Goal: Find contact information: Find contact information

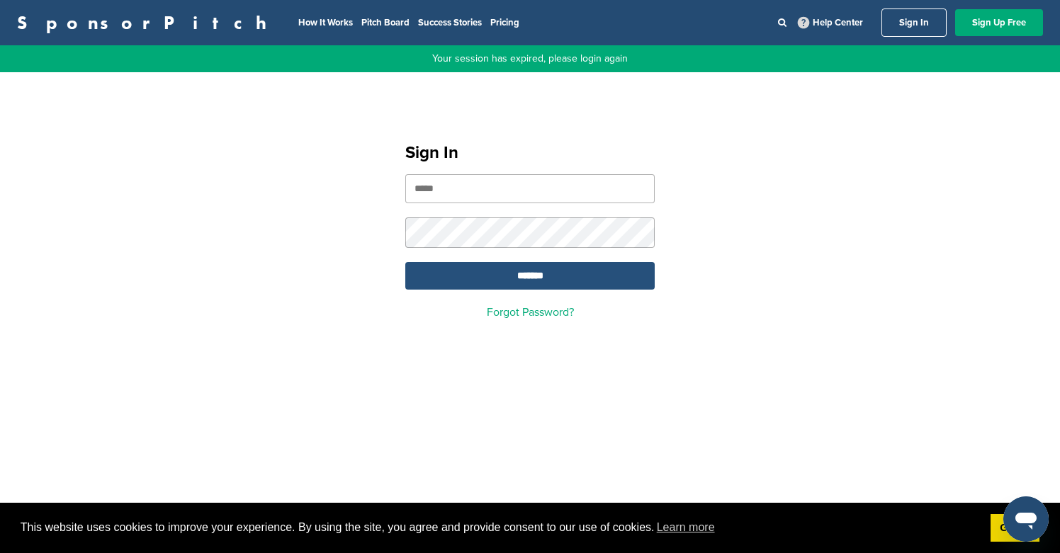
type input "**********"
click at [577, 280] on input "*******" at bounding box center [529, 276] width 249 height 28
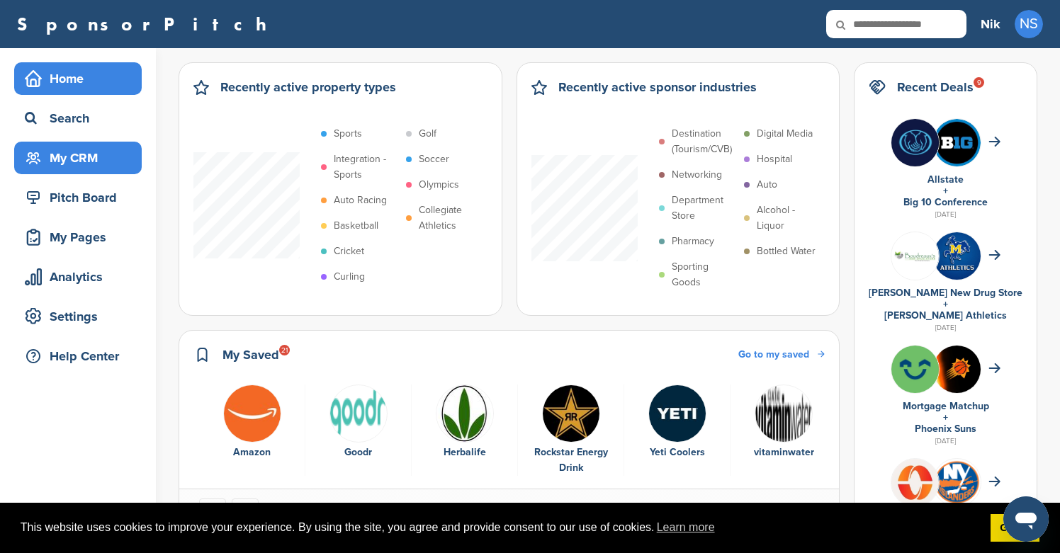
click at [86, 170] on div "My CRM" at bounding box center [81, 158] width 120 height 26
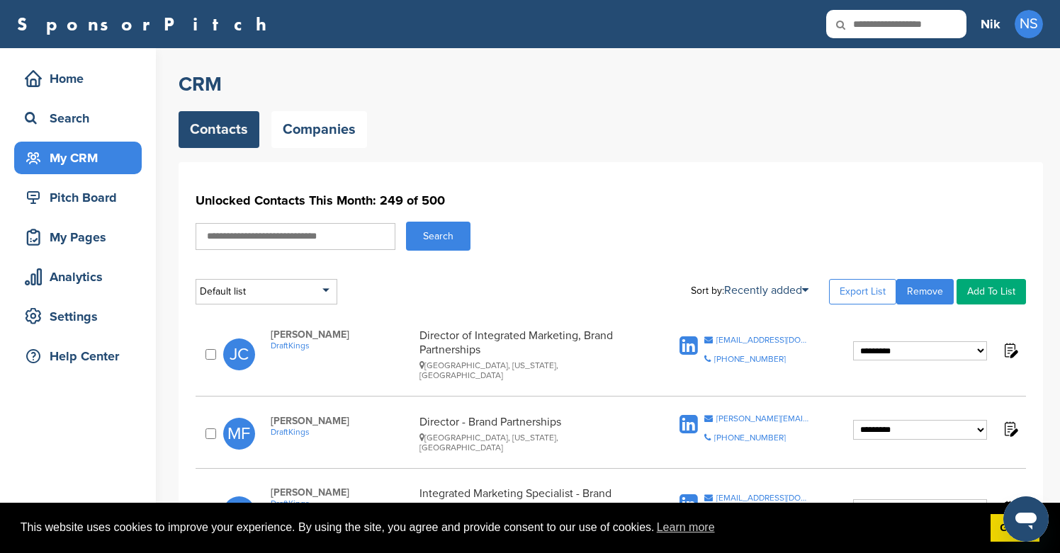
scroll to position [14, 0]
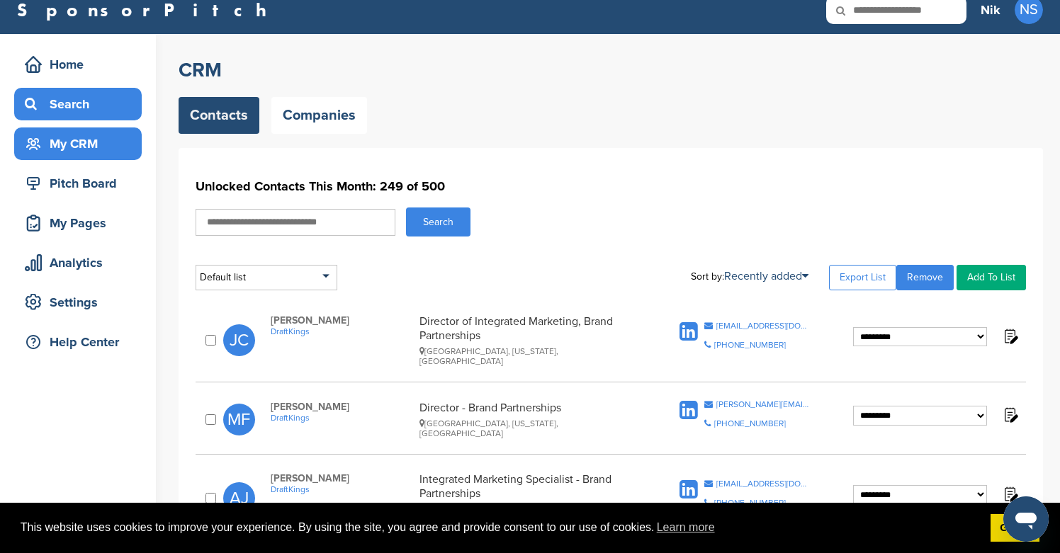
click at [47, 101] on div "Search" at bounding box center [81, 104] width 120 height 26
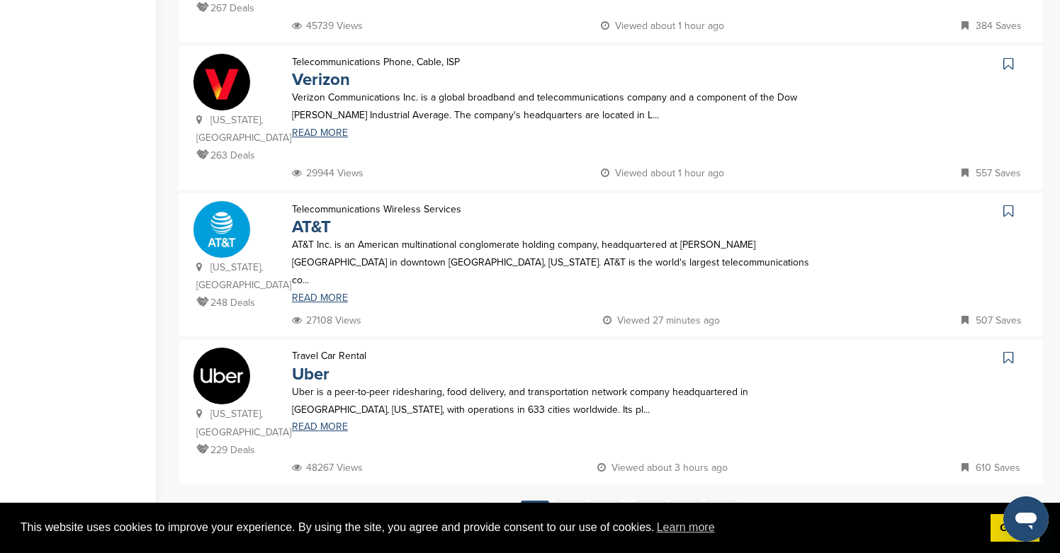
scroll to position [1532, 0]
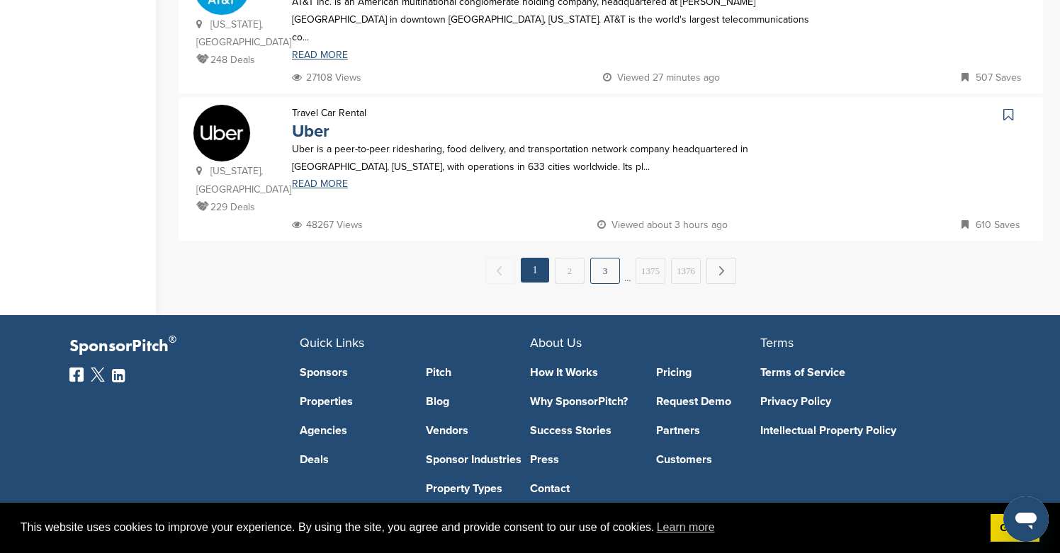
click at [609, 258] on link "3" at bounding box center [605, 271] width 30 height 26
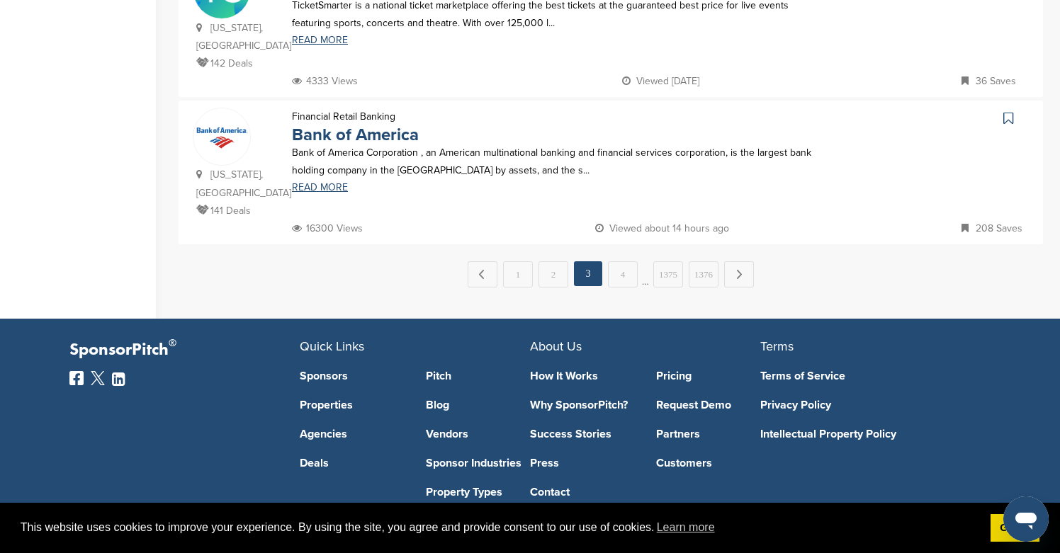
scroll to position [1550, 0]
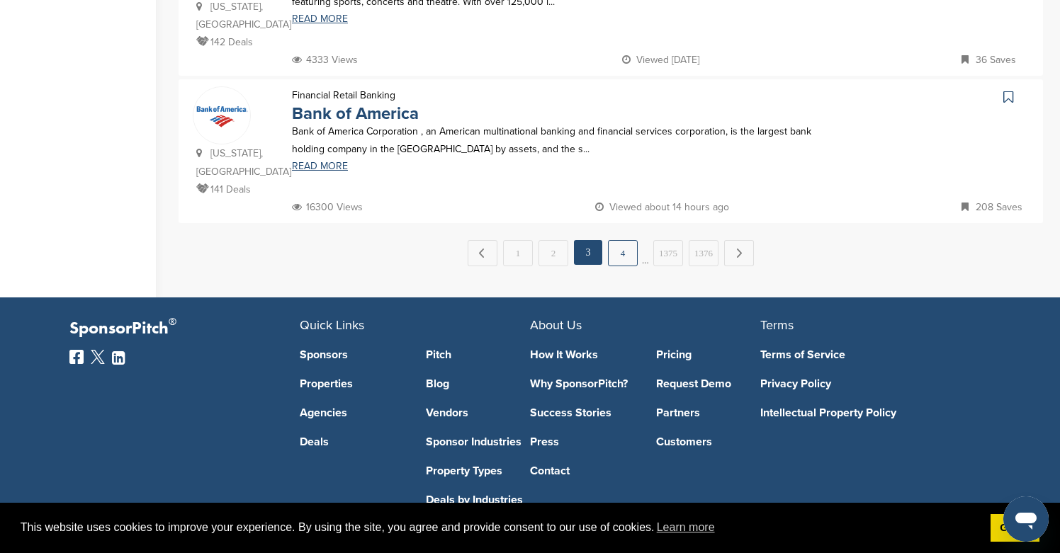
click at [626, 240] on link "4" at bounding box center [623, 253] width 30 height 26
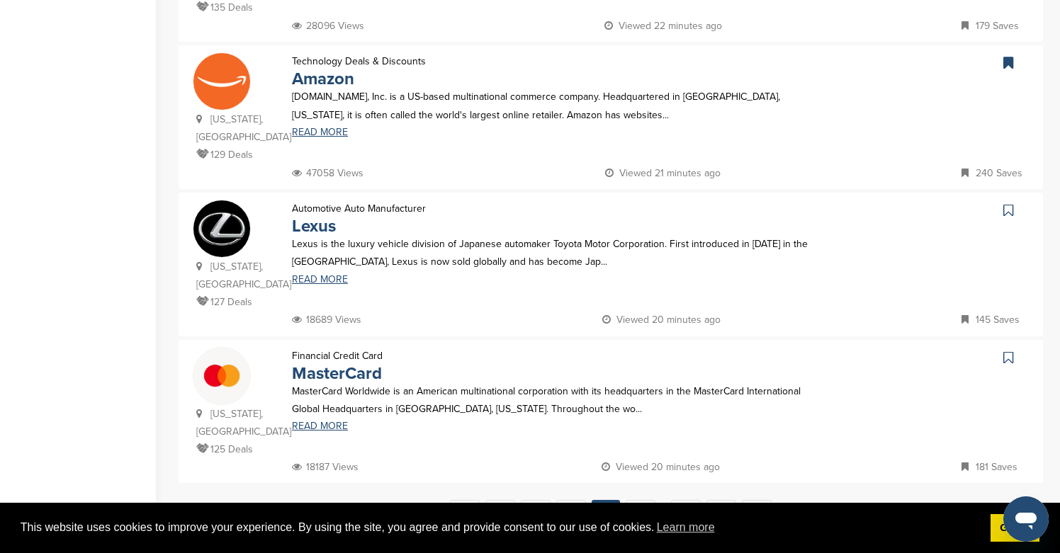
scroll to position [1479, 0]
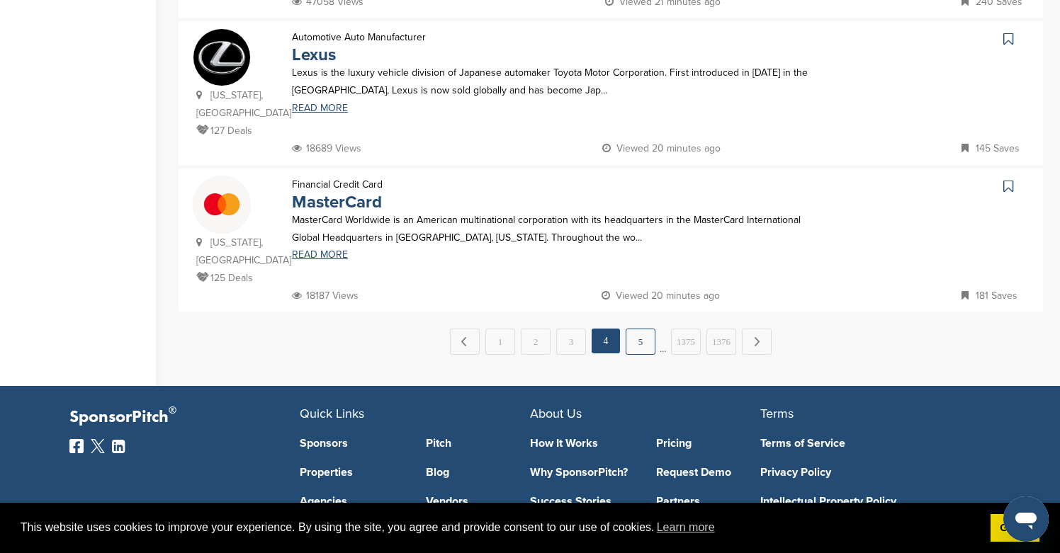
click at [652, 329] on link "5" at bounding box center [641, 342] width 30 height 26
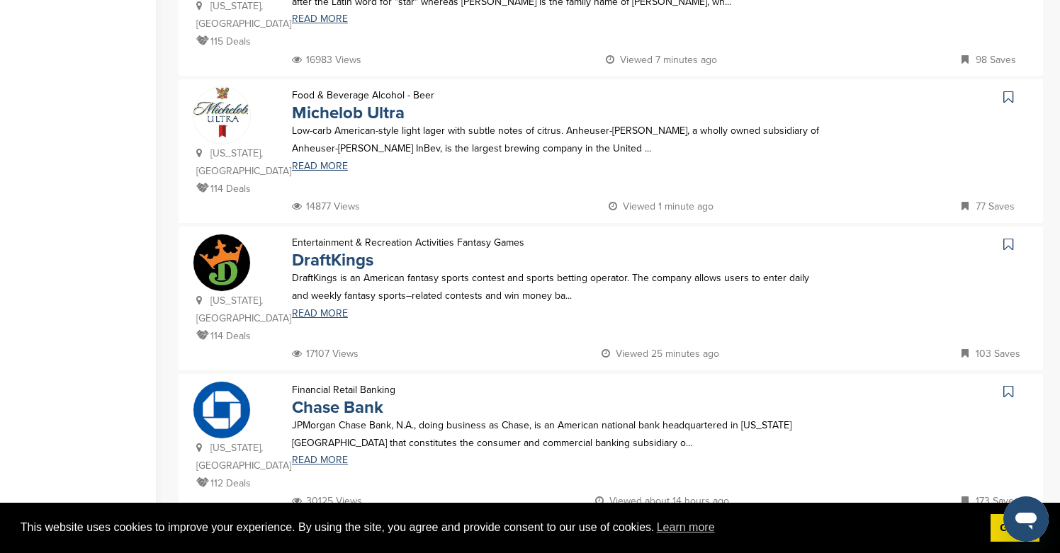
scroll to position [1568, 0]
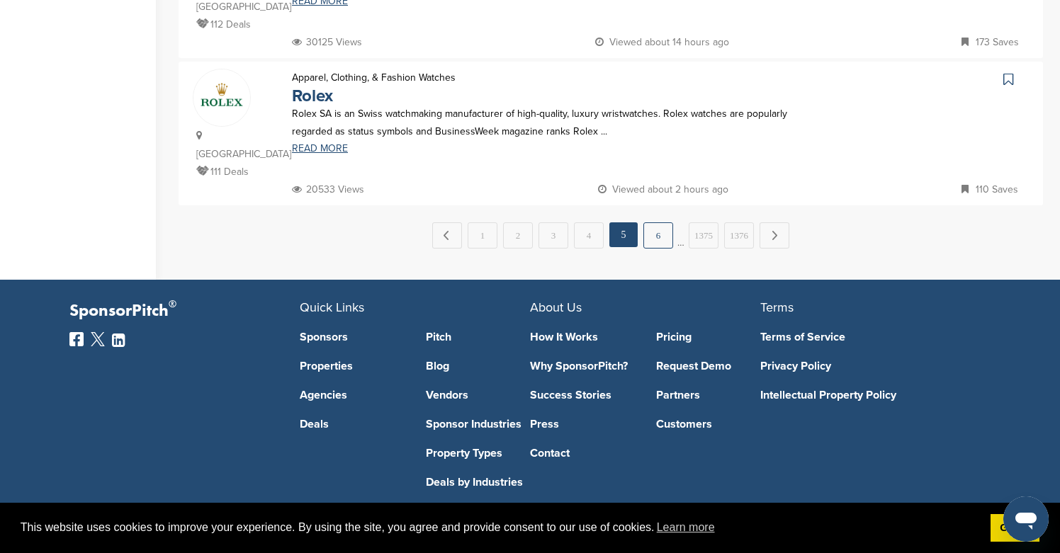
click at [661, 222] on link "6" at bounding box center [658, 235] width 30 height 26
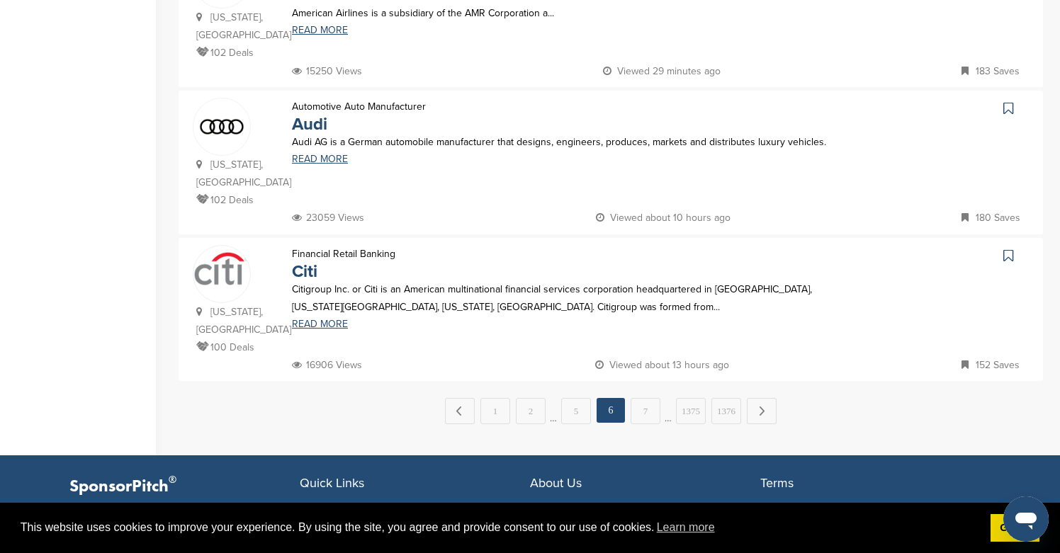
scroll to position [1532, 0]
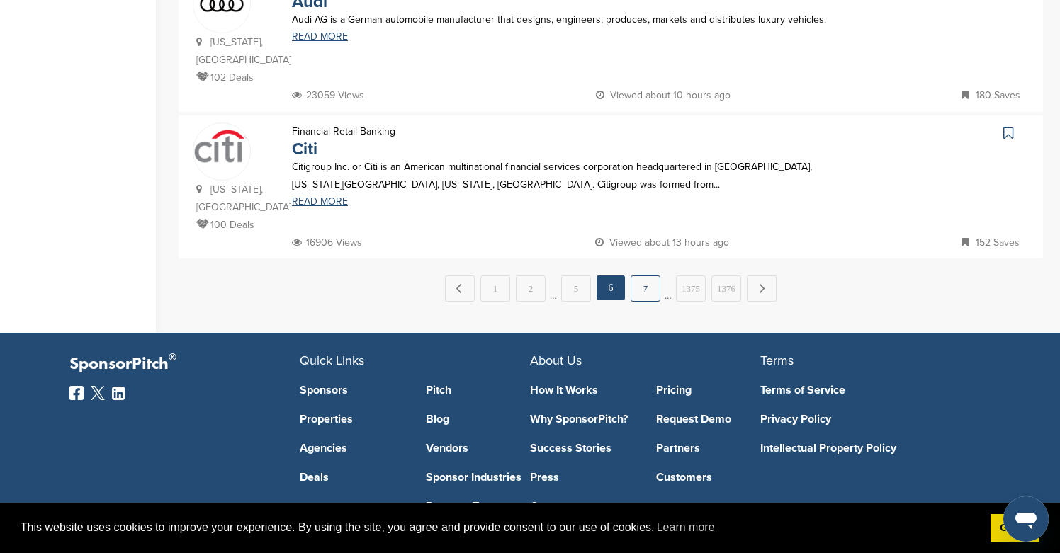
click at [646, 276] on link "7" at bounding box center [646, 289] width 30 height 26
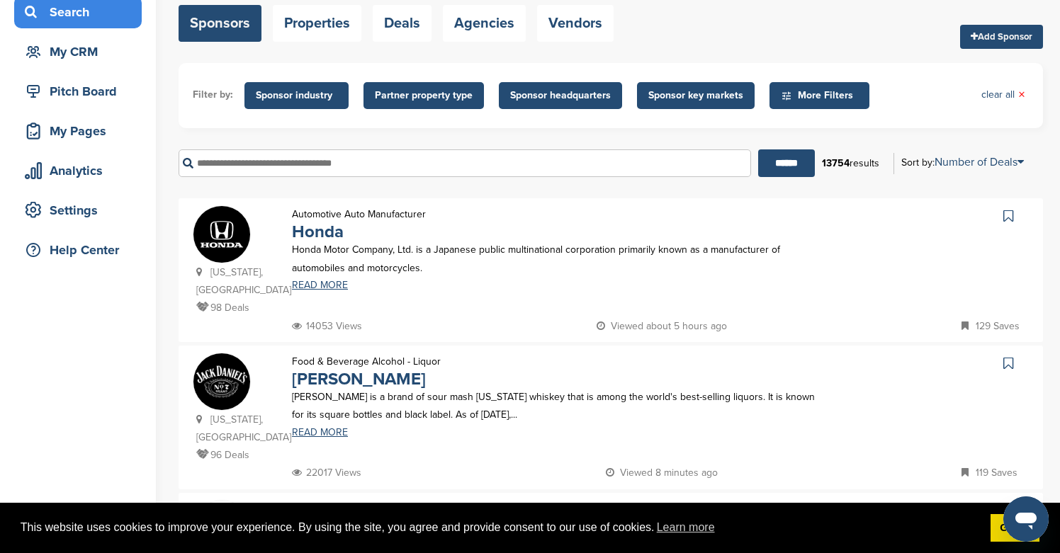
scroll to position [0, 0]
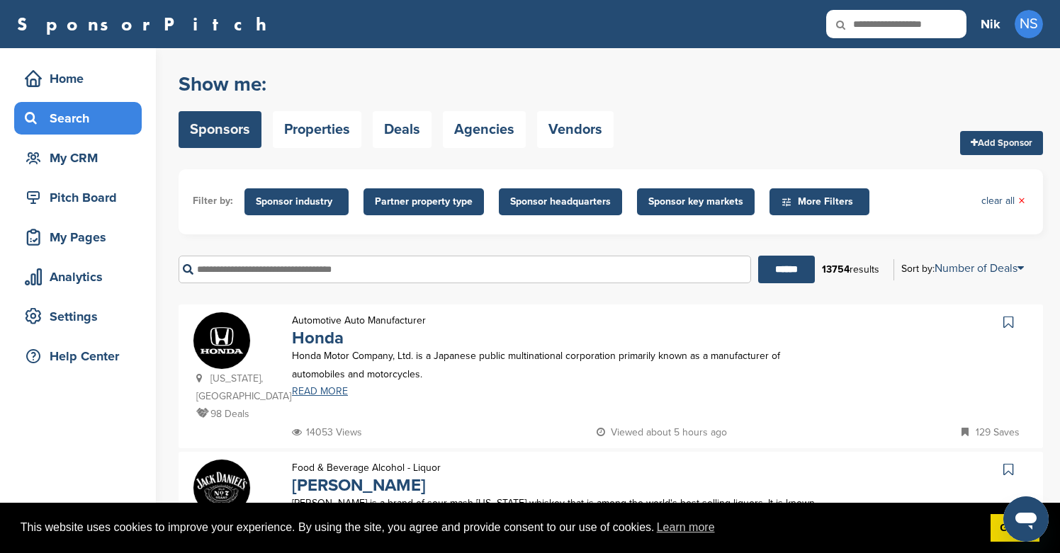
click at [330, 392] on link "READ MORE" at bounding box center [559, 392] width 535 height 10
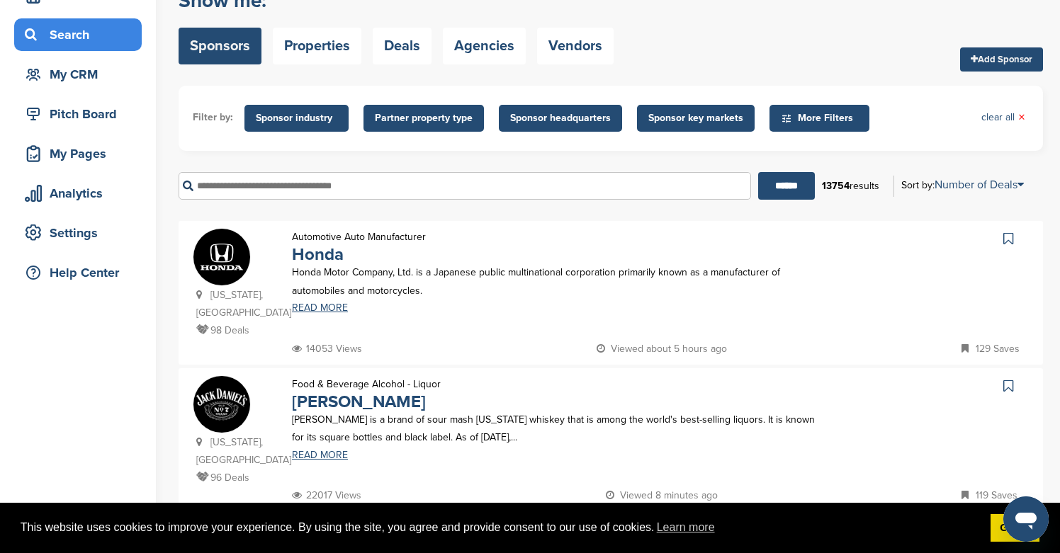
scroll to position [81, 0]
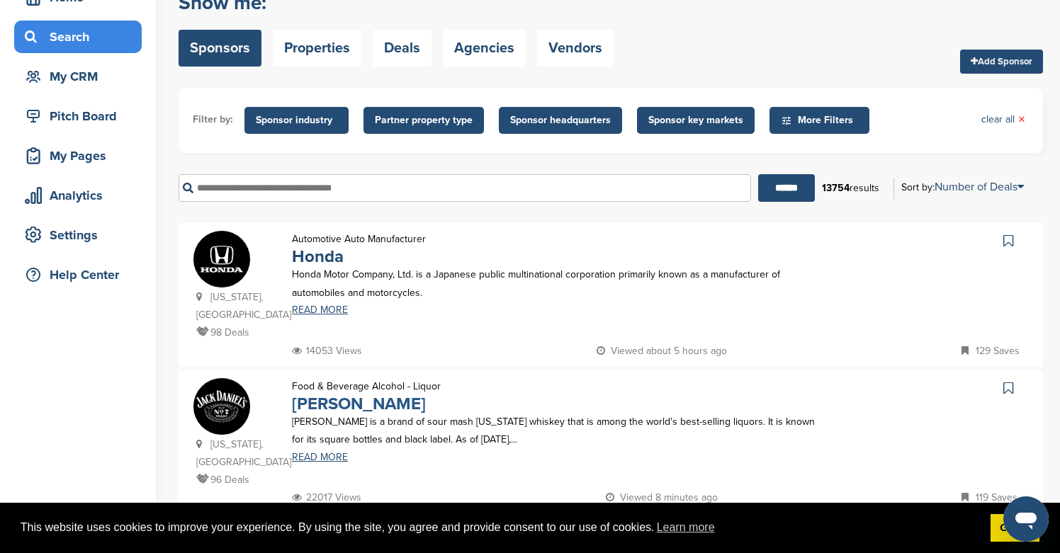
click at [361, 400] on link "Jack Daniel's" at bounding box center [359, 404] width 134 height 21
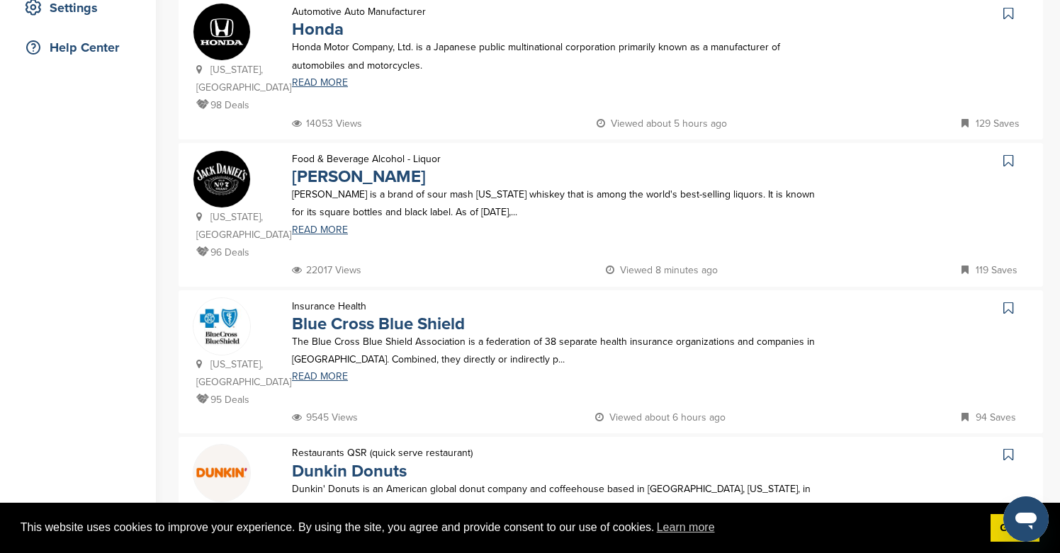
scroll to position [338, 0]
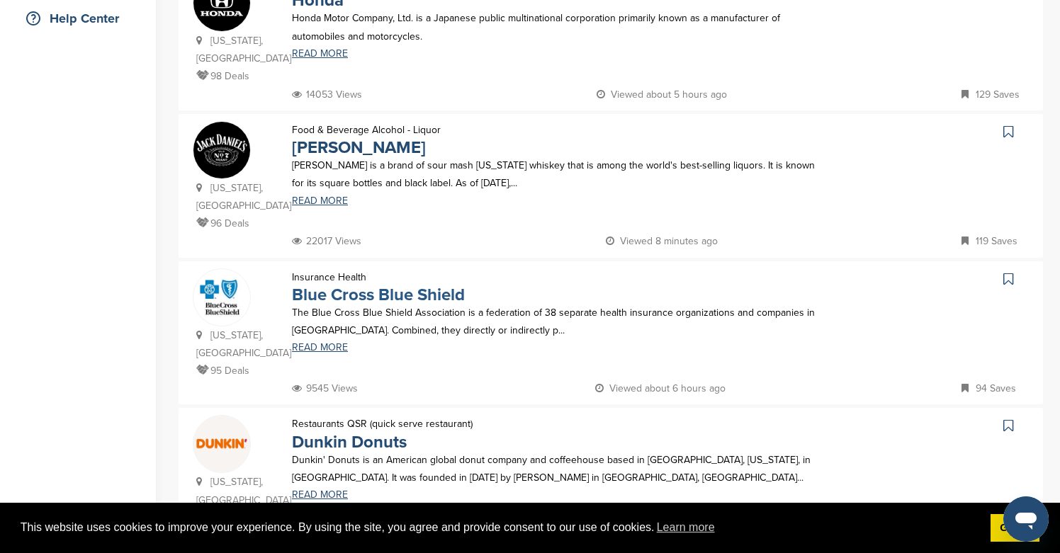
click at [400, 290] on link "Blue Cross Blue Shield" at bounding box center [378, 295] width 173 height 21
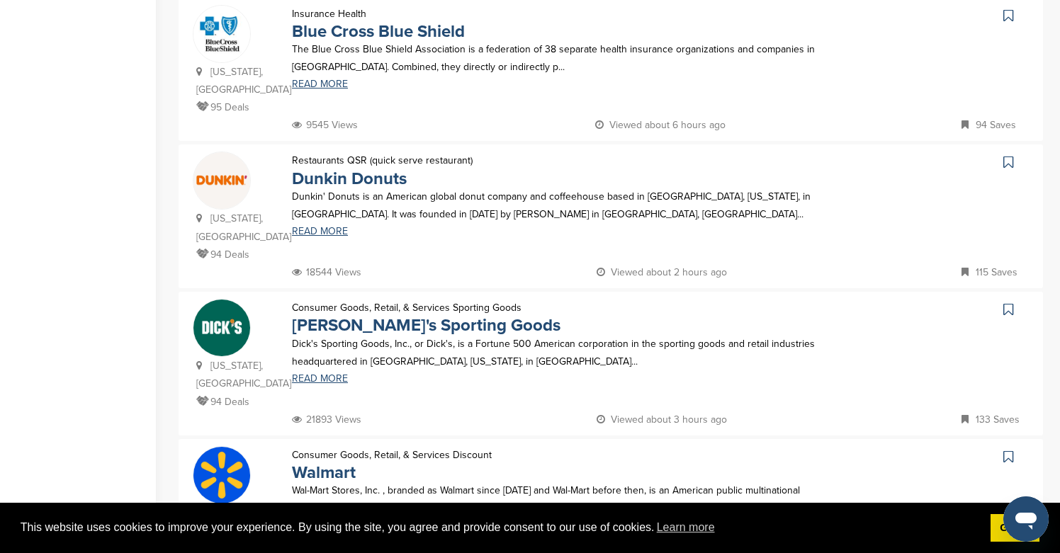
click at [391, 188] on p "Dunkin' Donuts is an American global donut company and coffeehouse based in Can…" at bounding box center [559, 205] width 535 height 35
click at [391, 169] on link "Dunkin Donuts" at bounding box center [349, 179] width 115 height 21
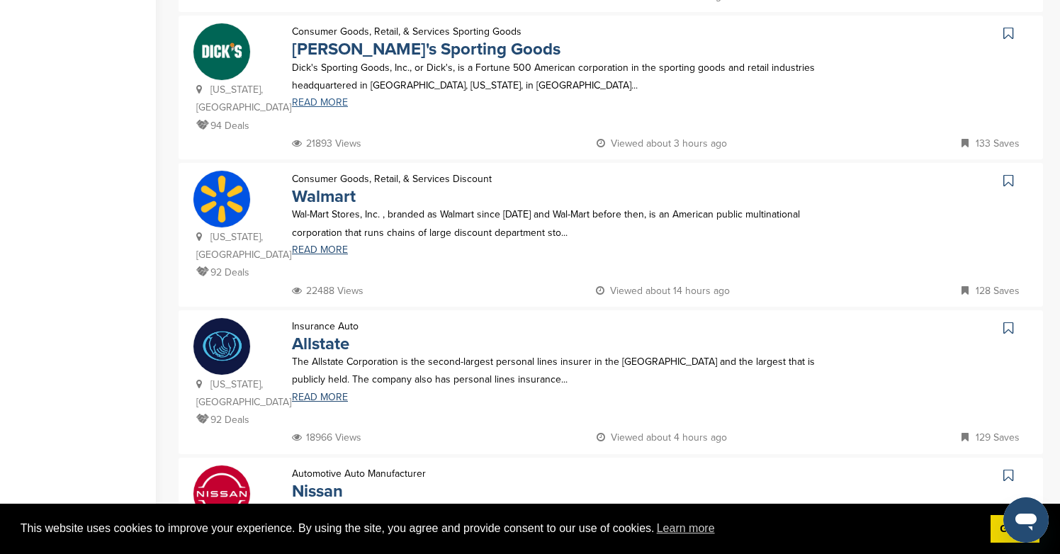
scroll to position [917, 0]
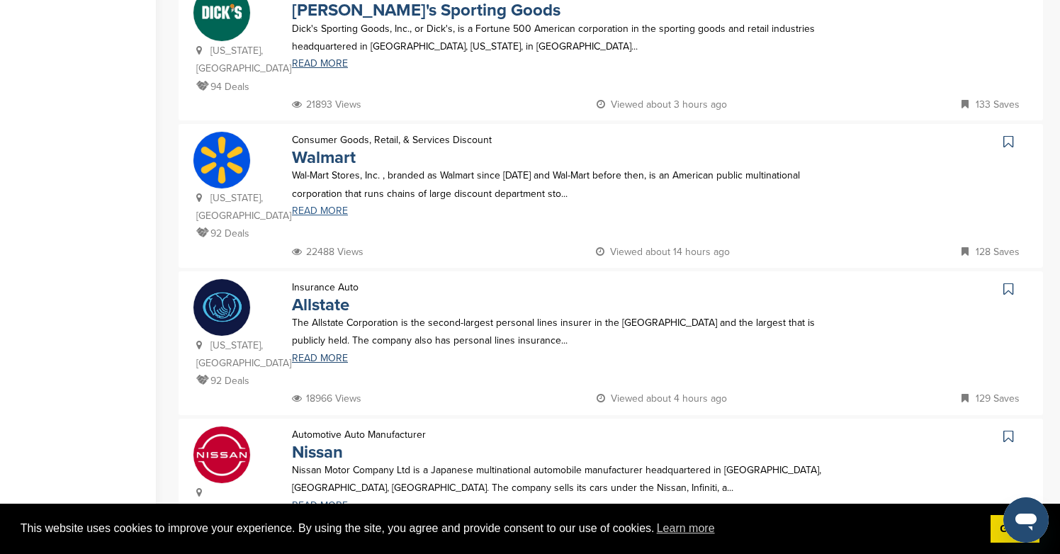
click at [323, 208] on link "READ MORE" at bounding box center [559, 211] width 535 height 10
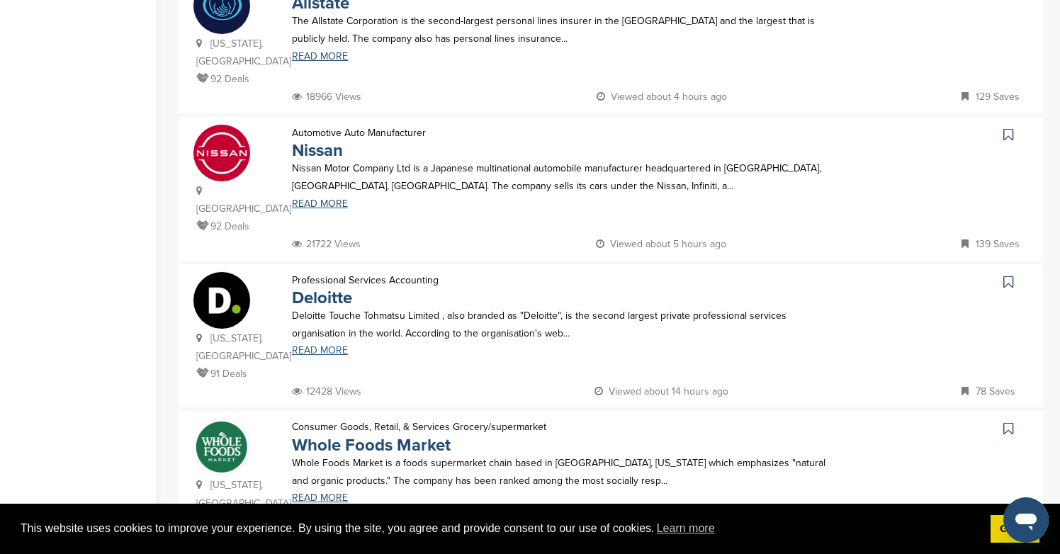
click at [321, 346] on link "READ MORE" at bounding box center [559, 351] width 535 height 10
click at [327, 493] on link "READ MORE" at bounding box center [559, 498] width 535 height 10
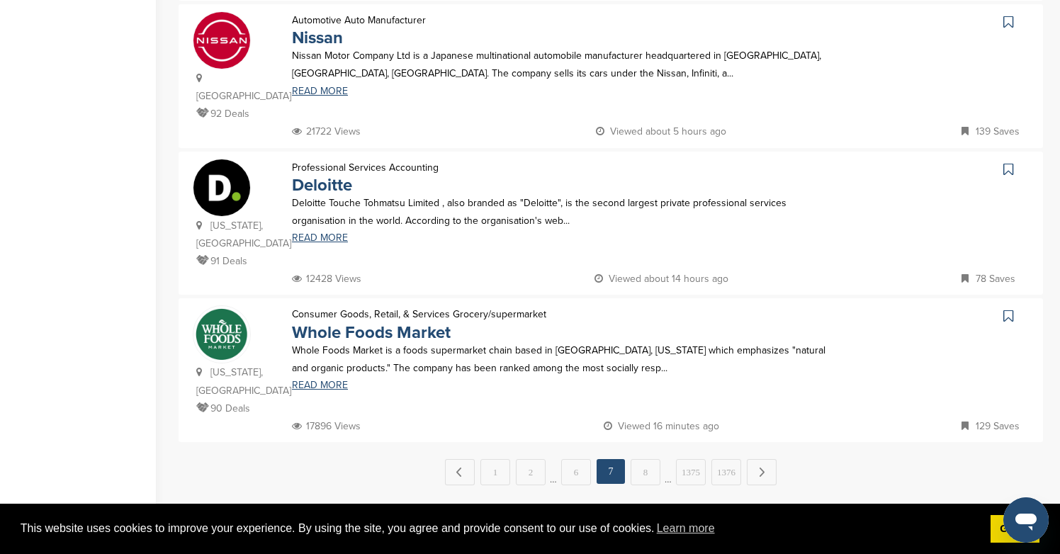
scroll to position [1350, 0]
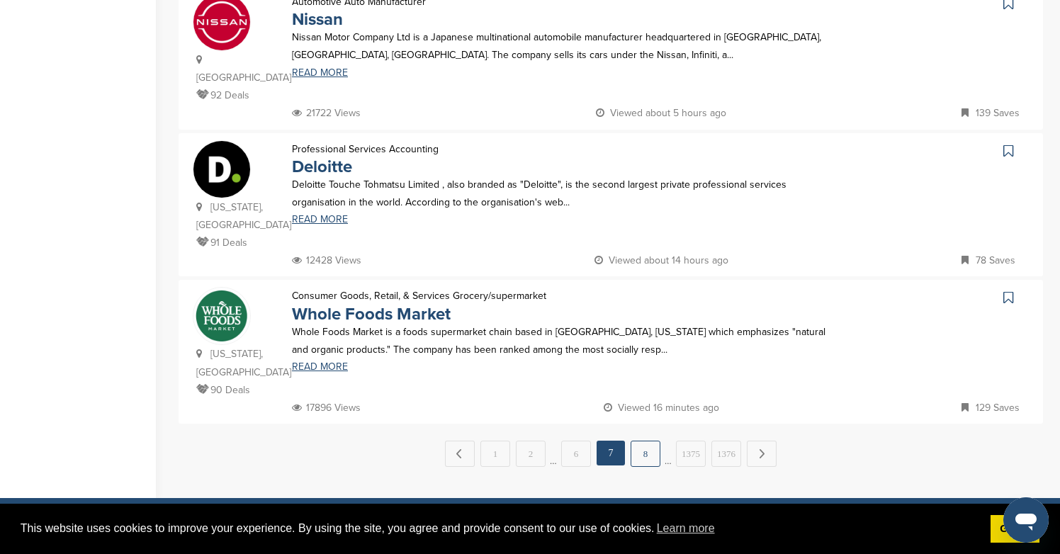
click at [645, 441] on link "8" at bounding box center [646, 454] width 30 height 26
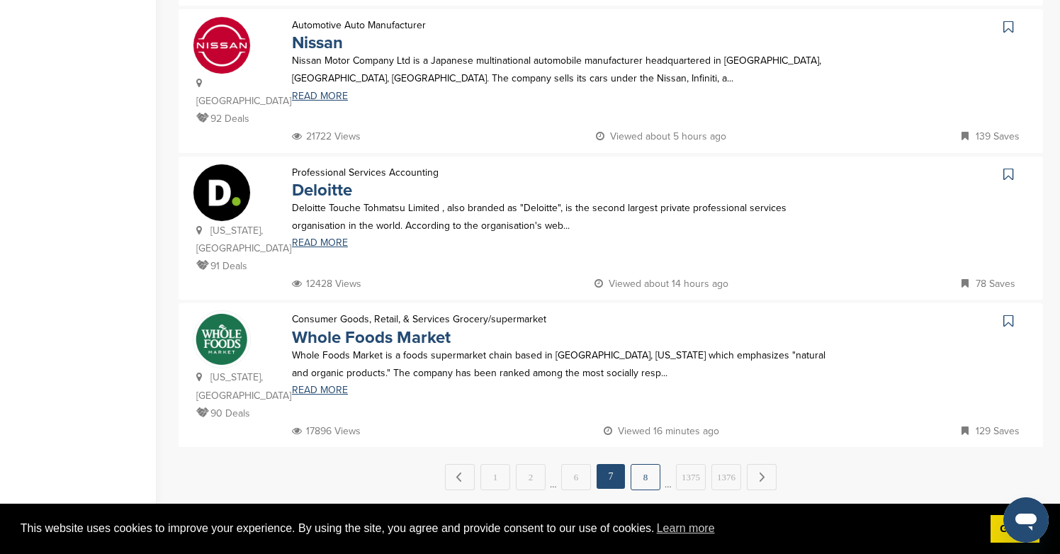
scroll to position [0, 0]
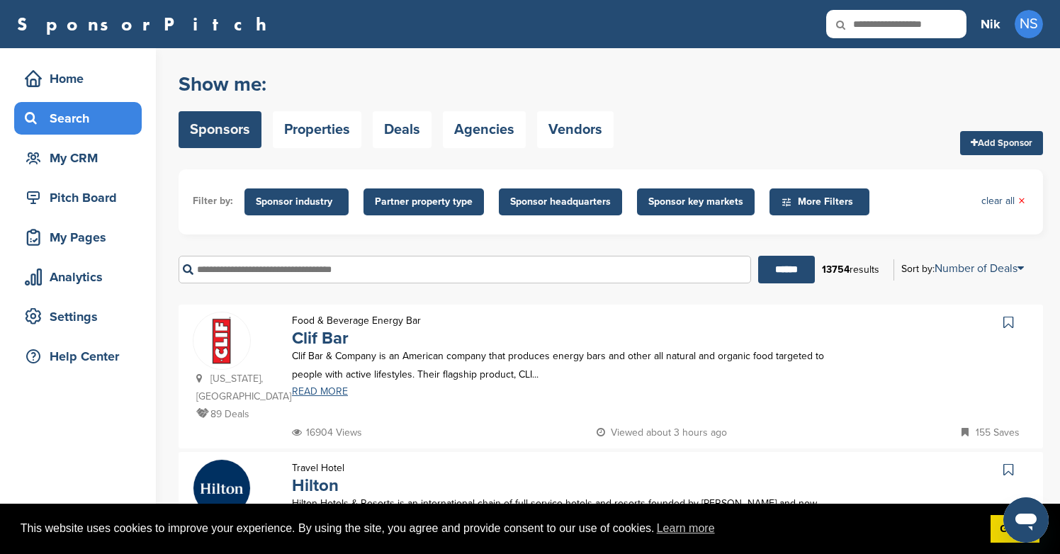
click at [323, 392] on link "READ MORE" at bounding box center [559, 392] width 535 height 10
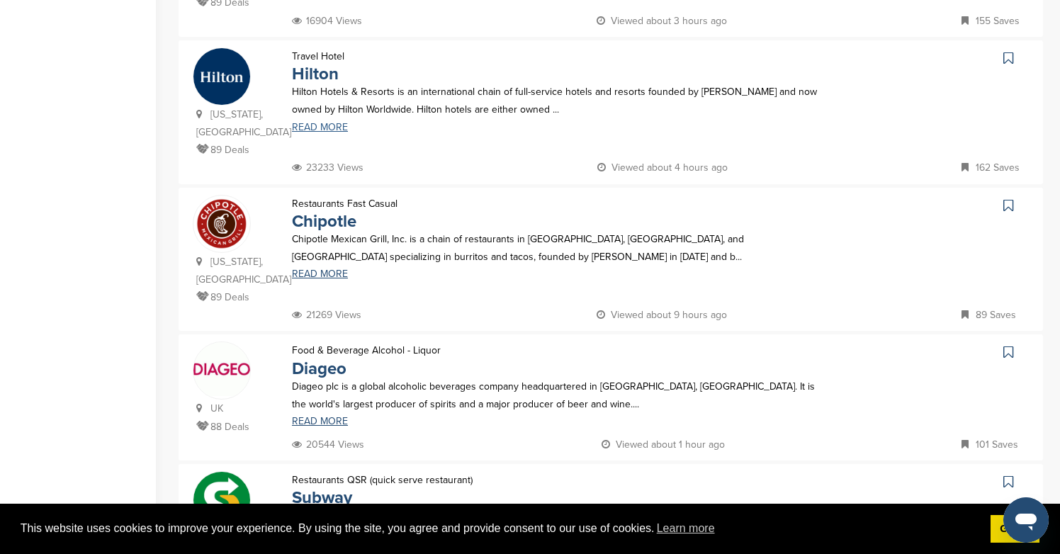
scroll to position [407, 0]
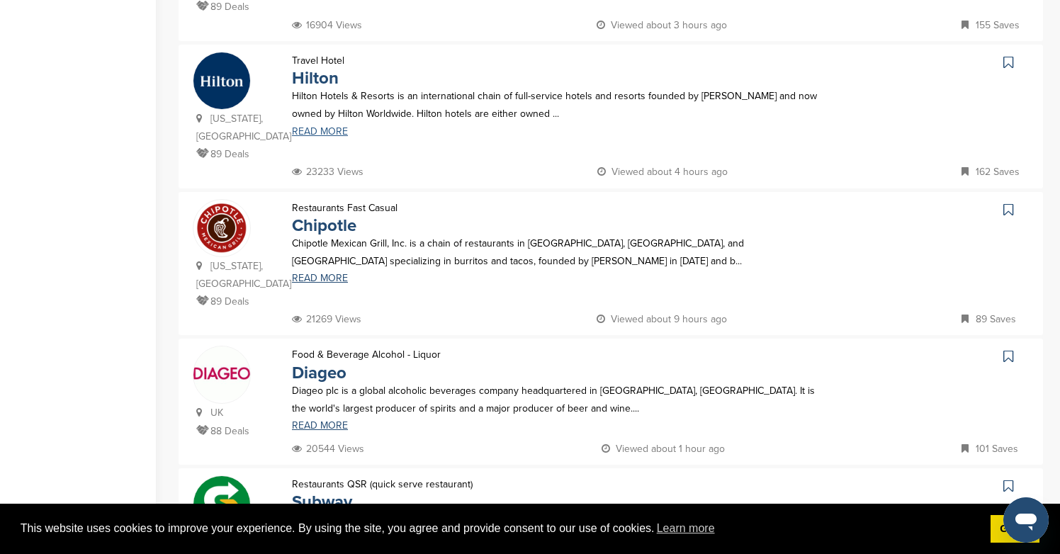
click at [311, 127] on link "READ MORE" at bounding box center [559, 132] width 535 height 10
click at [315, 273] on link "READ MORE" at bounding box center [559, 278] width 535 height 10
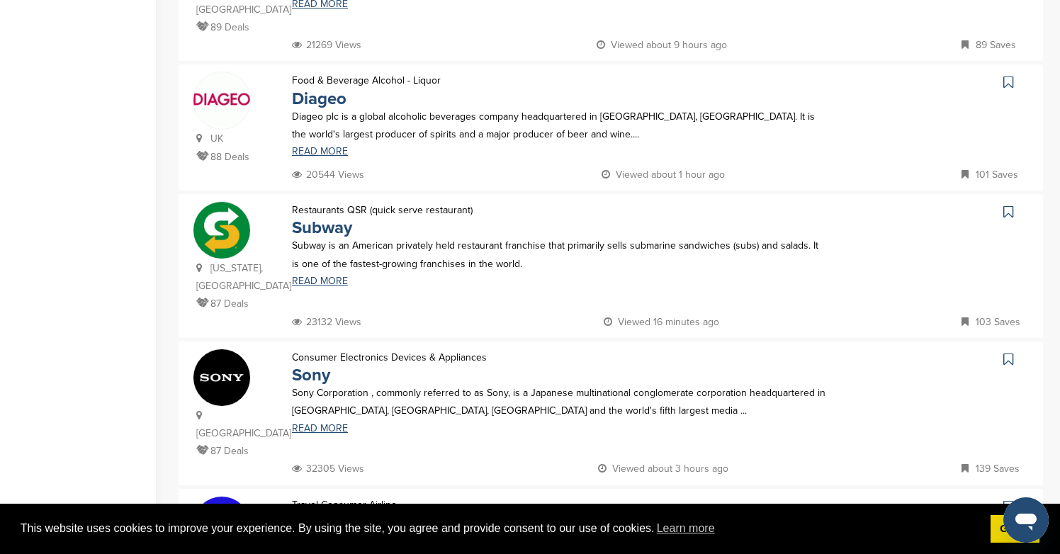
scroll to position [725, 0]
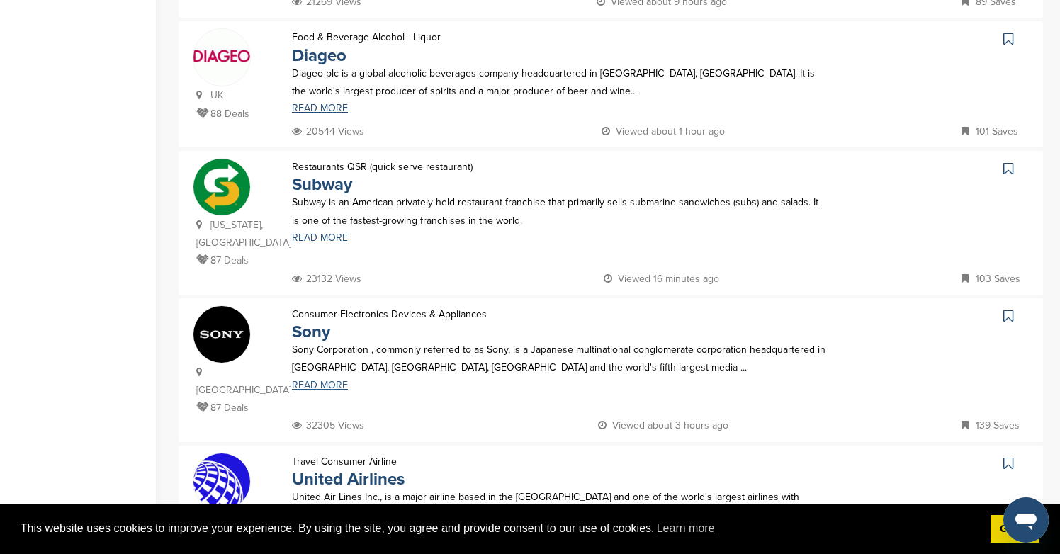
click at [313, 380] on link "READ MORE" at bounding box center [559, 385] width 535 height 10
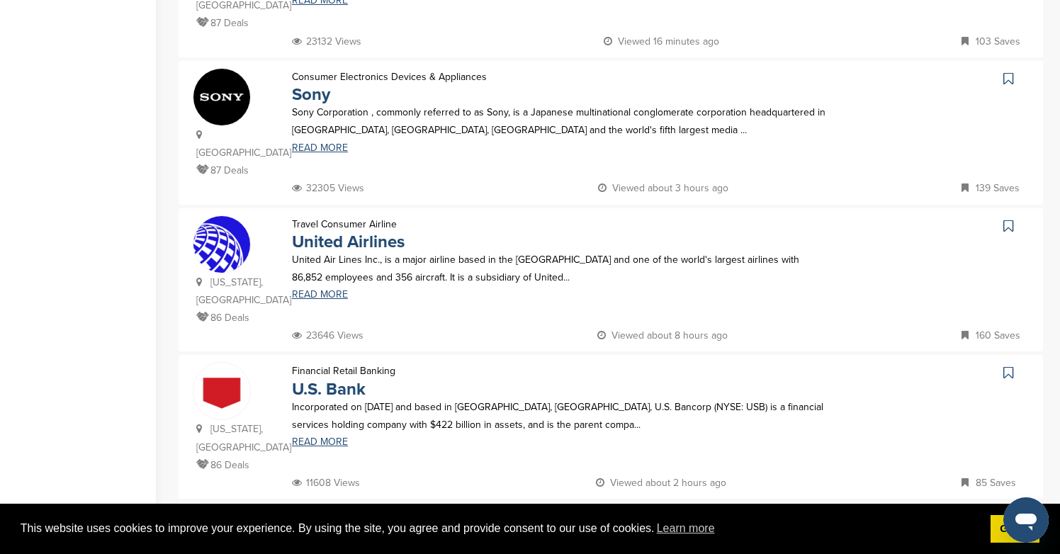
scroll to position [973, 0]
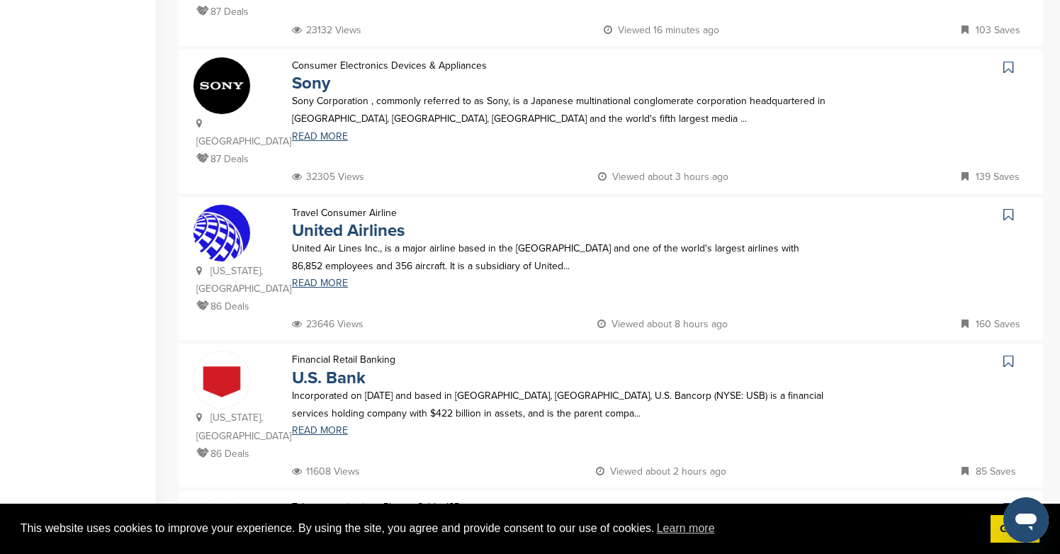
click at [323, 221] on div "Travel Consumer Airline United Airlines United Air Lines Inc., is a major airli…" at bounding box center [559, 260] width 563 height 112
click at [323, 278] on link "READ MORE" at bounding box center [559, 283] width 535 height 10
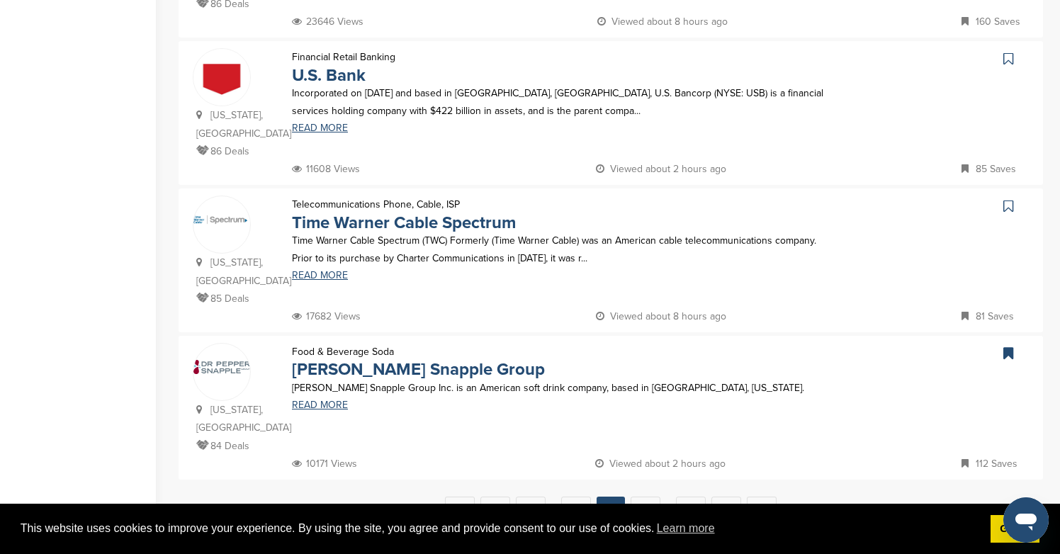
scroll to position [1302, 0]
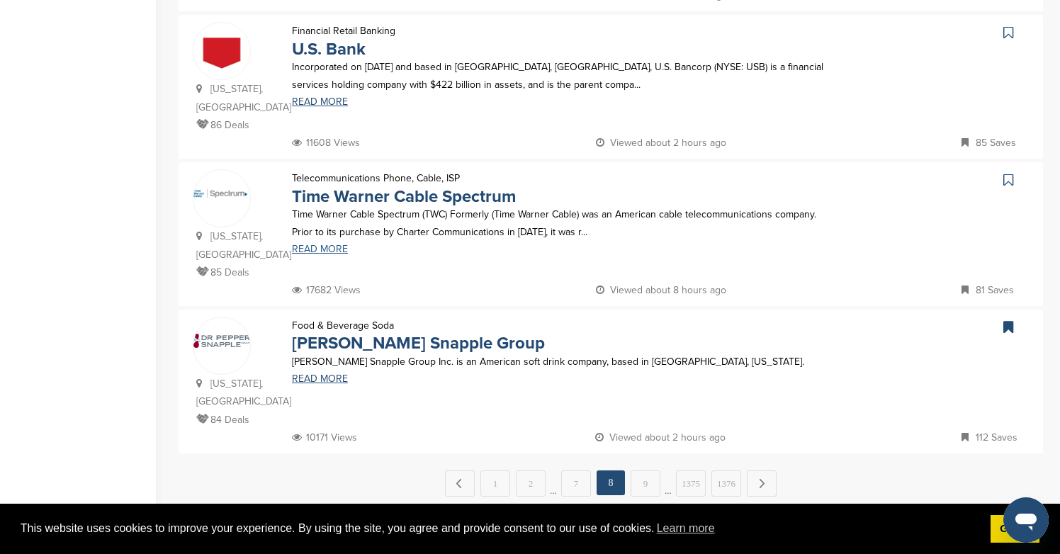
click at [332, 244] on link "READ MORE" at bounding box center [559, 249] width 535 height 10
click at [650, 470] on link "9" at bounding box center [646, 483] width 30 height 26
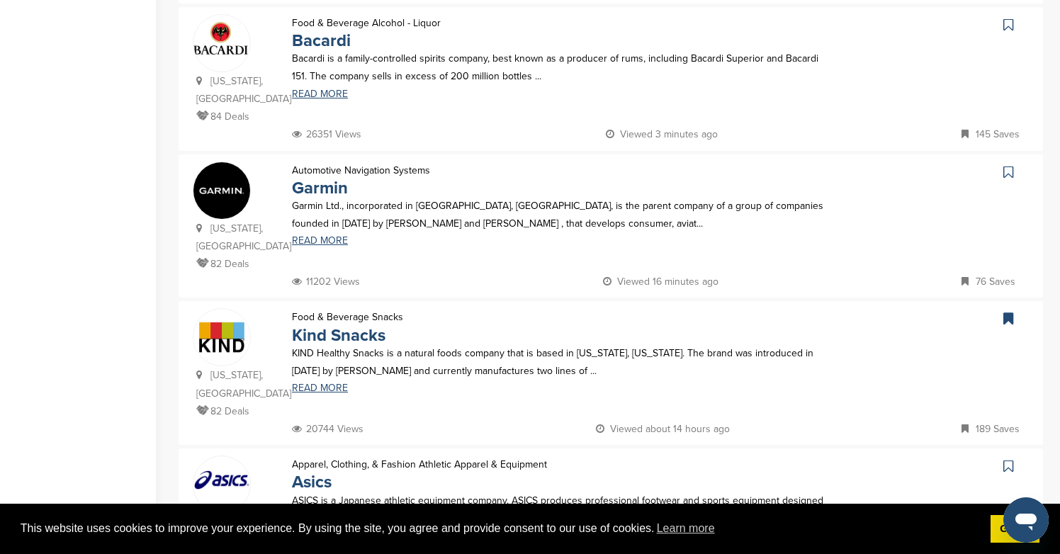
scroll to position [450, 0]
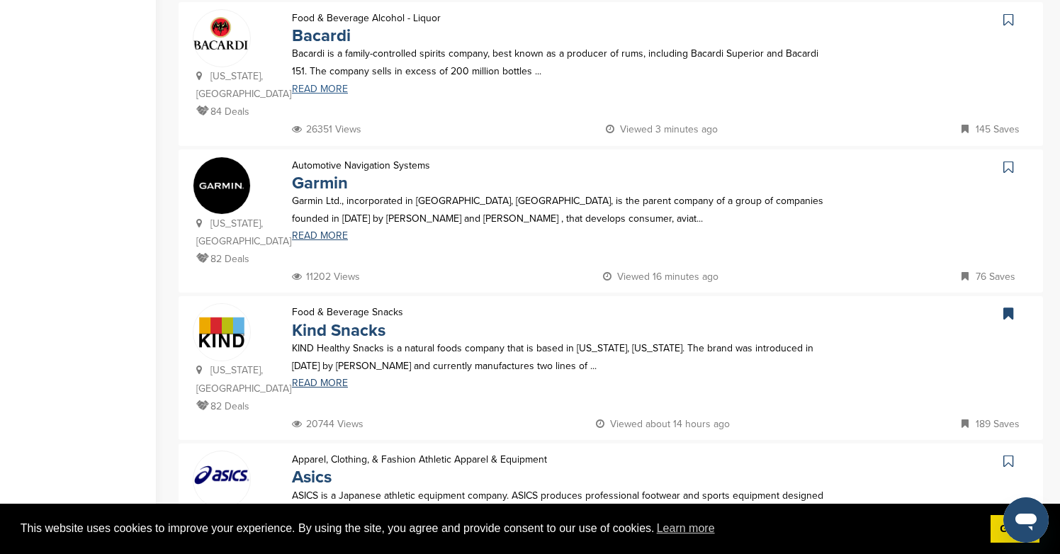
click at [322, 94] on link "READ MORE" at bounding box center [559, 89] width 535 height 10
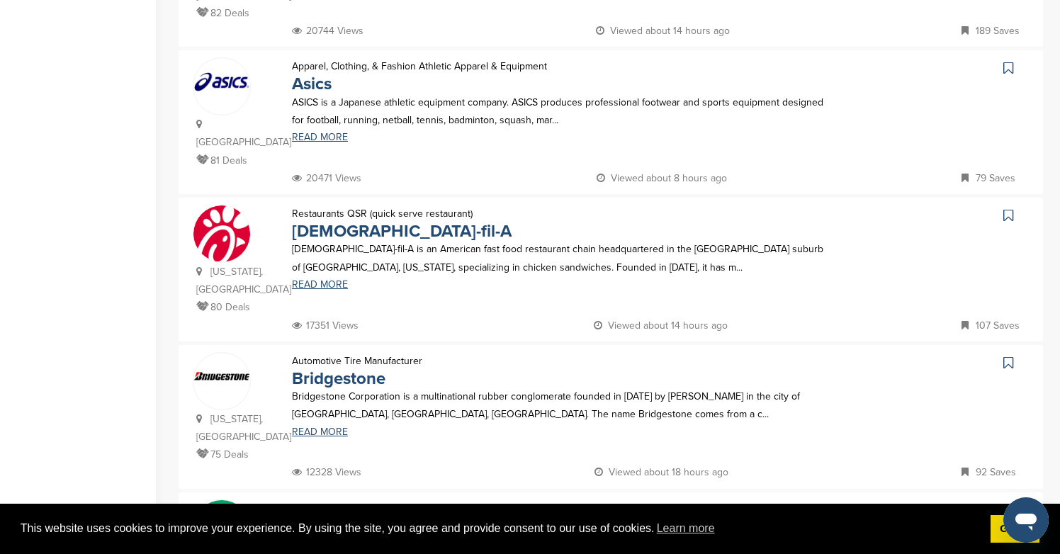
scroll to position [1068, 0]
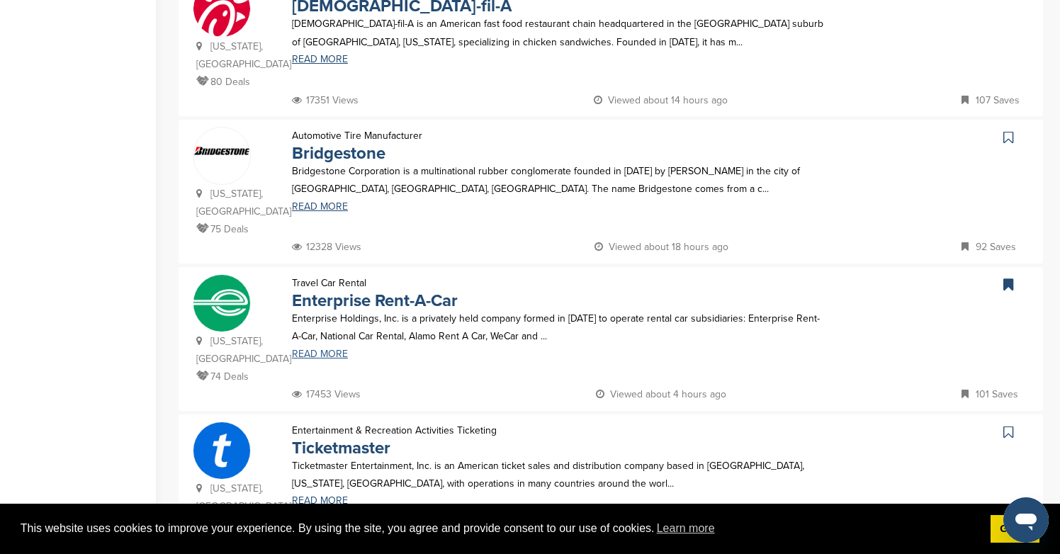
click at [319, 349] on link "READ MORE" at bounding box center [559, 354] width 535 height 10
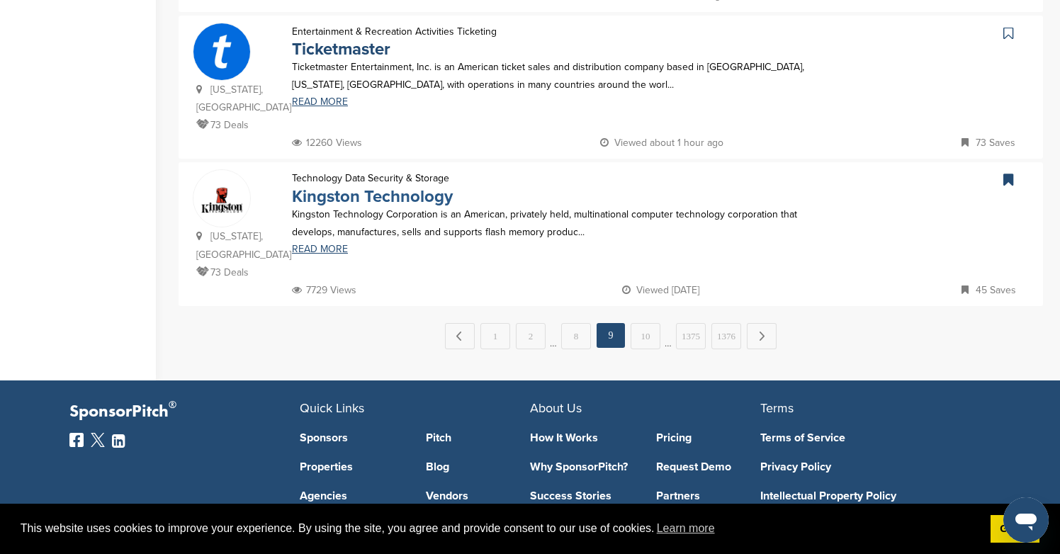
scroll to position [1539, 0]
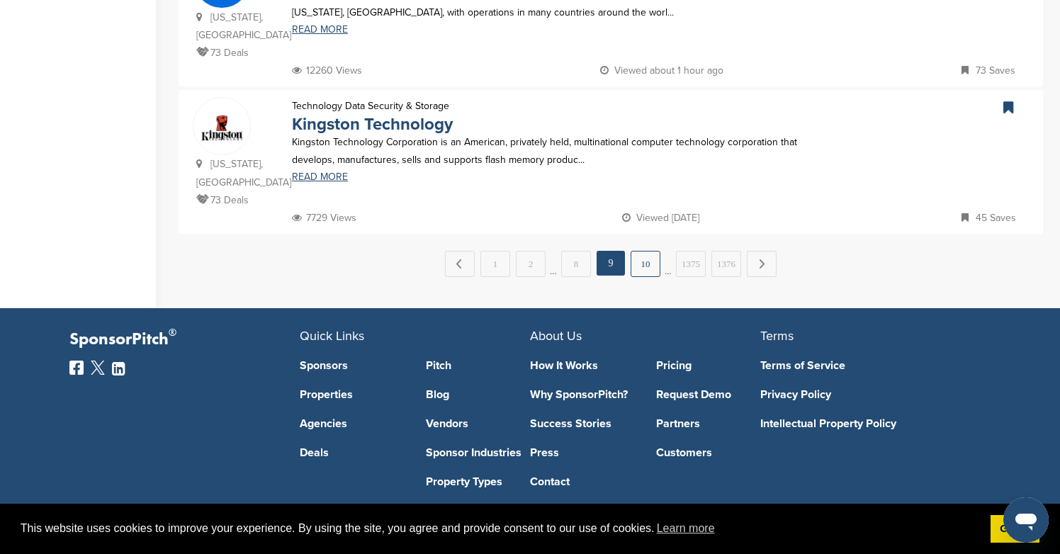
click at [652, 251] on link "10" at bounding box center [646, 264] width 30 height 26
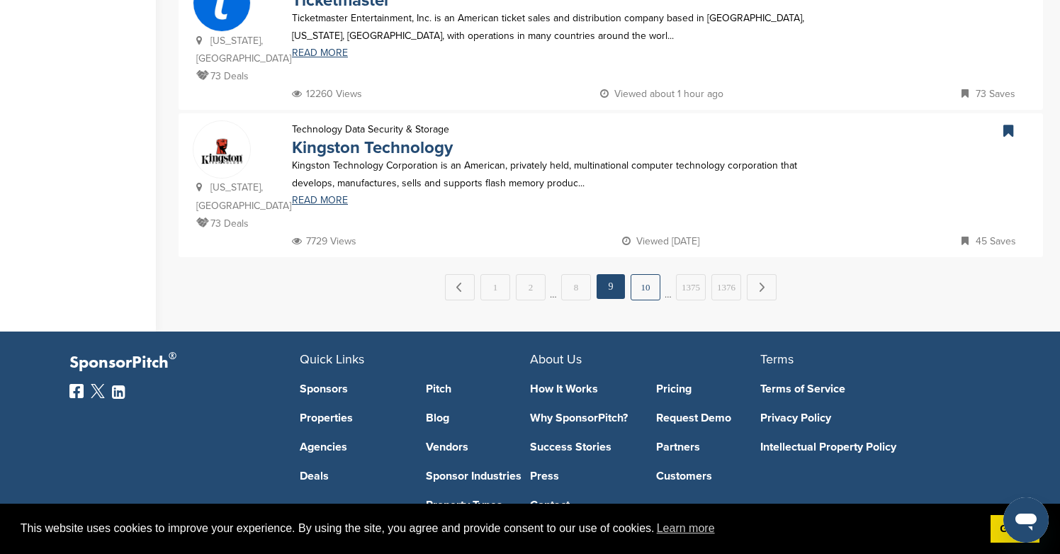
scroll to position [0, 0]
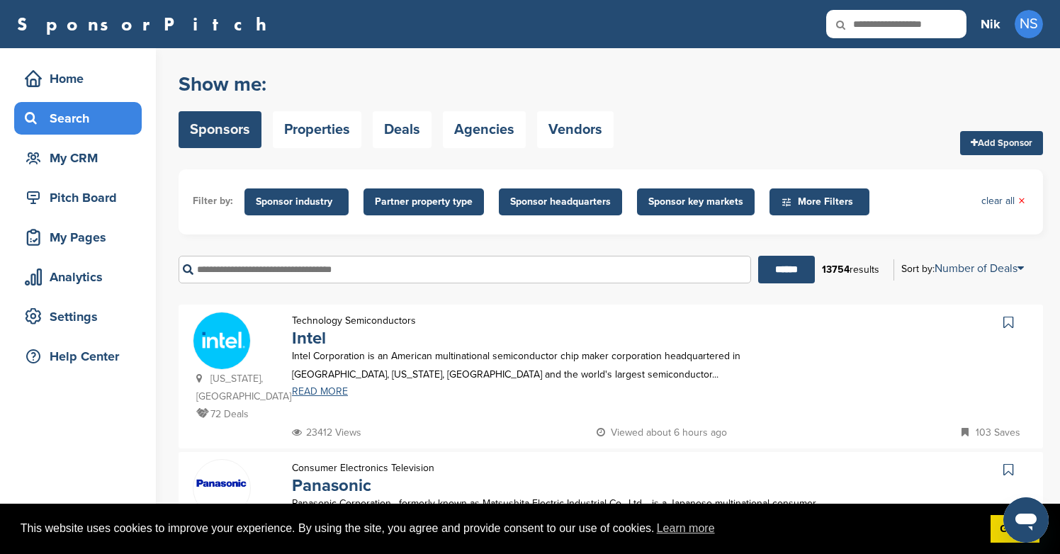
click at [337, 395] on link "READ MORE" at bounding box center [559, 392] width 535 height 10
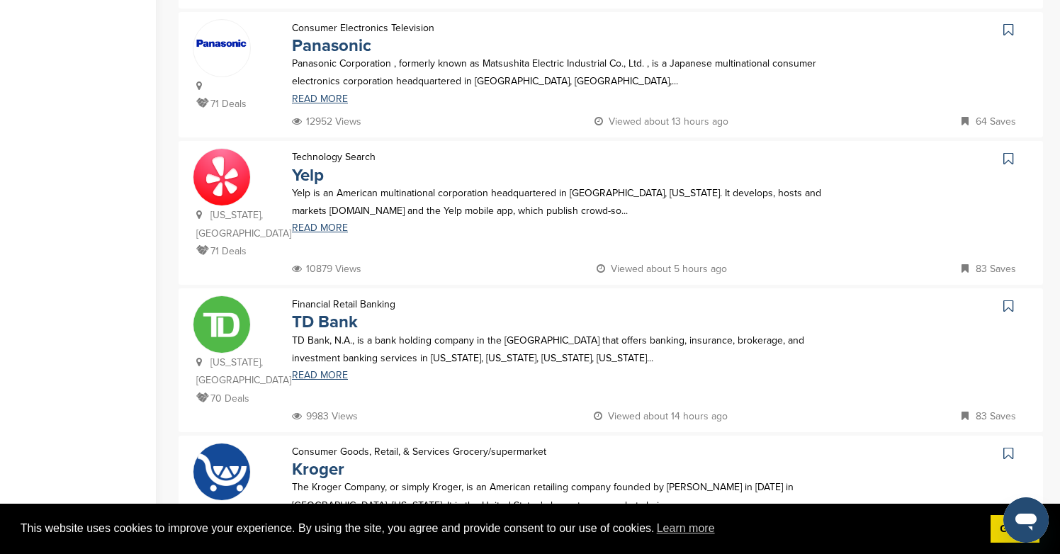
scroll to position [441, 0]
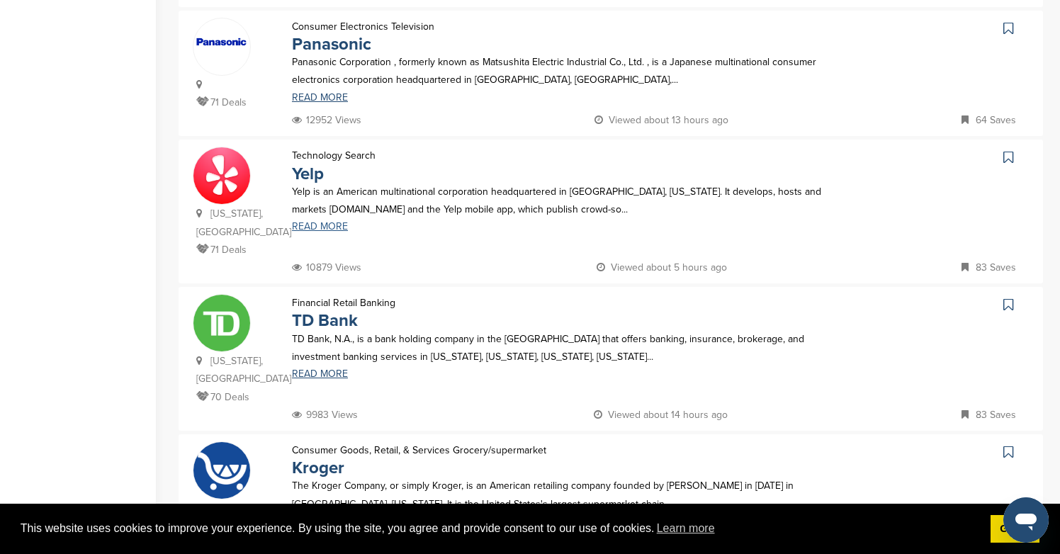
click at [327, 232] on link "READ MORE" at bounding box center [559, 227] width 535 height 10
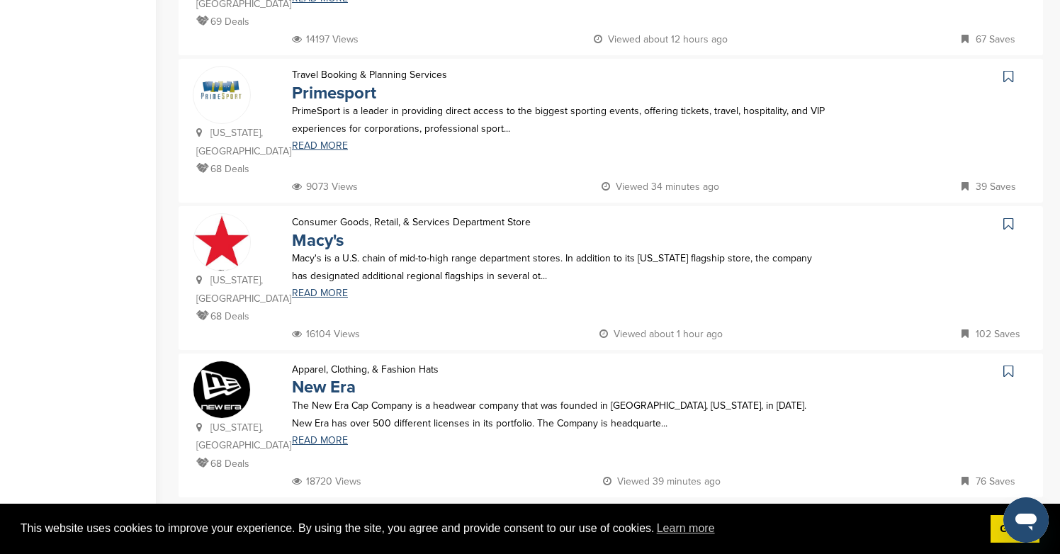
scroll to position [1318, 0]
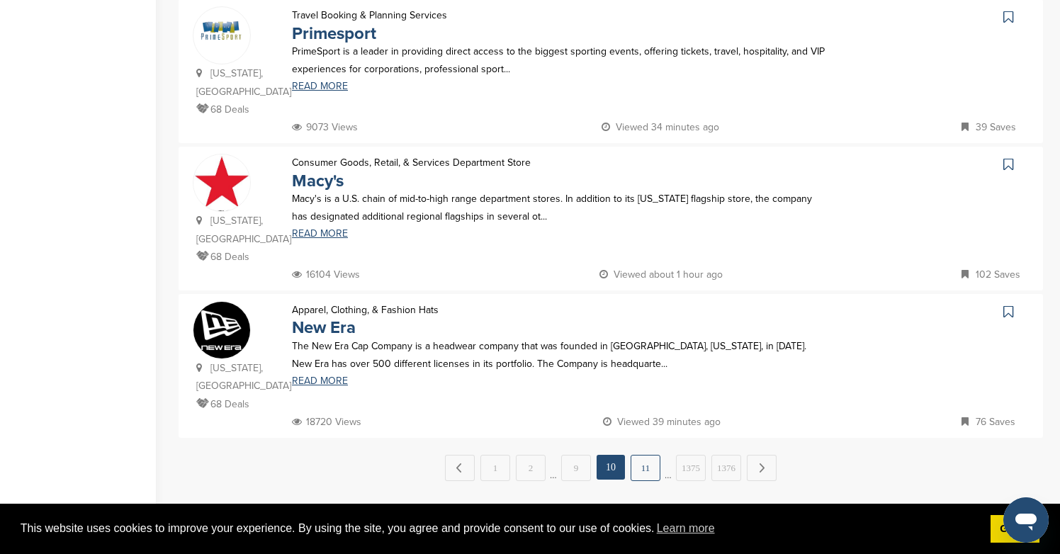
click at [647, 455] on link "11" at bounding box center [646, 468] width 30 height 26
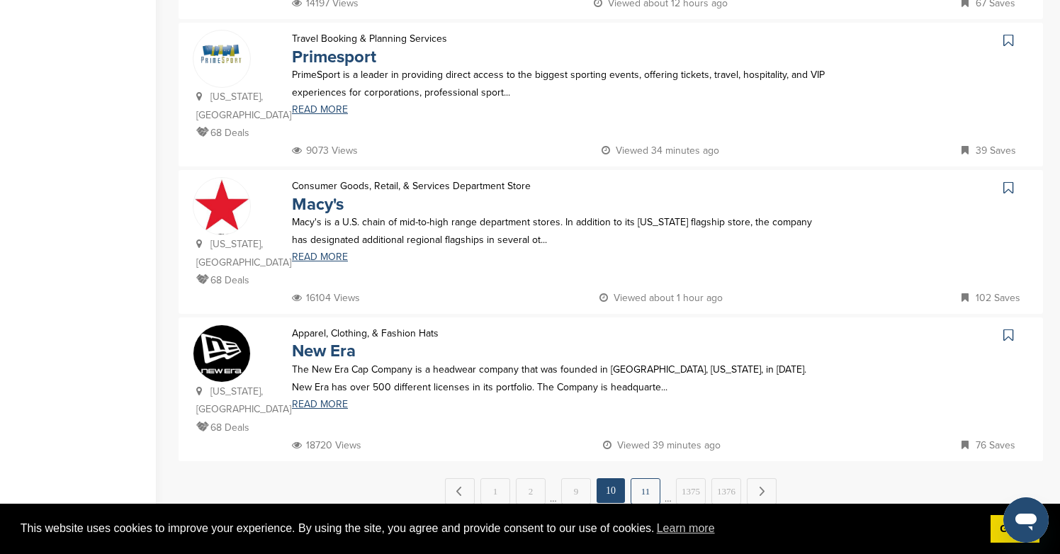
scroll to position [0, 0]
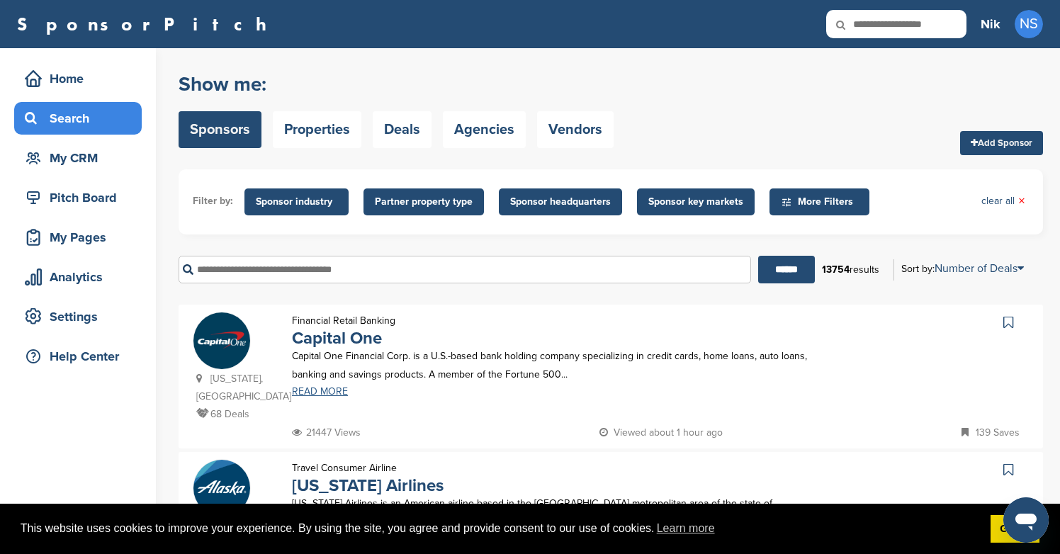
click at [324, 390] on link "READ MORE" at bounding box center [559, 392] width 535 height 10
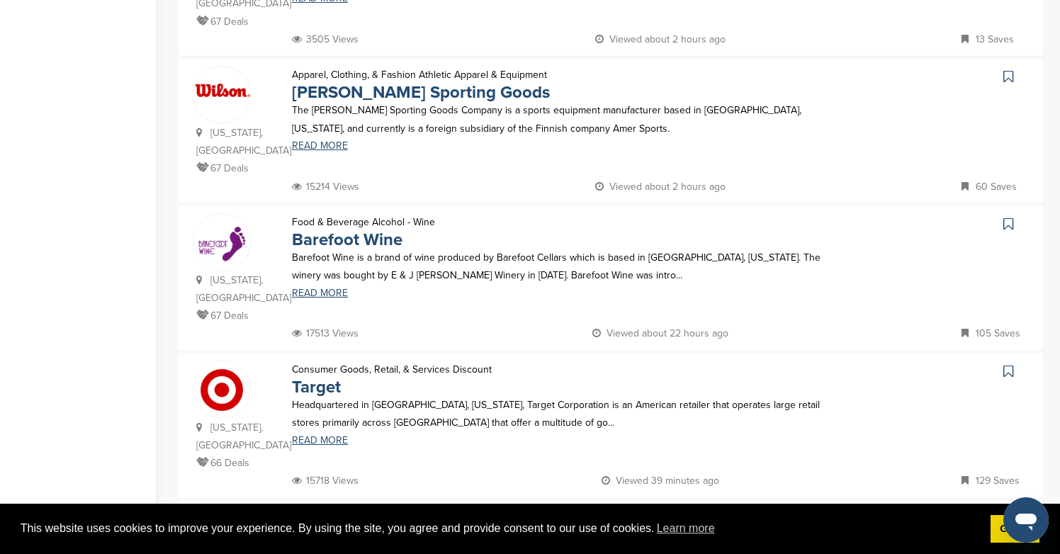
scroll to position [1027, 0]
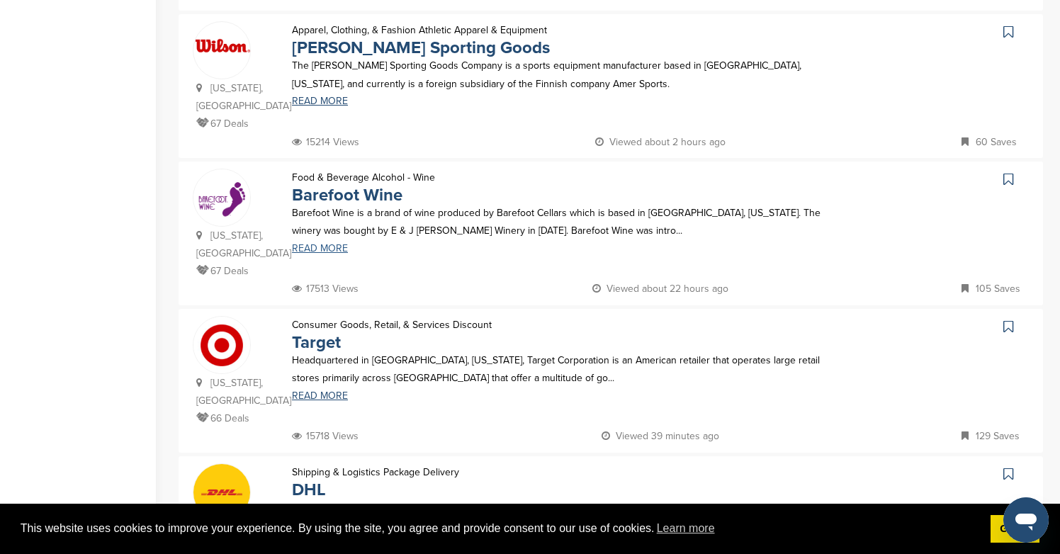
click at [326, 244] on link "READ MORE" at bounding box center [559, 249] width 535 height 10
click at [327, 391] on link "READ MORE" at bounding box center [559, 396] width 535 height 10
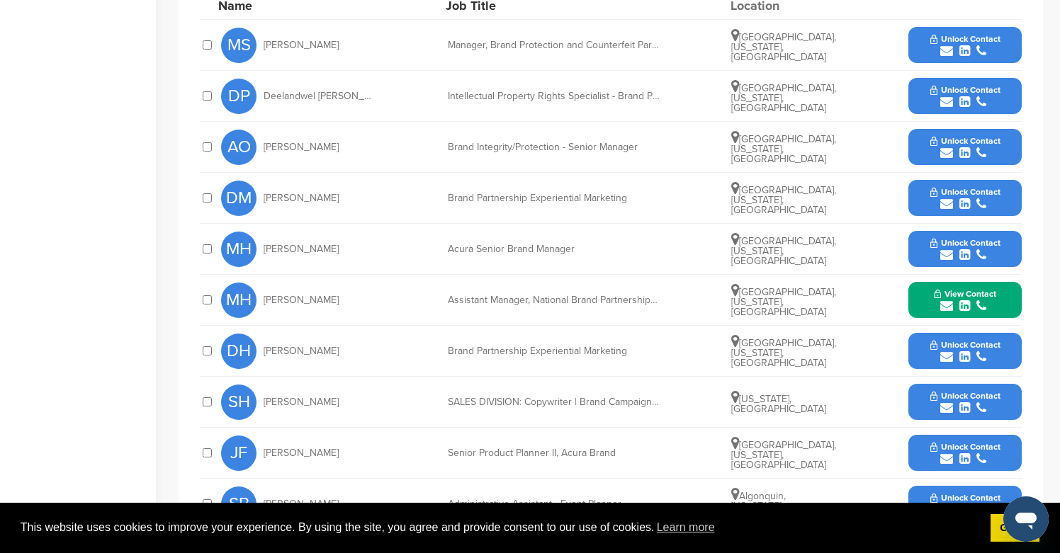
scroll to position [599, 0]
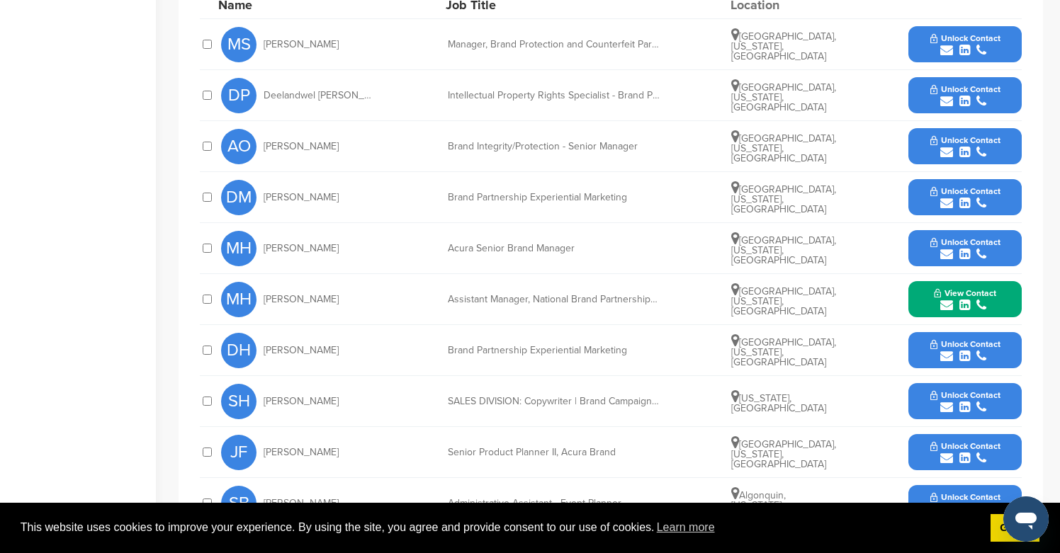
click at [934, 59] on button "Unlock Contact" at bounding box center [965, 44] width 104 height 43
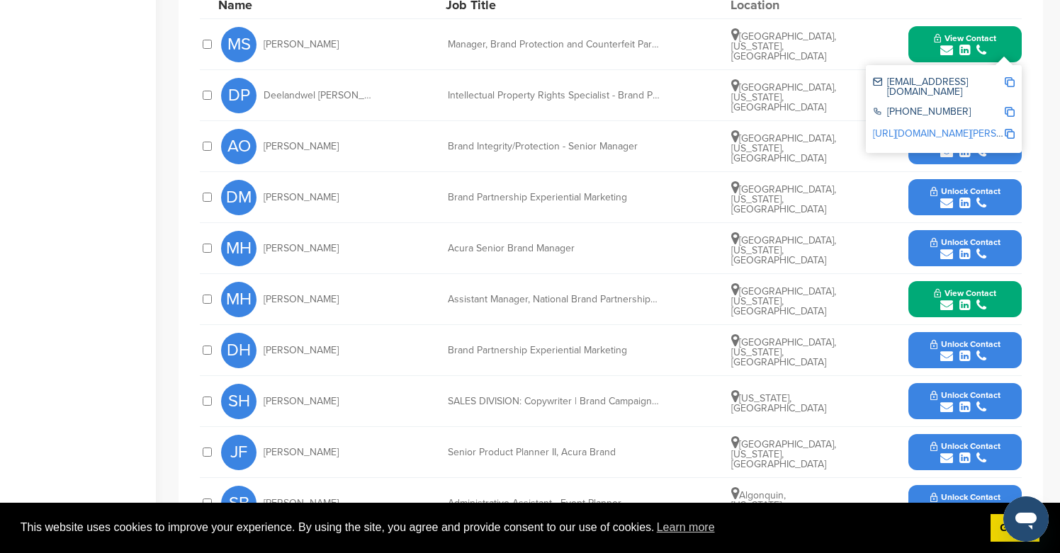
click at [966, 164] on button "Unlock Contact" at bounding box center [965, 146] width 104 height 43
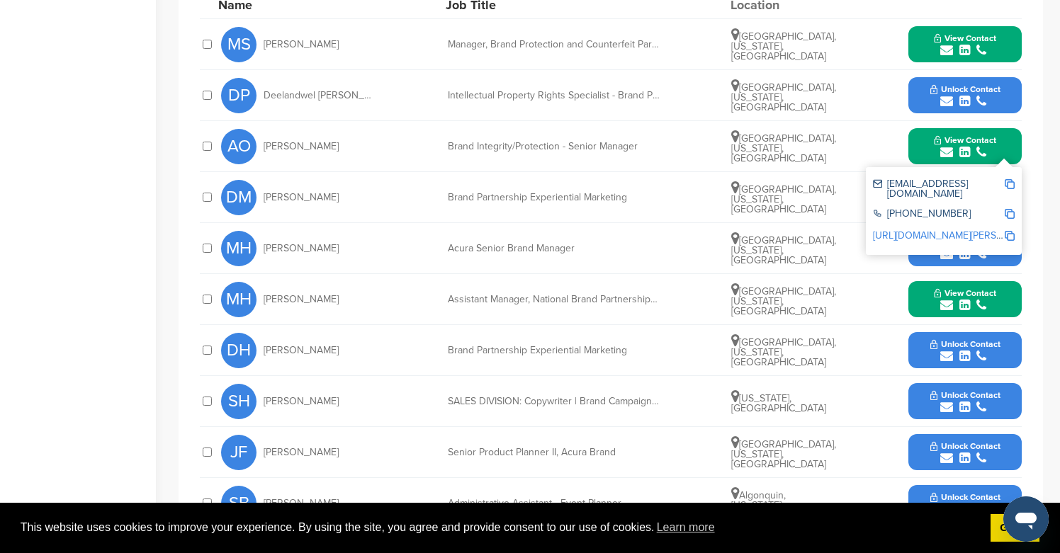
click at [983, 88] on span "Unlock Contact" at bounding box center [965, 89] width 70 height 10
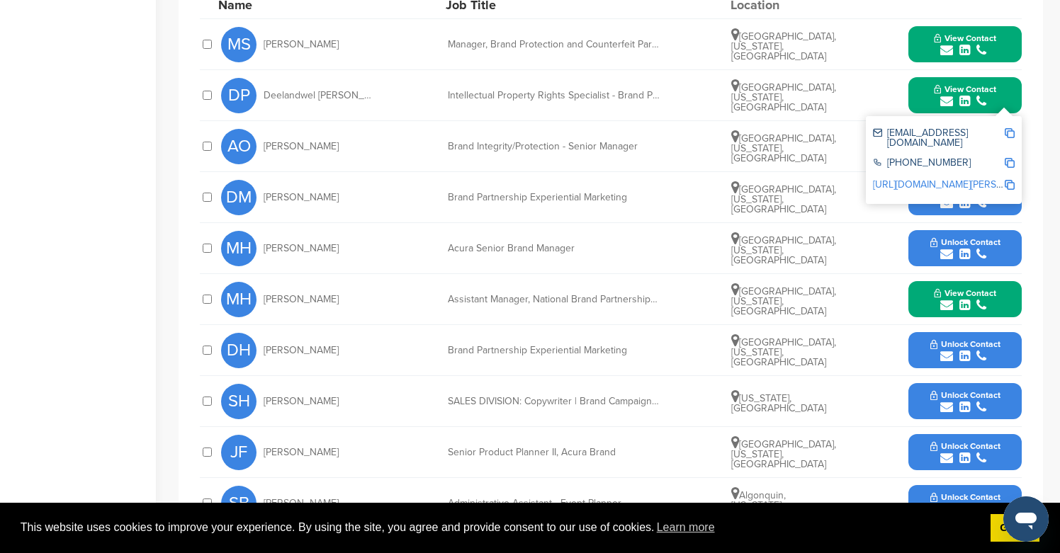
click at [985, 210] on icon "submit" at bounding box center [981, 203] width 10 height 13
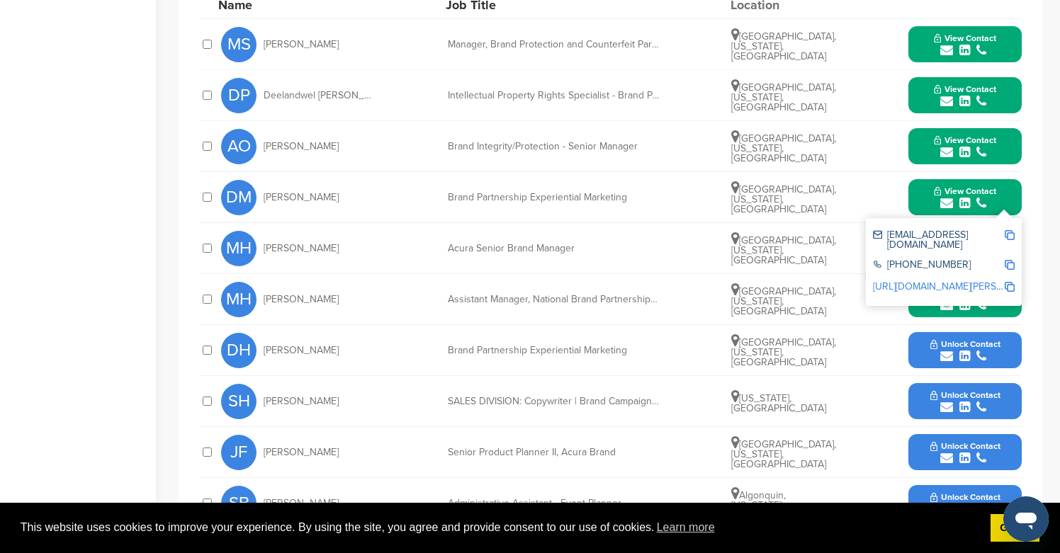
click at [976, 355] on icon "submit" at bounding box center [981, 356] width 10 height 13
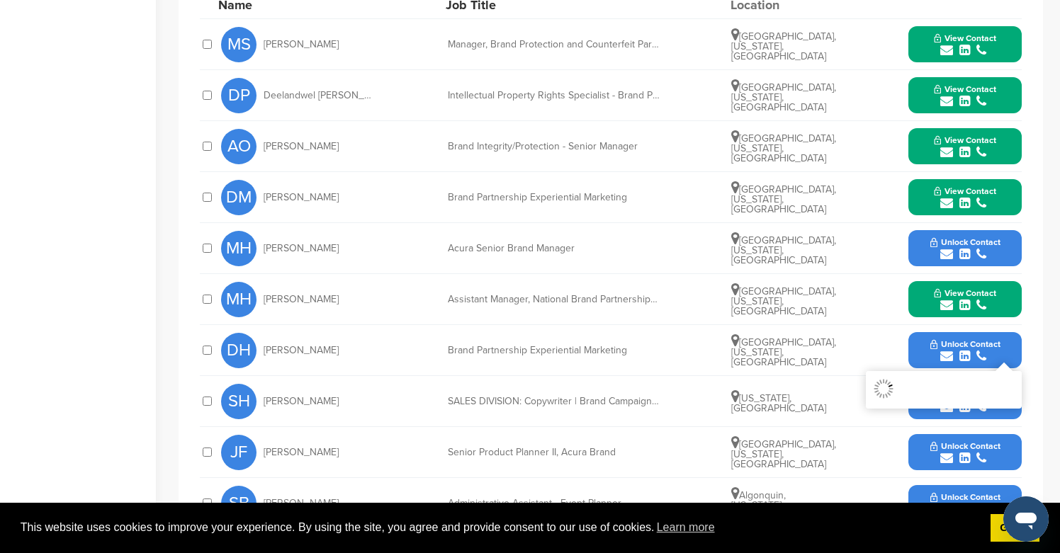
click at [969, 254] on icon "submit" at bounding box center [964, 254] width 11 height 13
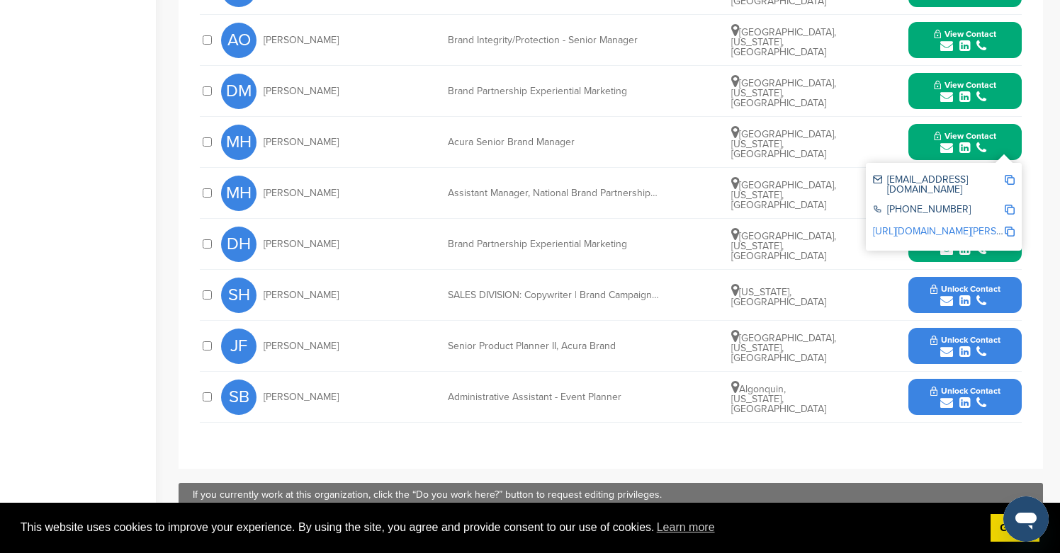
scroll to position [736, 0]
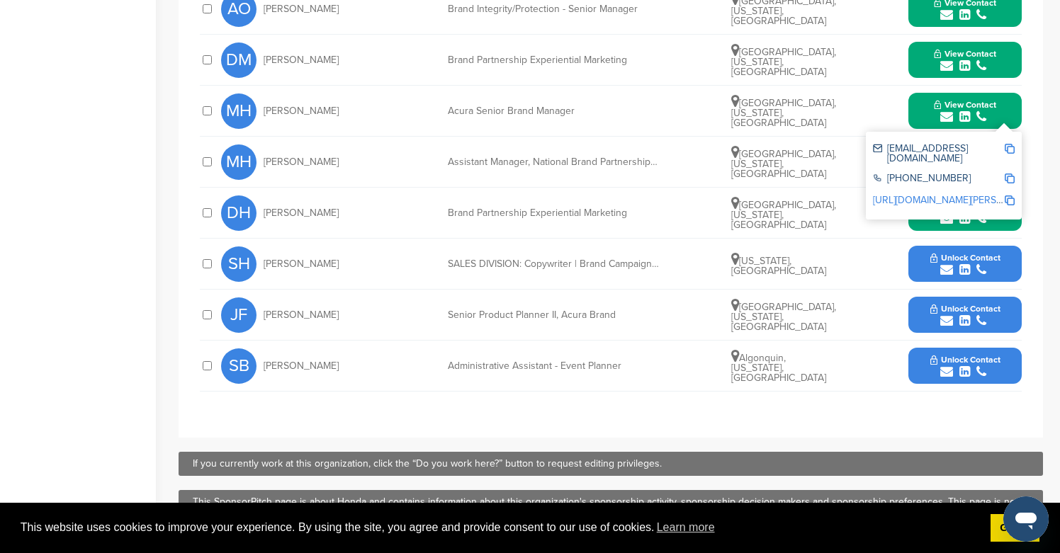
click at [975, 261] on span "Unlock Contact" at bounding box center [965, 258] width 70 height 10
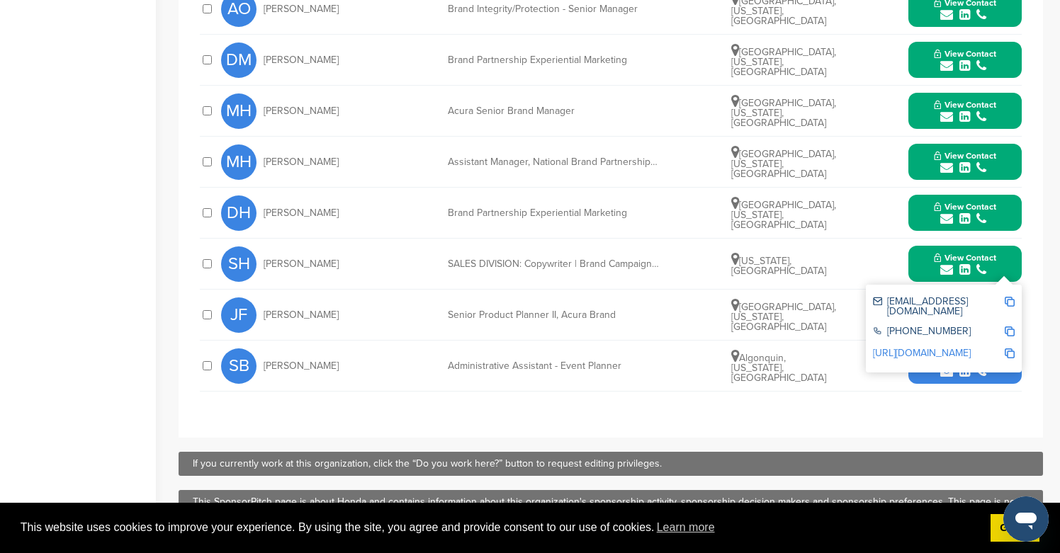
click at [976, 380] on button "Unlock Contact" at bounding box center [965, 366] width 104 height 43
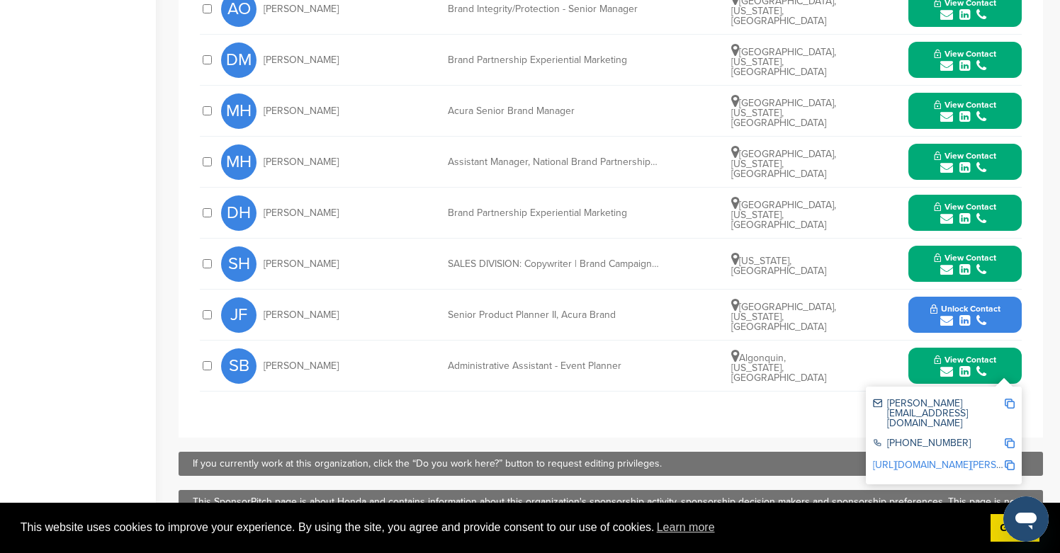
click at [971, 308] on span "Unlock Contact" at bounding box center [965, 309] width 70 height 10
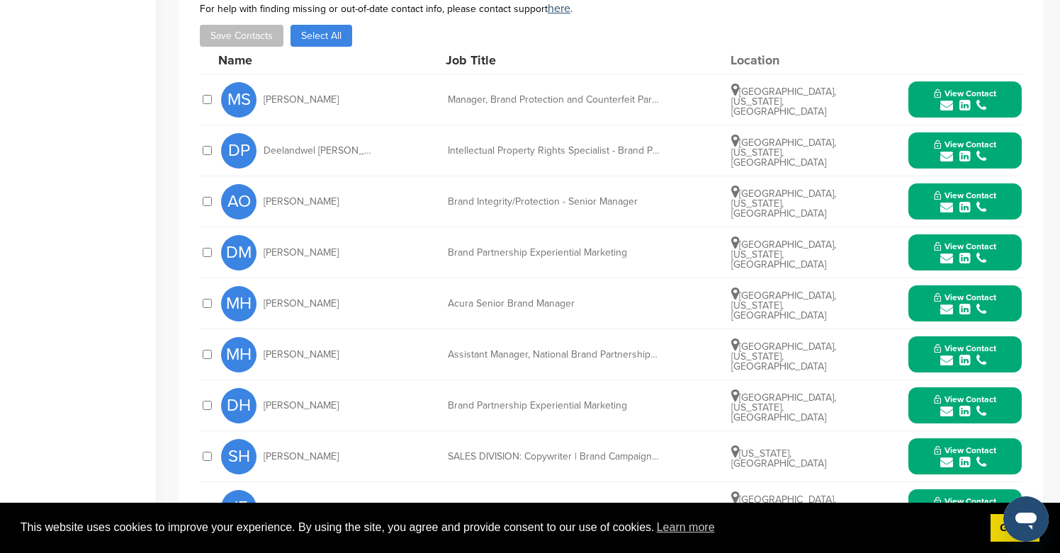
scroll to position [0, 0]
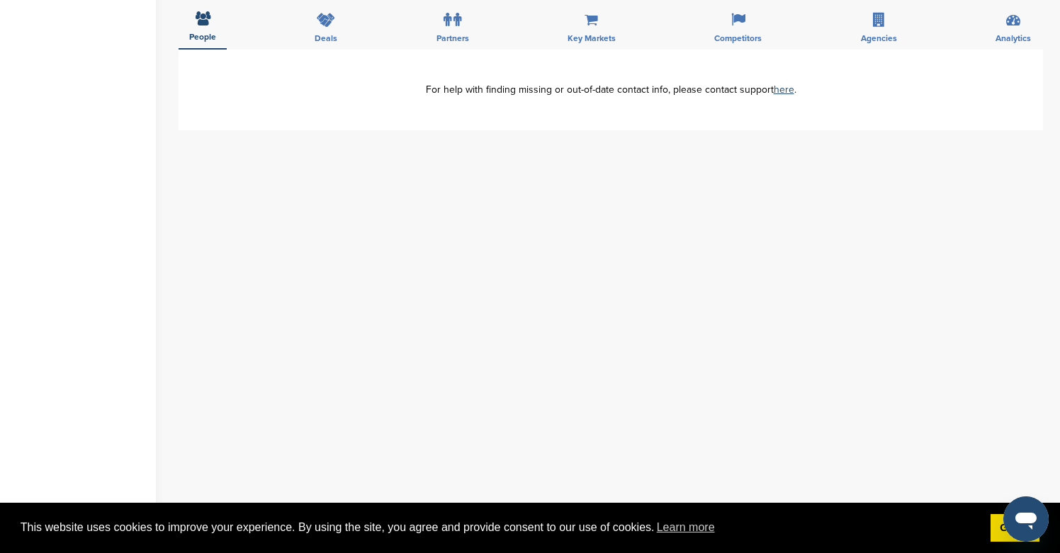
scroll to position [494, 0]
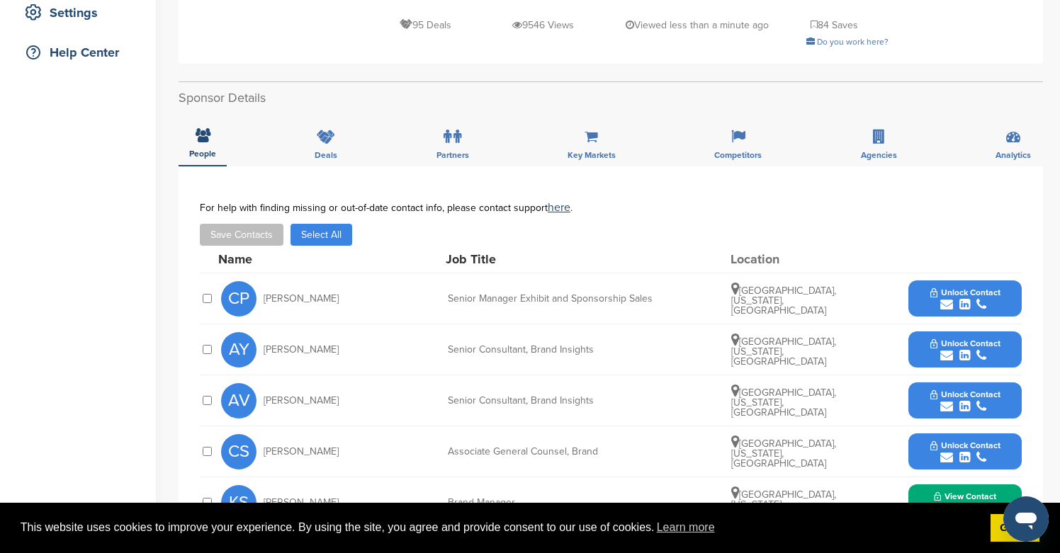
scroll to position [339, 0]
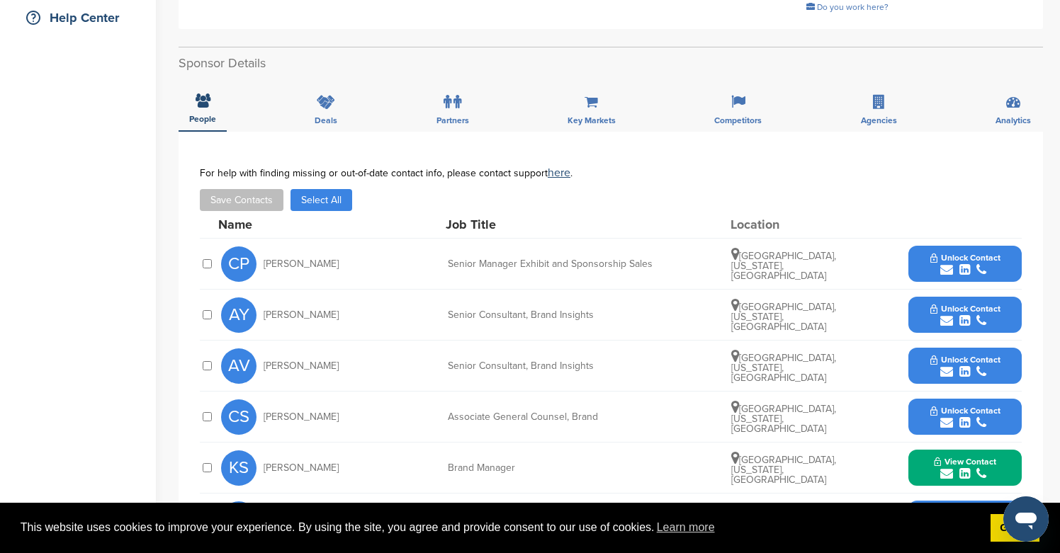
click at [1006, 256] on button "Unlock Contact" at bounding box center [965, 264] width 104 height 43
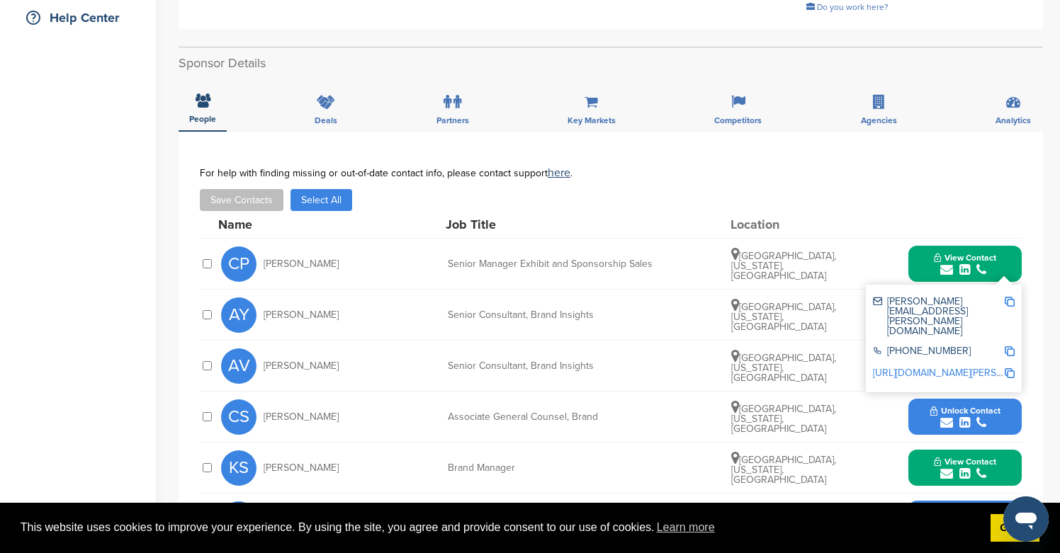
click at [995, 375] on div "submit" at bounding box center [965, 372] width 70 height 13
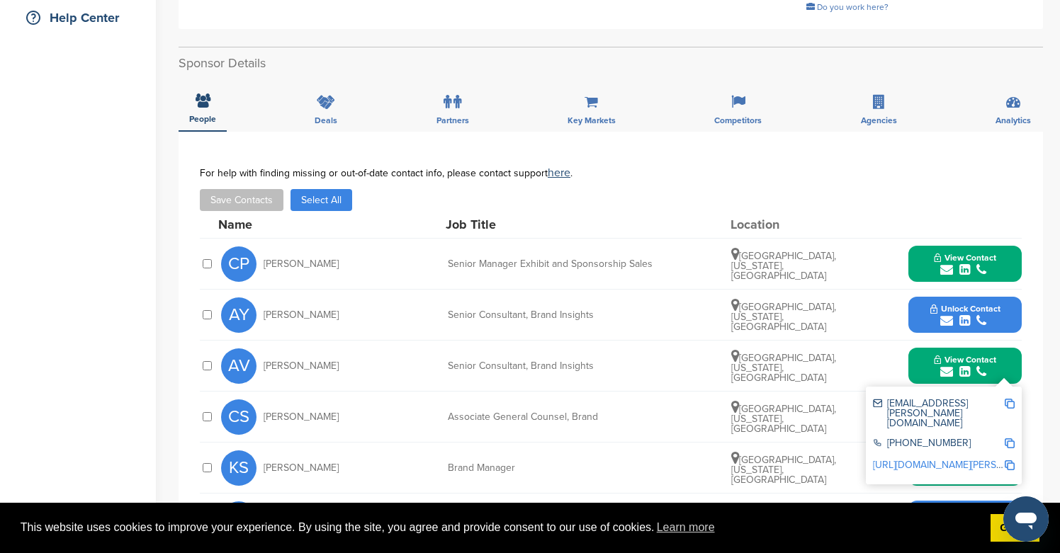
click at [992, 305] on span "Unlock Contact" at bounding box center [965, 309] width 70 height 10
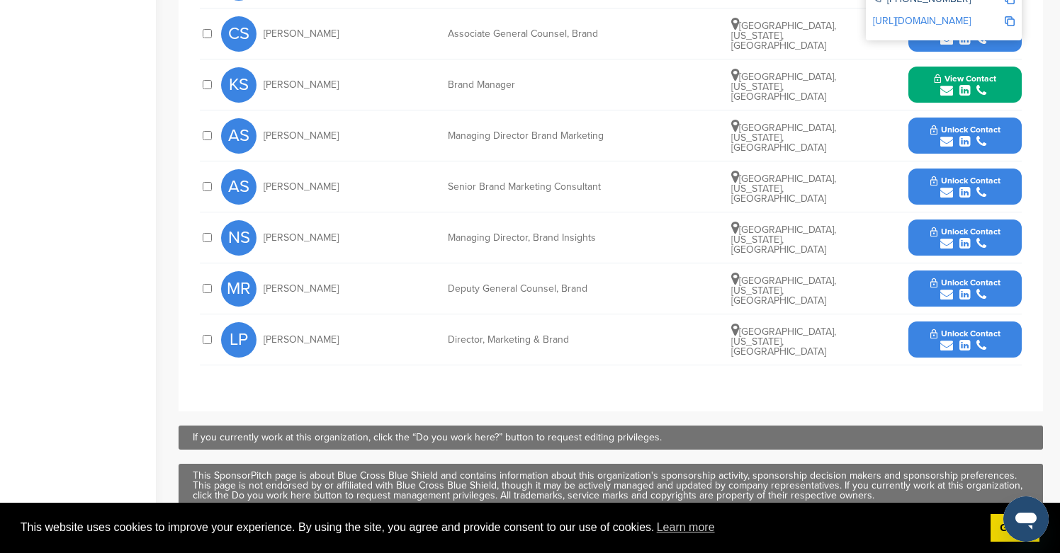
scroll to position [725, 0]
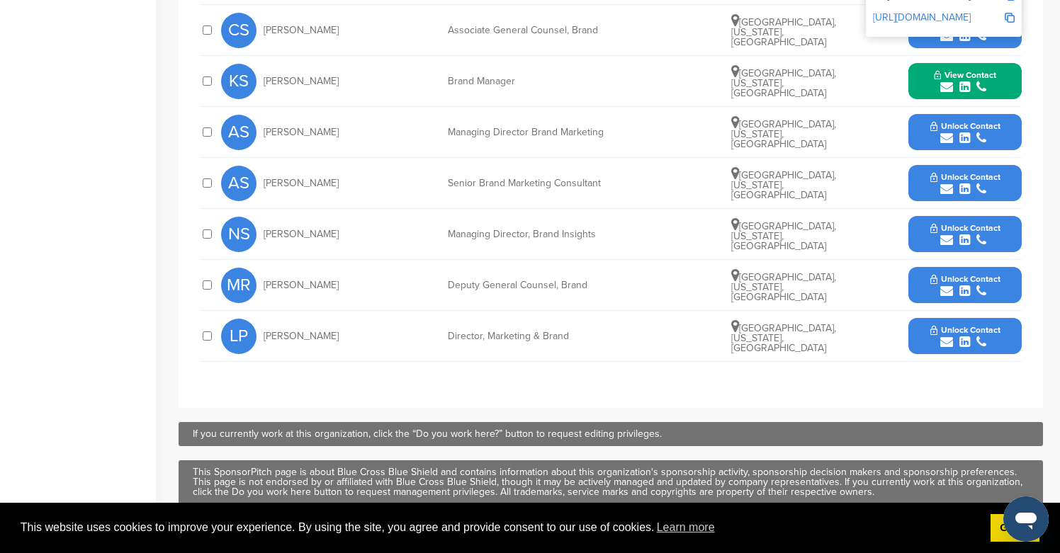
click at [982, 177] on span "Unlock Contact" at bounding box center [965, 177] width 70 height 10
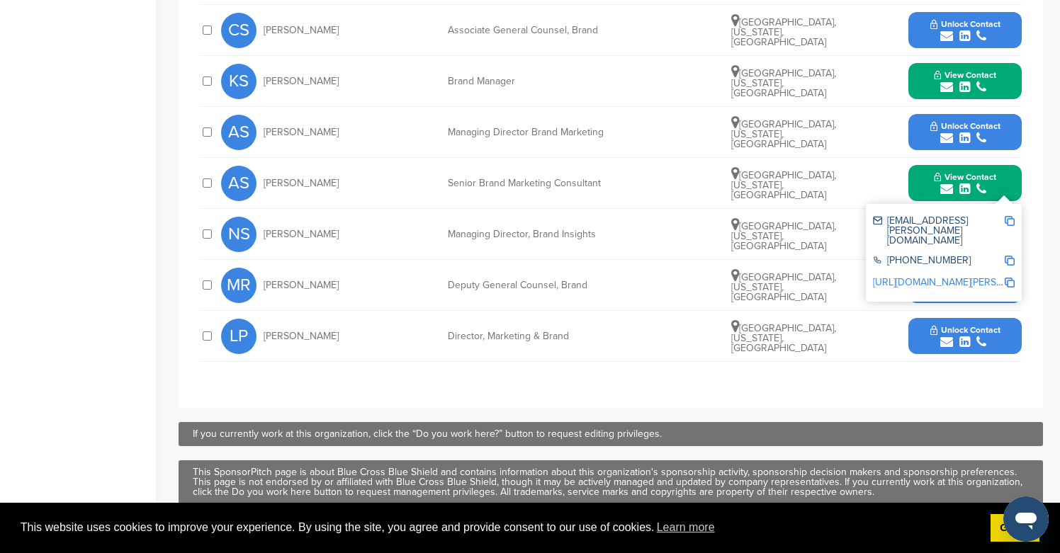
click at [976, 127] on span "Unlock Contact" at bounding box center [965, 126] width 70 height 10
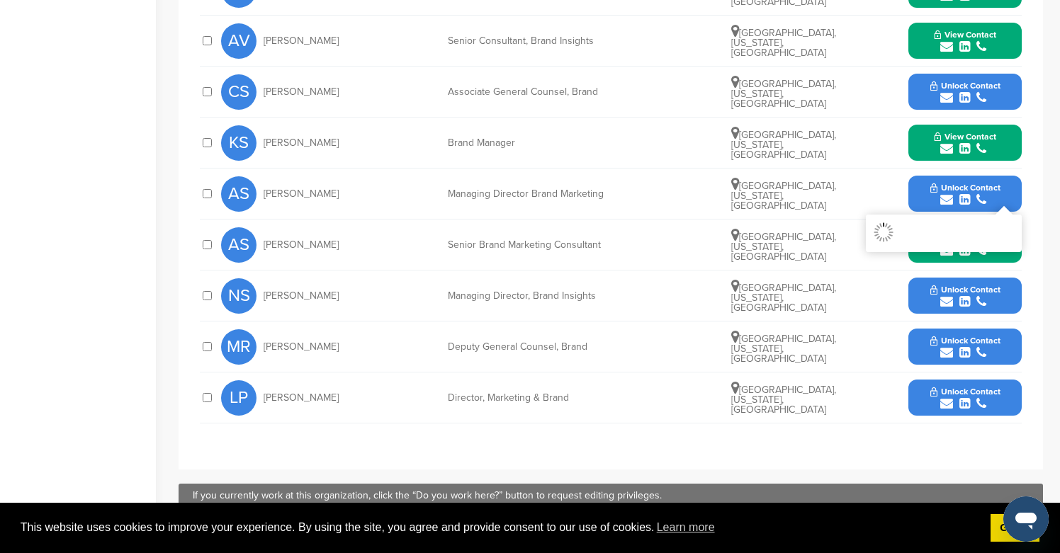
scroll to position [644, 0]
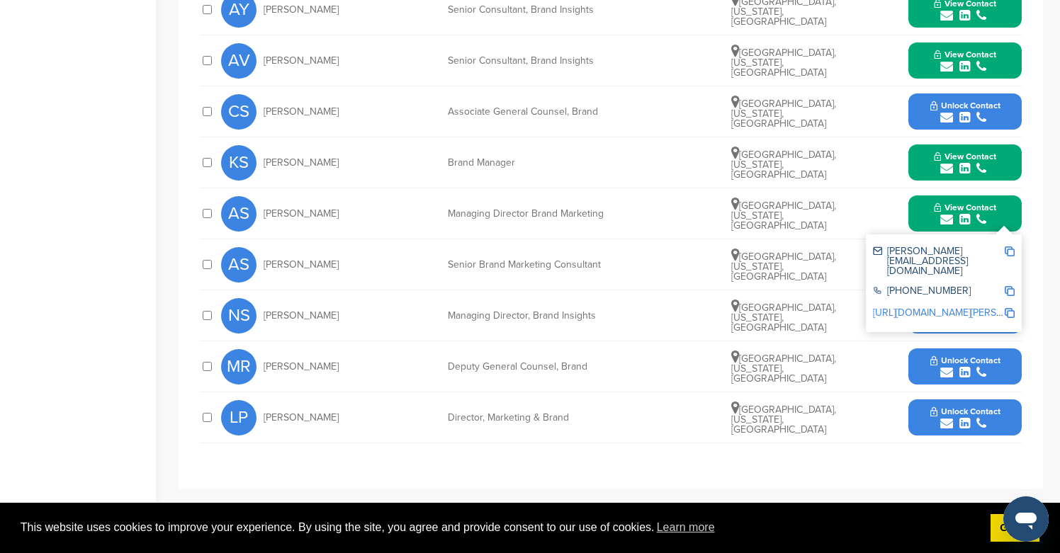
click at [976, 113] on div "submit" at bounding box center [965, 117] width 70 height 13
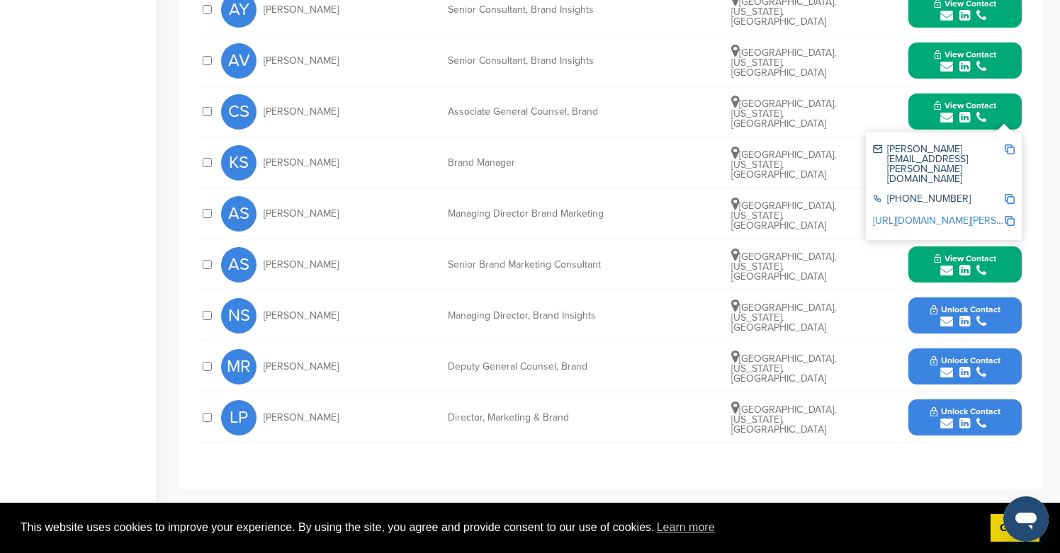
click at [975, 307] on span "Unlock Contact" at bounding box center [965, 310] width 70 height 10
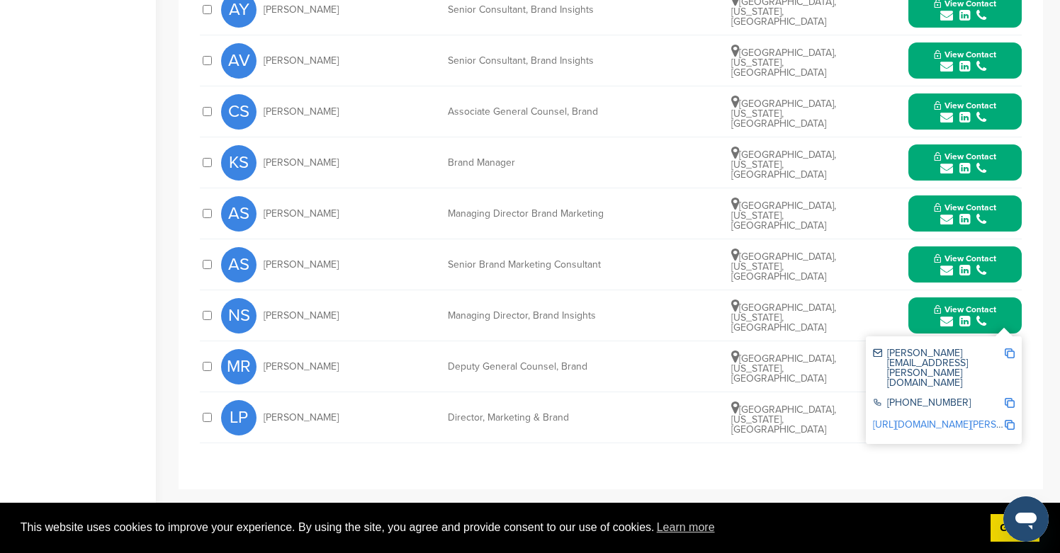
click at [980, 425] on icon "submit" at bounding box center [981, 423] width 10 height 13
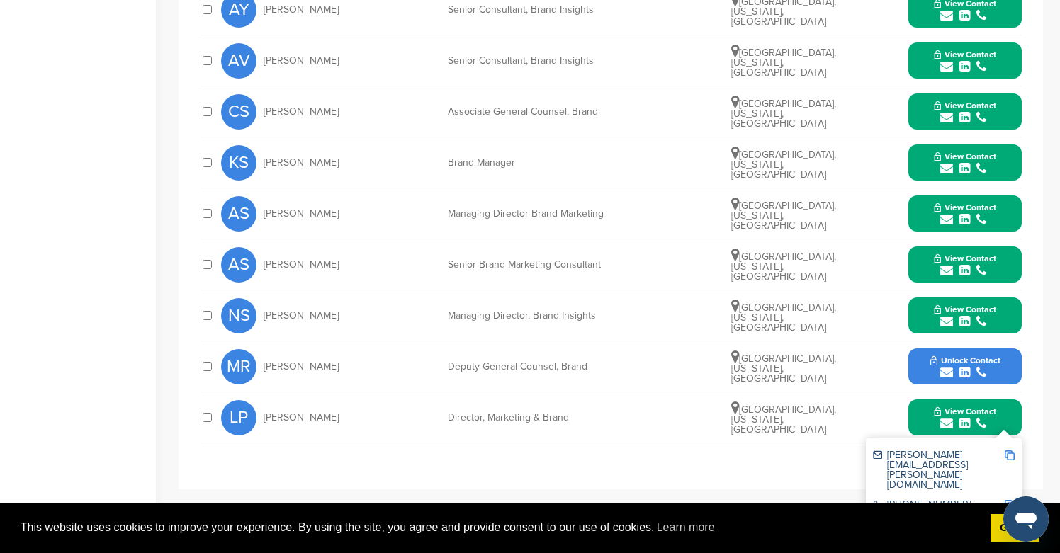
click at [978, 369] on icon "submit" at bounding box center [981, 372] width 10 height 13
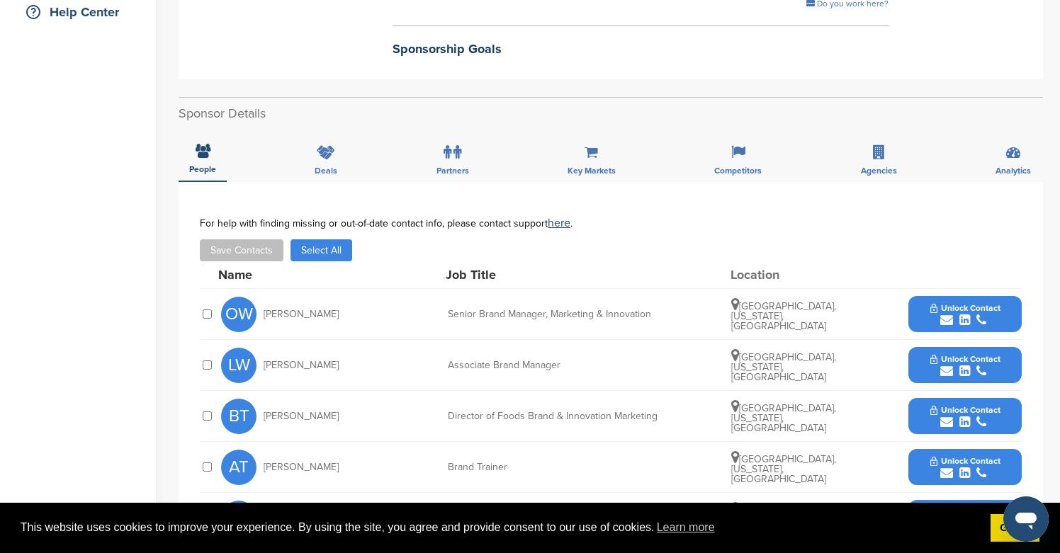
scroll to position [470, 0]
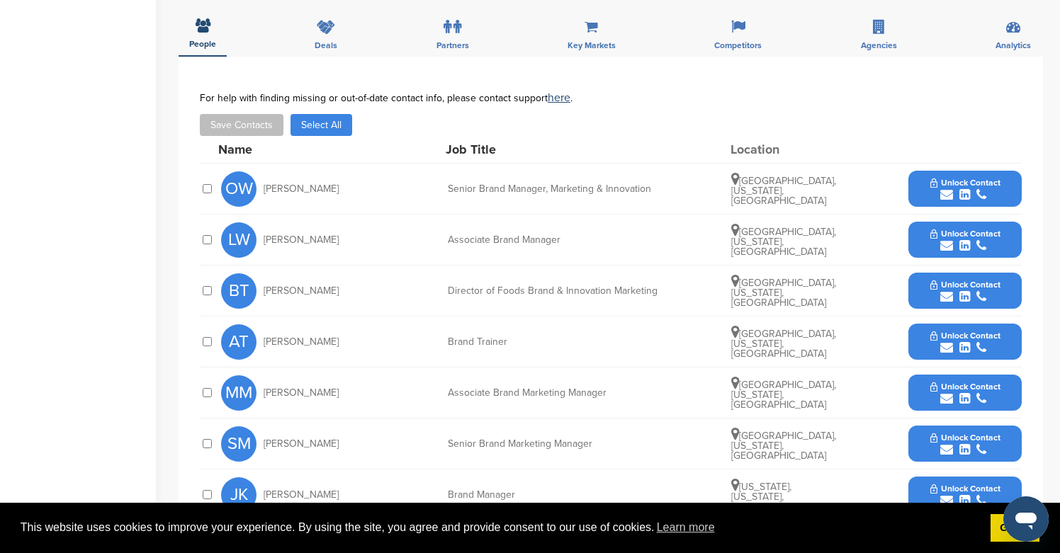
click at [994, 188] on div "submit" at bounding box center [965, 194] width 70 height 13
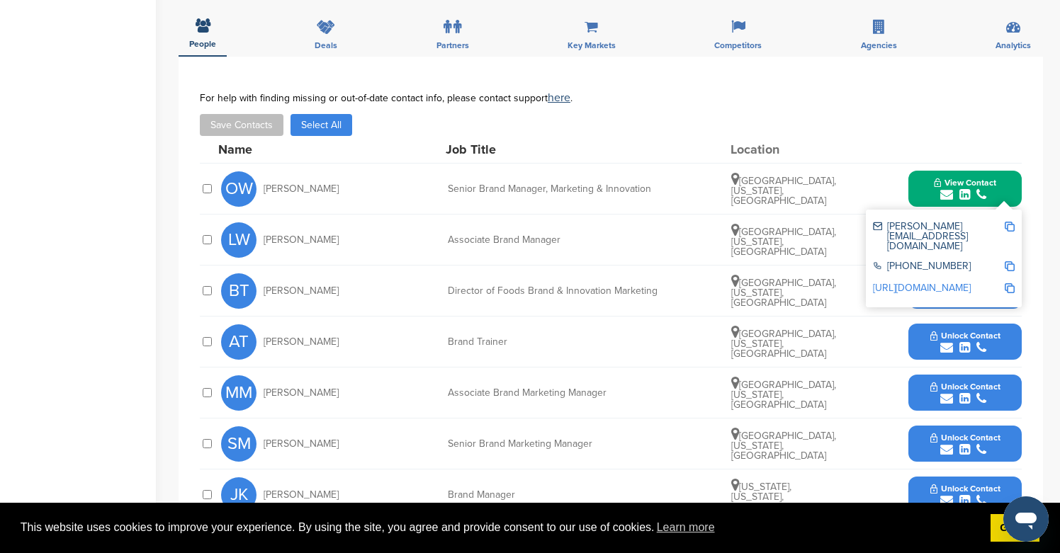
click at [982, 290] on div "submit" at bounding box center [965, 296] width 70 height 13
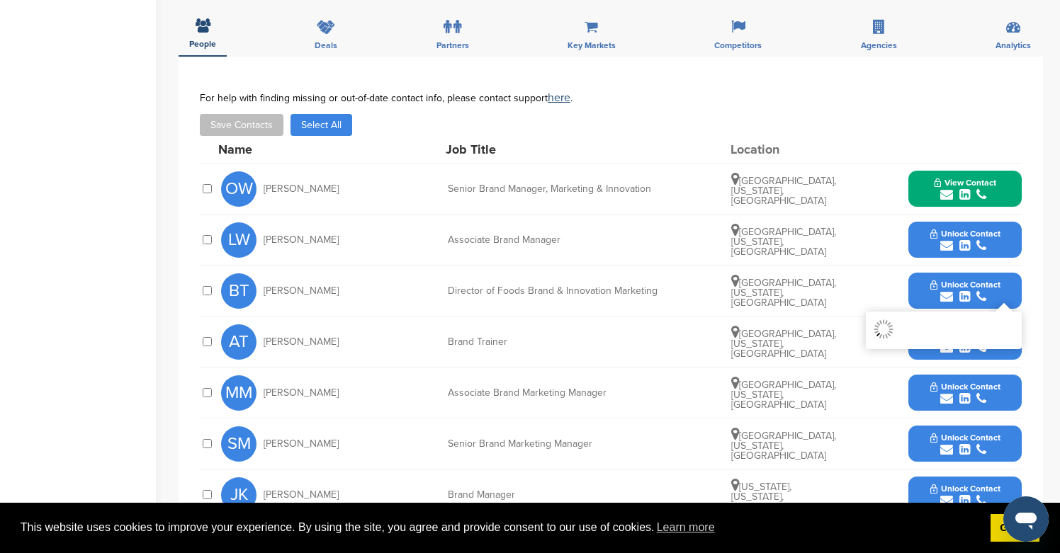
click at [980, 239] on icon "submit" at bounding box center [981, 245] width 10 height 13
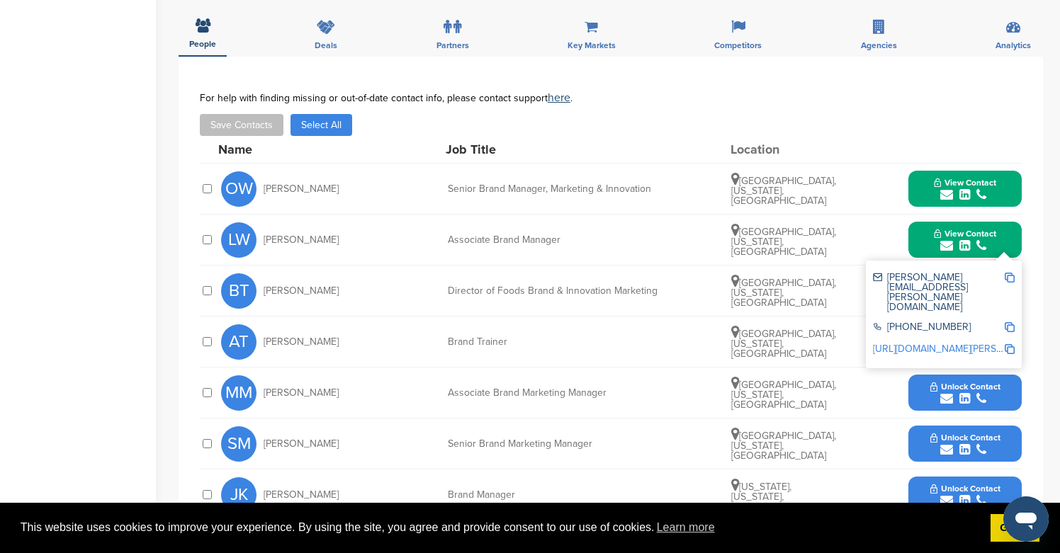
click at [985, 392] on button "Unlock Contact" at bounding box center [965, 393] width 104 height 43
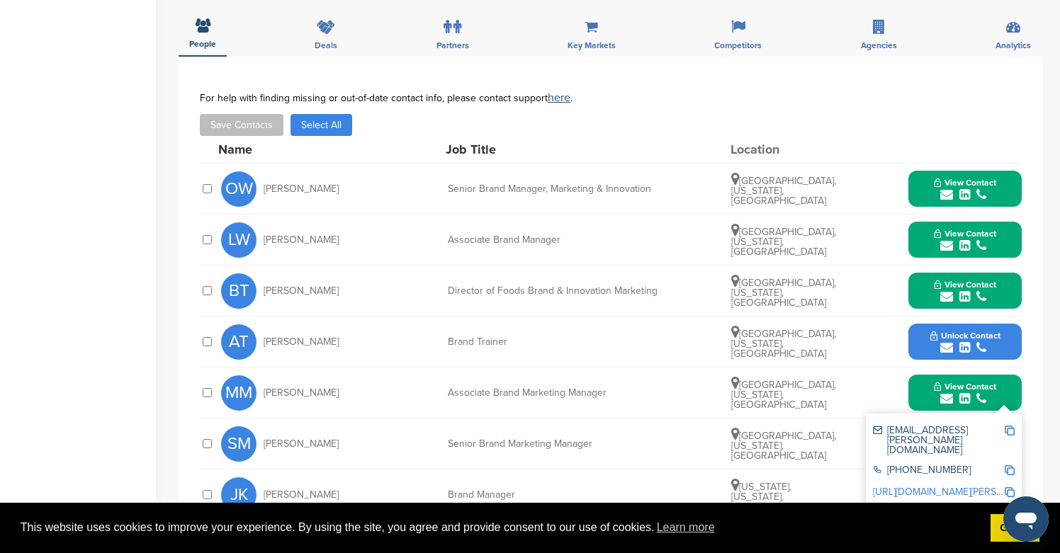
click at [980, 331] on span "Unlock Contact" at bounding box center [965, 336] width 70 height 10
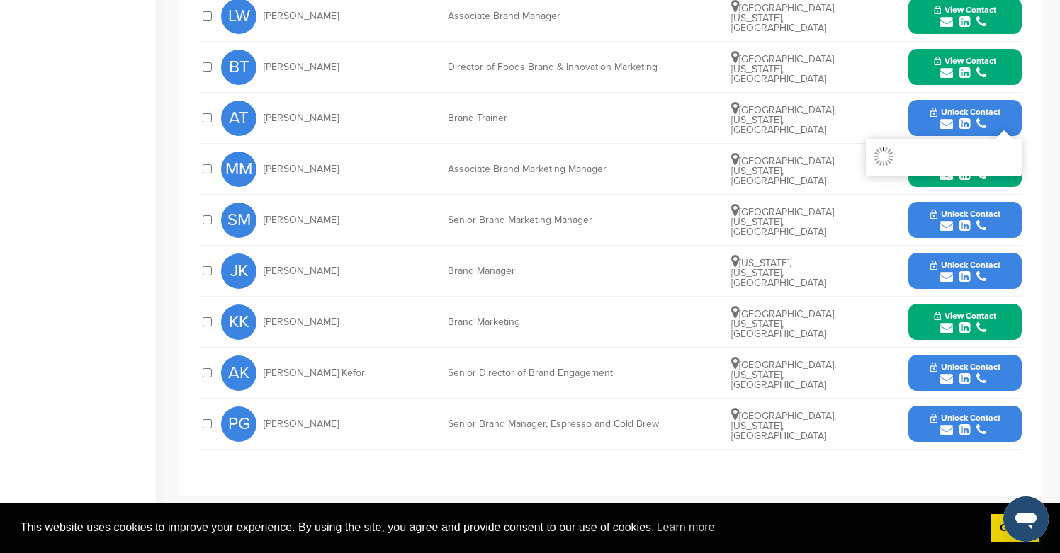
scroll to position [775, 0]
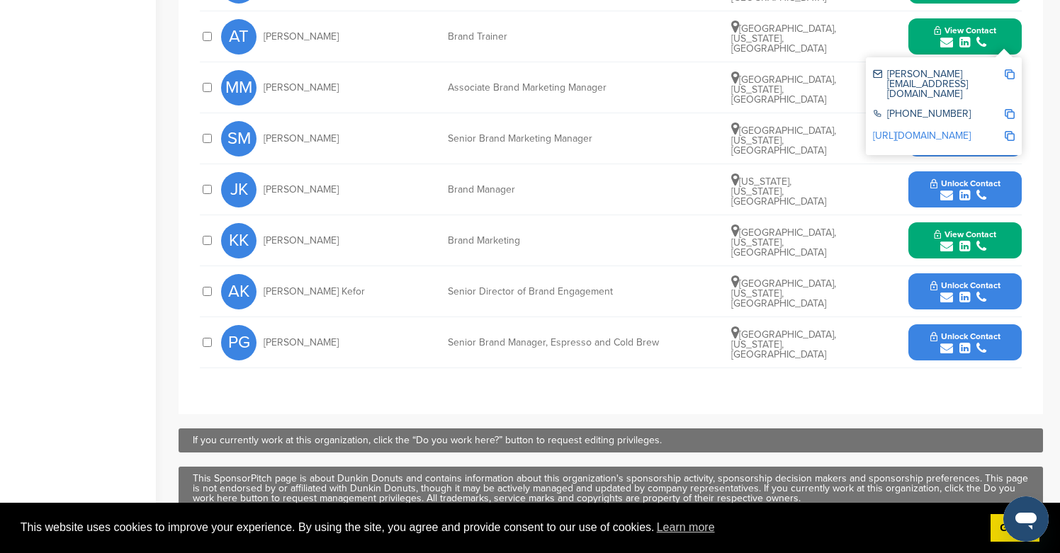
click at [980, 317] on div "PG [PERSON_NAME] Senior Brand Manager, Espresso and Cold Brew [GEOGRAPHIC_DATA]…" at bounding box center [621, 342] width 801 height 50
click at [980, 291] on icon "submit" at bounding box center [981, 297] width 10 height 13
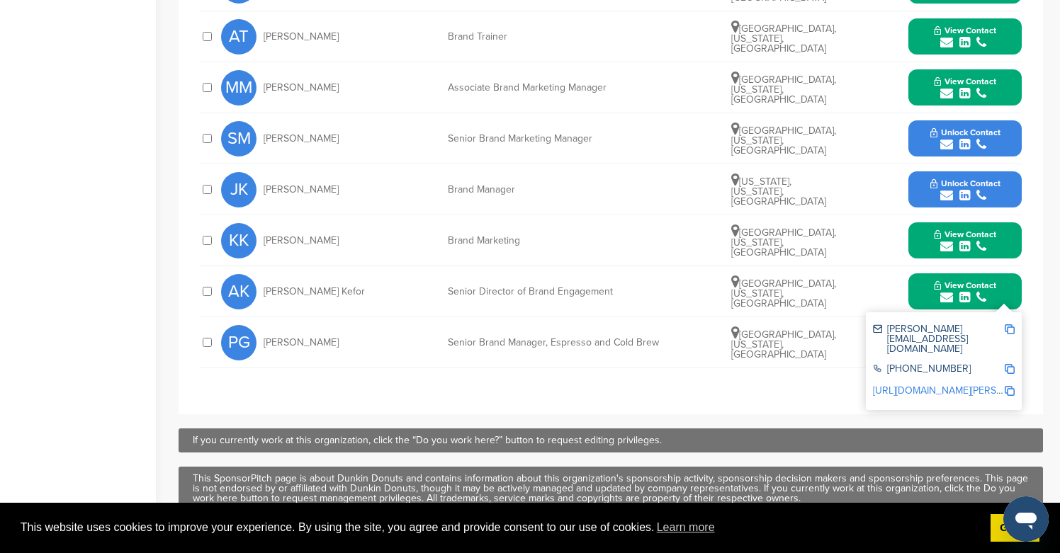
click at [972, 128] on span "Unlock Contact" at bounding box center [965, 133] width 70 height 10
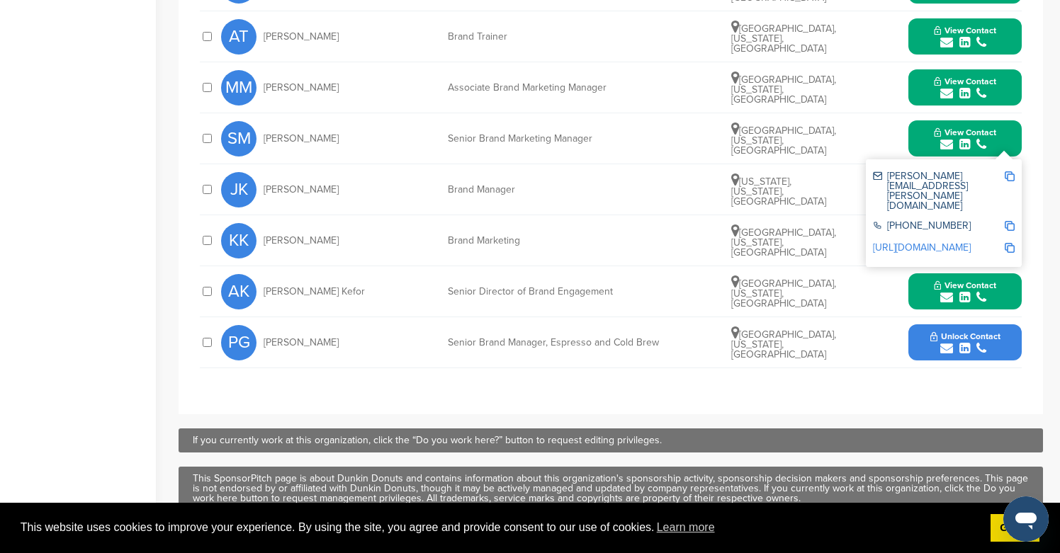
click at [963, 342] on icon "submit" at bounding box center [964, 348] width 11 height 13
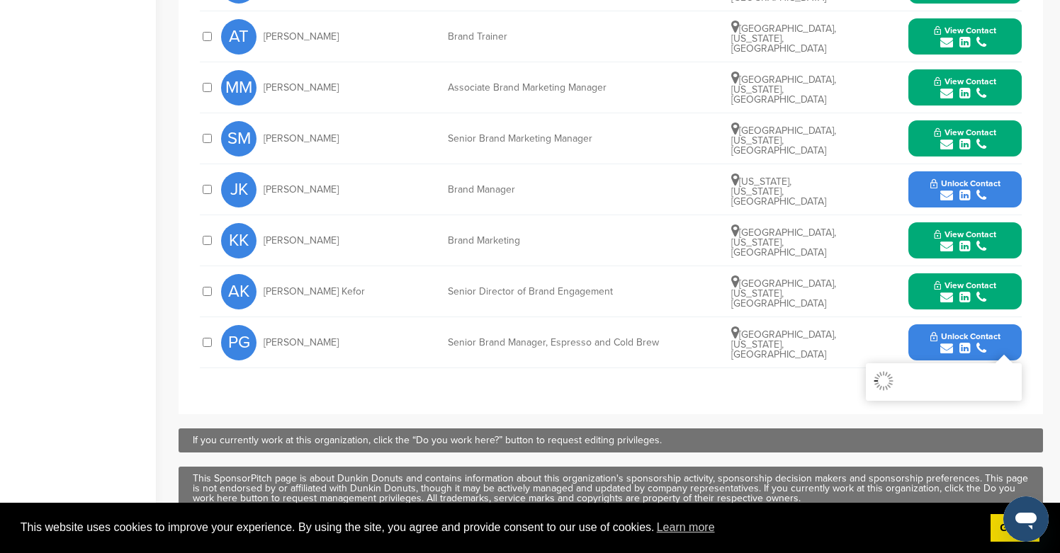
click at [963, 179] on span "Unlock Contact" at bounding box center [965, 184] width 70 height 10
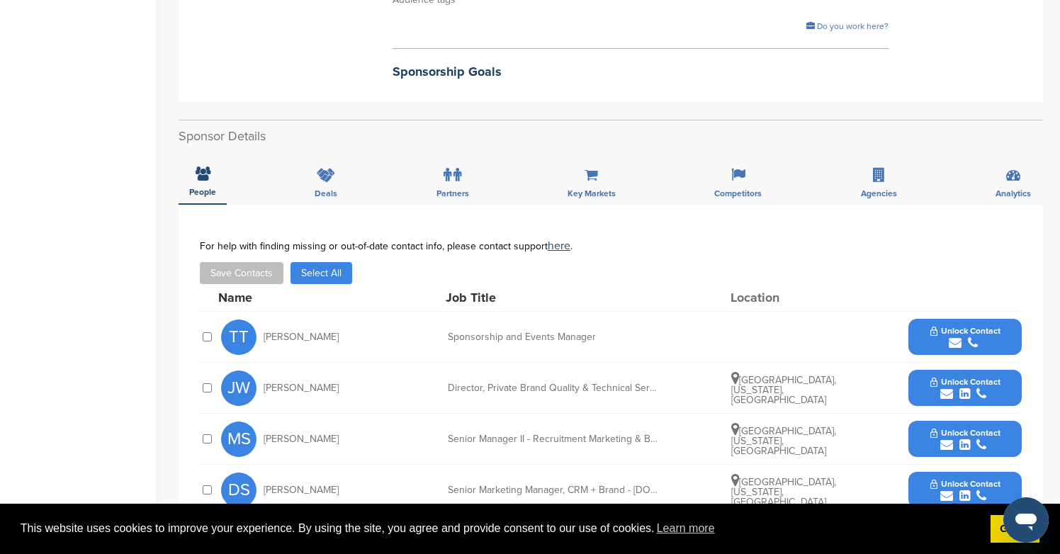
click at [942, 323] on button "Unlock Contact" at bounding box center [965, 337] width 104 height 43
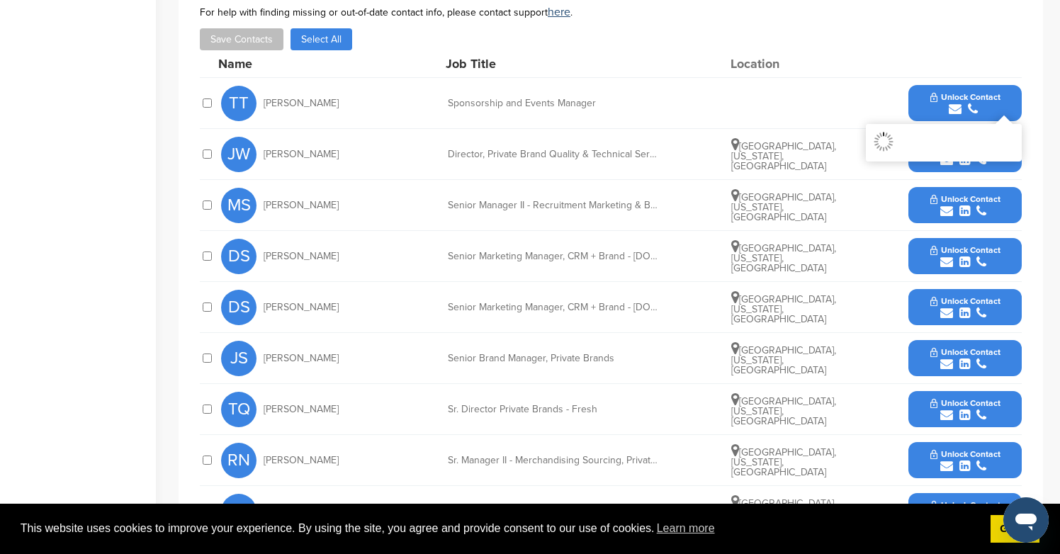
scroll to position [650, 0]
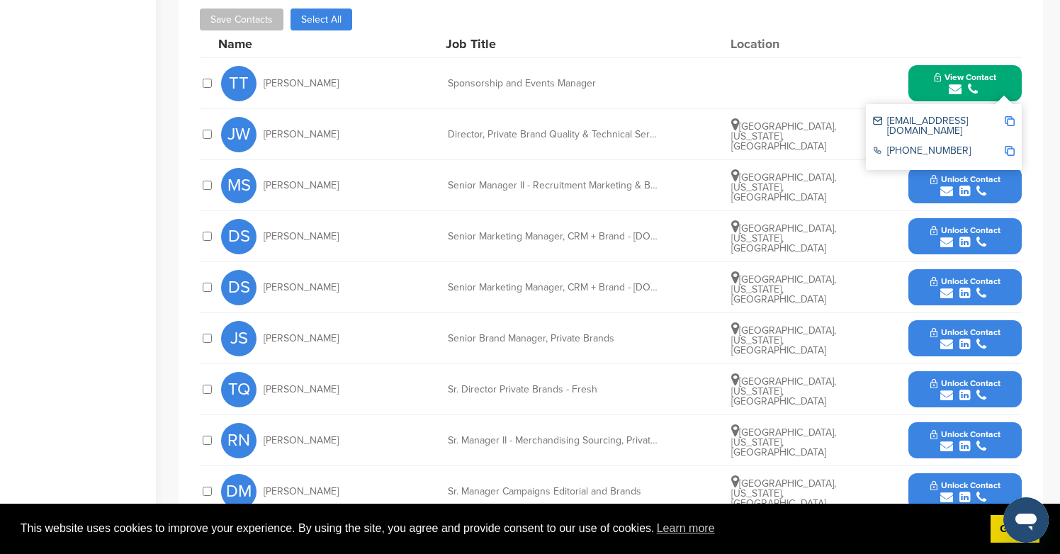
click at [955, 301] on button "Unlock Contact" at bounding box center [965, 287] width 104 height 43
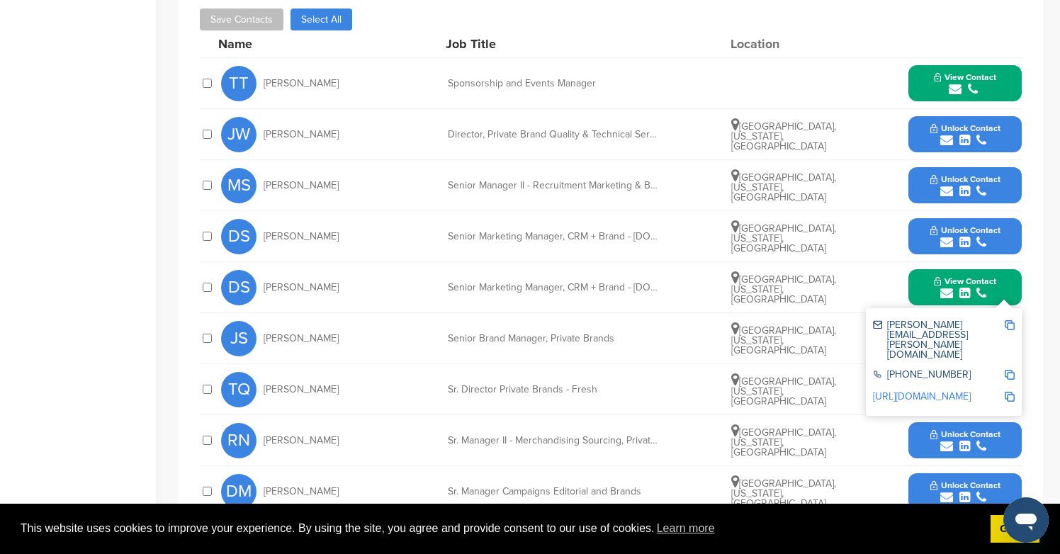
click at [955, 144] on div "submit" at bounding box center [965, 140] width 70 height 13
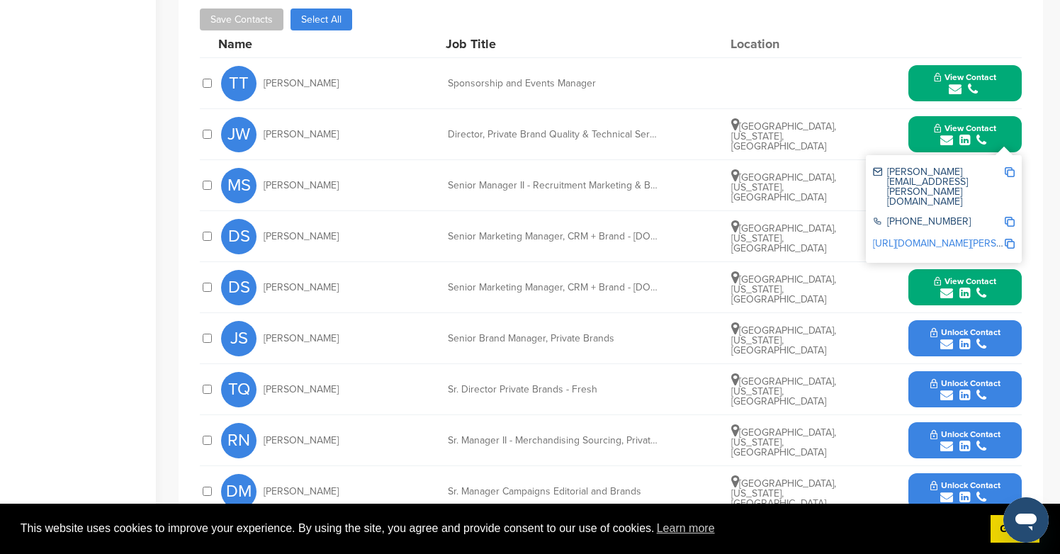
click at [959, 327] on button "Unlock Contact" at bounding box center [965, 338] width 104 height 43
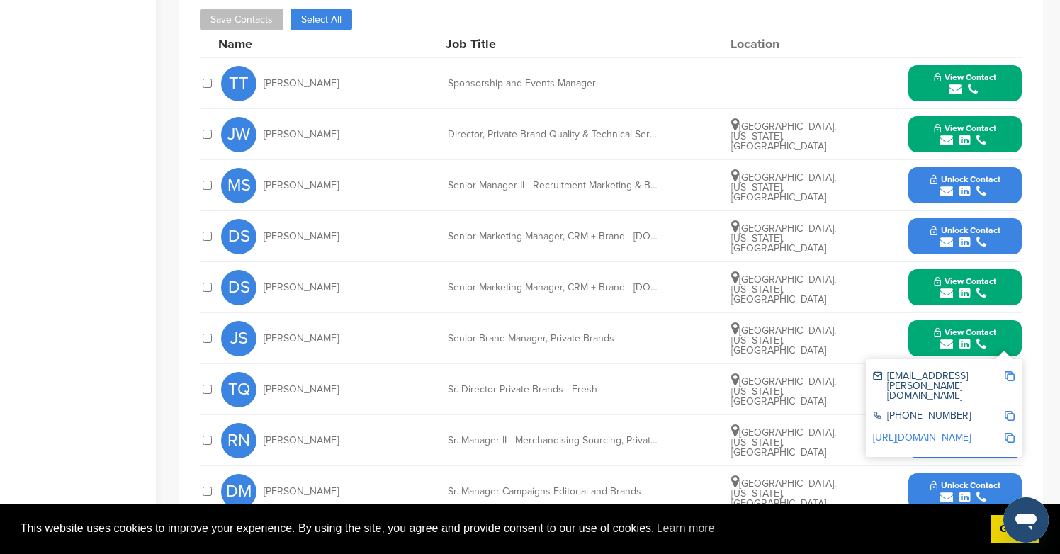
click at [961, 182] on span "Unlock Contact" at bounding box center [965, 179] width 70 height 10
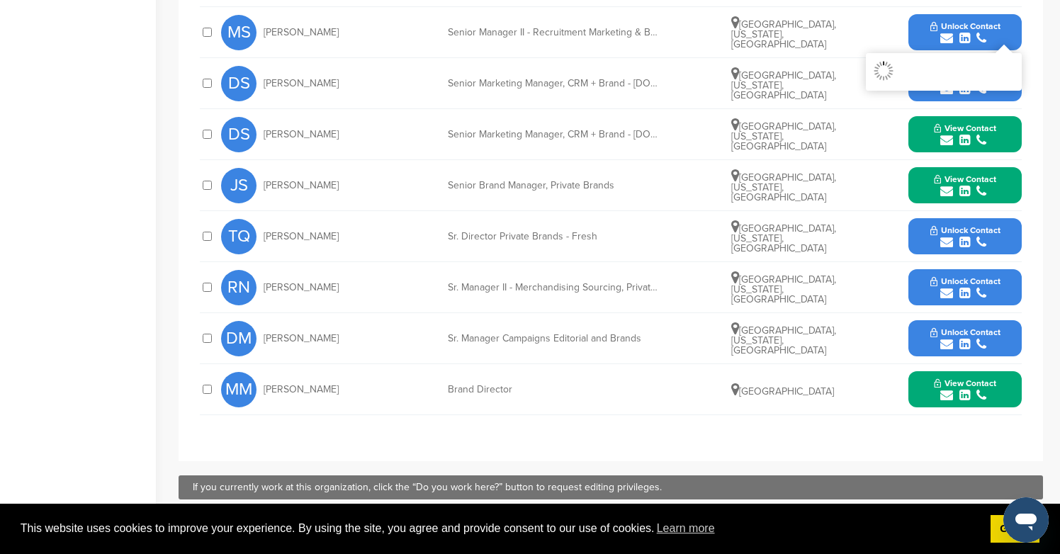
scroll to position [813, 0]
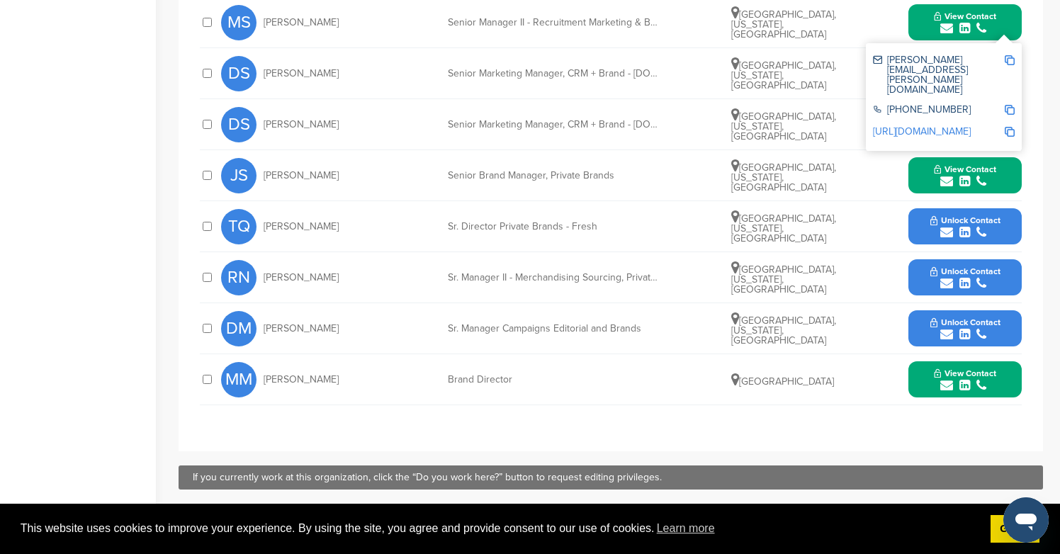
click at [955, 233] on div "submit" at bounding box center [965, 232] width 70 height 13
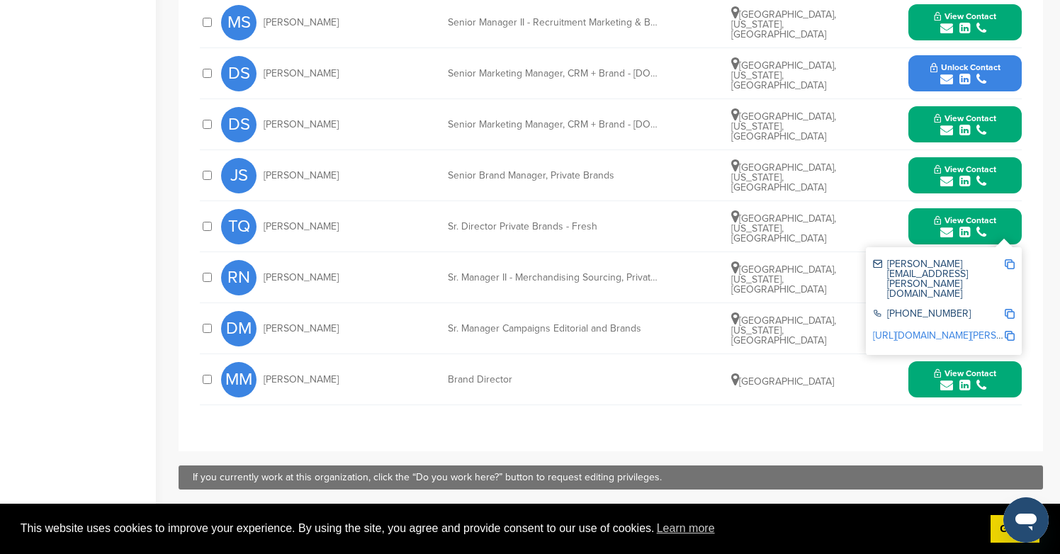
click at [952, 69] on span "Unlock Contact" at bounding box center [965, 67] width 70 height 10
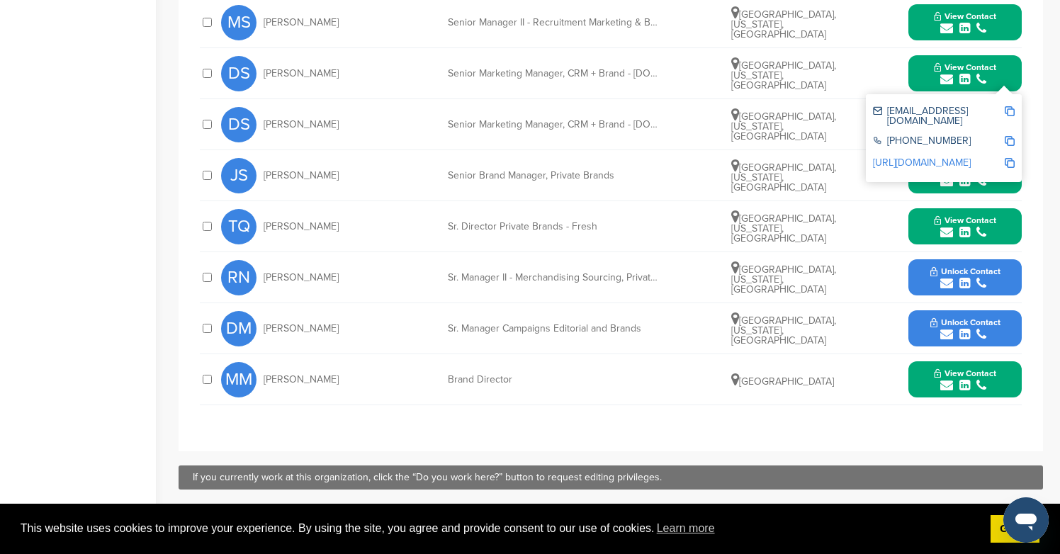
click at [983, 292] on button "Unlock Contact" at bounding box center [965, 277] width 104 height 43
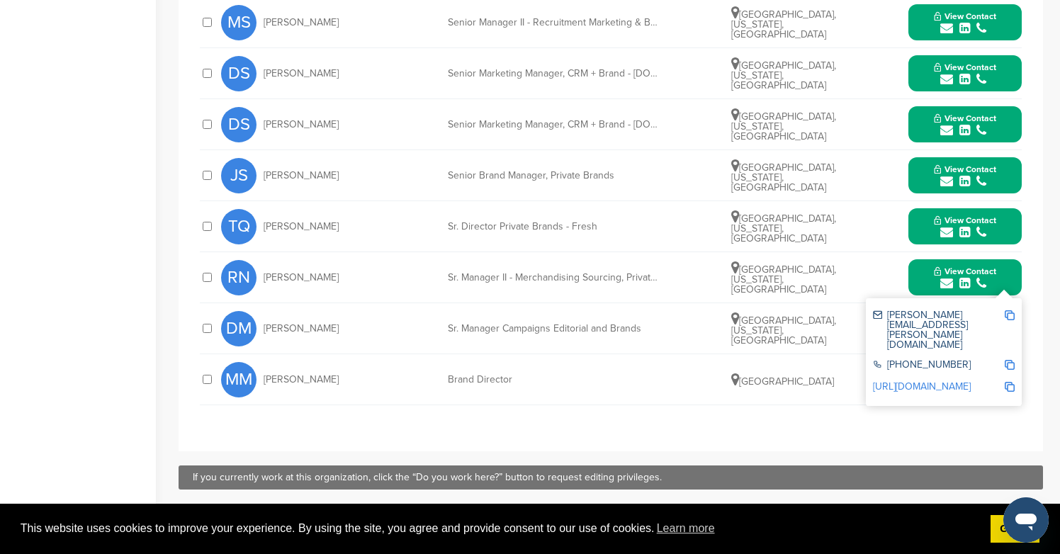
click at [848, 322] on div "DM Debbie Mink Sr. Manager Campaigns Editorial and Brands San Francisco, Califo…" at bounding box center [621, 328] width 801 height 50
click at [1032, 312] on div "**********" at bounding box center [611, 119] width 864 height 663
click at [1007, 268] on button "View Contact" at bounding box center [965, 277] width 96 height 43
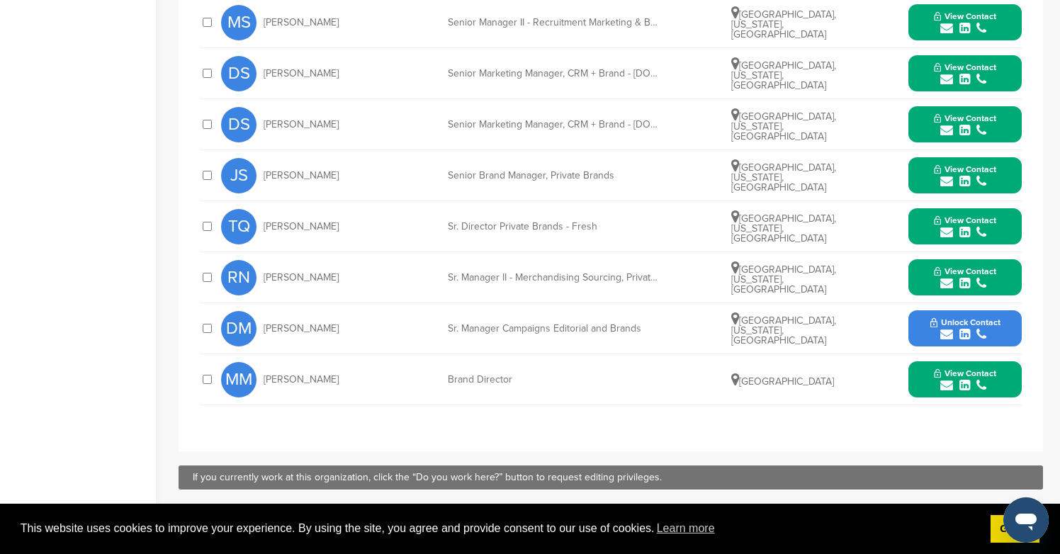
click at [1002, 327] on button "Unlock Contact" at bounding box center [965, 328] width 104 height 43
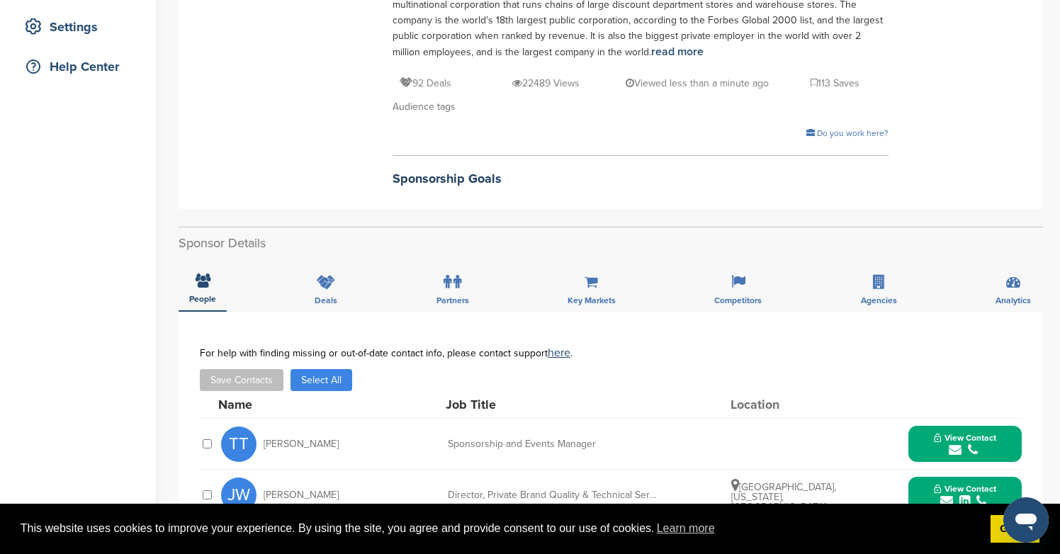
scroll to position [0, 0]
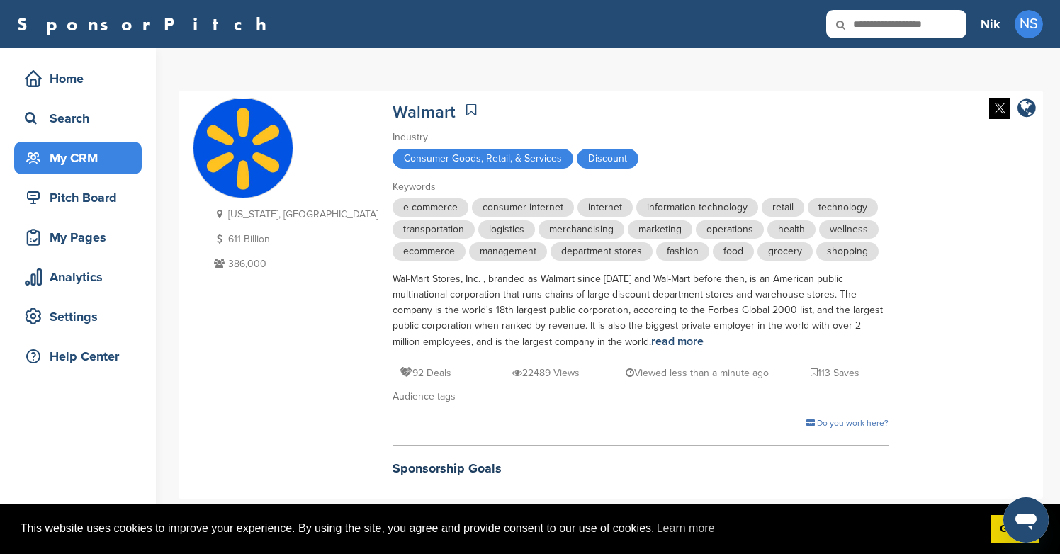
click at [84, 152] on div "My CRM" at bounding box center [81, 158] width 120 height 26
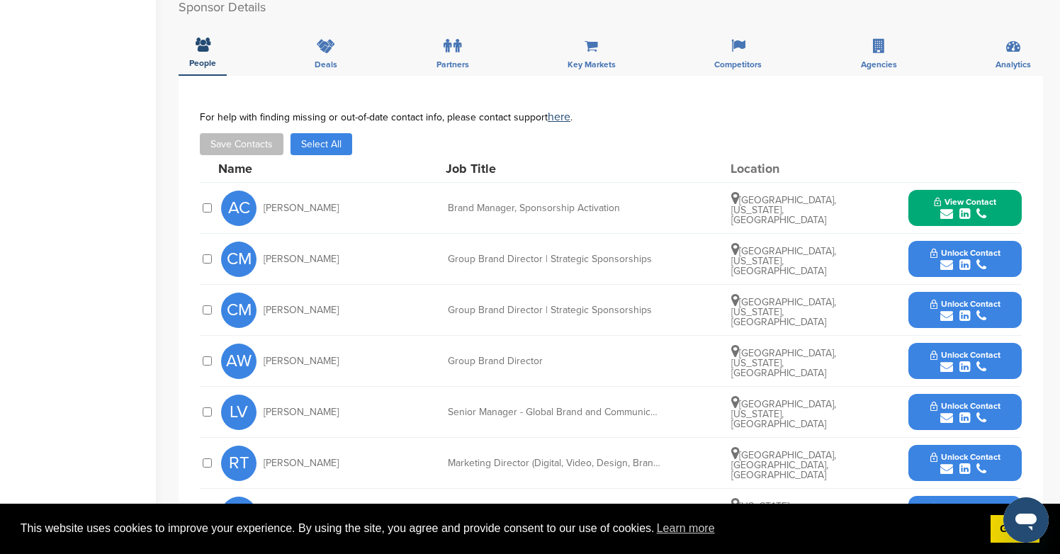
scroll to position [517, 0]
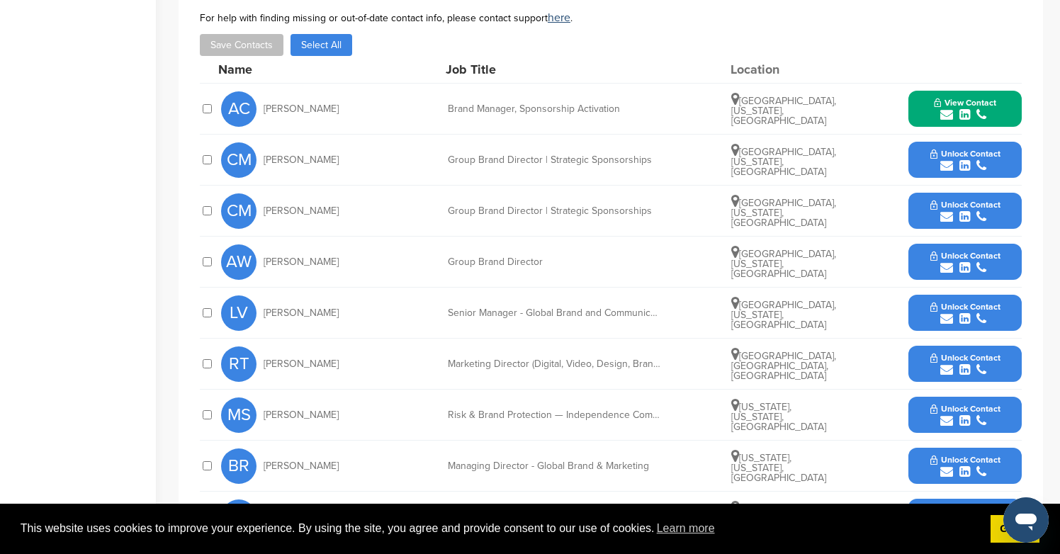
click at [933, 166] on div "submit" at bounding box center [965, 165] width 70 height 13
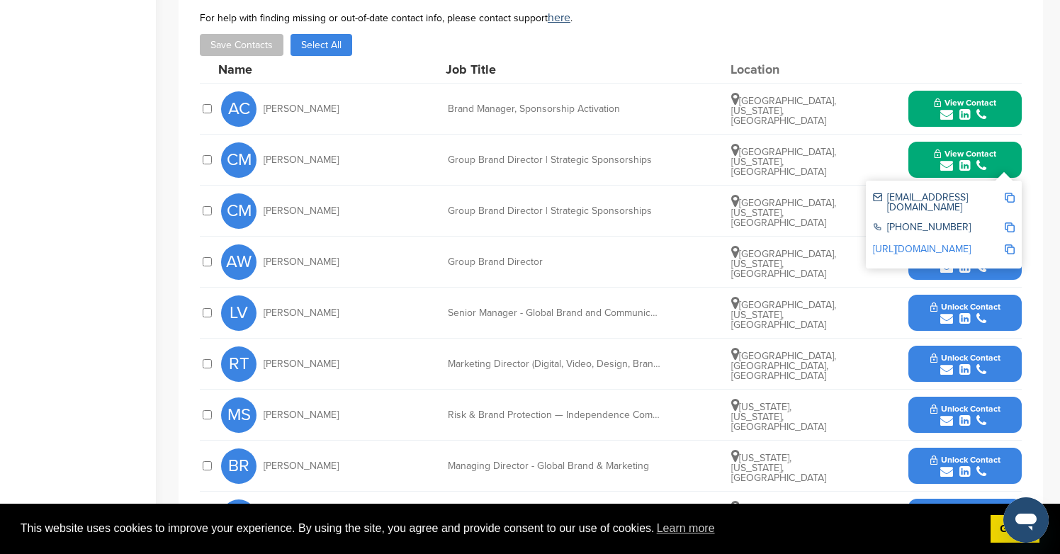
click at [960, 271] on icon "submit" at bounding box center [964, 267] width 11 height 13
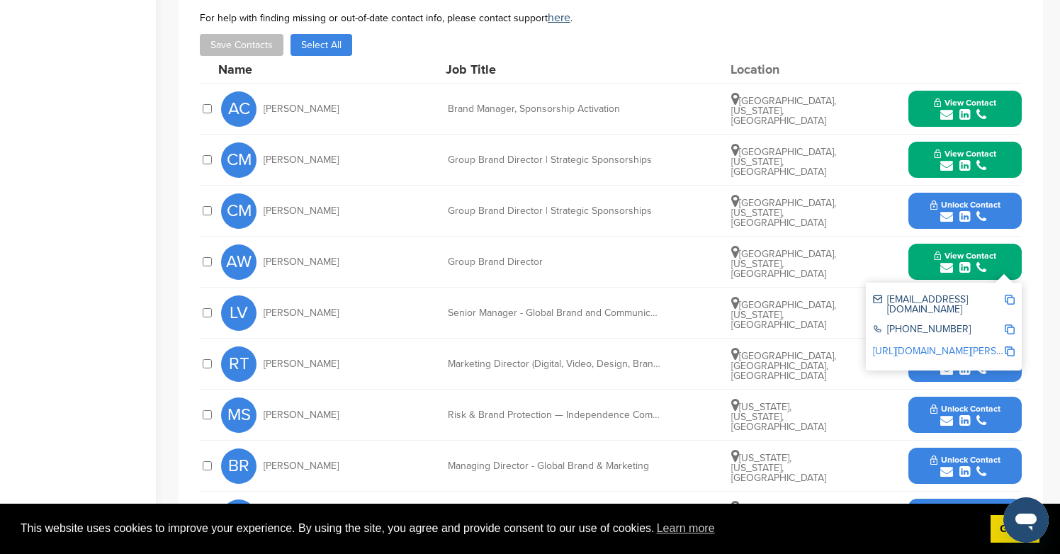
click at [960, 216] on icon "submit" at bounding box center [964, 216] width 11 height 13
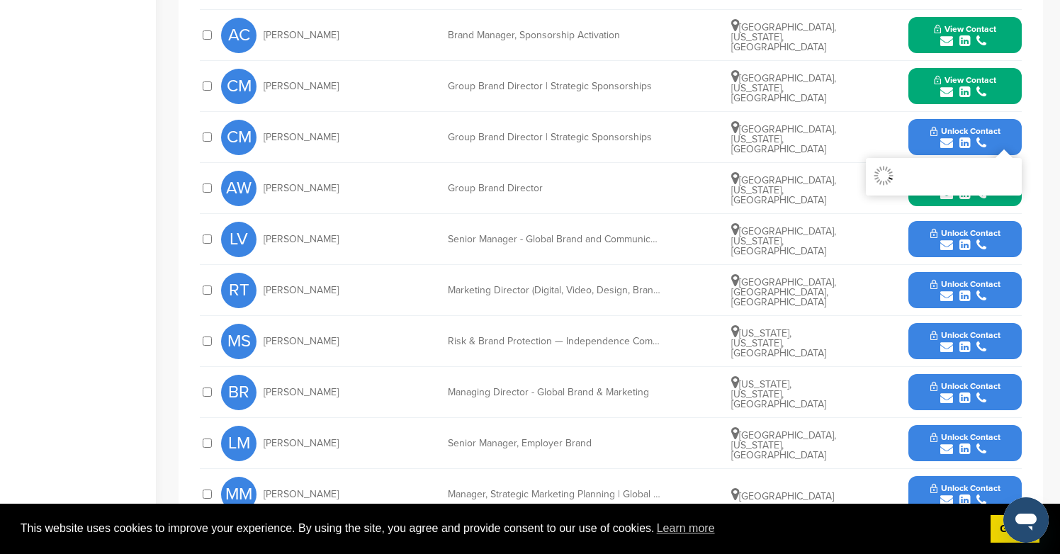
scroll to position [592, 0]
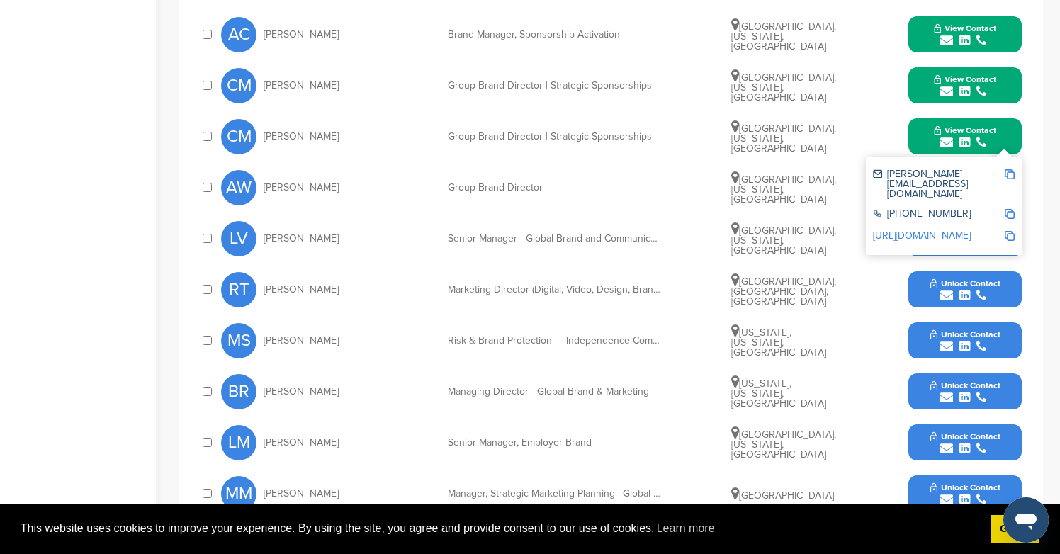
click at [966, 344] on icon "submit" at bounding box center [964, 346] width 11 height 13
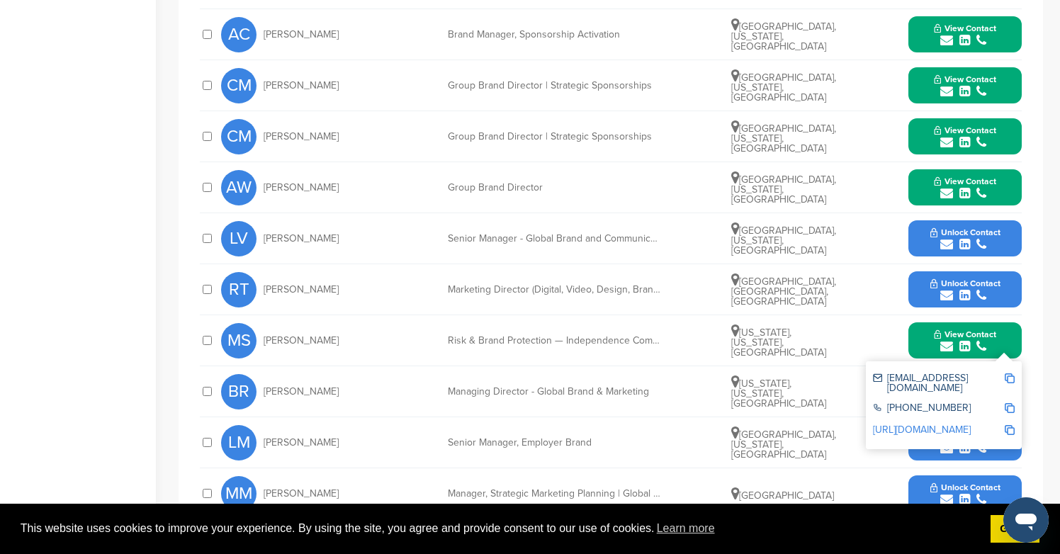
click at [966, 227] on button "Unlock Contact" at bounding box center [965, 238] width 104 height 43
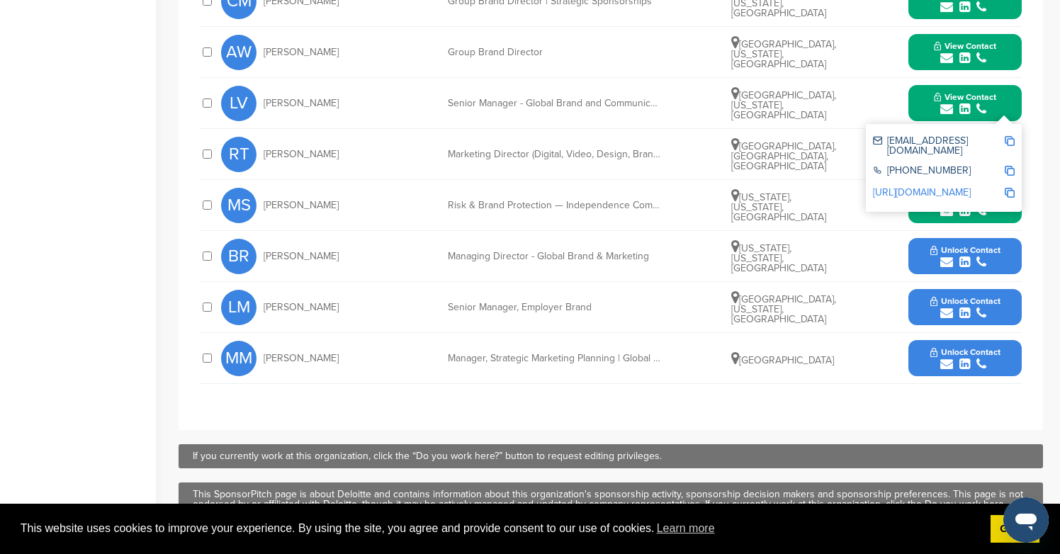
scroll to position [728, 0]
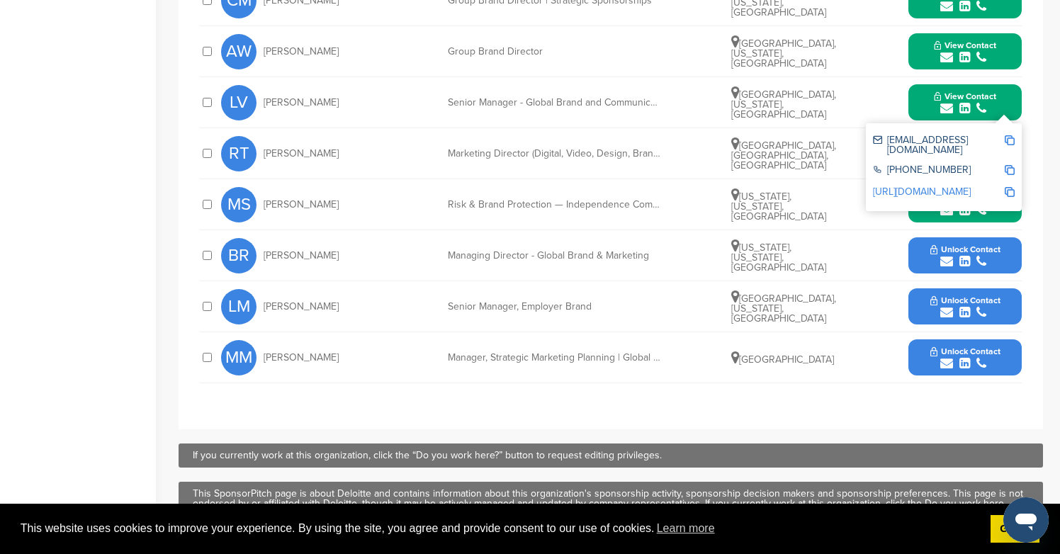
click at [966, 349] on span "Unlock Contact" at bounding box center [965, 351] width 70 height 10
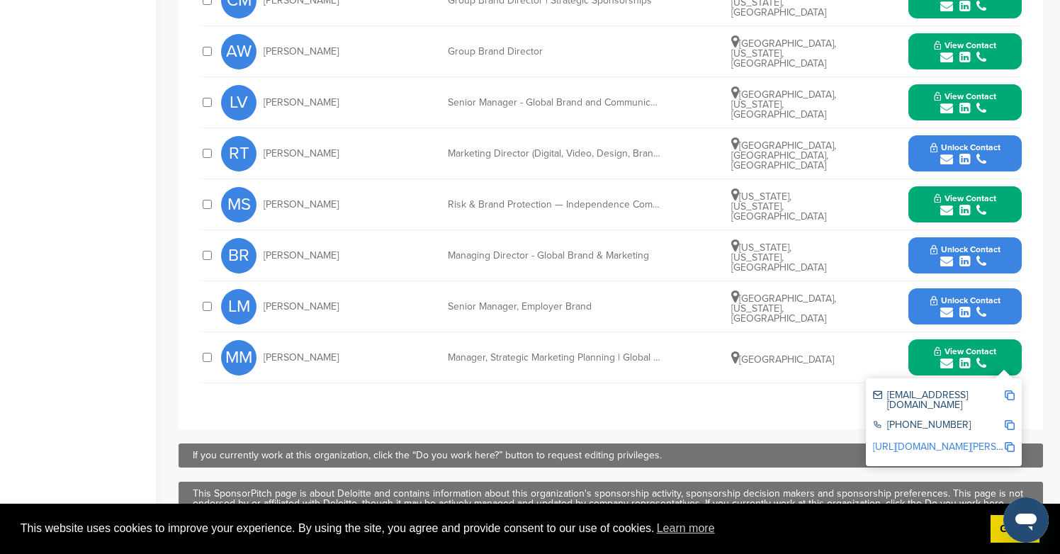
click at [963, 157] on icon "submit" at bounding box center [964, 159] width 11 height 13
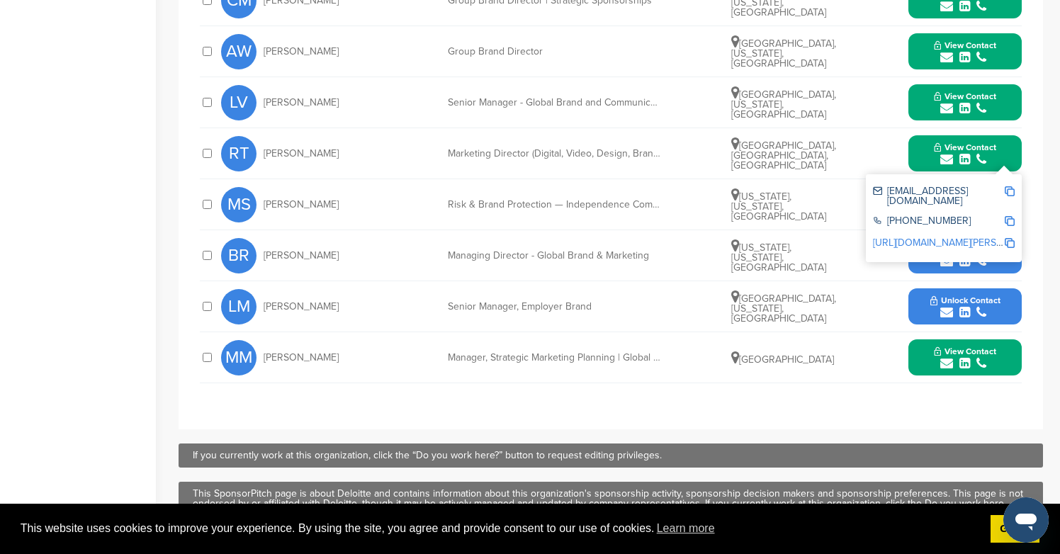
click at [986, 317] on div "submit" at bounding box center [965, 312] width 70 height 13
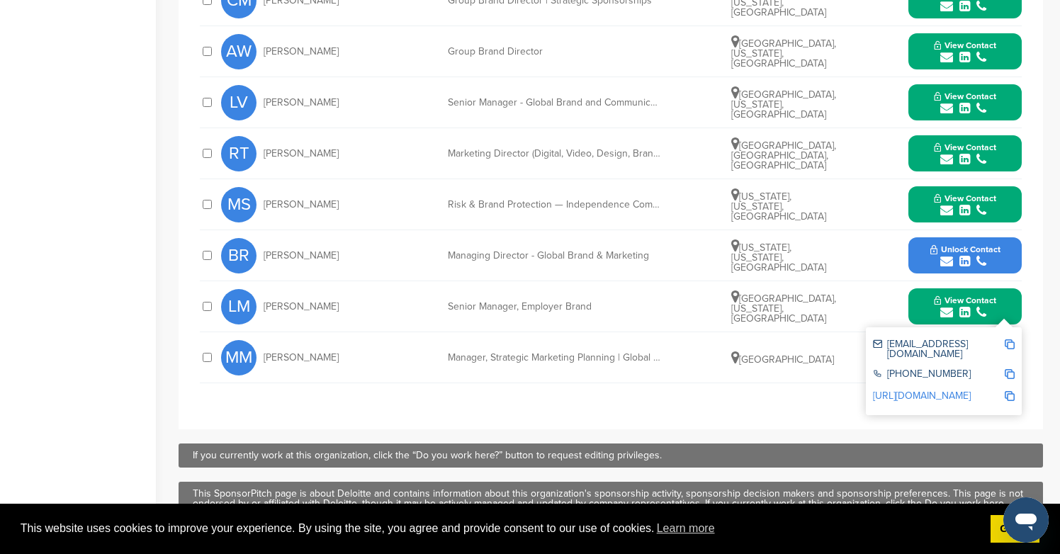
click at [986, 253] on span "Unlock Contact" at bounding box center [965, 249] width 70 height 10
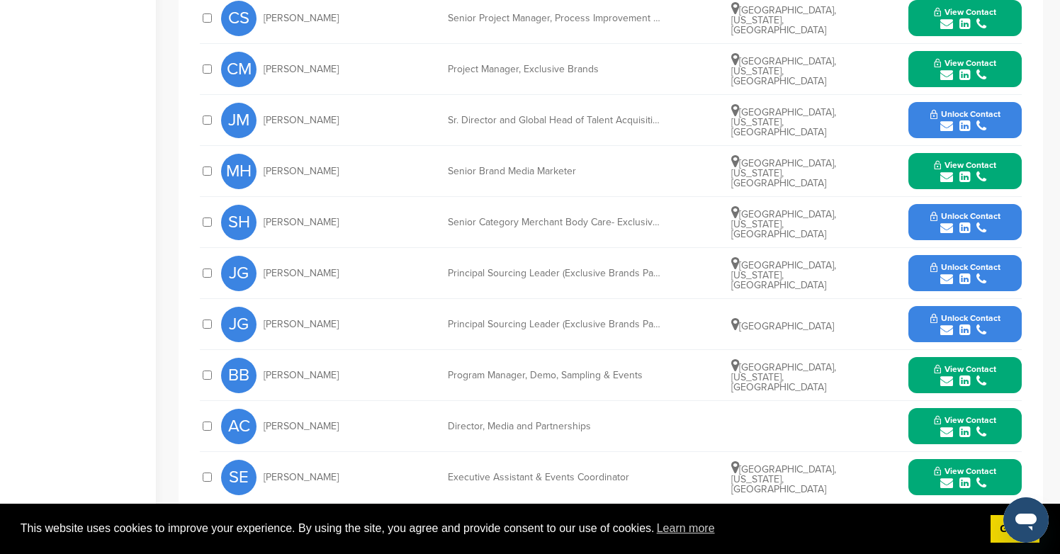
scroll to position [787, 0]
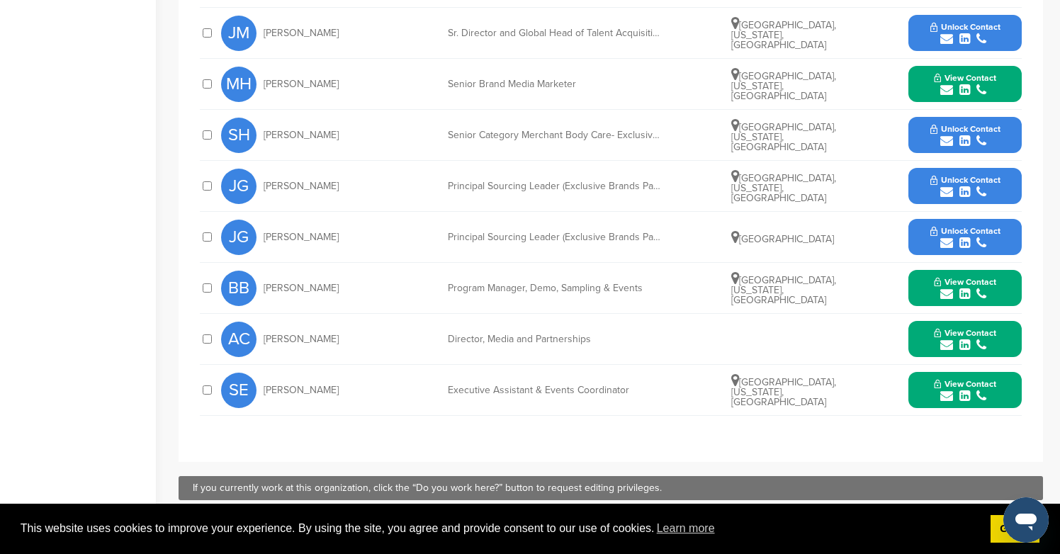
click at [965, 33] on icon "submit" at bounding box center [964, 39] width 11 height 13
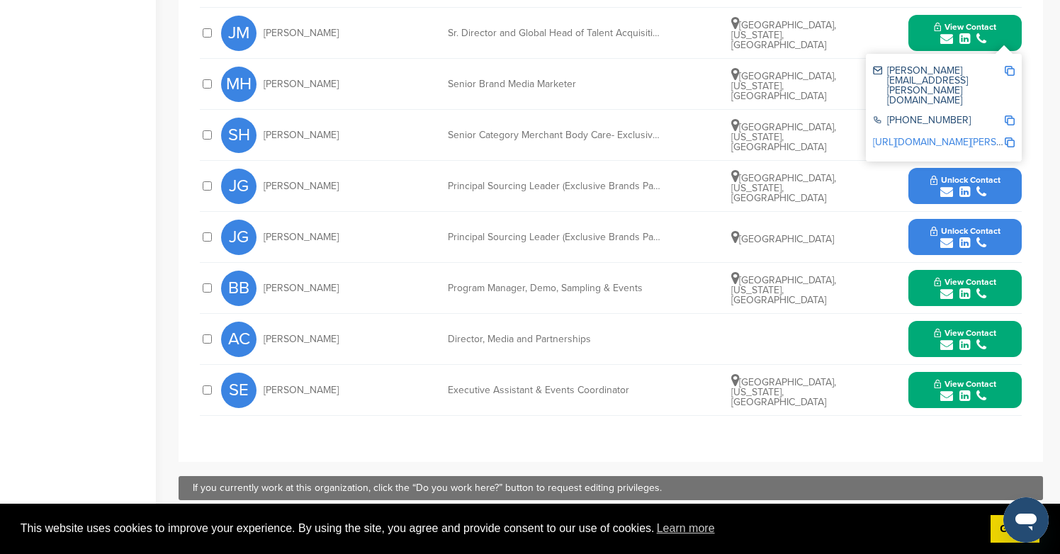
click at [976, 186] on icon "submit" at bounding box center [981, 192] width 10 height 13
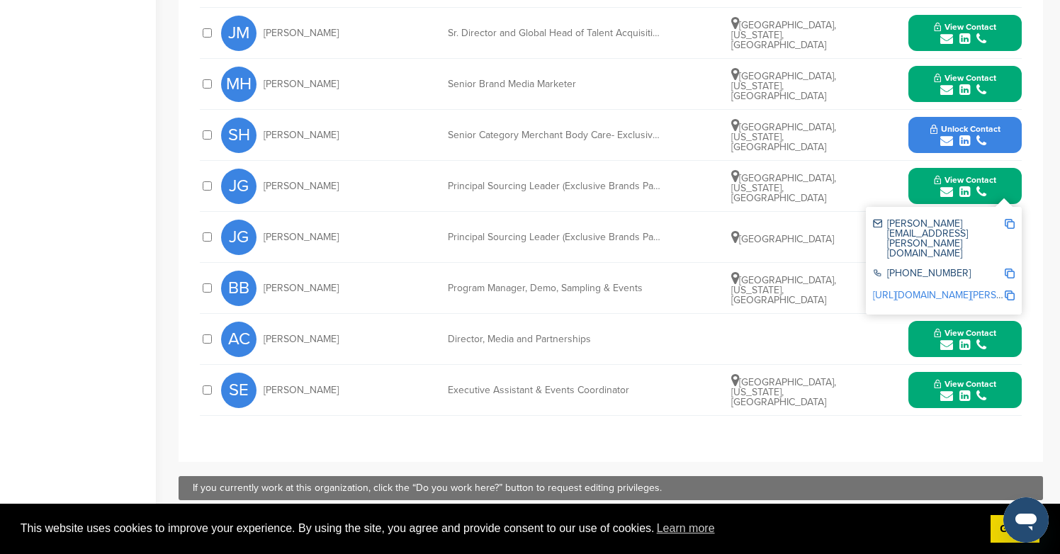
click at [976, 135] on icon "submit" at bounding box center [981, 141] width 10 height 13
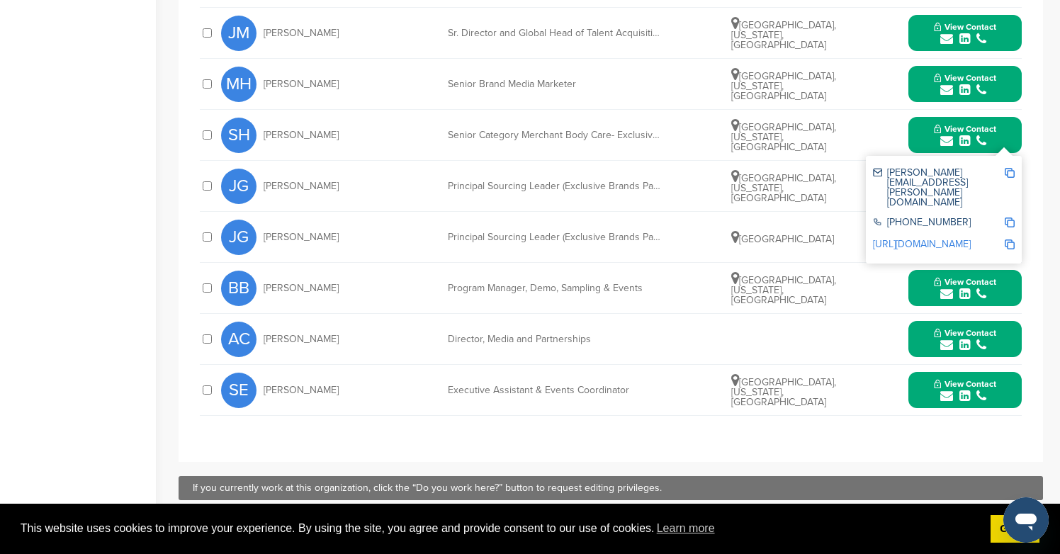
click at [971, 237] on div "submit" at bounding box center [965, 243] width 70 height 13
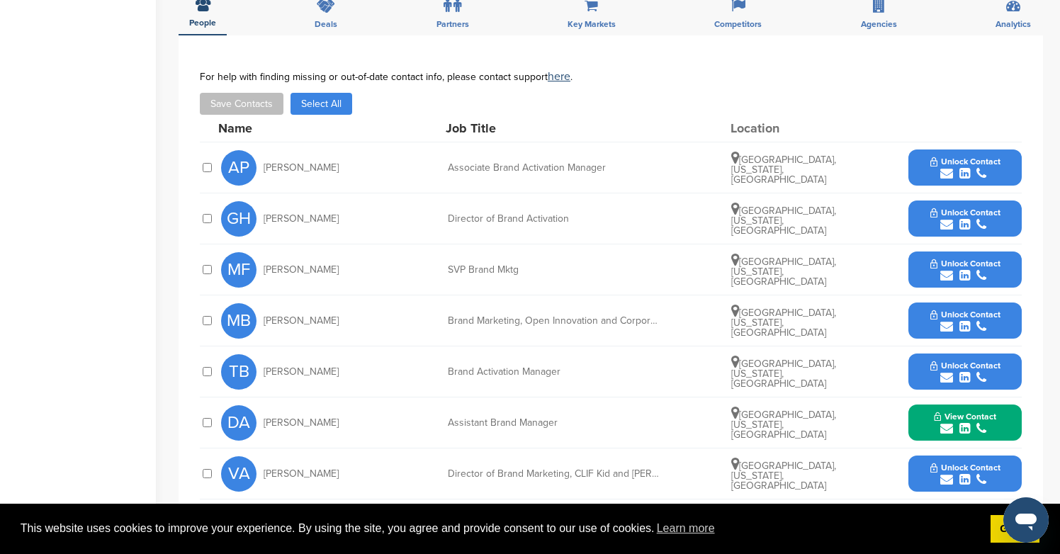
scroll to position [528, 0]
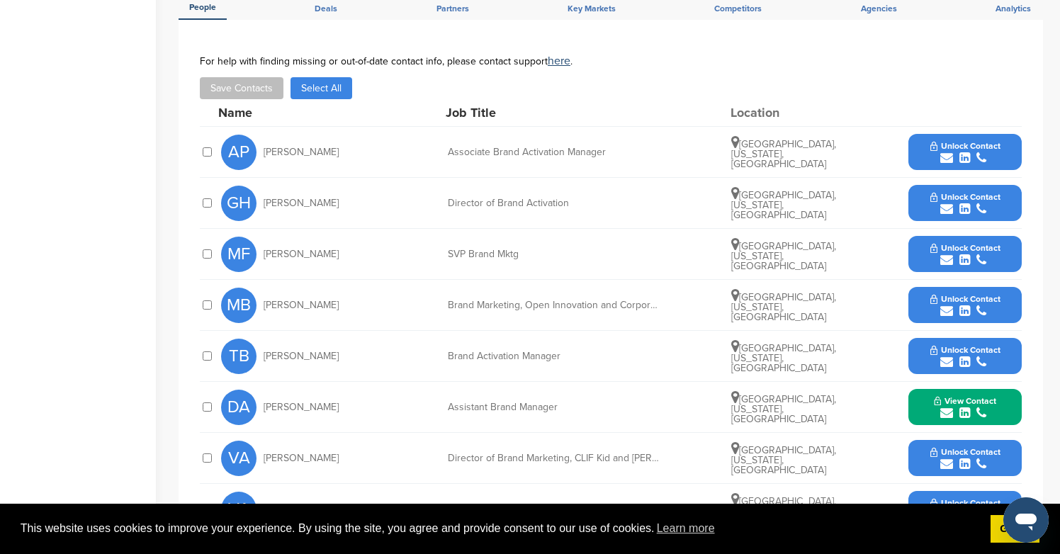
click at [977, 135] on button "Unlock Contact" at bounding box center [965, 152] width 104 height 43
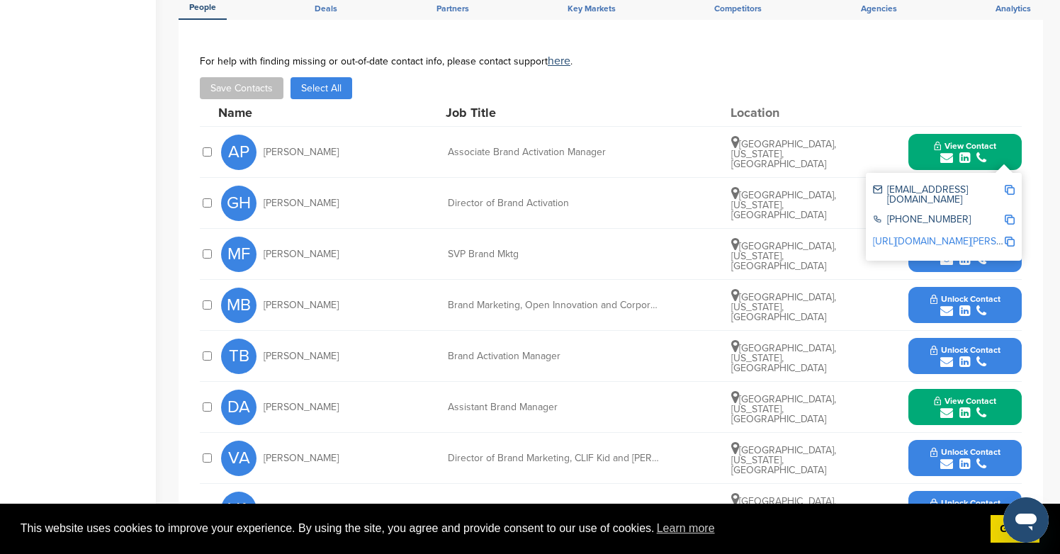
click at [956, 264] on div "submit" at bounding box center [965, 260] width 70 height 13
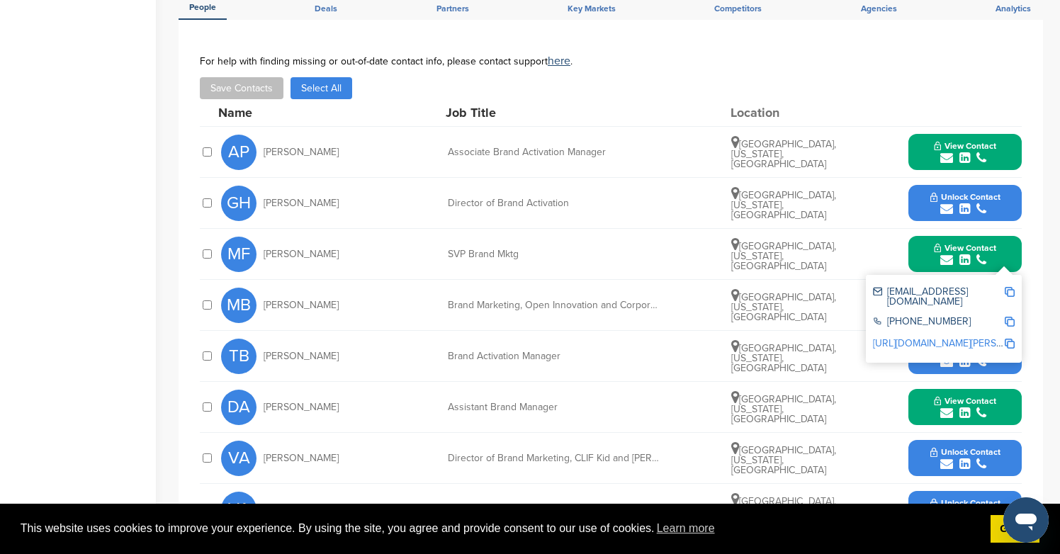
click at [997, 210] on div "submit" at bounding box center [965, 209] width 70 height 13
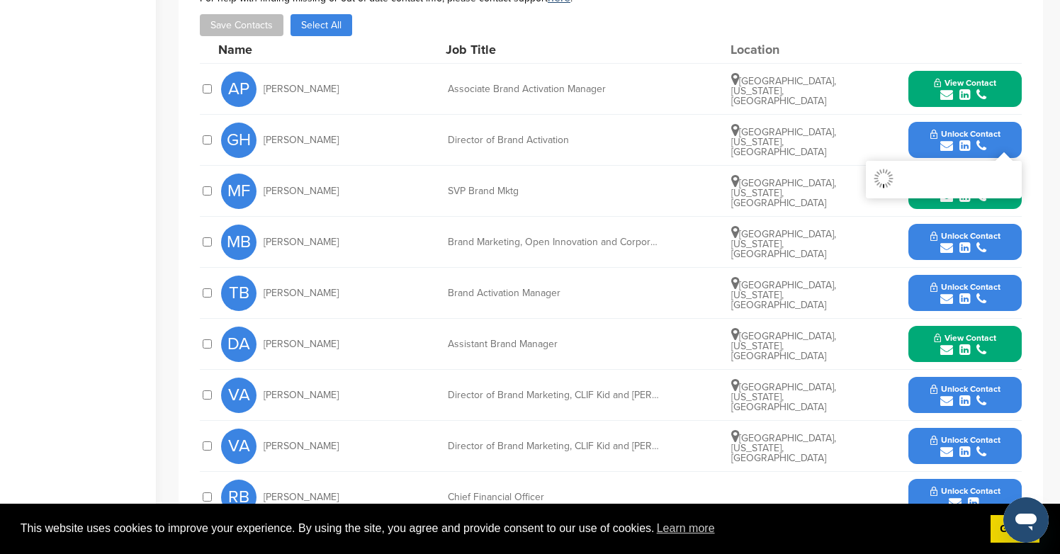
scroll to position [593, 0]
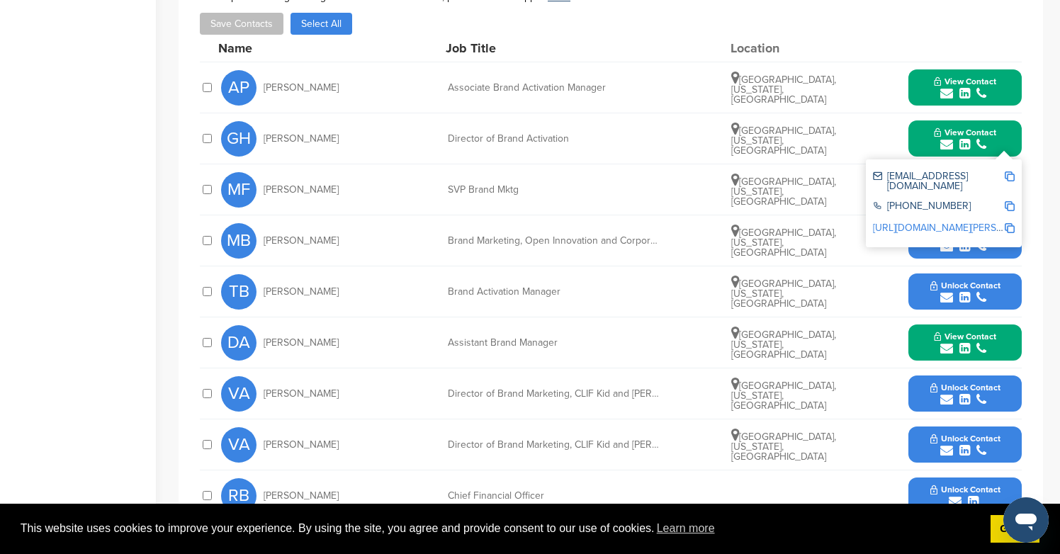
click at [976, 301] on icon "submit" at bounding box center [981, 297] width 10 height 13
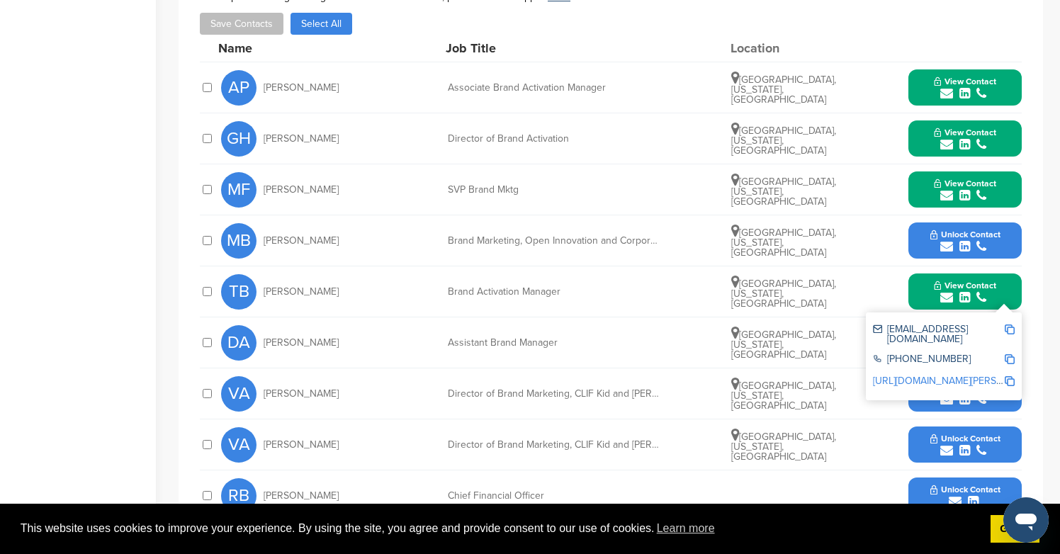
click at [978, 396] on icon "submit" at bounding box center [981, 399] width 10 height 13
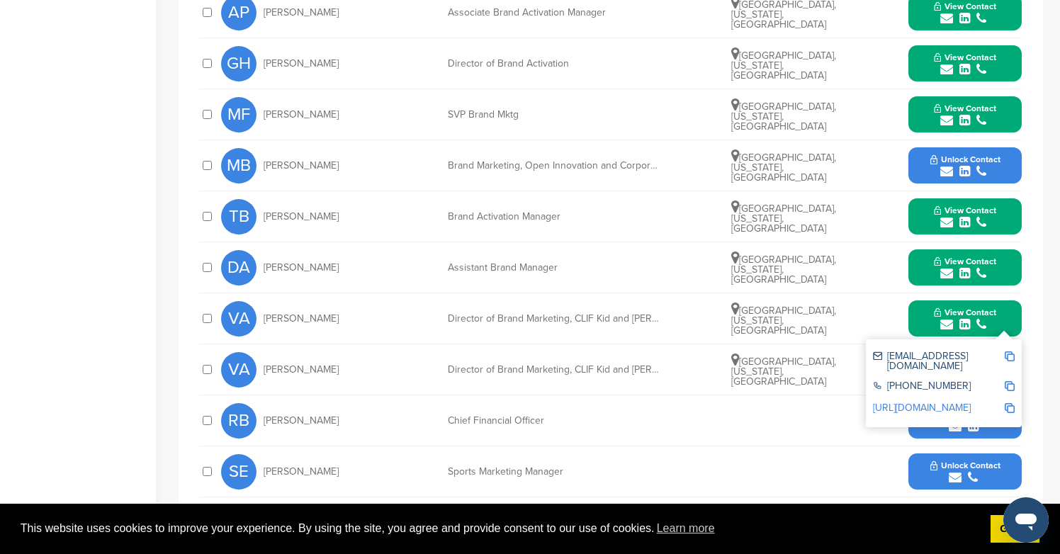
scroll to position [827, 0]
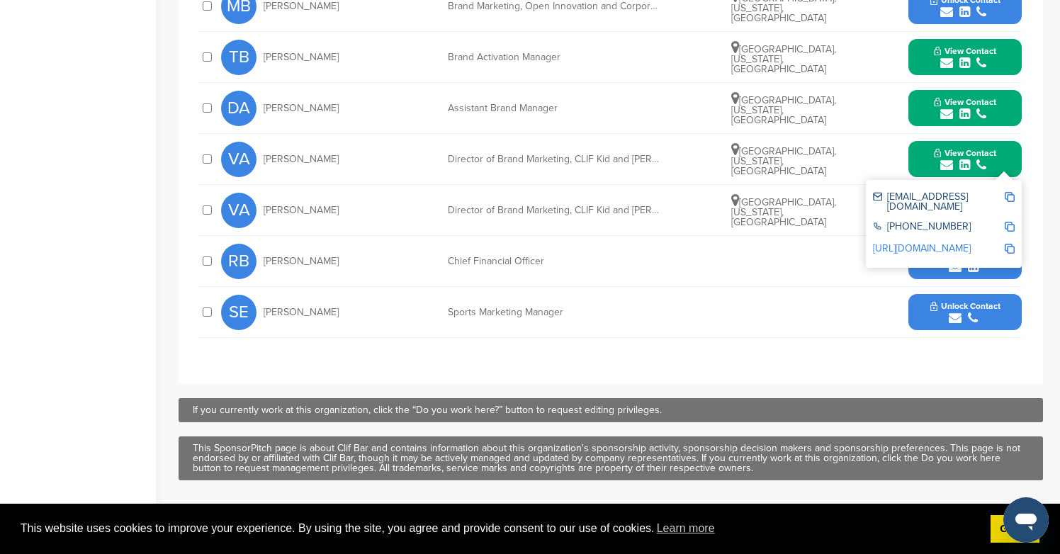
click at [975, 331] on button "Unlock Contact" at bounding box center [965, 312] width 104 height 43
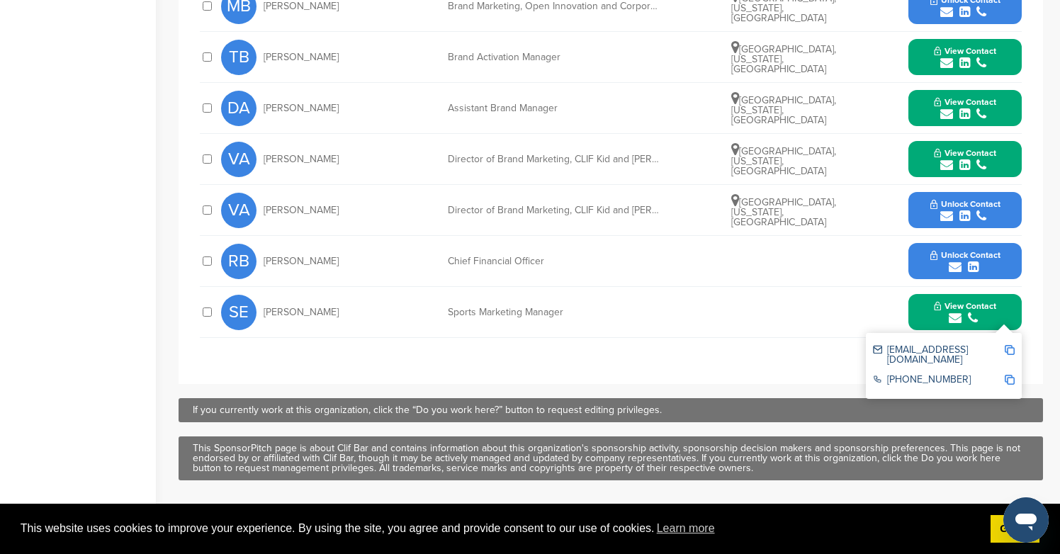
click at [978, 225] on button "Unlock Contact" at bounding box center [965, 210] width 104 height 43
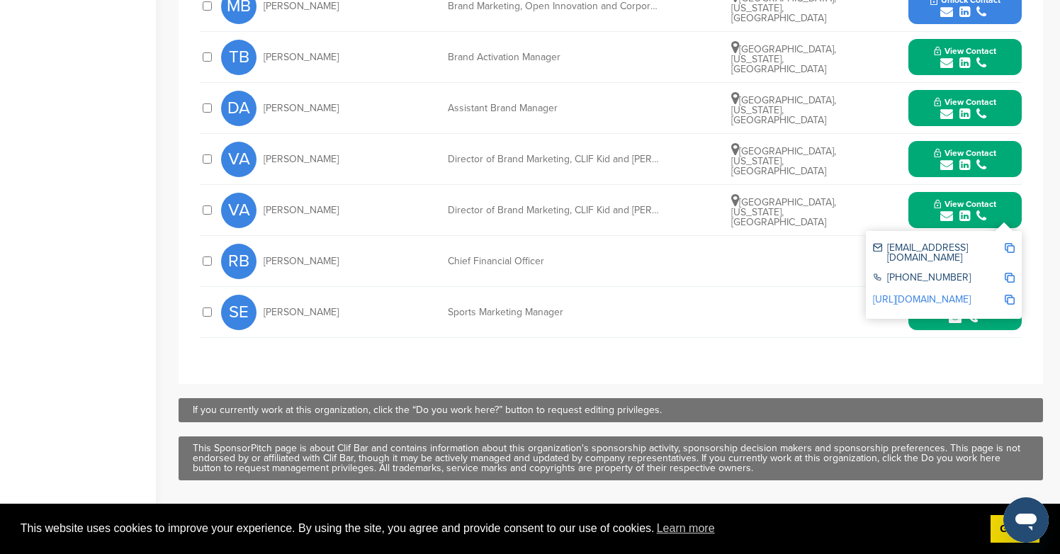
click at [993, 7] on div "submit" at bounding box center [965, 12] width 70 height 13
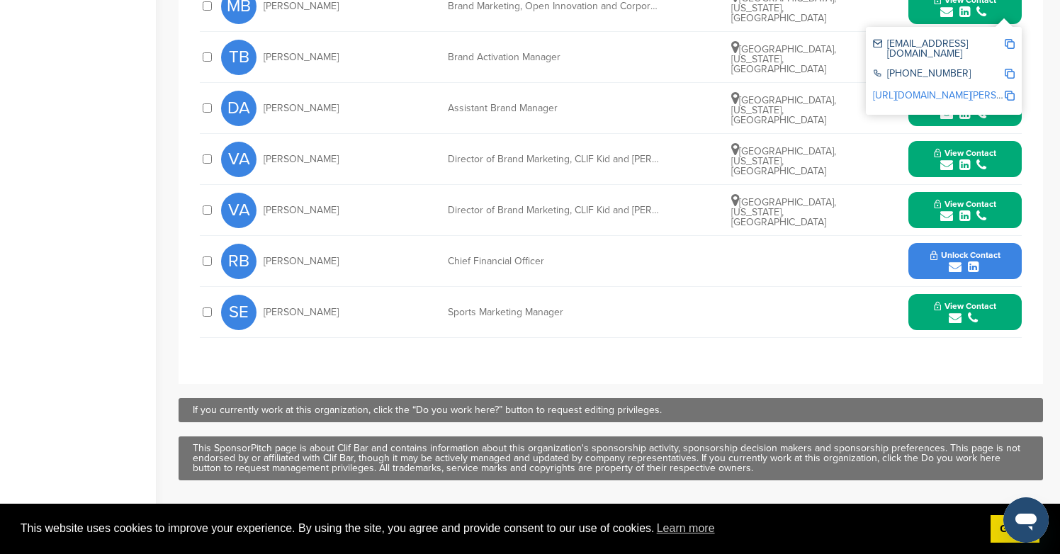
click at [986, 272] on div "submit" at bounding box center [965, 267] width 70 height 13
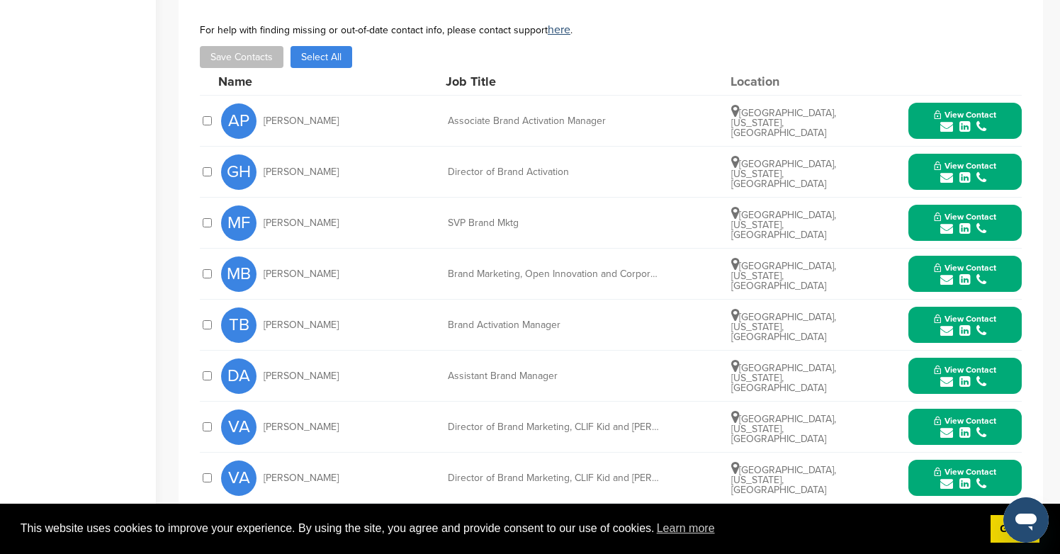
scroll to position [509, 0]
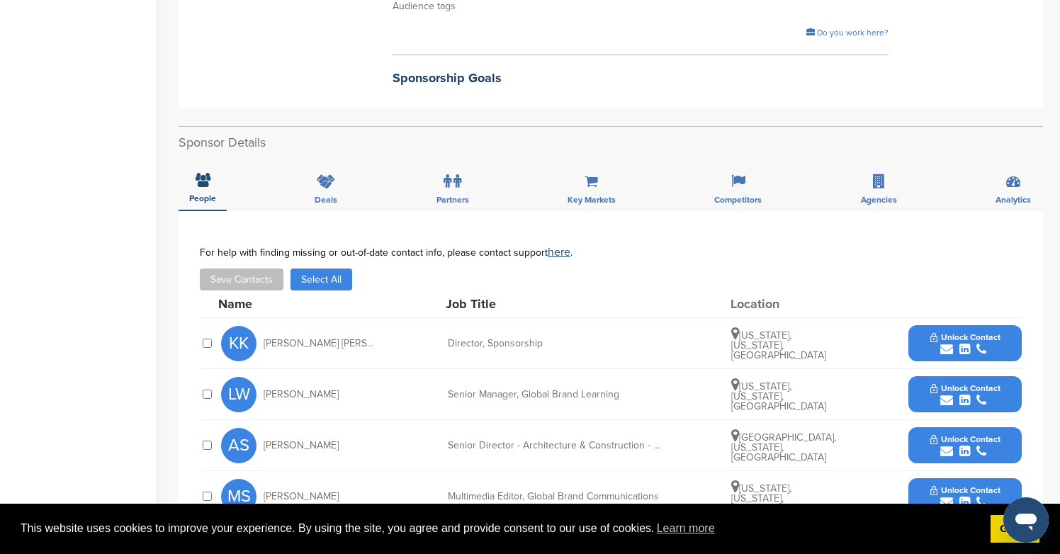
scroll to position [500, 0]
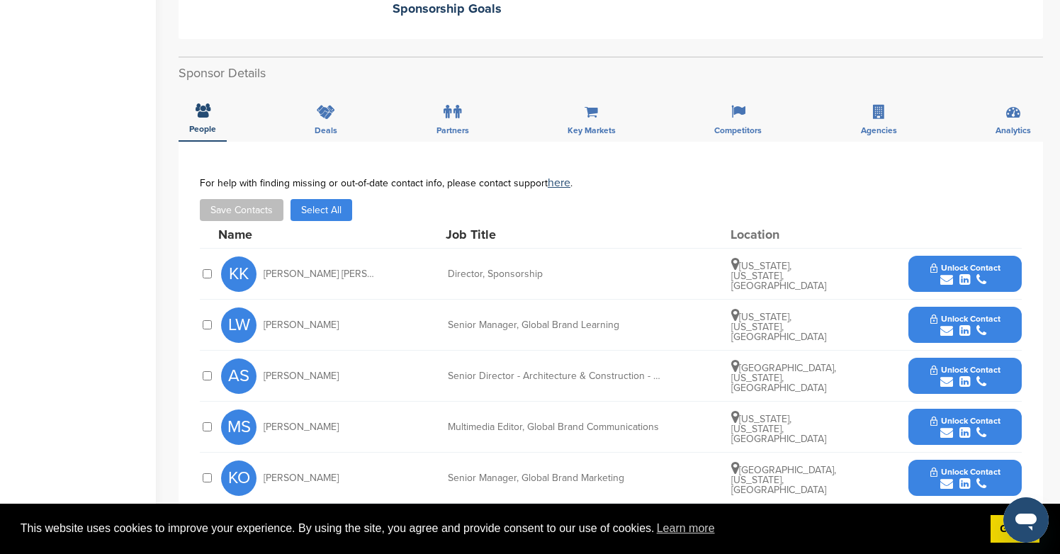
click at [966, 273] on icon "submit" at bounding box center [964, 279] width 11 height 13
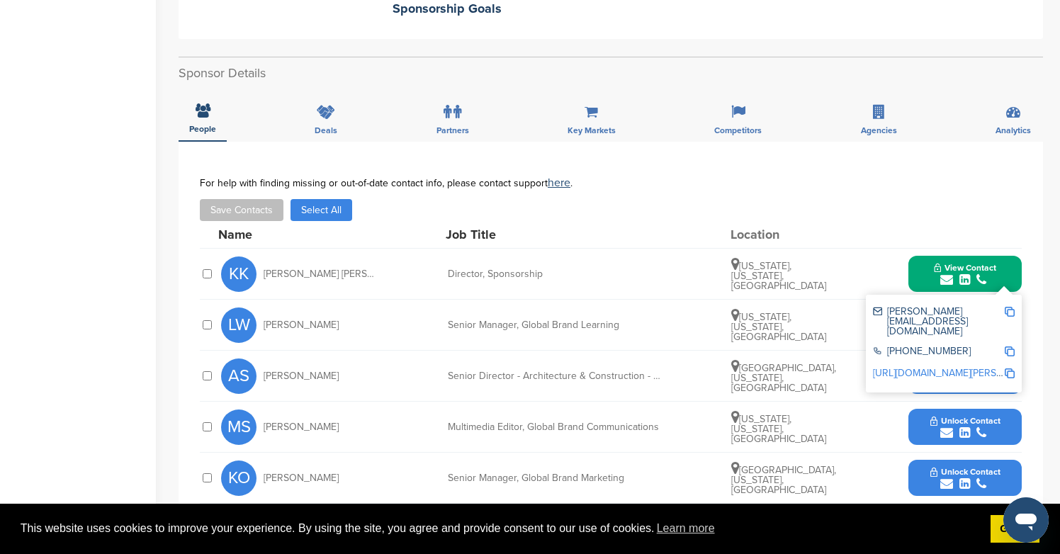
click at [968, 375] on icon "submit" at bounding box center [964, 381] width 11 height 13
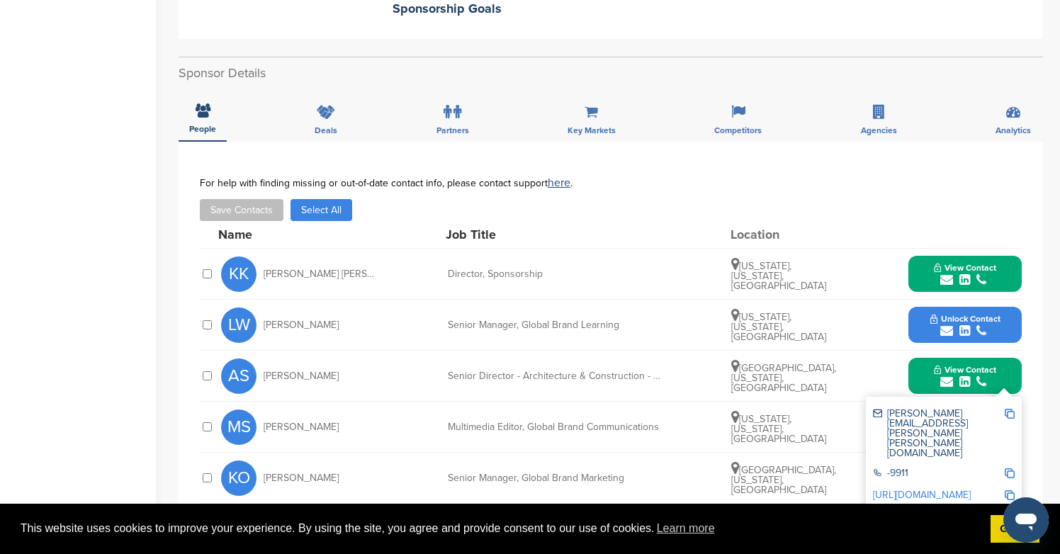
click at [966, 314] on span "Unlock Contact" at bounding box center [965, 319] width 70 height 10
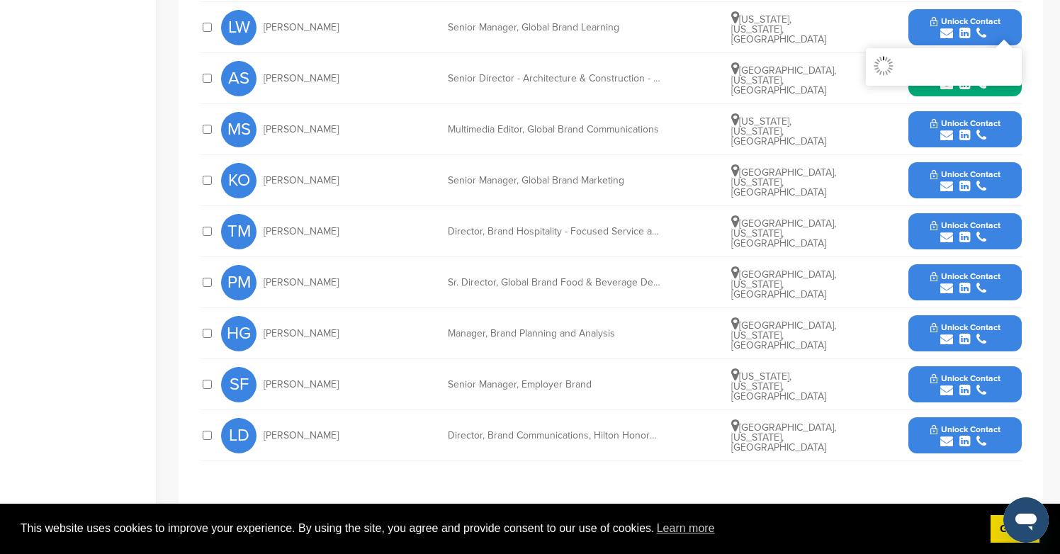
scroll to position [907, 0]
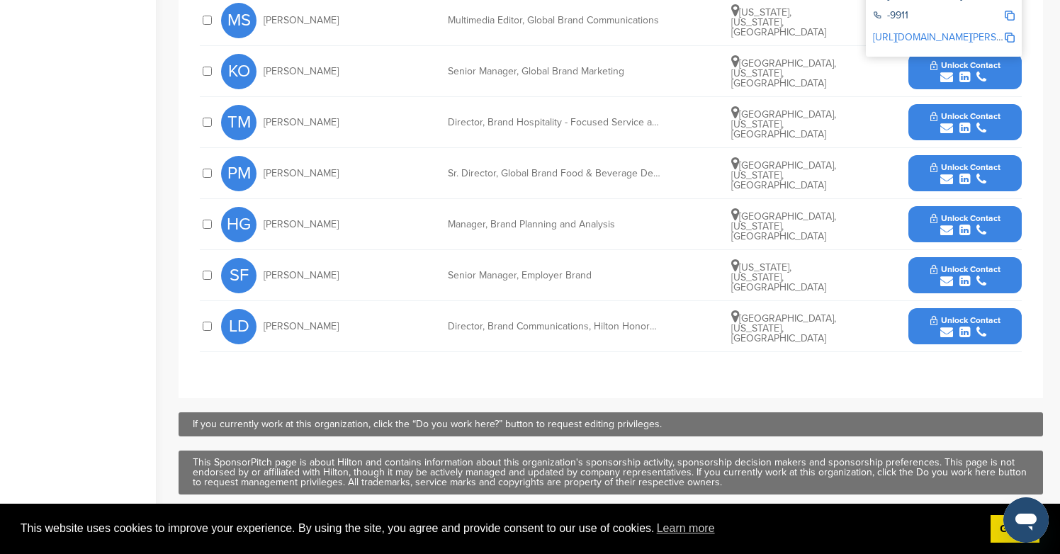
click at [965, 173] on icon "submit" at bounding box center [964, 179] width 11 height 13
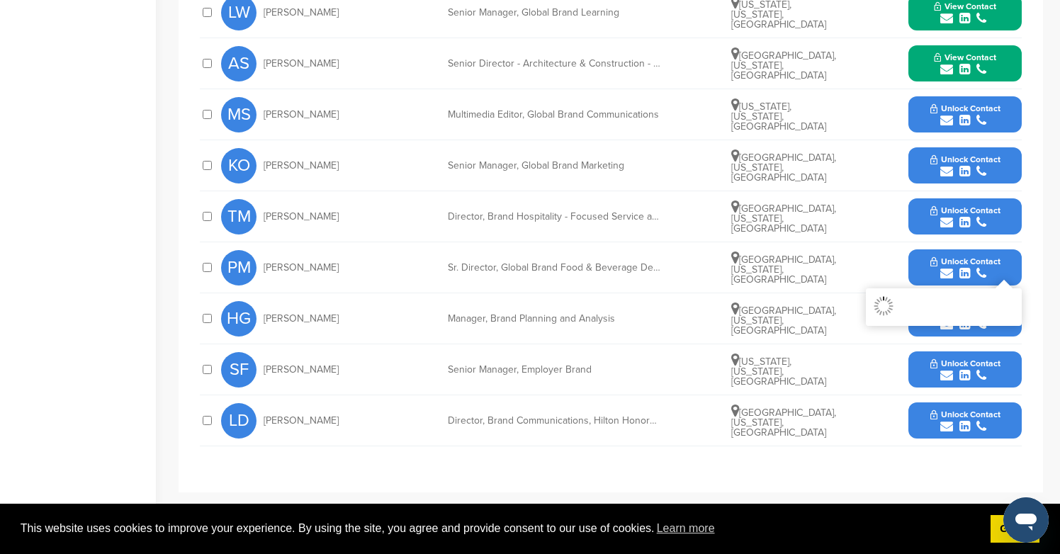
scroll to position [788, 0]
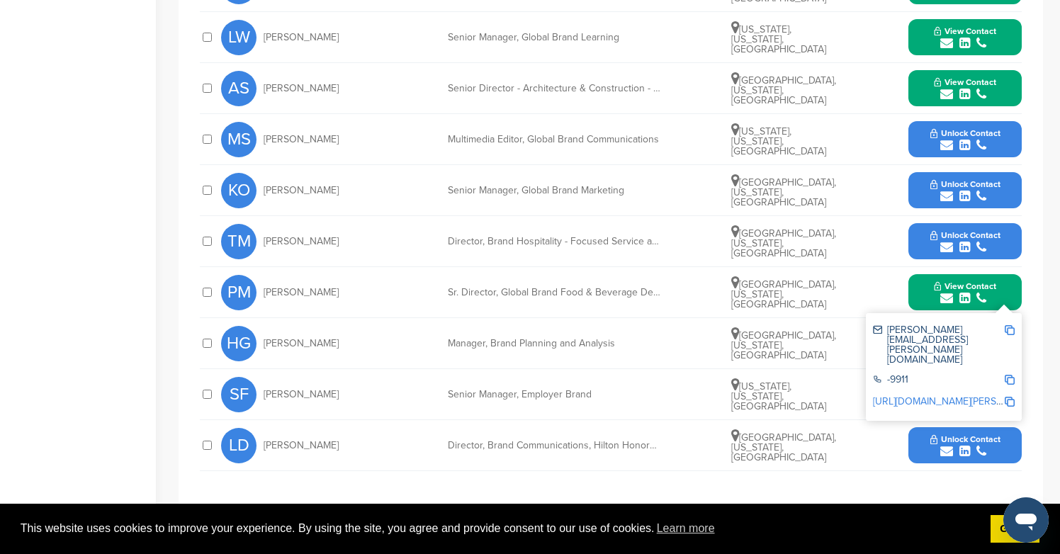
click at [965, 179] on span "Unlock Contact" at bounding box center [965, 184] width 70 height 10
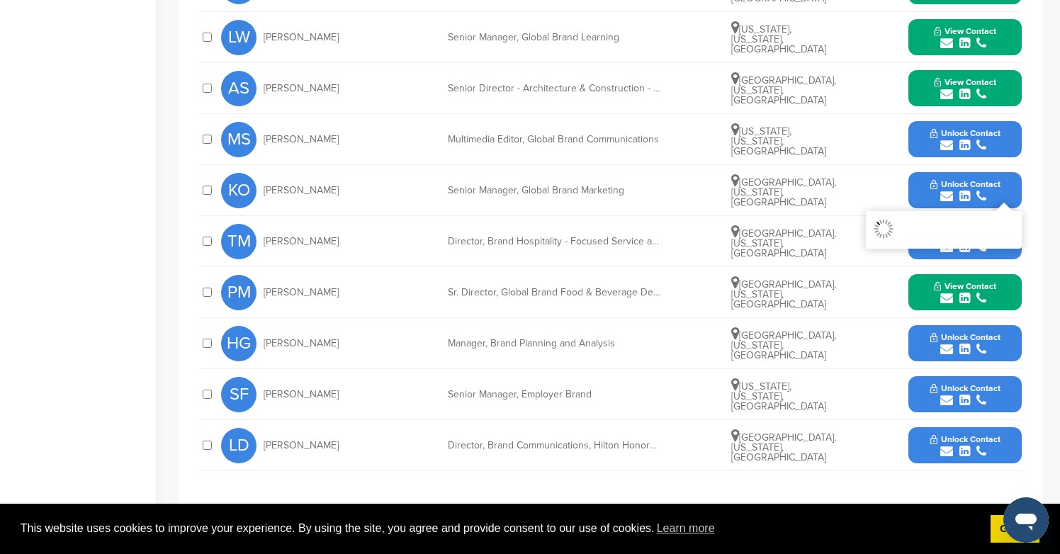
click at [969, 128] on span "Unlock Contact" at bounding box center [965, 133] width 70 height 10
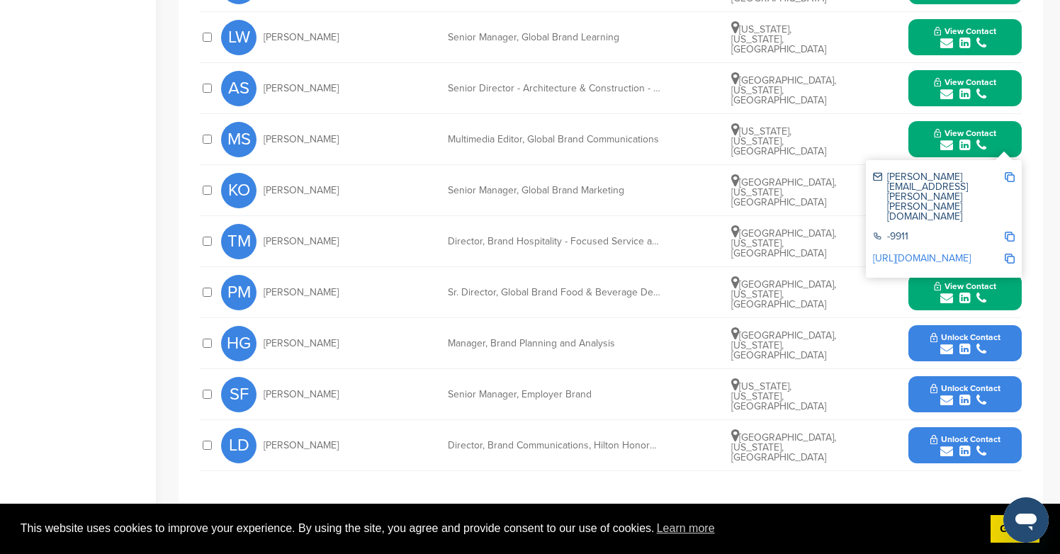
click at [983, 241] on icon "submit" at bounding box center [981, 247] width 10 height 13
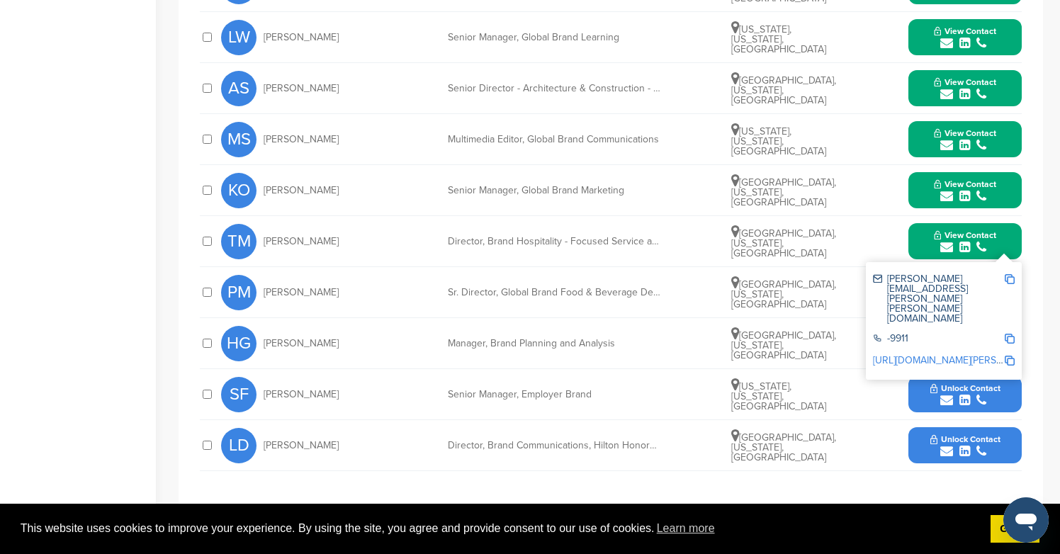
click at [980, 424] on button "Unlock Contact" at bounding box center [965, 445] width 104 height 43
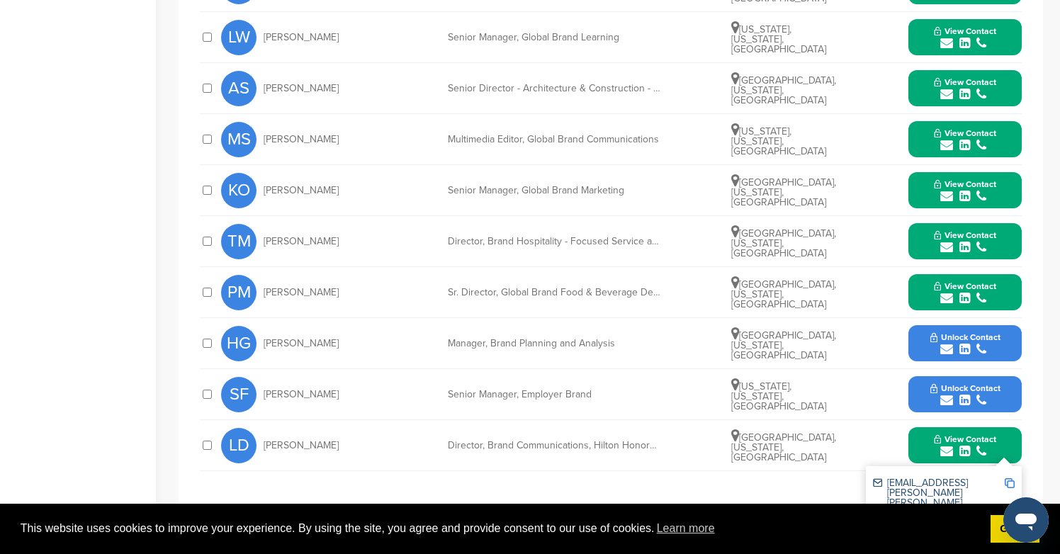
click at [987, 343] on div "submit" at bounding box center [965, 349] width 70 height 13
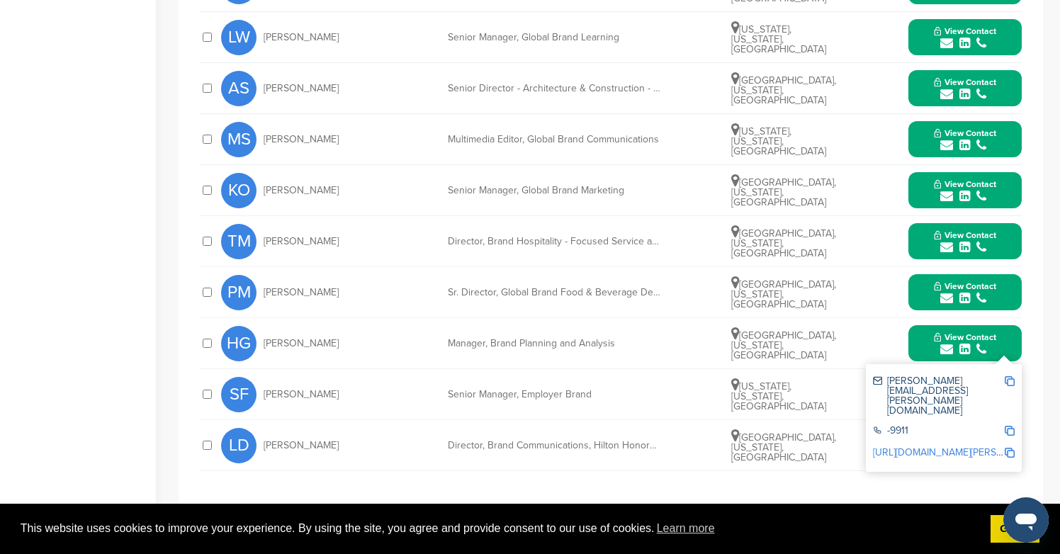
click at [1036, 394] on div "**********" at bounding box center [611, 185] width 864 height 663
click at [1002, 336] on button "View Contact" at bounding box center [965, 343] width 96 height 43
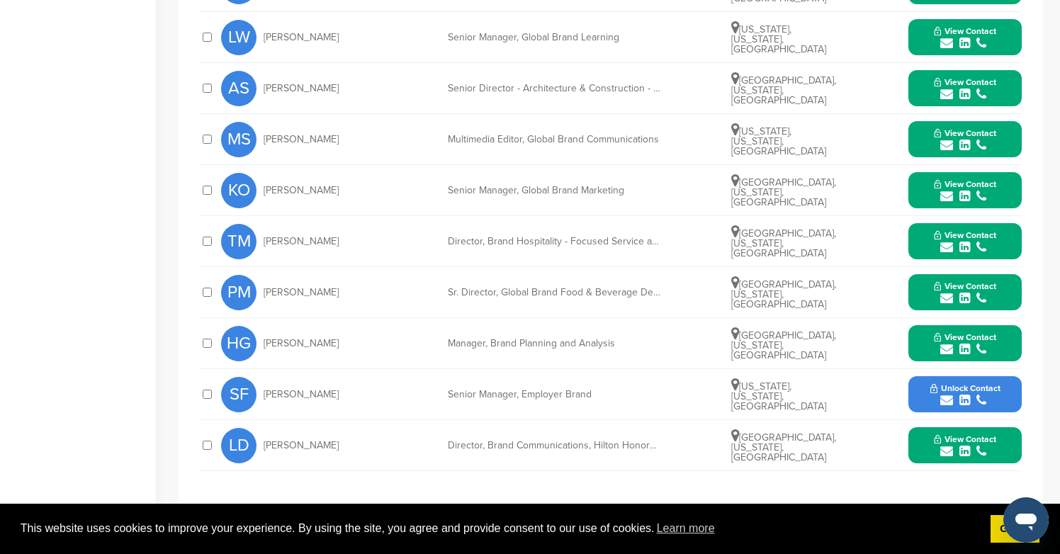
click at [1002, 386] on button "Unlock Contact" at bounding box center [965, 394] width 104 height 43
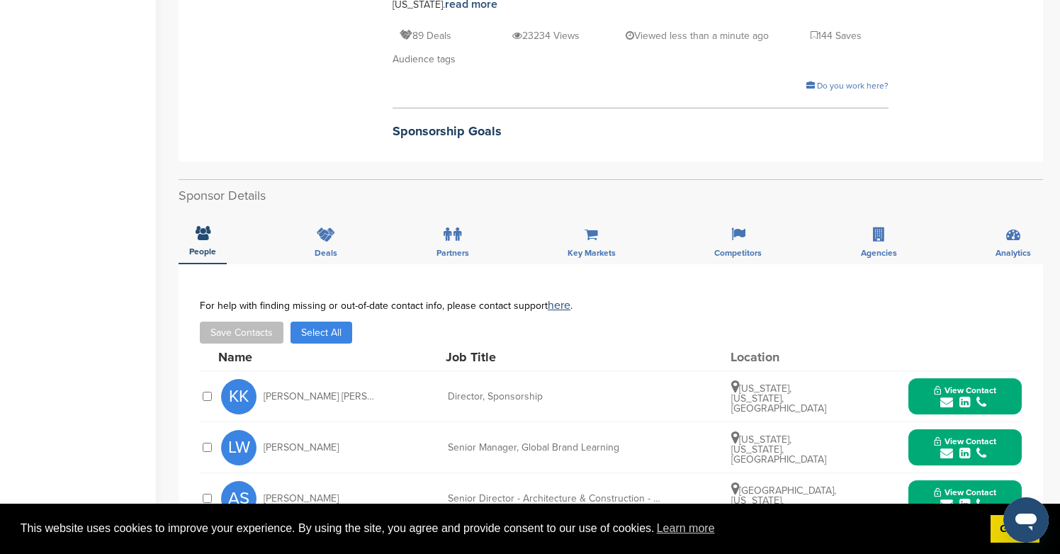
scroll to position [290, 0]
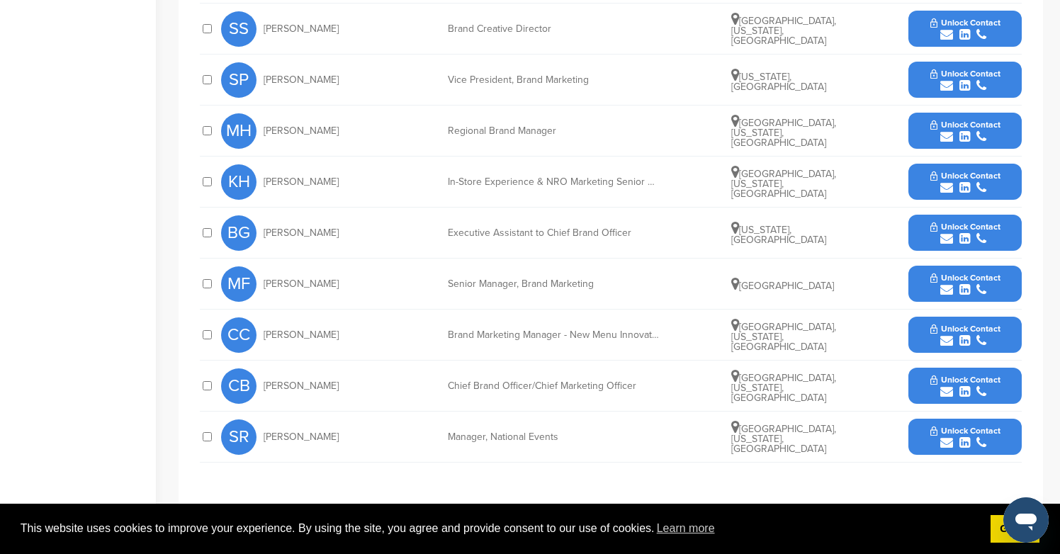
scroll to position [634, 0]
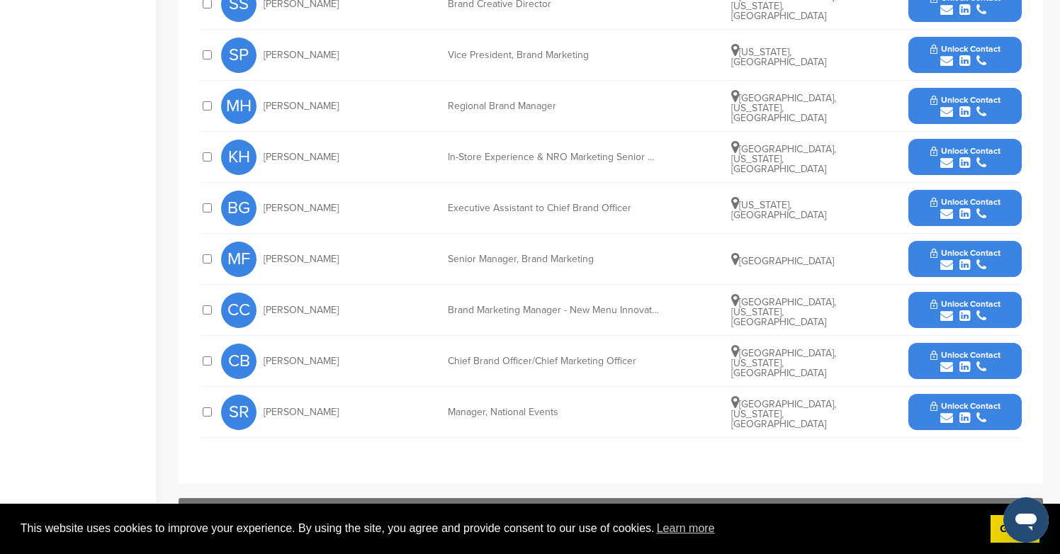
click at [994, 401] on span "Unlock Contact" at bounding box center [965, 406] width 70 height 10
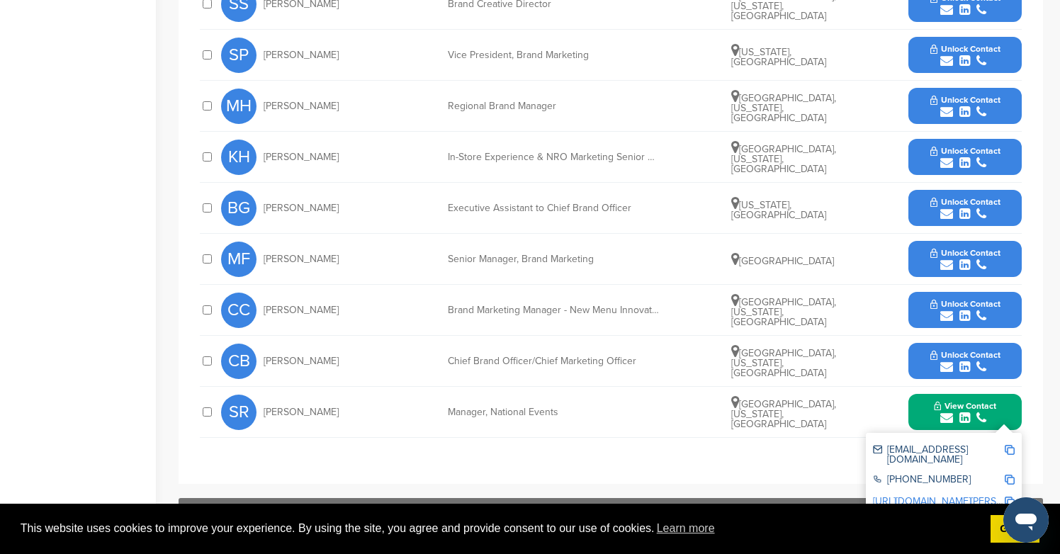
click at [976, 55] on icon "submit" at bounding box center [981, 61] width 10 height 13
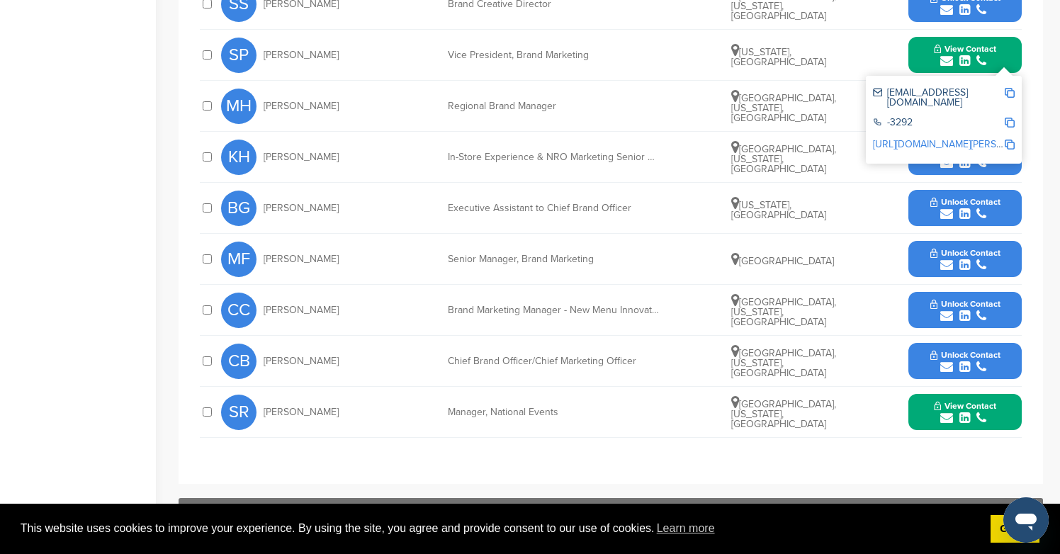
click at [975, 361] on div "submit" at bounding box center [965, 367] width 70 height 13
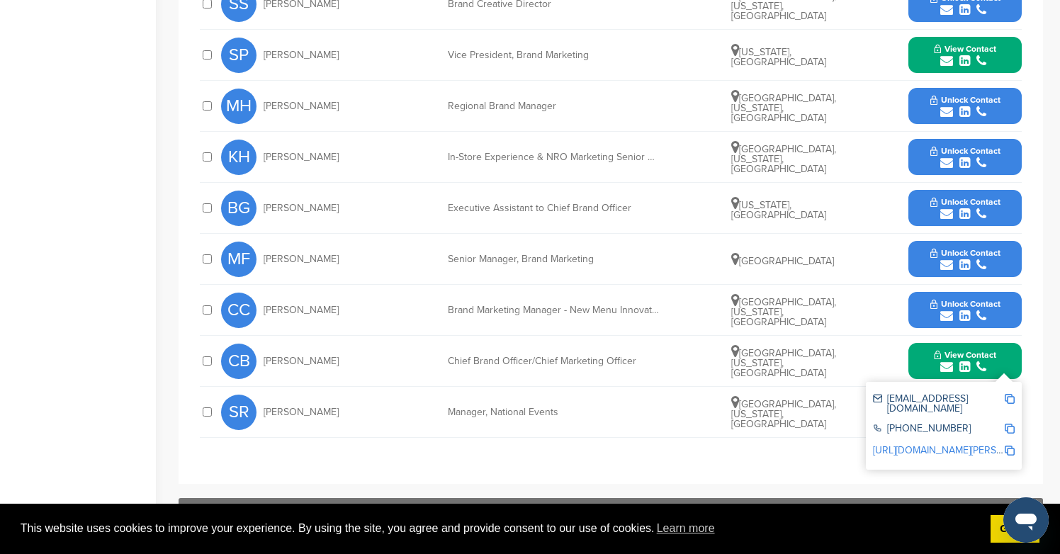
click at [971, 95] on span "Unlock Contact" at bounding box center [965, 100] width 70 height 10
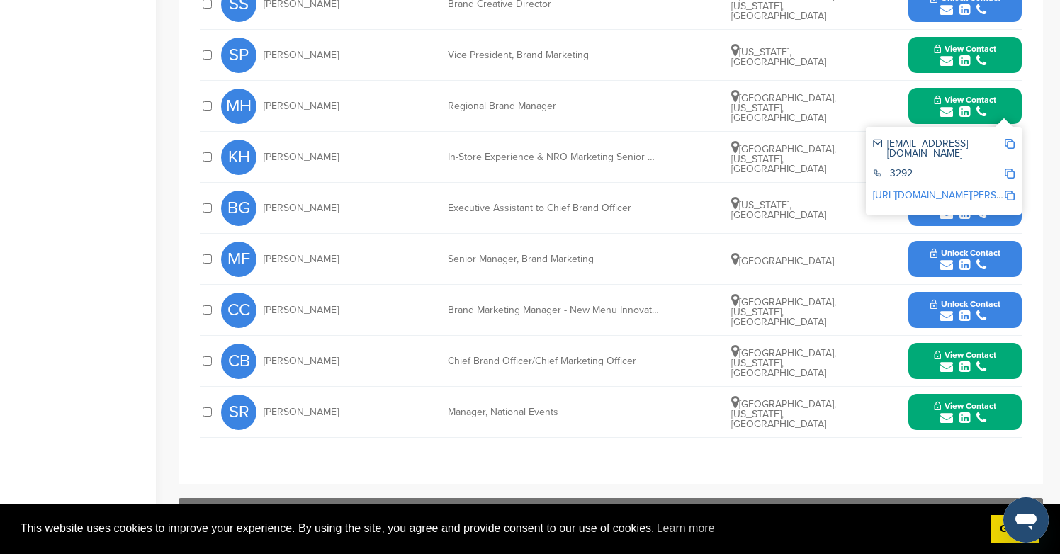
click at [968, 310] on icon "submit" at bounding box center [964, 316] width 11 height 13
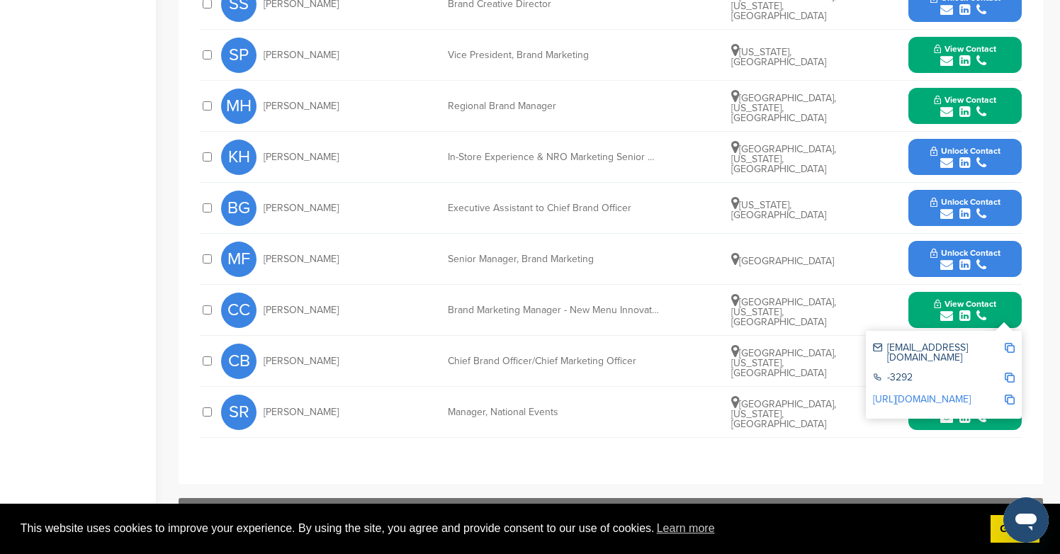
click at [966, 146] on span "Unlock Contact" at bounding box center [965, 151] width 70 height 10
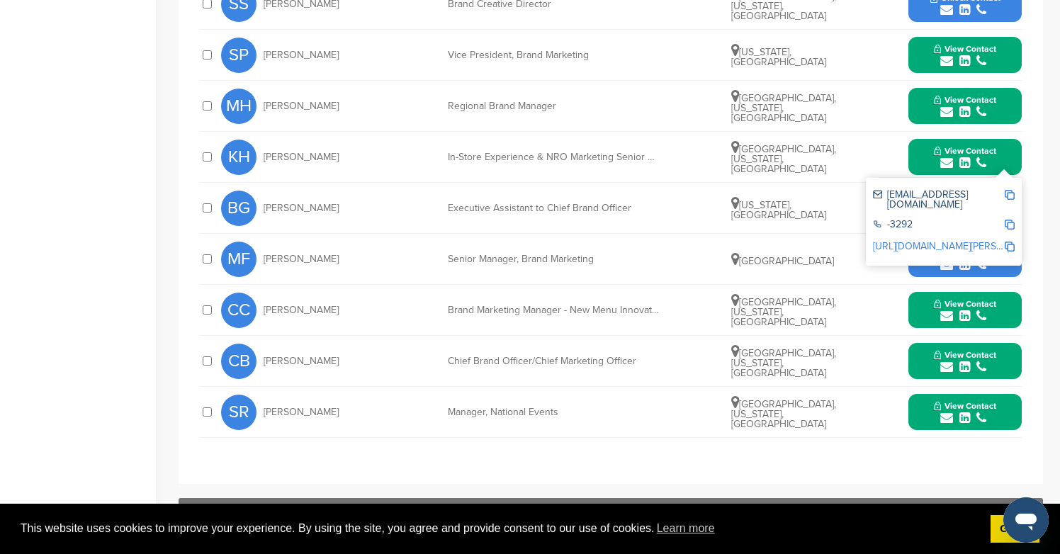
click at [976, 259] on icon "submit" at bounding box center [981, 265] width 10 height 13
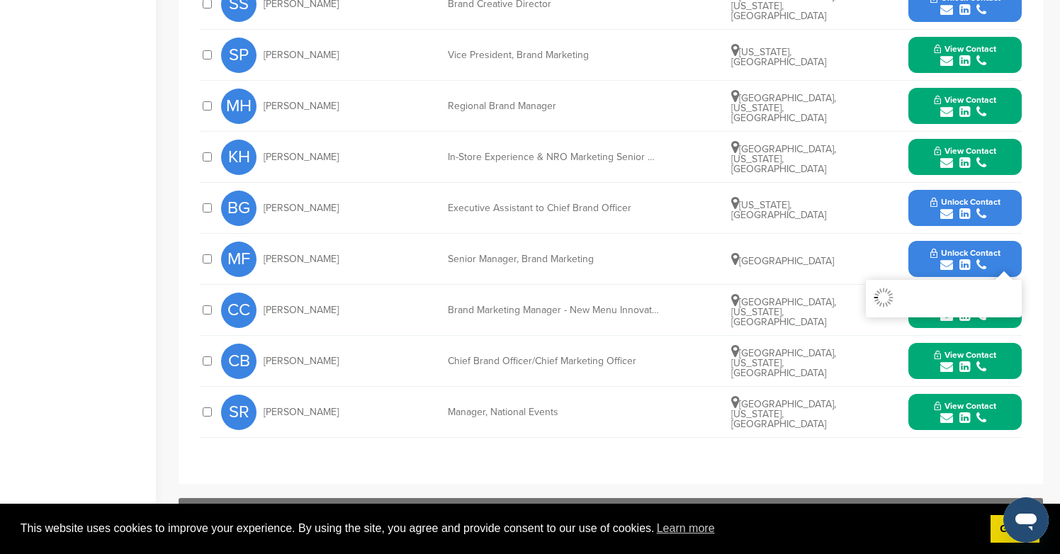
click at [975, 208] on div "submit" at bounding box center [965, 214] width 70 height 13
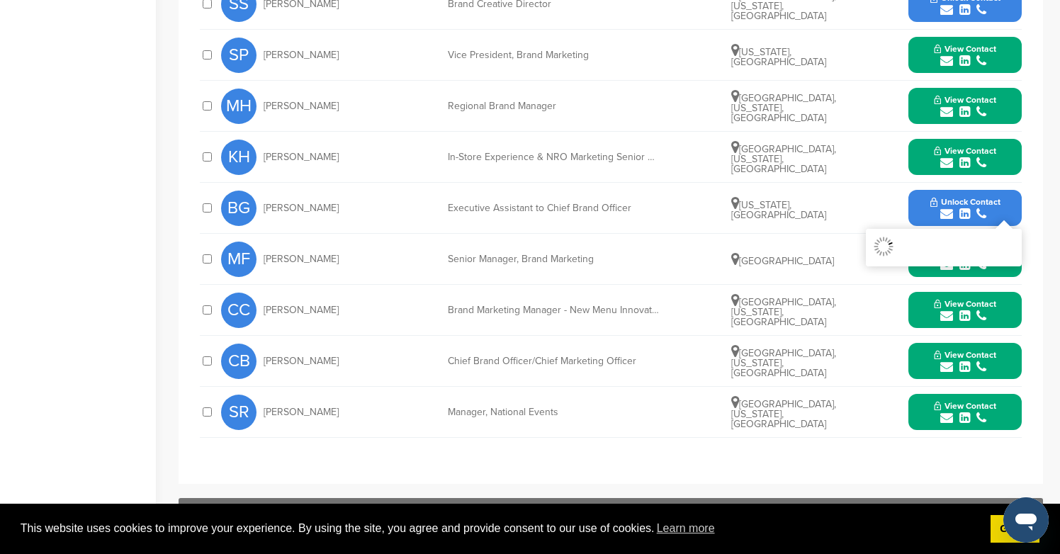
scroll to position [440, 0]
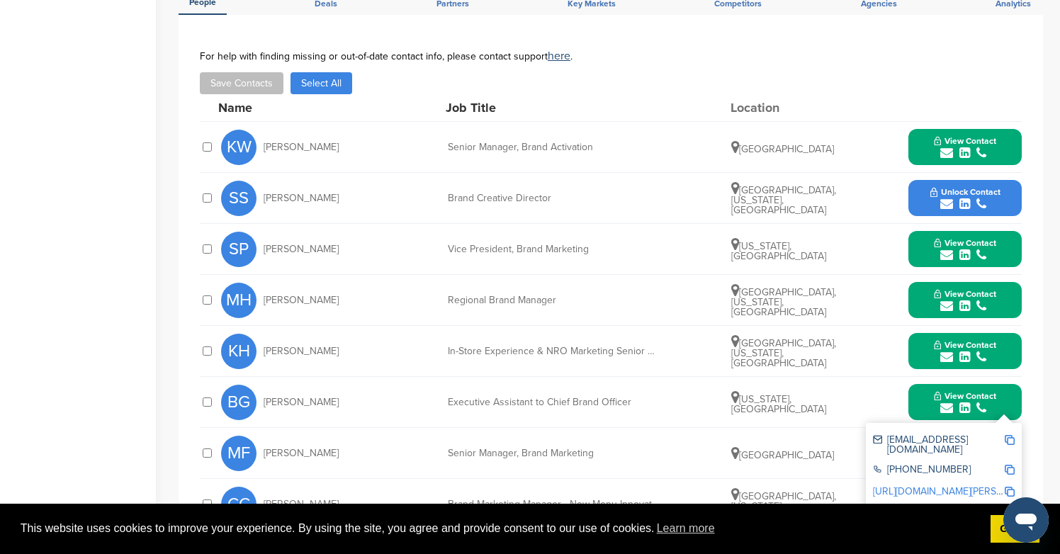
click at [975, 198] on div "submit" at bounding box center [965, 204] width 70 height 13
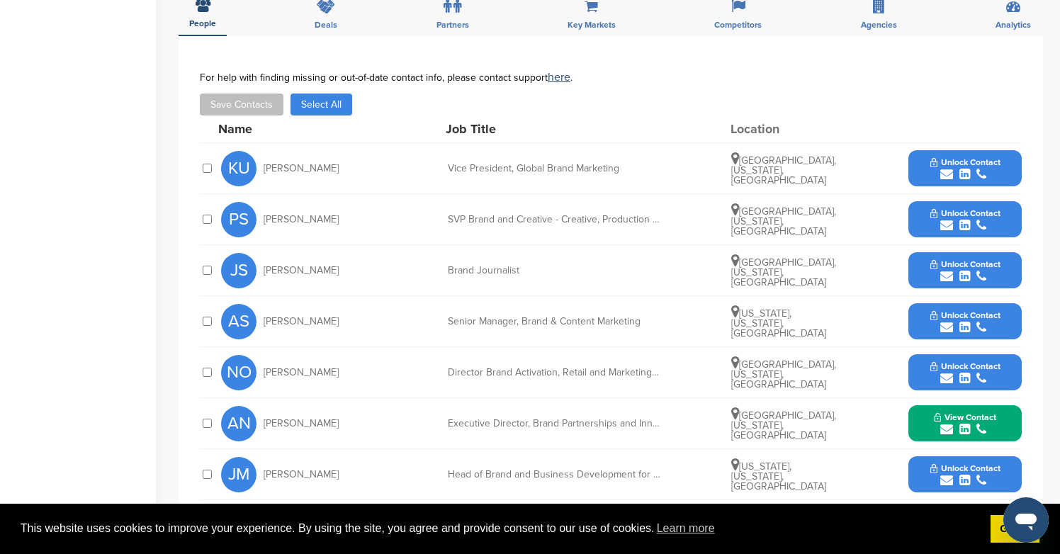
scroll to position [624, 0]
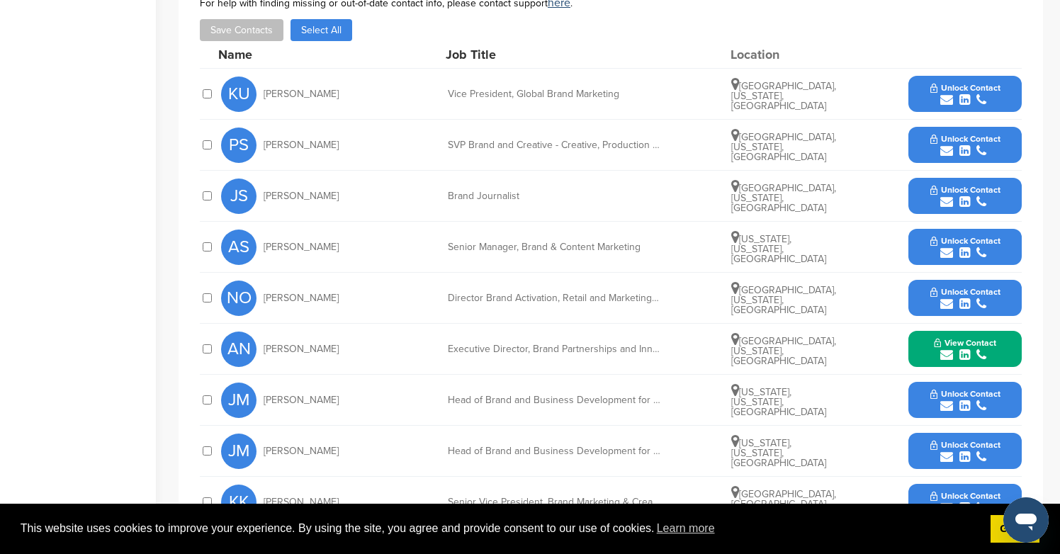
click at [954, 251] on div "submit" at bounding box center [965, 253] width 70 height 13
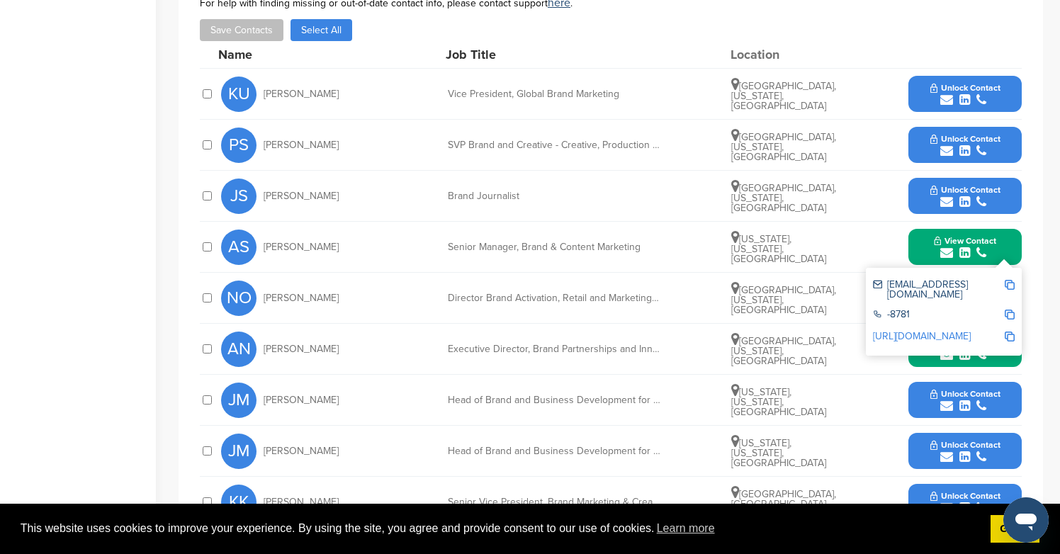
click at [964, 103] on icon "submit" at bounding box center [964, 100] width 11 height 13
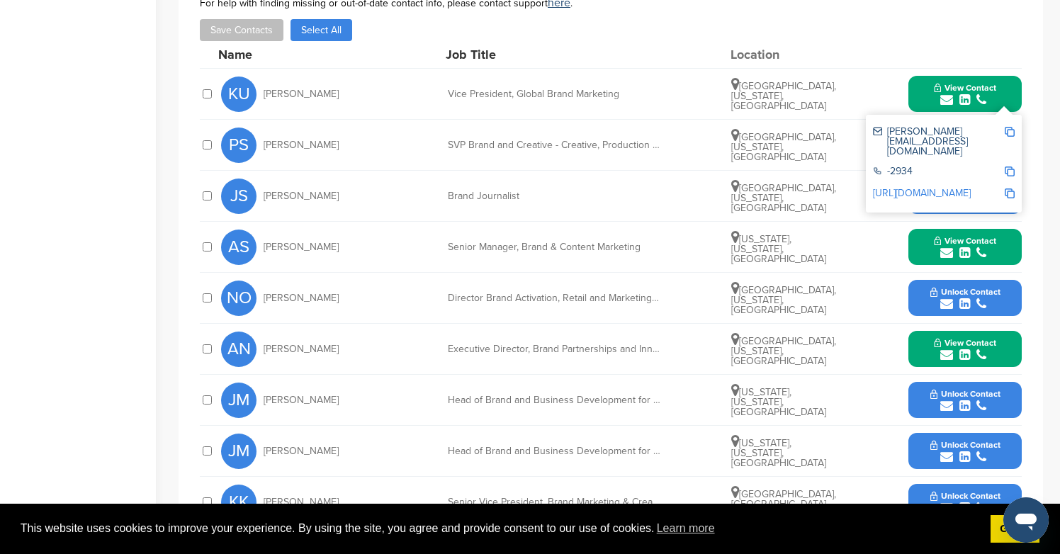
click at [976, 303] on icon "submit" at bounding box center [981, 304] width 10 height 13
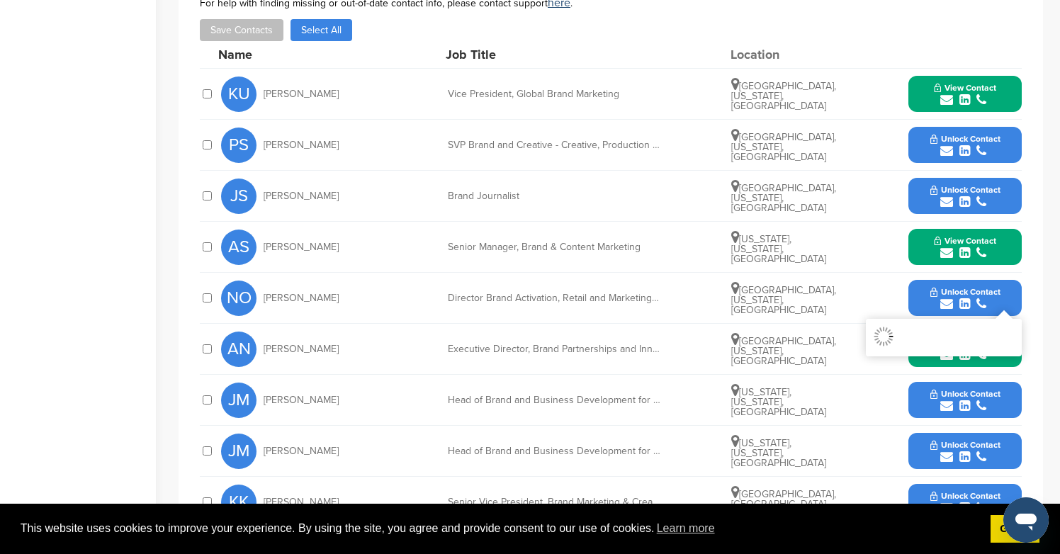
click at [976, 143] on span "Unlock Contact" at bounding box center [965, 139] width 70 height 10
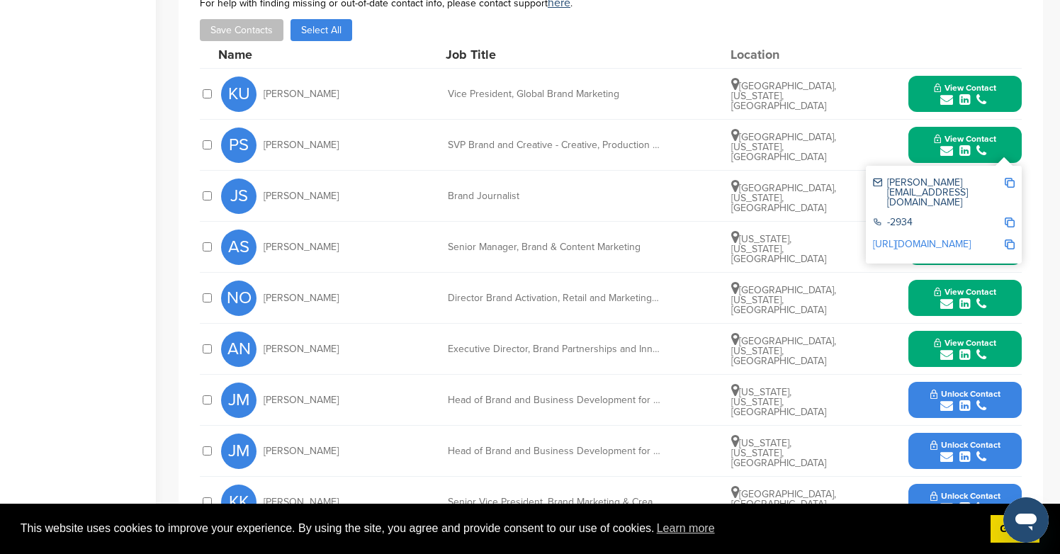
click at [954, 457] on div "submit" at bounding box center [965, 457] width 70 height 13
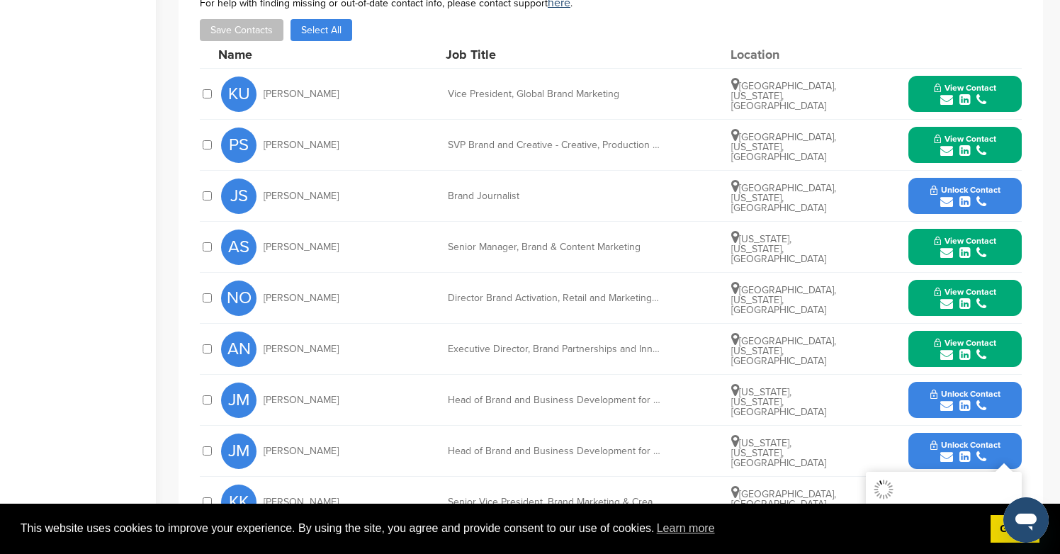
click at [954, 403] on div "submit" at bounding box center [965, 406] width 70 height 13
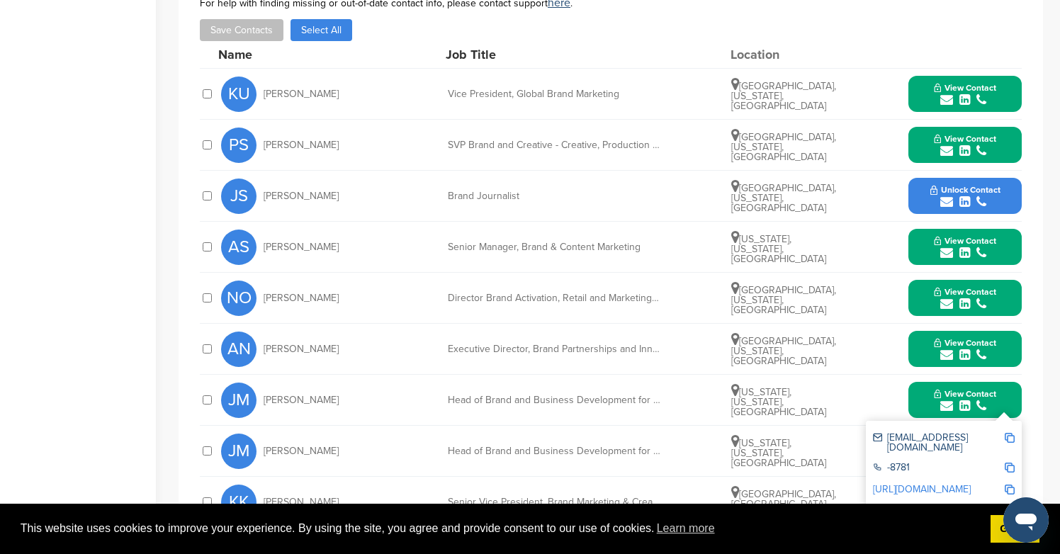
click at [961, 205] on icon "submit" at bounding box center [964, 202] width 11 height 13
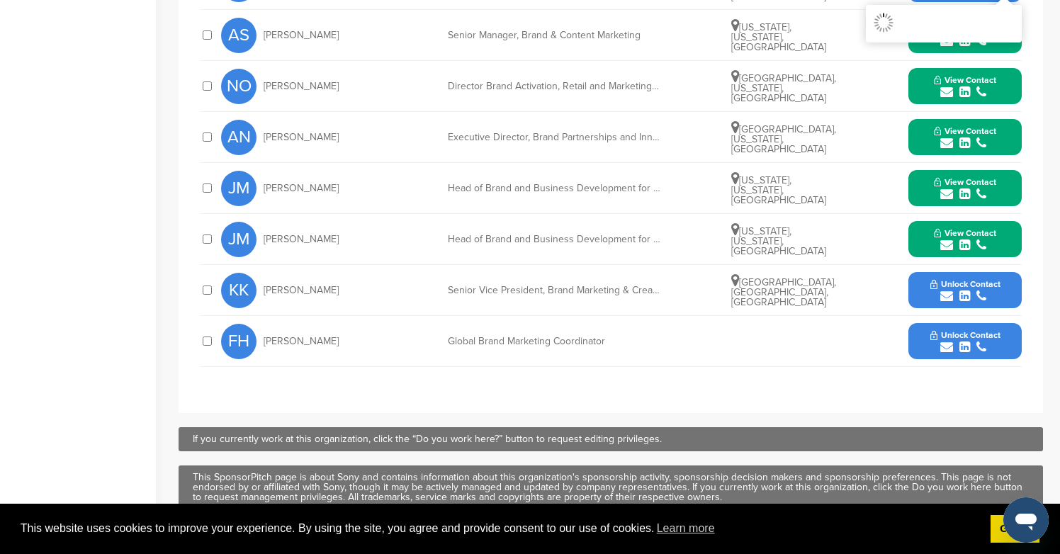
scroll to position [896, 0]
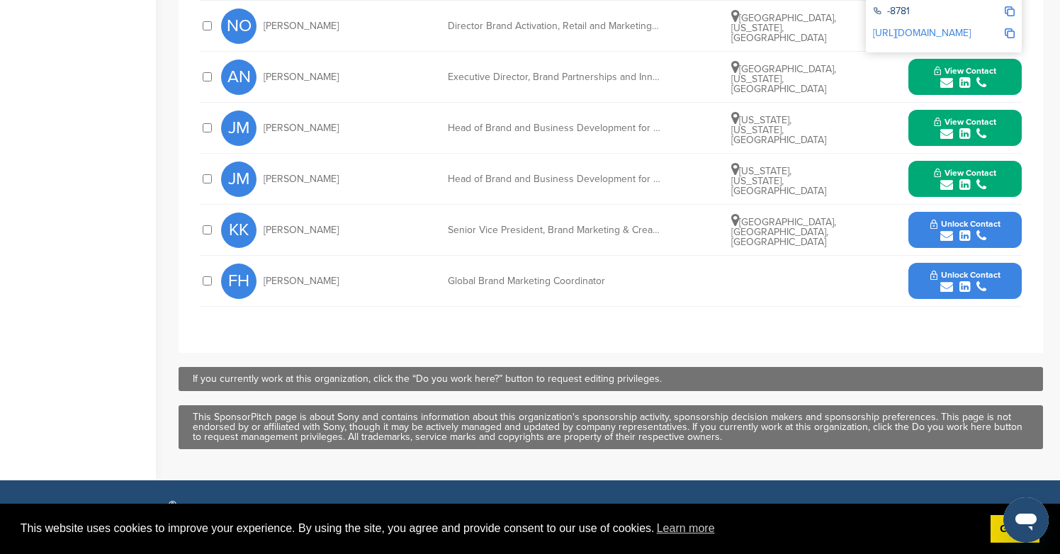
click at [969, 251] on button "Unlock Contact" at bounding box center [965, 230] width 104 height 43
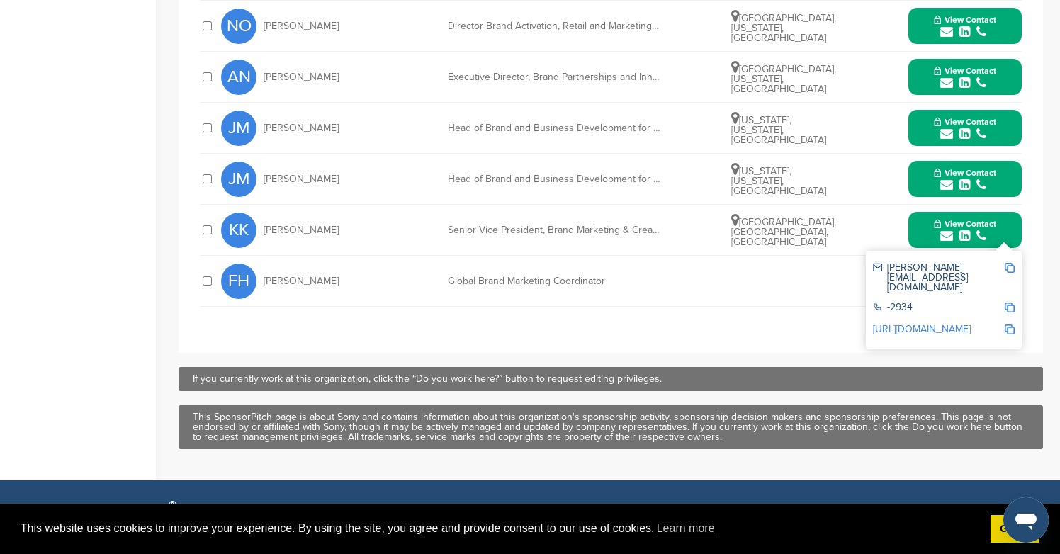
click at [970, 255] on div "kevin_kelly@spe.sony.com -2934 http://www.linkedin.com/in/kevinrkelly1" at bounding box center [944, 300] width 156 height 98
click at [970, 237] on div "submit" at bounding box center [965, 236] width 62 height 13
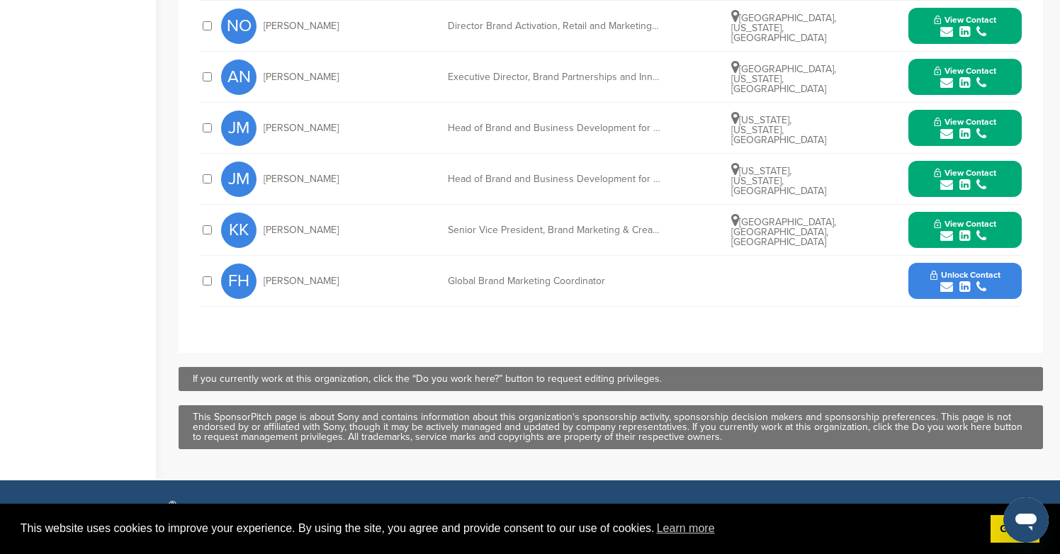
click at [970, 277] on span "Unlock Contact" at bounding box center [965, 275] width 70 height 10
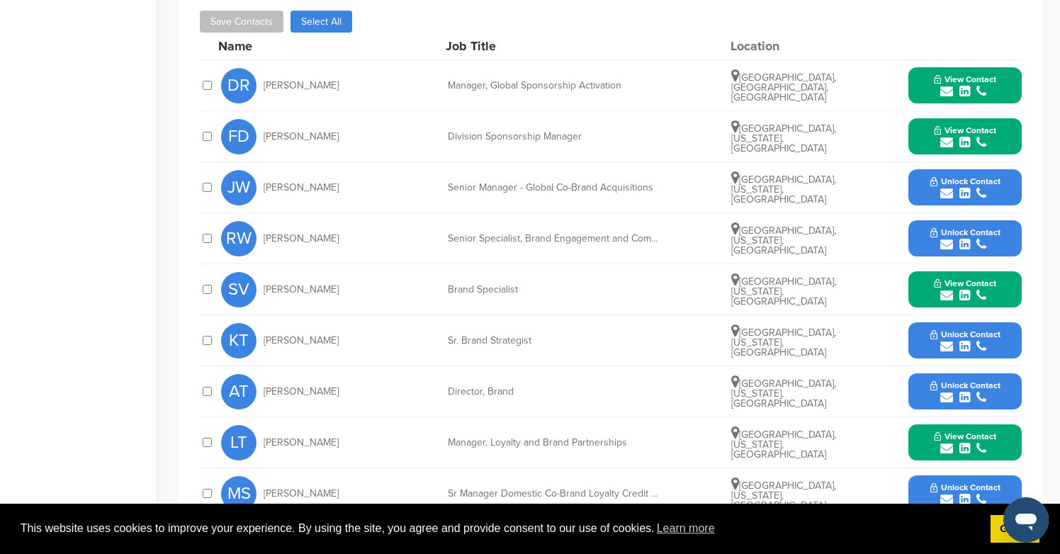
scroll to position [684, 0]
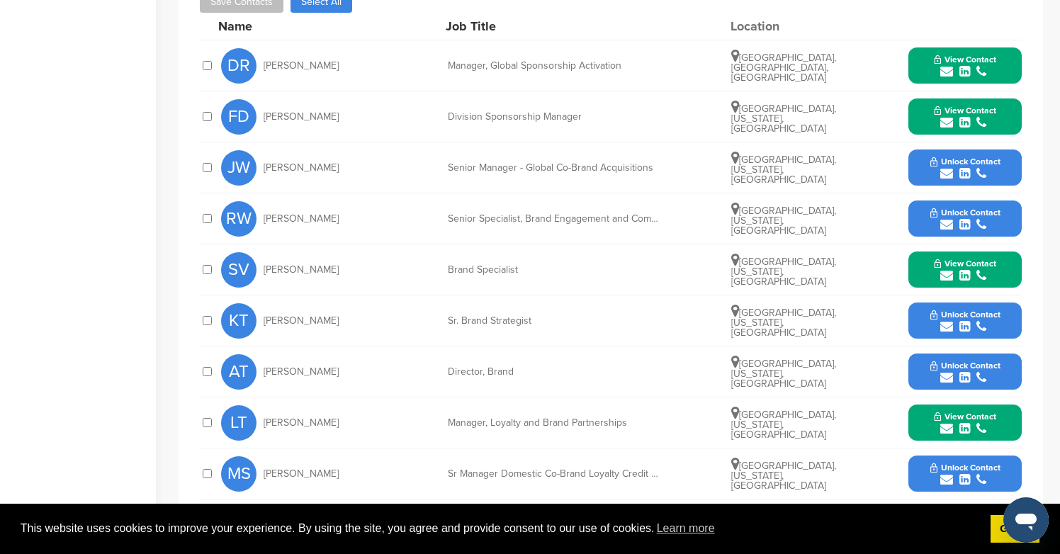
click at [947, 159] on span "Unlock Contact" at bounding box center [965, 162] width 70 height 10
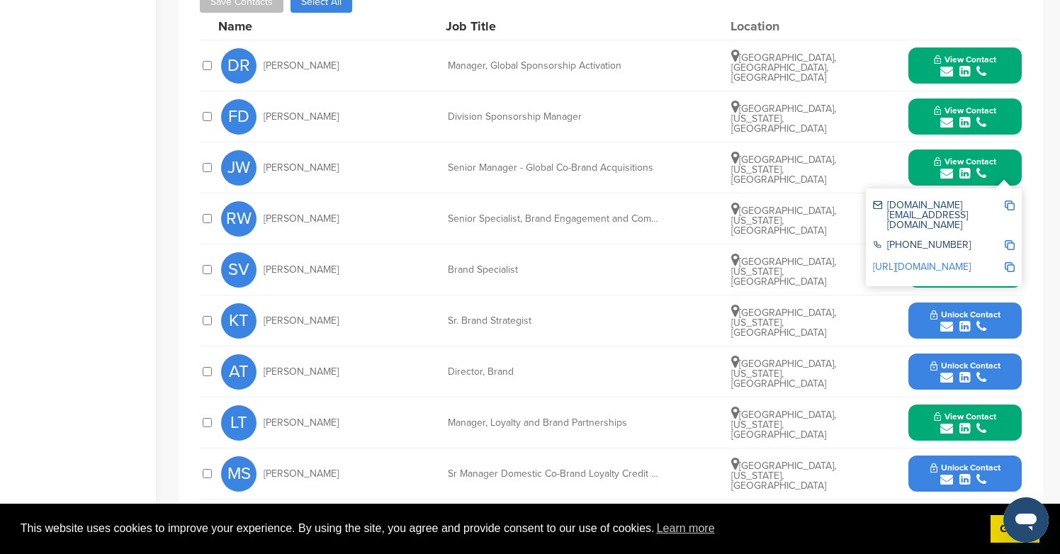
click at [955, 336] on button "Unlock Contact" at bounding box center [965, 321] width 104 height 43
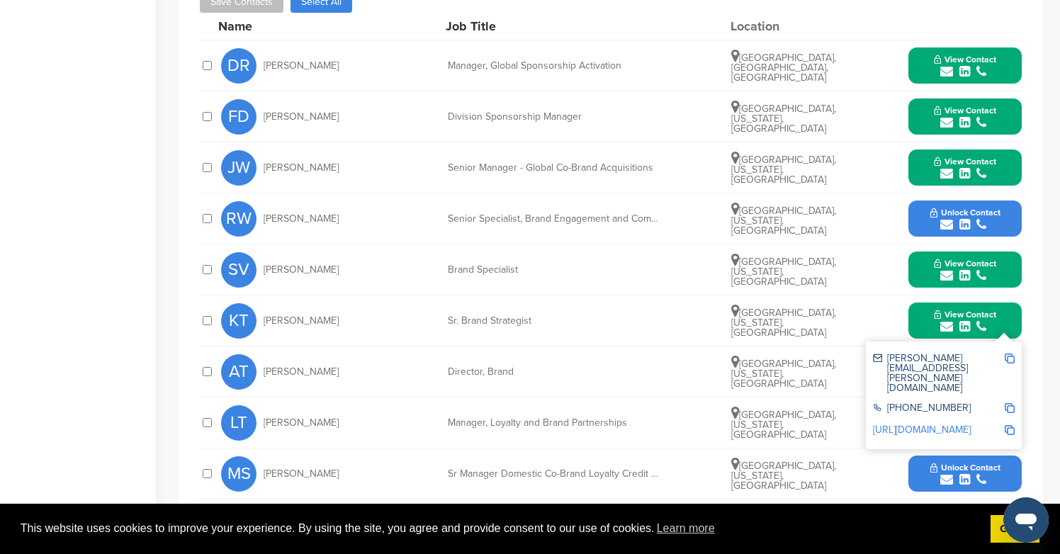
click at [959, 229] on icon "submit" at bounding box center [964, 224] width 11 height 13
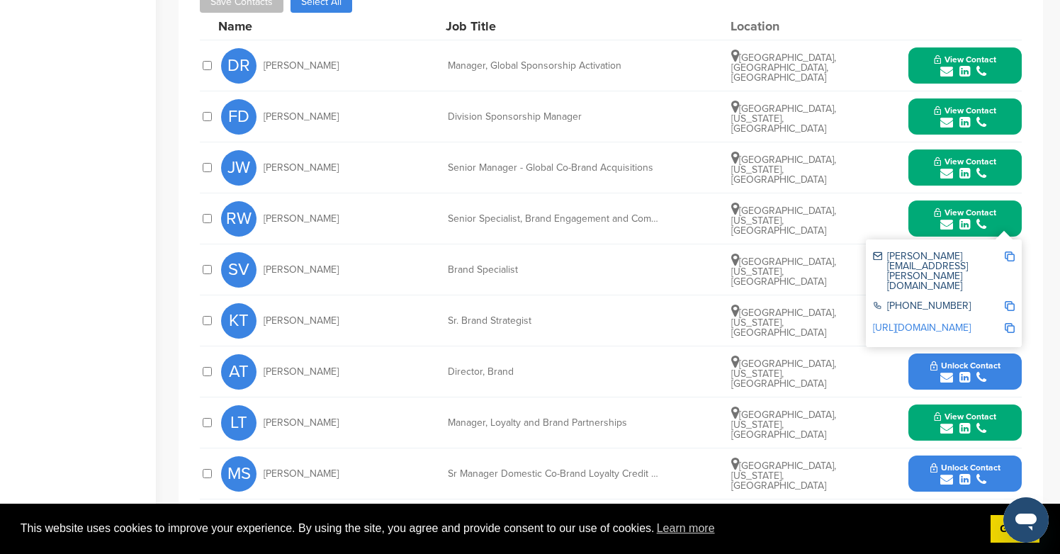
click at [971, 374] on div "submit" at bounding box center [965, 377] width 70 height 13
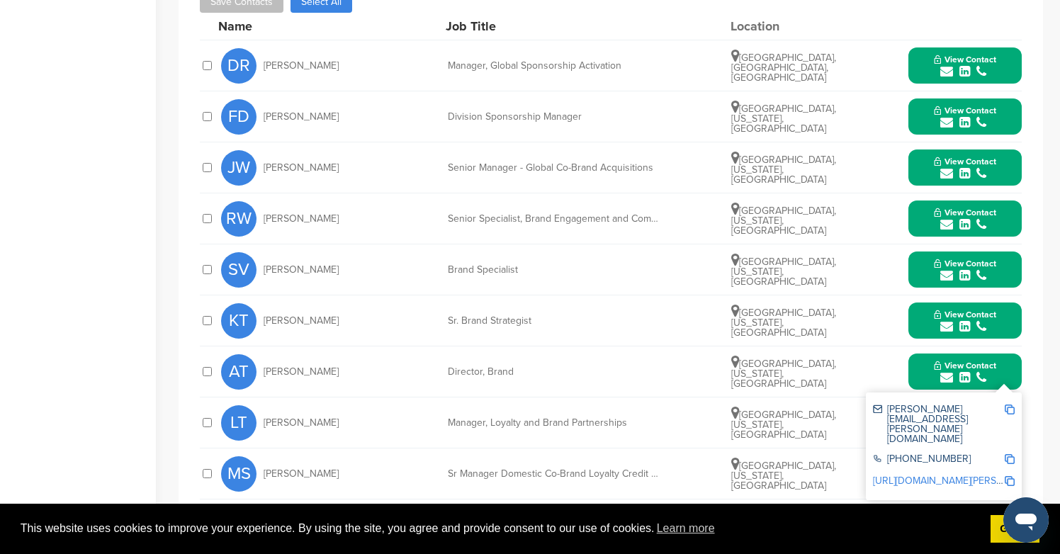
click at [967, 468] on div "amy.thornton@united.com +1 312-997-8000 http://www.linkedin.com/in/amy-thornton…" at bounding box center [944, 446] width 156 height 108
click at [971, 485] on div "submit" at bounding box center [965, 479] width 70 height 13
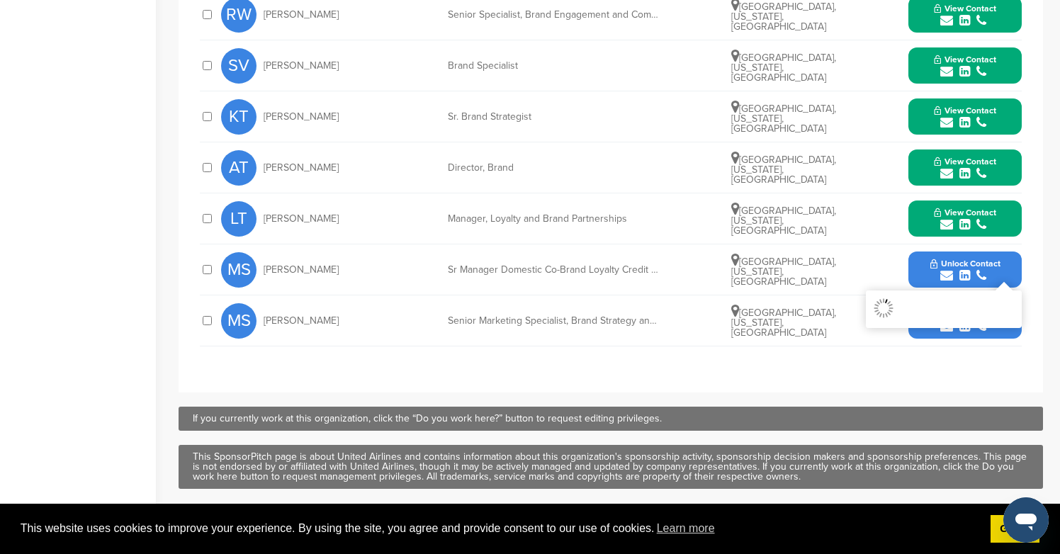
scroll to position [961, 0]
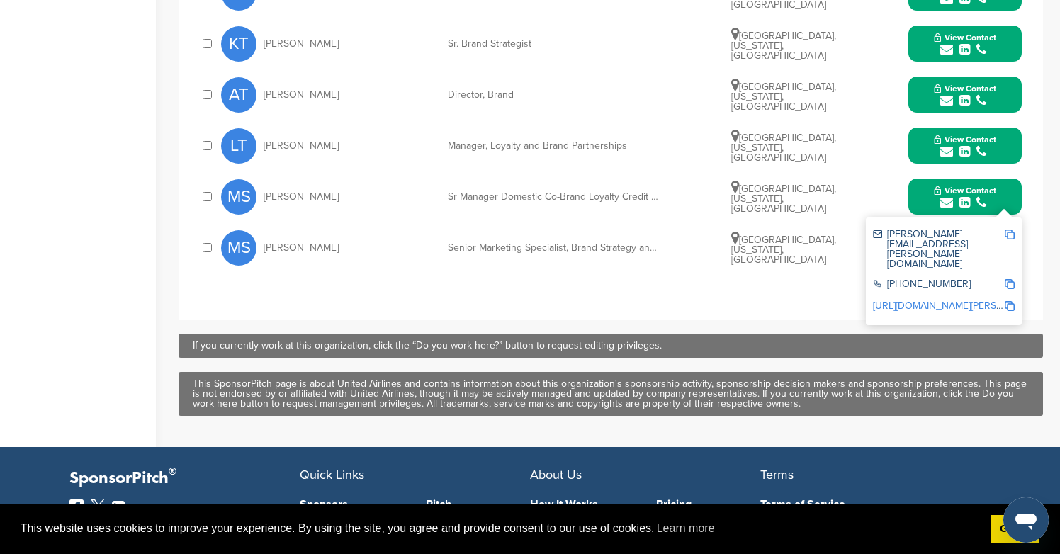
click at [801, 222] on div "MS Matt Sutton Sr Manager Domestic Co-Brand Loyalty Credit Card Partnerships Ch…" at bounding box center [621, 196] width 801 height 50
click at [928, 217] on button "View Contact" at bounding box center [965, 197] width 96 height 43
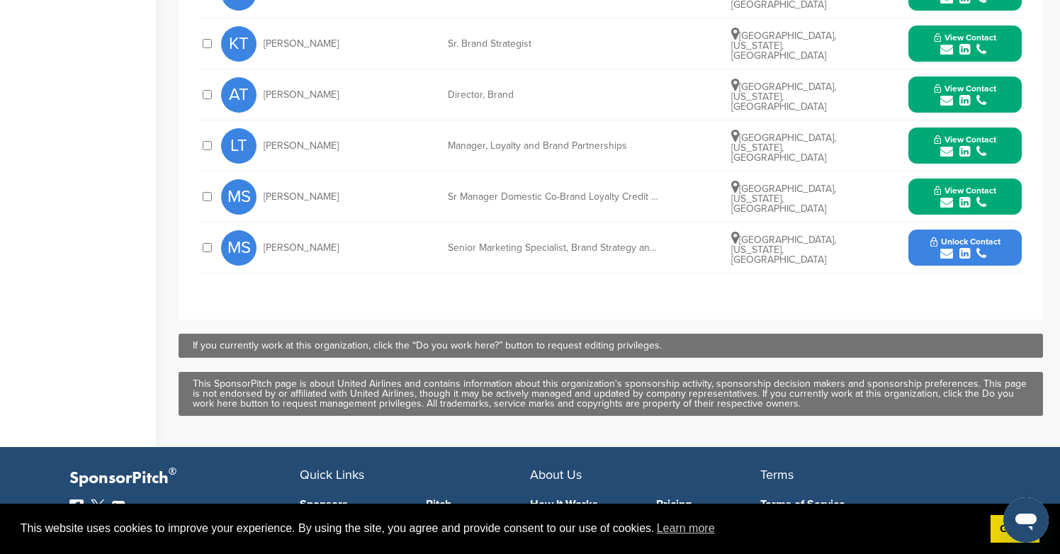
click at [940, 260] on icon "submit" at bounding box center [946, 253] width 13 height 13
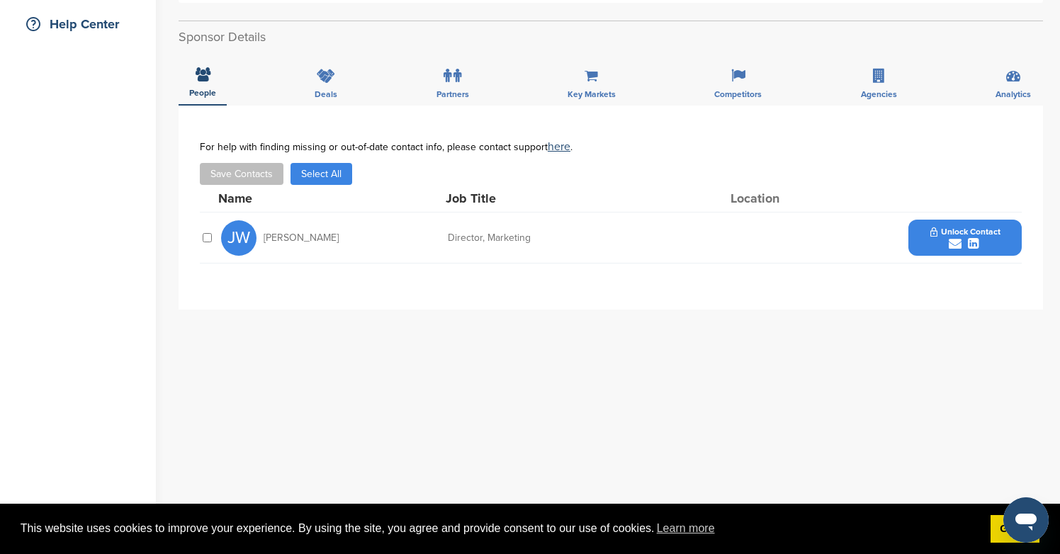
scroll to position [418, 0]
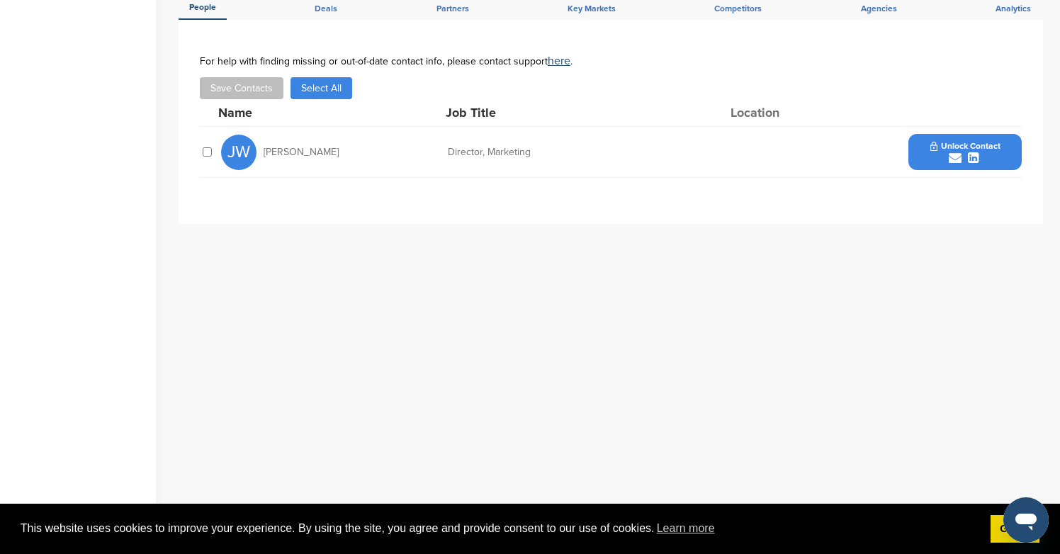
click at [947, 152] on div "submit" at bounding box center [965, 158] width 70 height 13
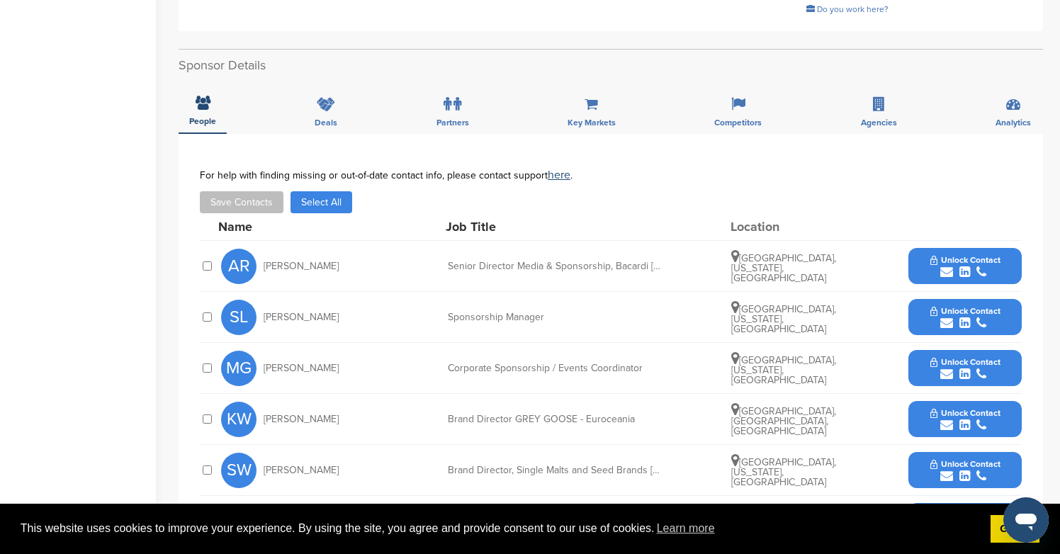
scroll to position [644, 0]
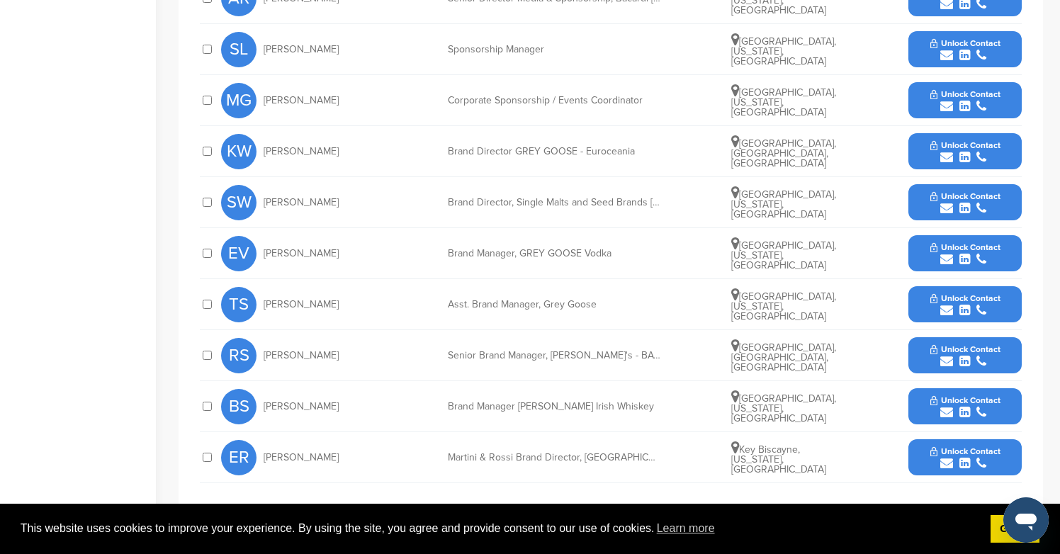
click at [980, 38] on span "Unlock Contact" at bounding box center [965, 43] width 70 height 10
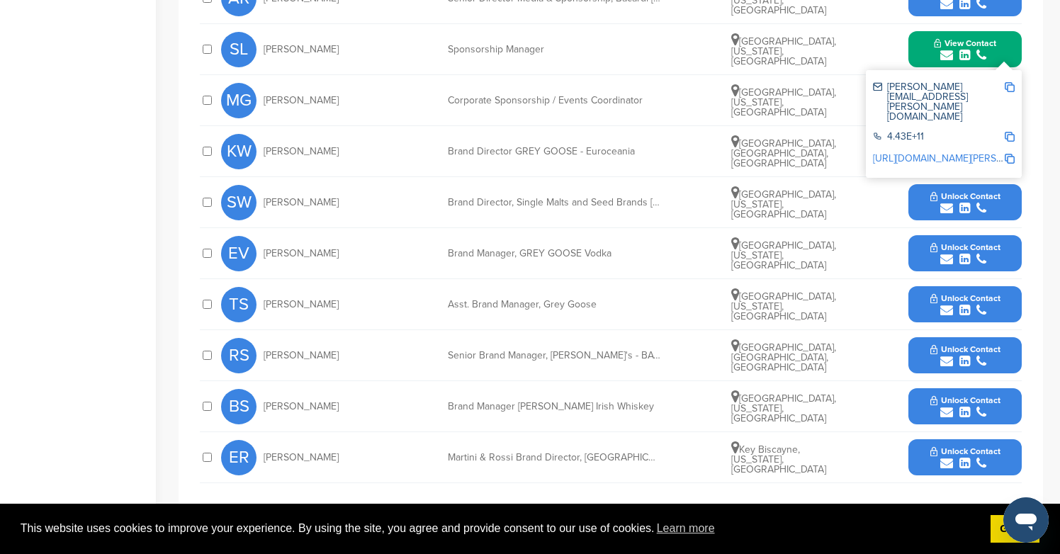
click at [971, 181] on button "Unlock Contact" at bounding box center [965, 202] width 104 height 43
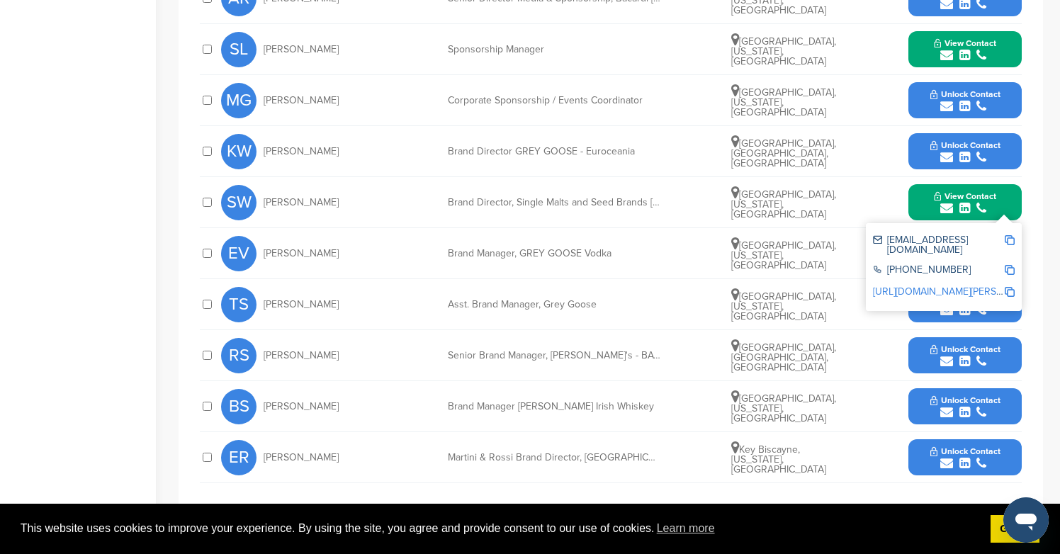
click at [978, 140] on span "Unlock Contact" at bounding box center [965, 145] width 70 height 10
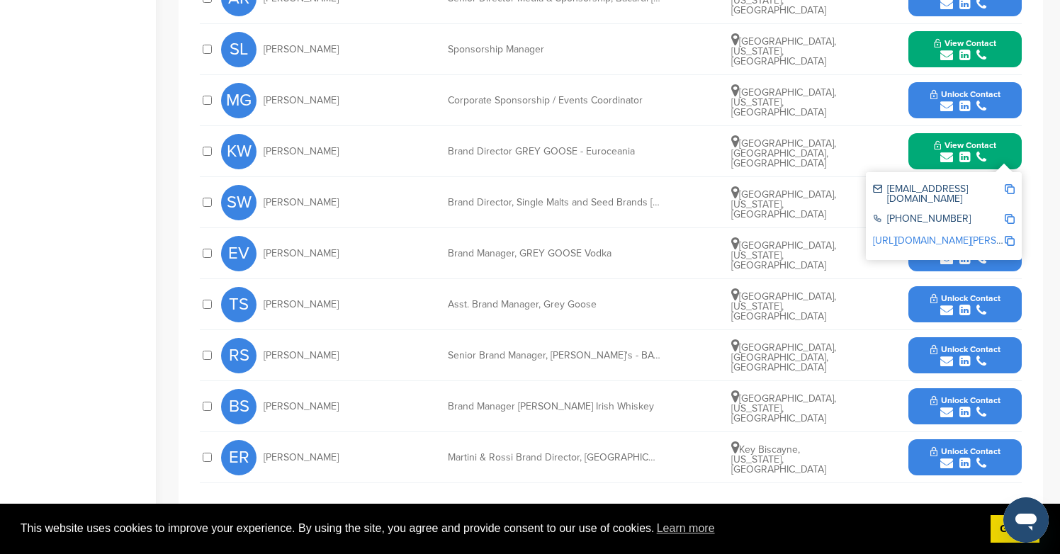
click at [978, 100] on icon "submit" at bounding box center [981, 106] width 10 height 13
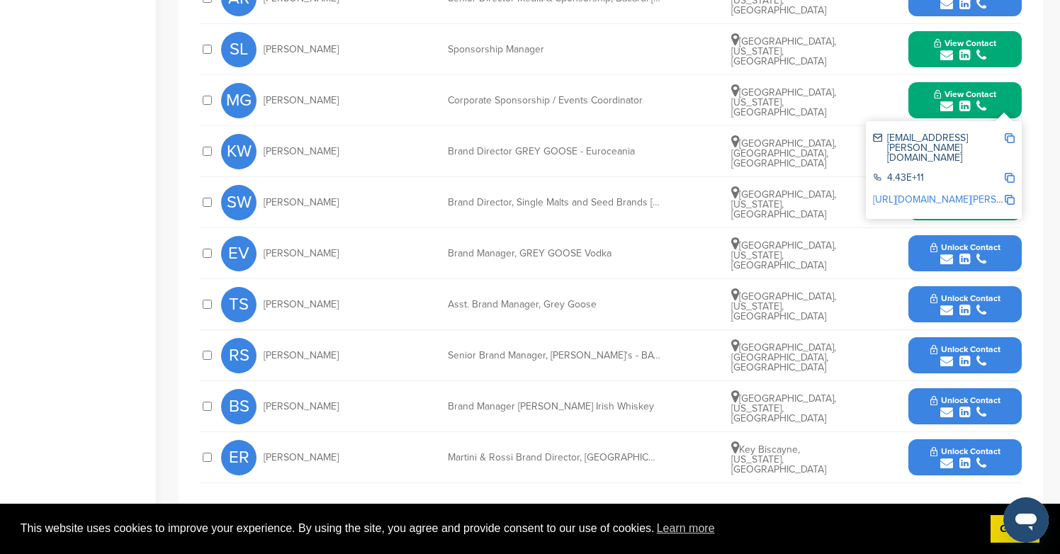
click at [980, 242] on span "Unlock Contact" at bounding box center [965, 247] width 70 height 10
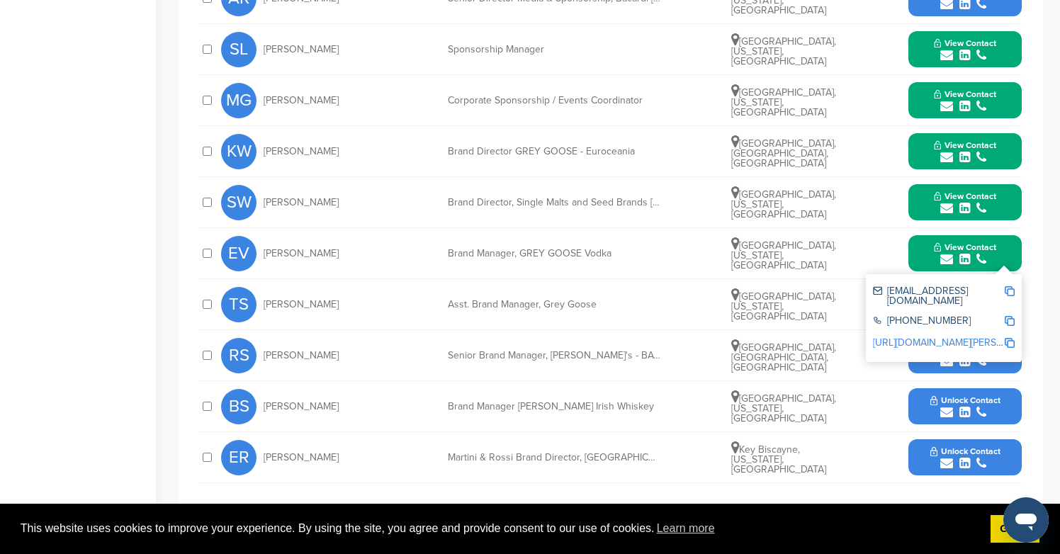
click at [971, 406] on div "submit" at bounding box center [965, 412] width 70 height 13
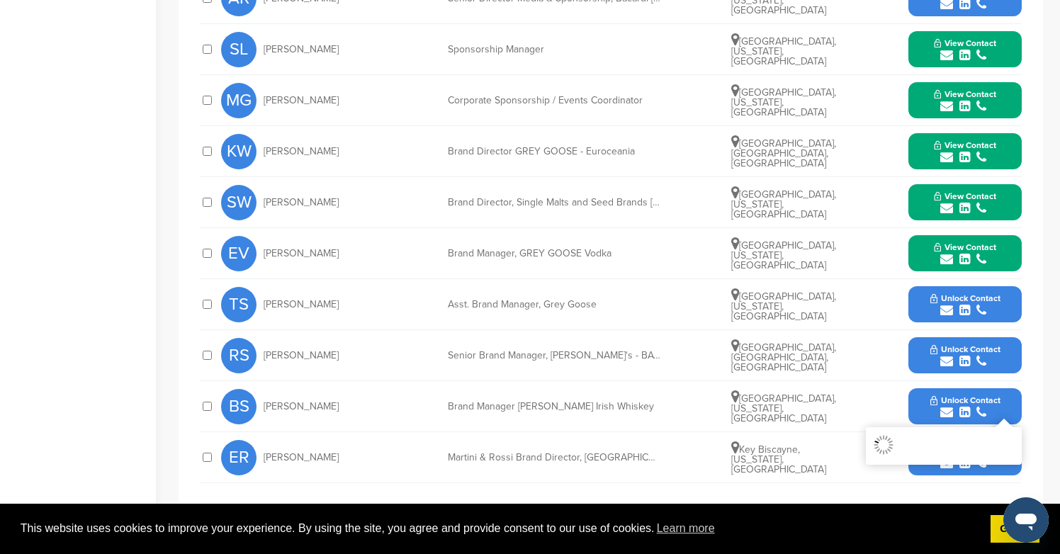
click at [971, 344] on span "Unlock Contact" at bounding box center [965, 349] width 70 height 10
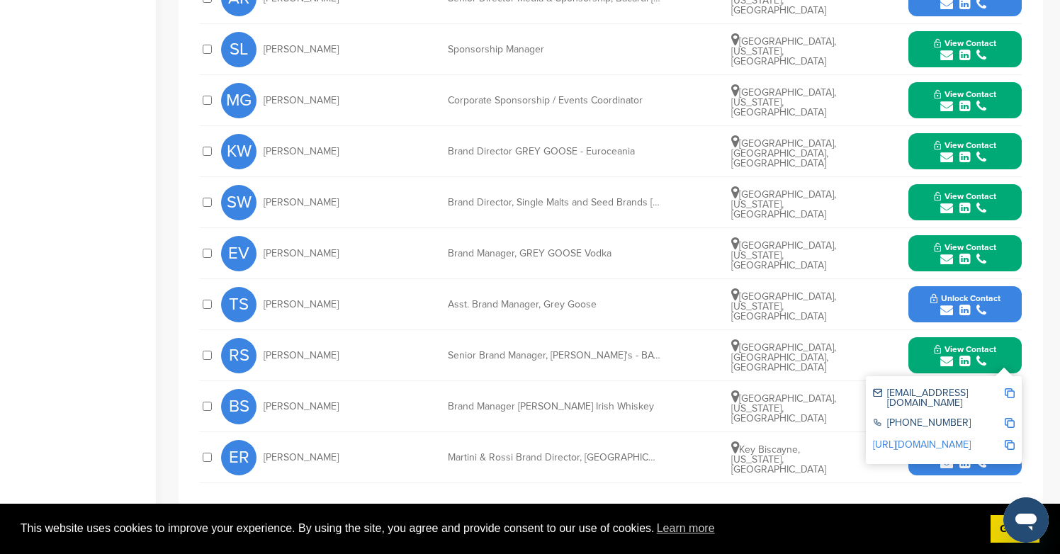
click at [970, 304] on div "submit" at bounding box center [965, 310] width 70 height 13
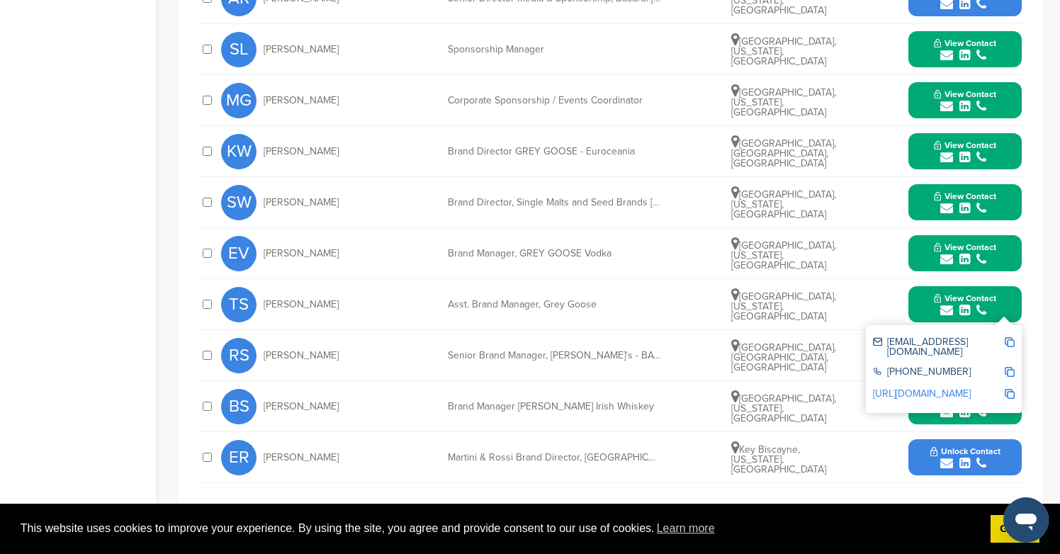
click at [980, 457] on icon "submit" at bounding box center [981, 463] width 10 height 13
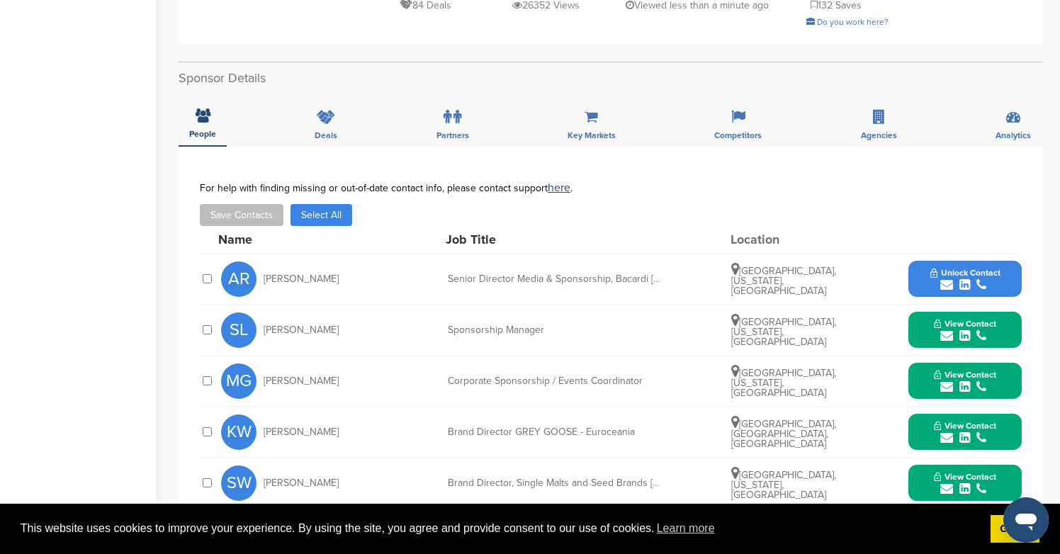
scroll to position [27, 0]
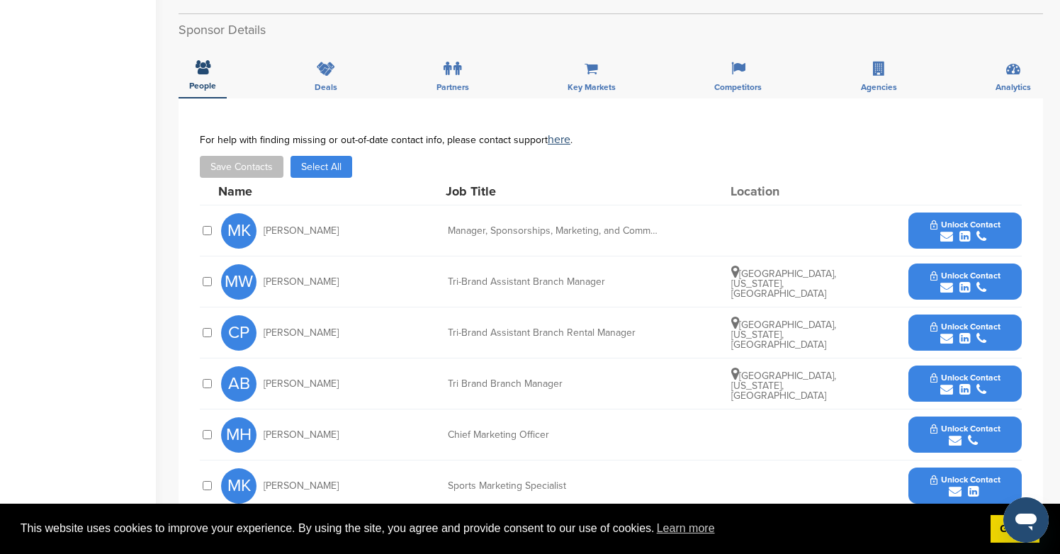
click at [956, 225] on span "Unlock Contact" at bounding box center [965, 225] width 70 height 10
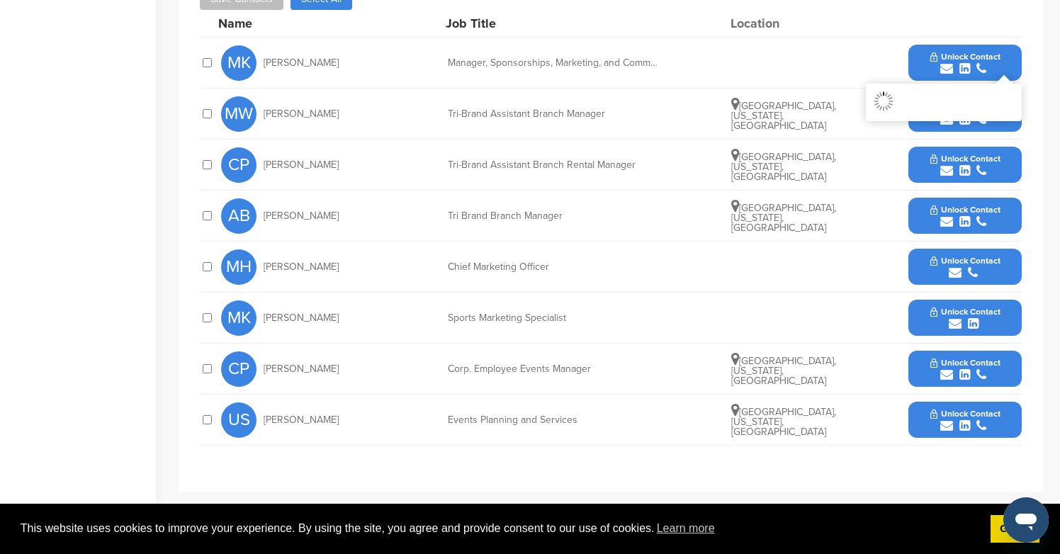
scroll to position [628, 0]
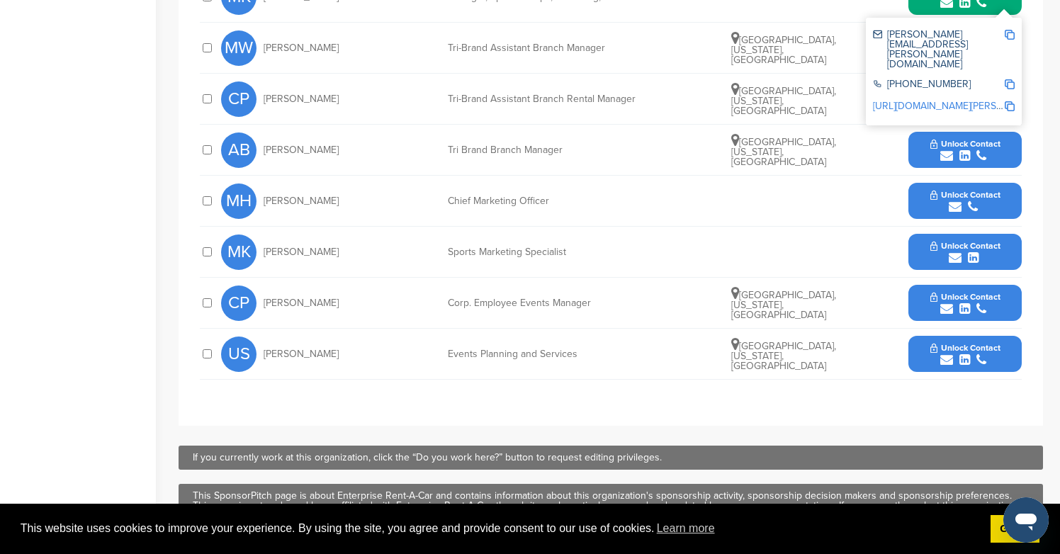
click at [971, 300] on span "Unlock Contact" at bounding box center [965, 297] width 70 height 10
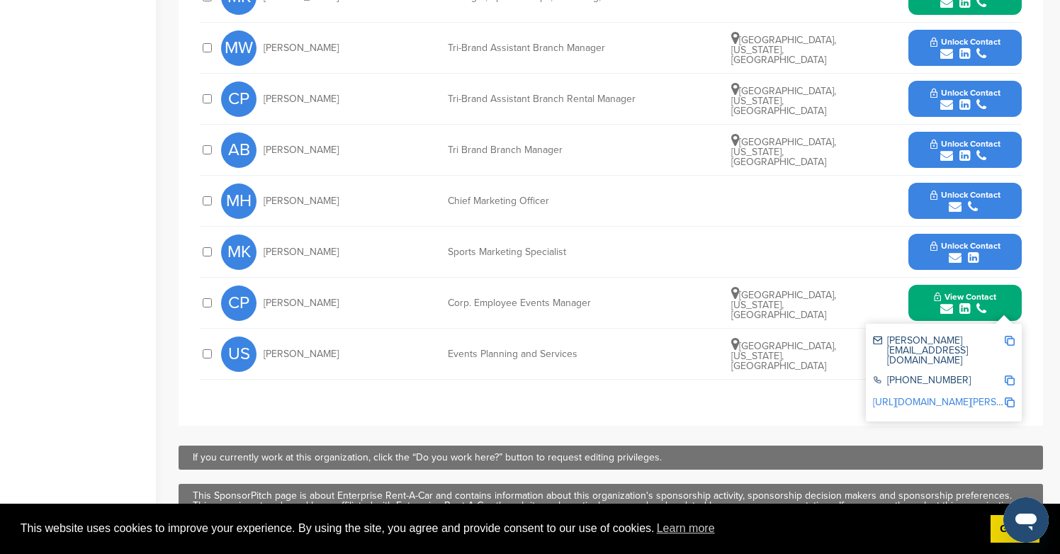
click at [968, 45] on span "Unlock Contact" at bounding box center [965, 42] width 70 height 10
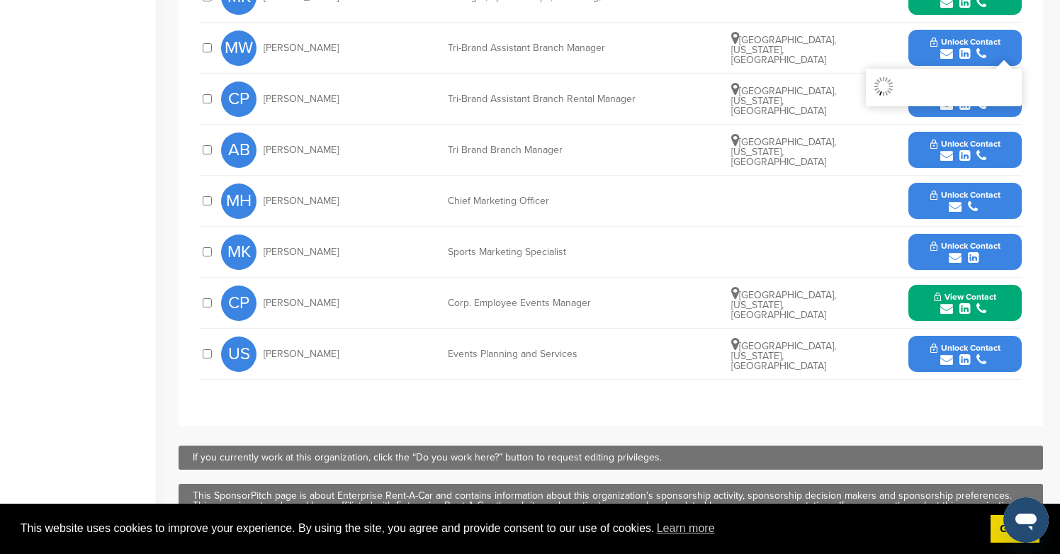
click at [977, 246] on span "Unlock Contact" at bounding box center [965, 246] width 70 height 10
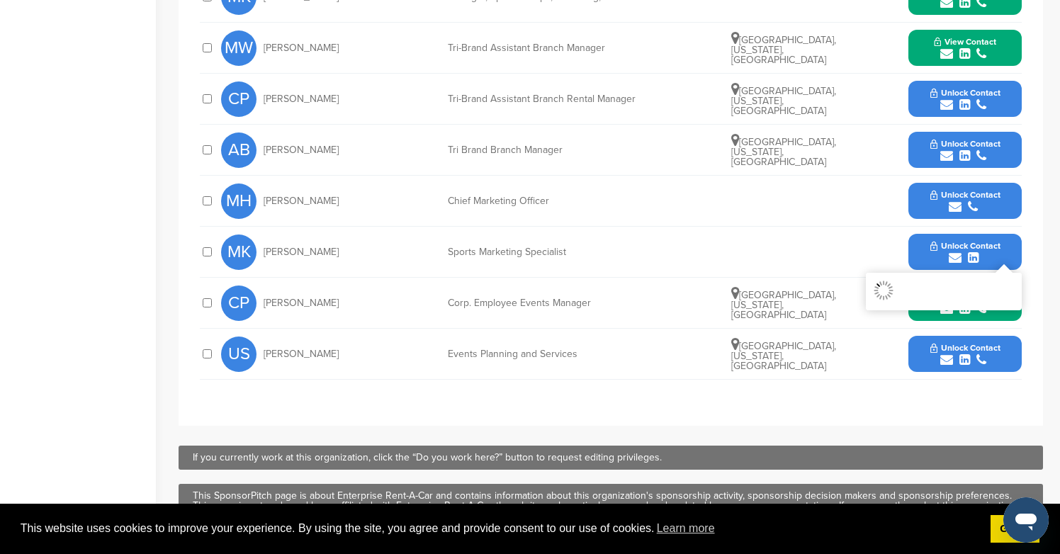
click at [975, 78] on button "Unlock Contact" at bounding box center [965, 99] width 104 height 43
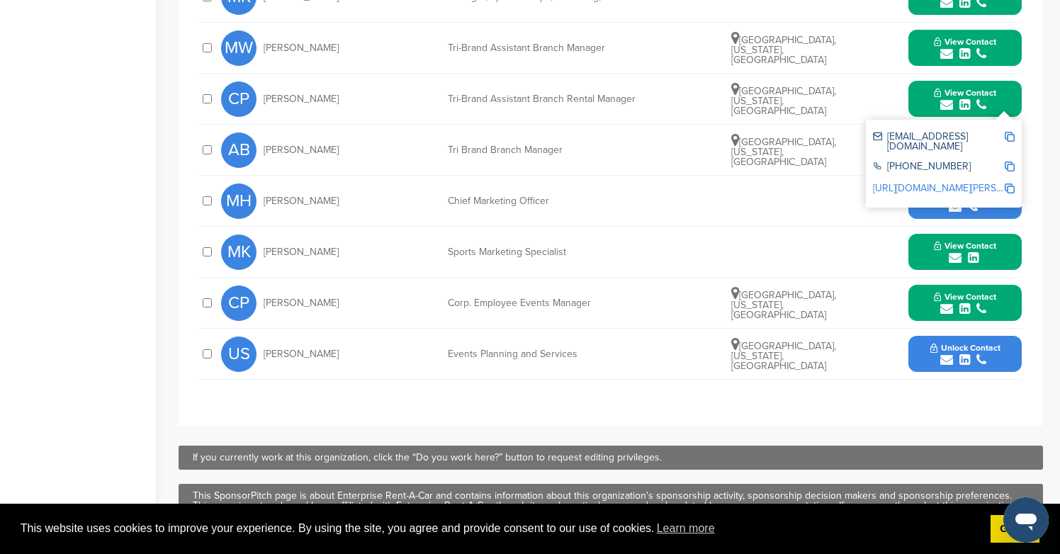
click at [985, 203] on div "submit" at bounding box center [965, 206] width 70 height 13
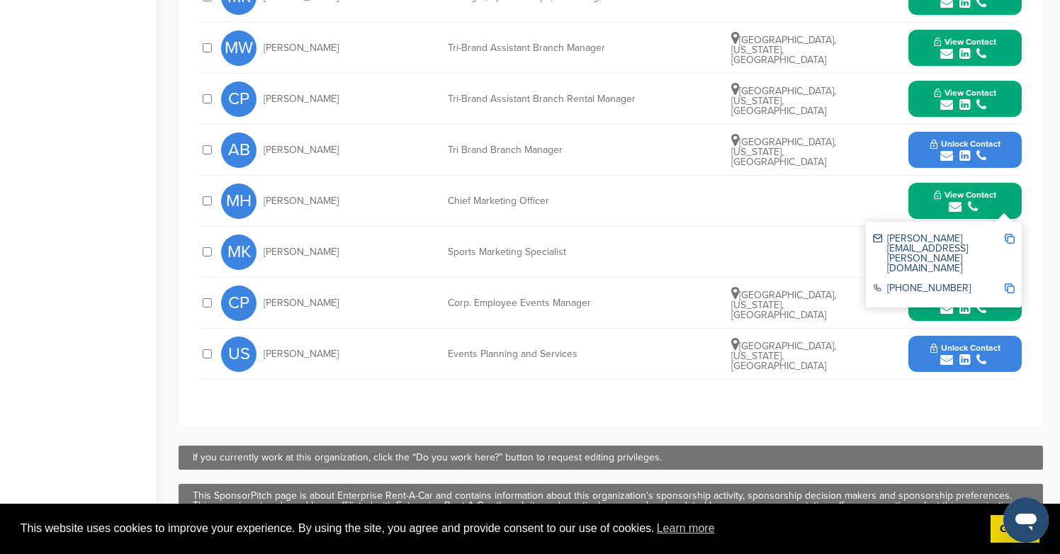
click at [985, 148] on span "Unlock Contact" at bounding box center [965, 144] width 70 height 10
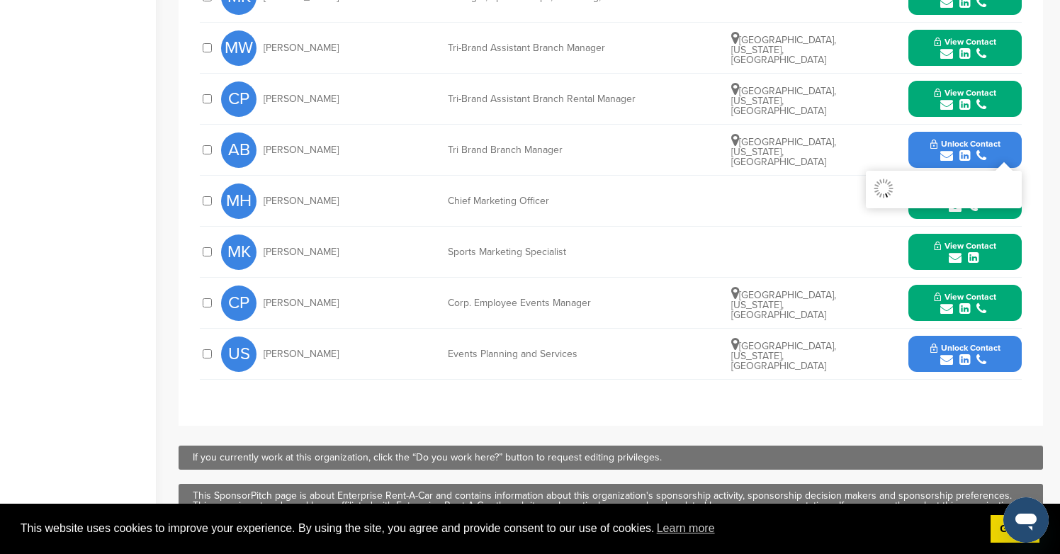
click at [982, 361] on icon "submit" at bounding box center [981, 360] width 10 height 13
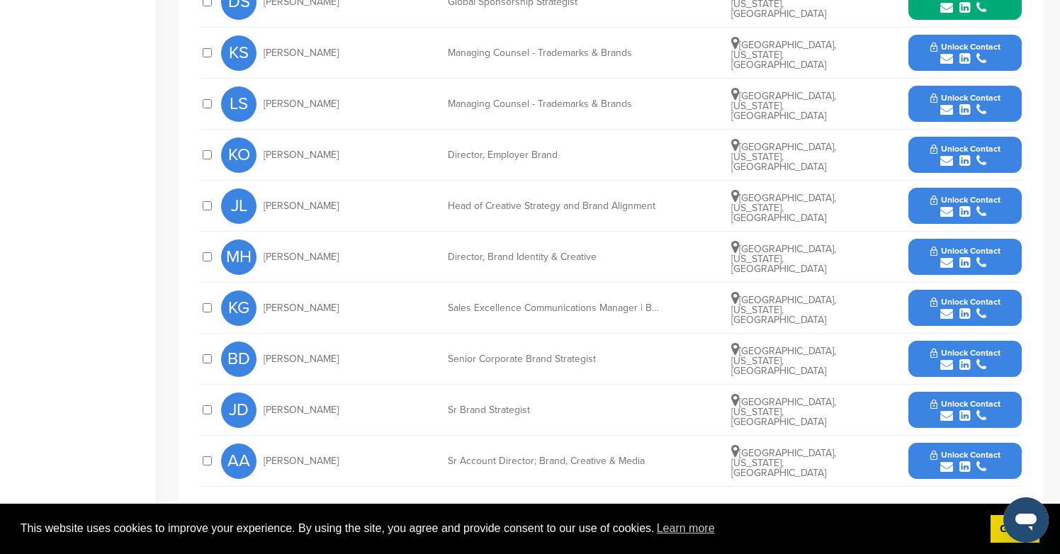
scroll to position [717, 0]
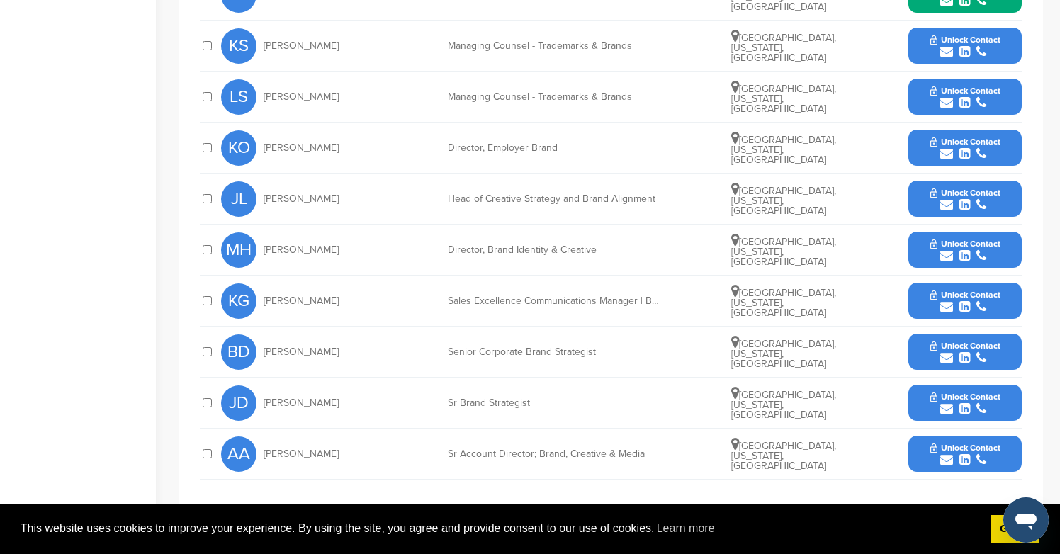
click at [984, 48] on icon "submit" at bounding box center [981, 51] width 10 height 13
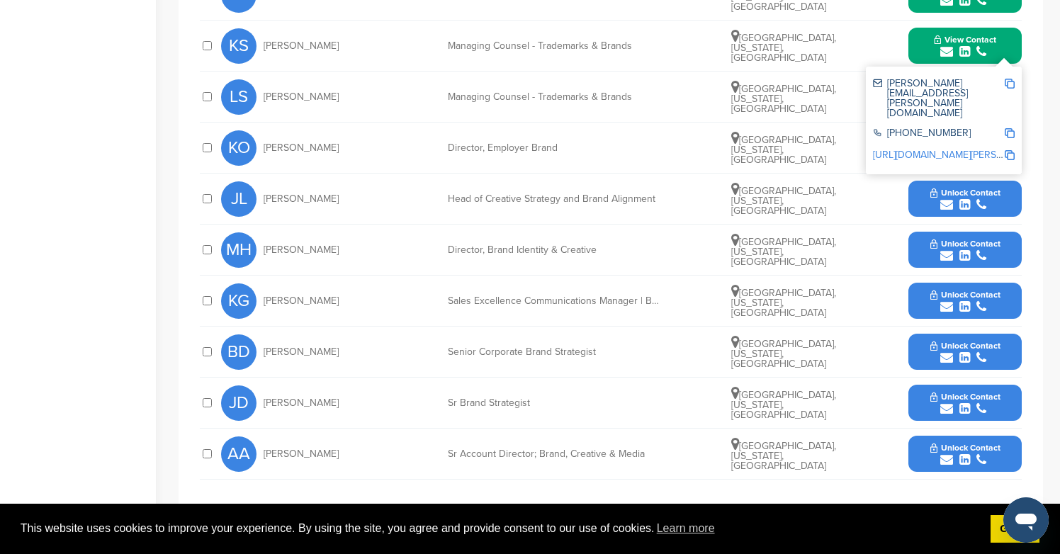
click at [977, 356] on icon "submit" at bounding box center [981, 357] width 10 height 13
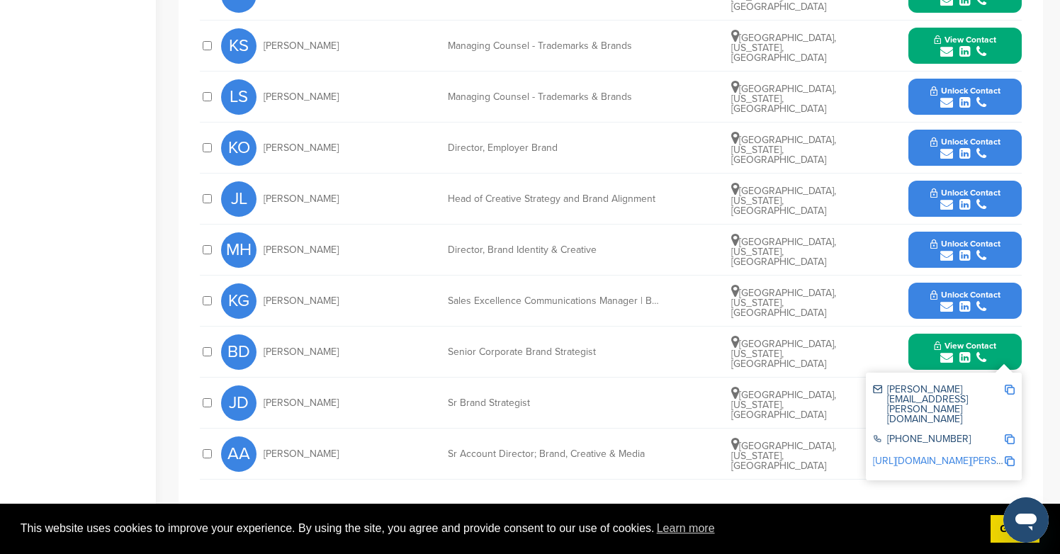
click at [958, 86] on button "Unlock Contact" at bounding box center [965, 97] width 104 height 43
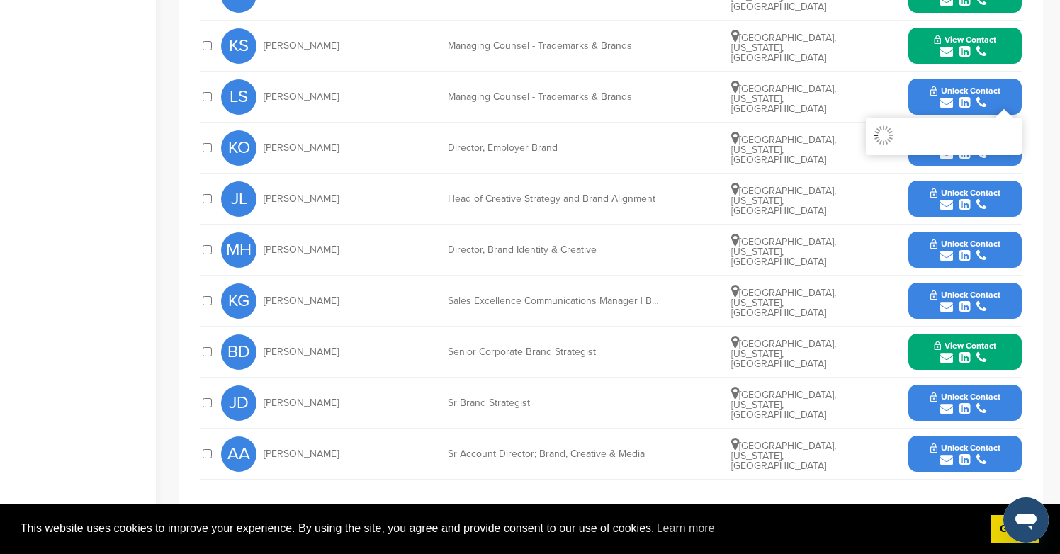
click at [956, 297] on span "Unlock Contact" at bounding box center [965, 295] width 70 height 10
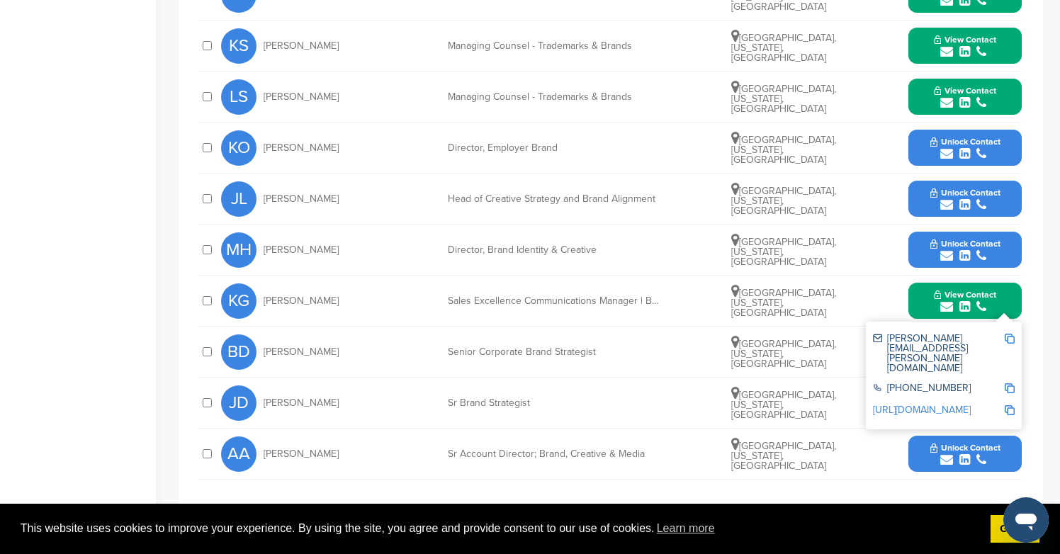
click at [959, 149] on div "submit" at bounding box center [965, 153] width 70 height 13
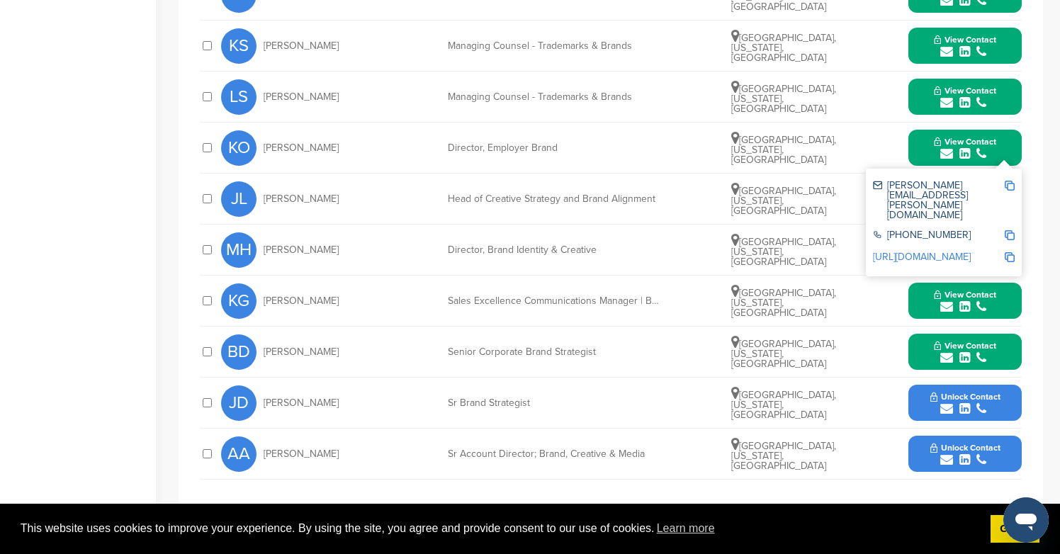
click at [971, 258] on div "submit" at bounding box center [965, 255] width 70 height 13
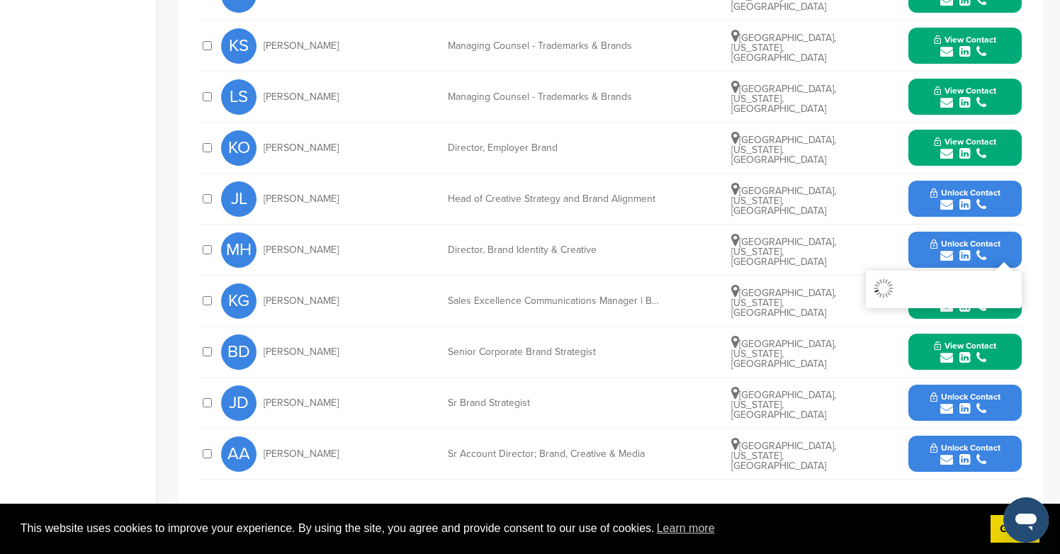
click at [968, 202] on icon "submit" at bounding box center [964, 204] width 11 height 13
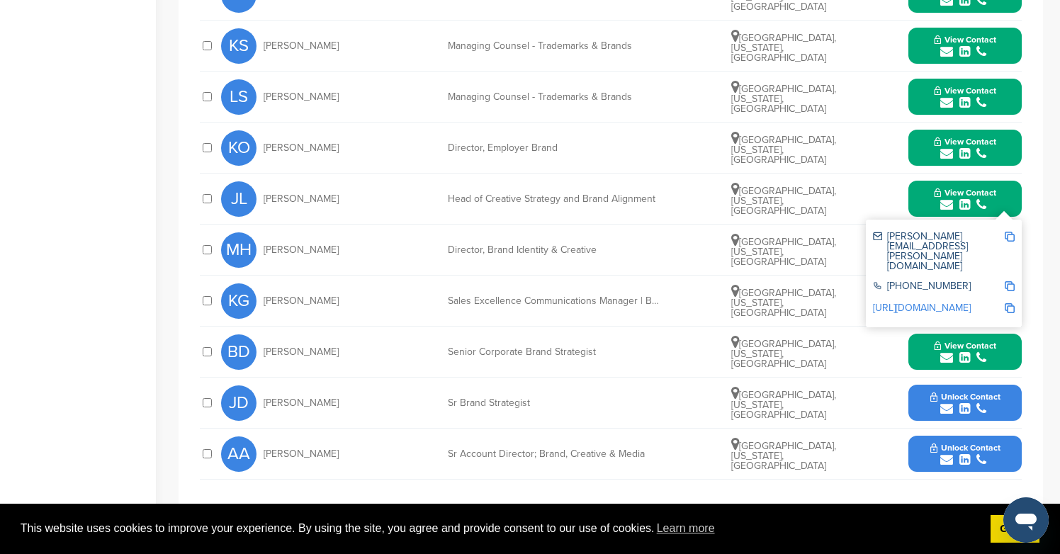
click at [986, 400] on span "Unlock Contact" at bounding box center [965, 397] width 70 height 10
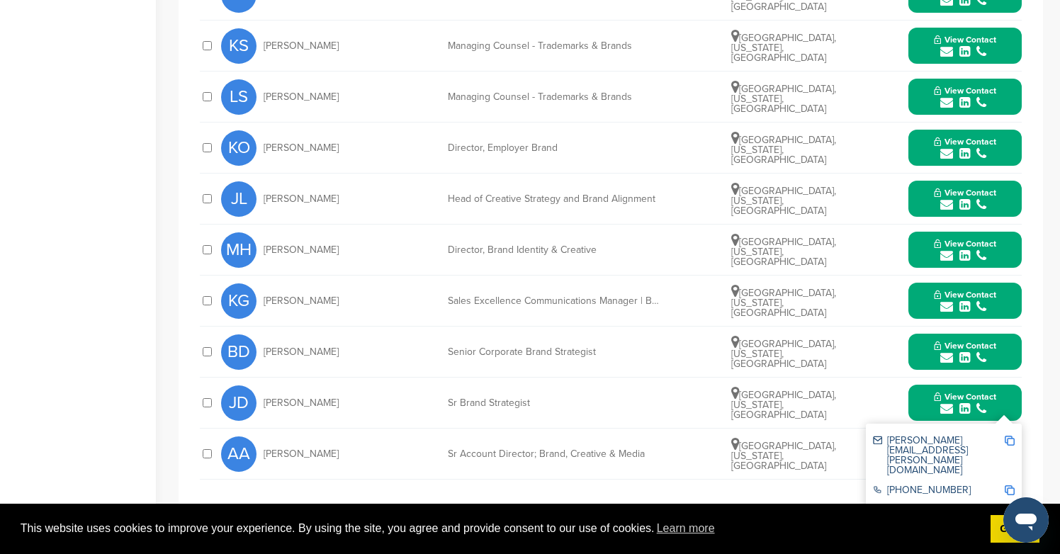
click at [956, 392] on span "View Contact" at bounding box center [965, 397] width 62 height 10
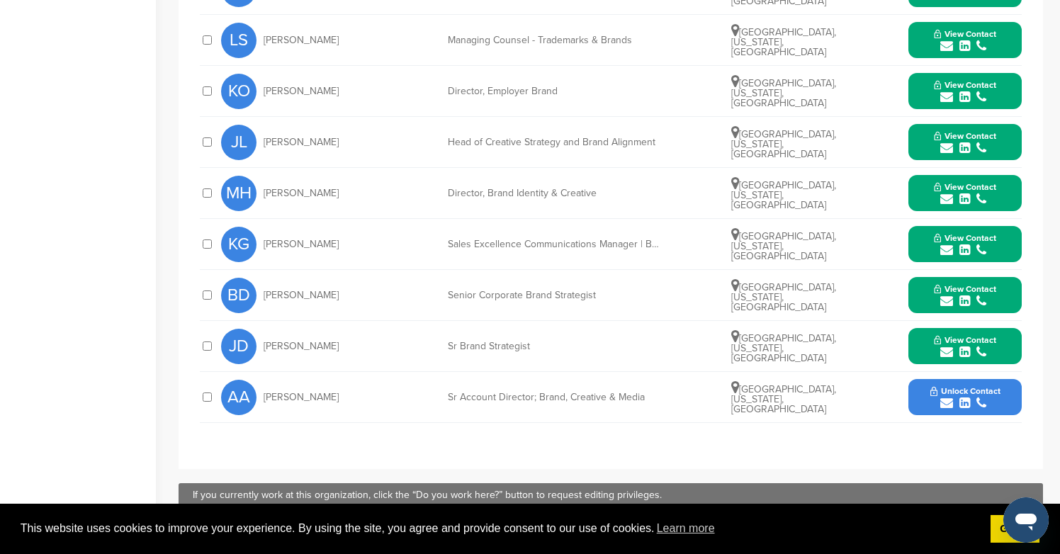
scroll to position [801, 0]
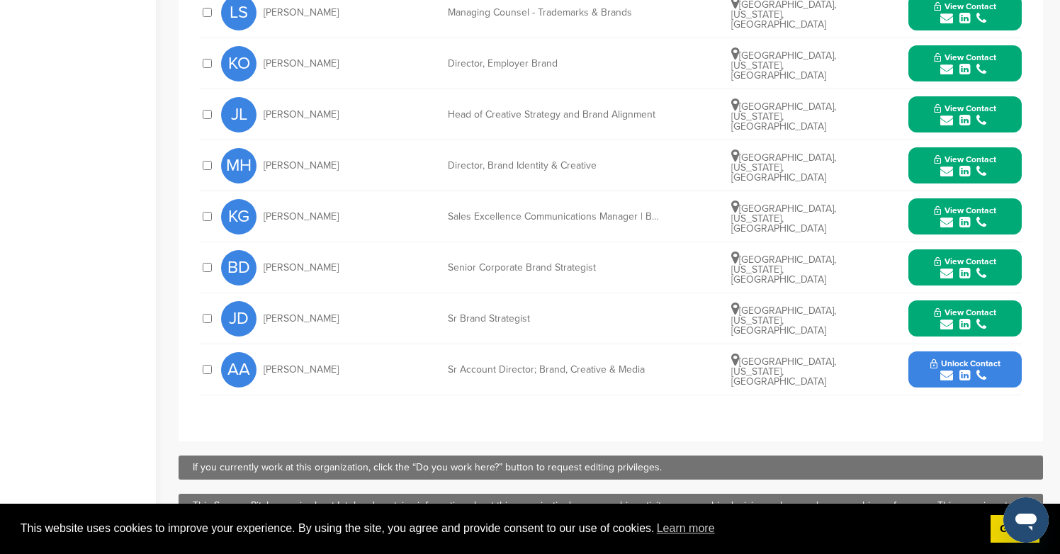
click at [962, 373] on icon "submit" at bounding box center [964, 375] width 11 height 13
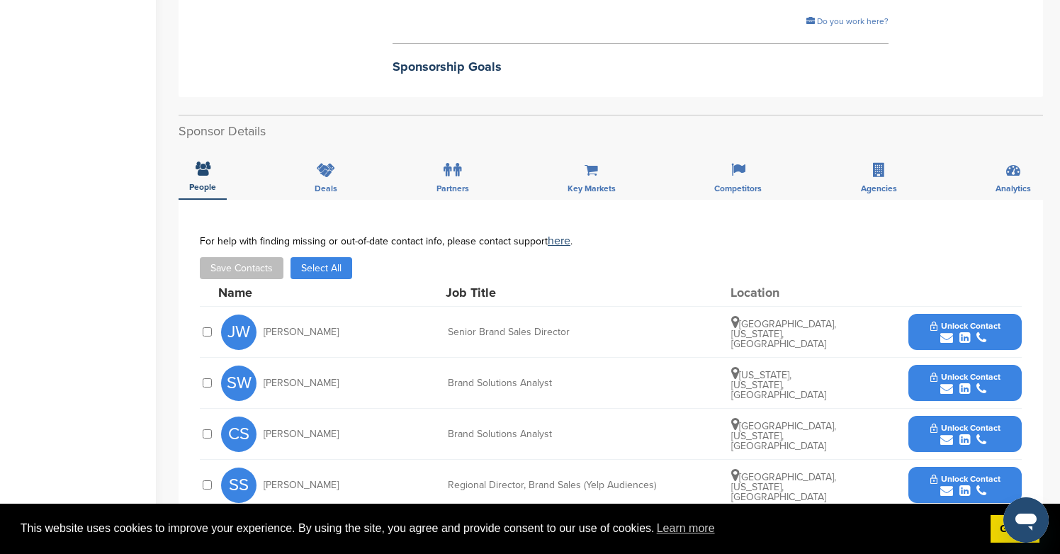
scroll to position [565, 0]
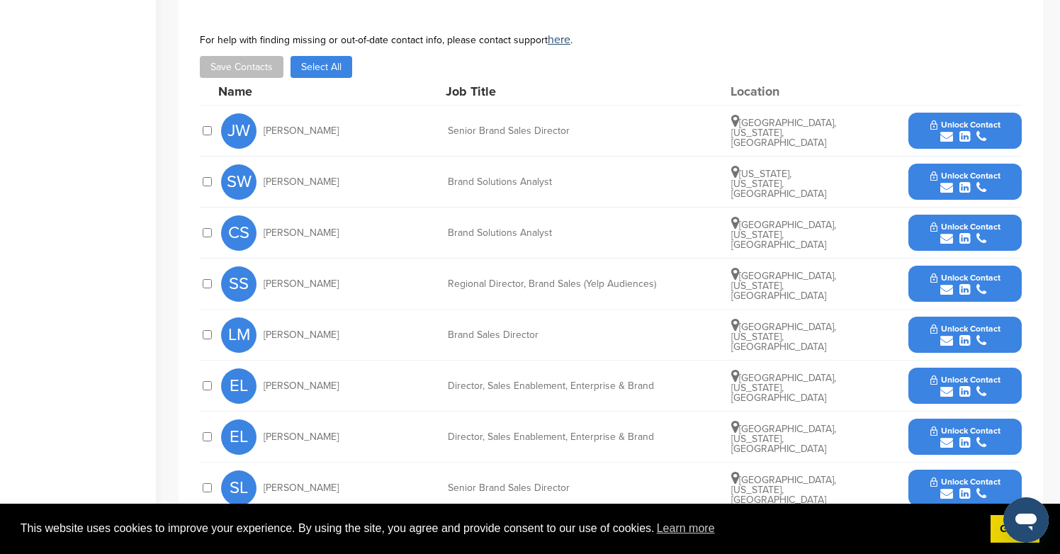
click at [949, 130] on icon "submit" at bounding box center [946, 136] width 13 height 13
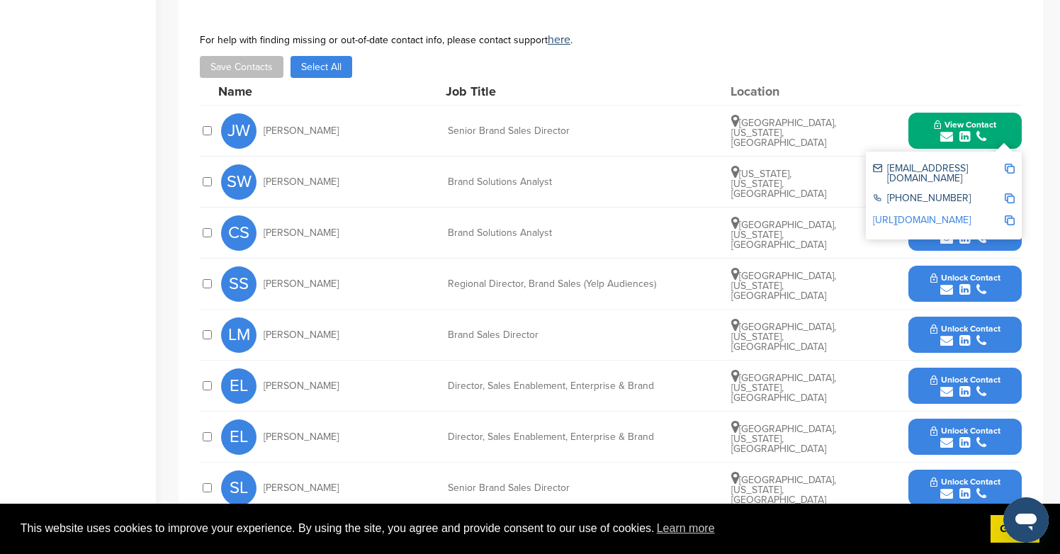
click at [956, 385] on div "submit" at bounding box center [965, 391] width 70 height 13
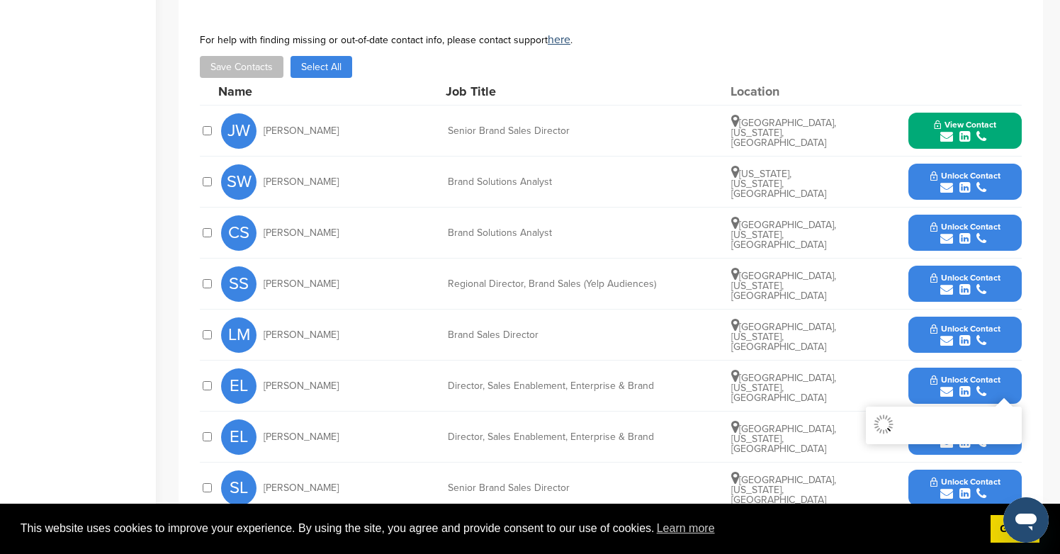
click at [956, 181] on div "submit" at bounding box center [965, 187] width 70 height 13
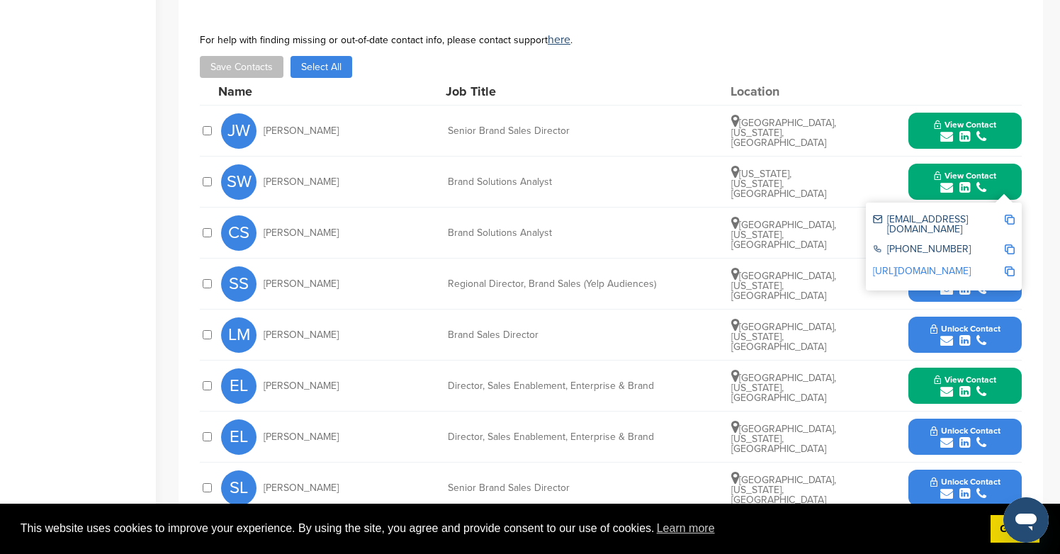
click at [958, 324] on span "Unlock Contact" at bounding box center [965, 329] width 70 height 10
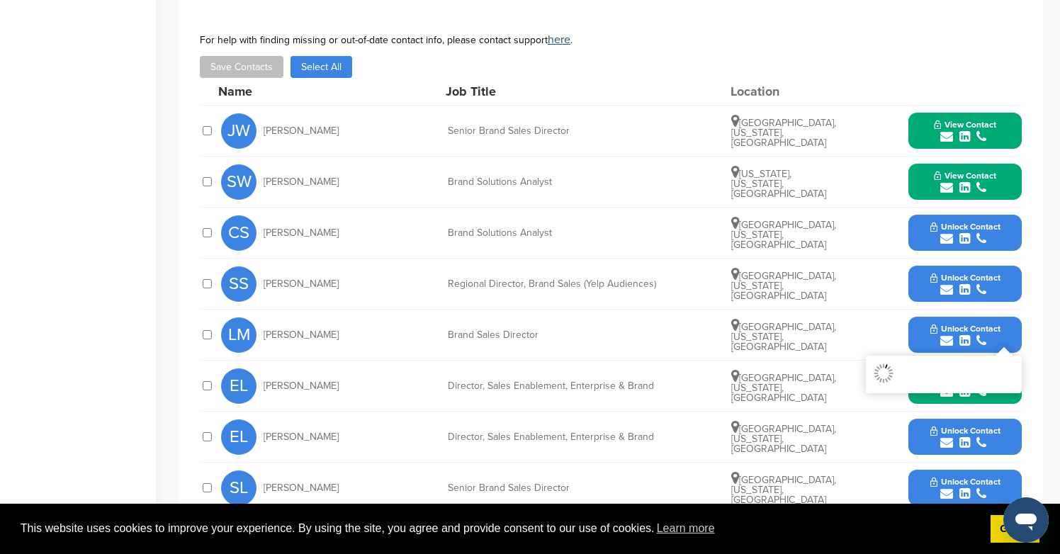
click at [958, 232] on div "submit" at bounding box center [965, 238] width 70 height 13
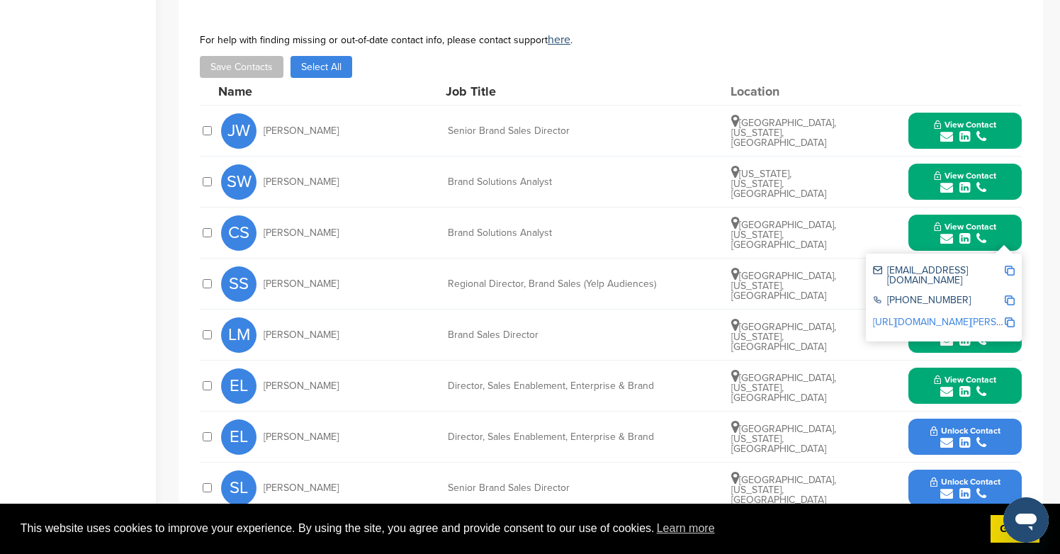
click at [969, 442] on button "Unlock Contact" at bounding box center [965, 437] width 104 height 43
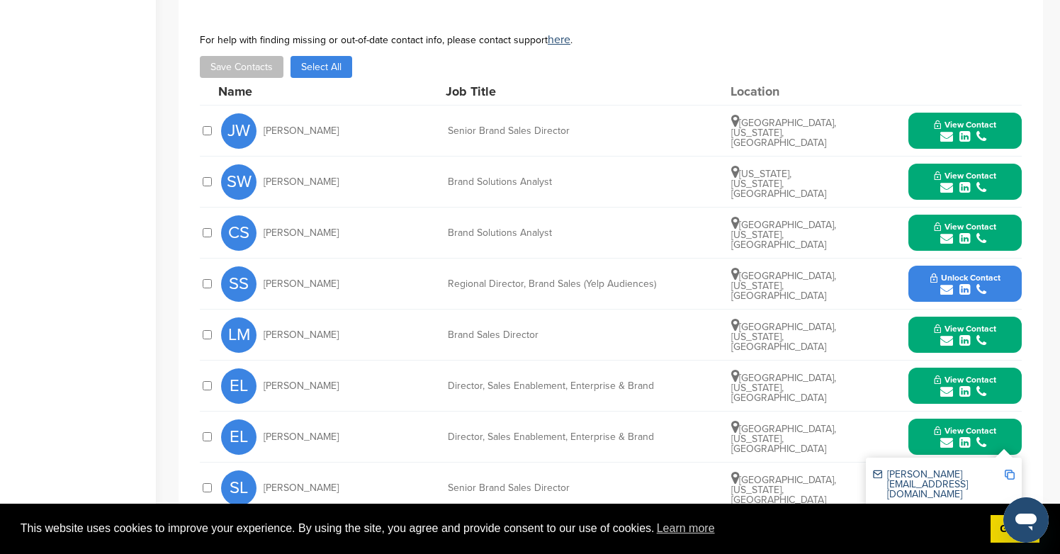
click at [971, 273] on span "Unlock Contact" at bounding box center [965, 278] width 70 height 10
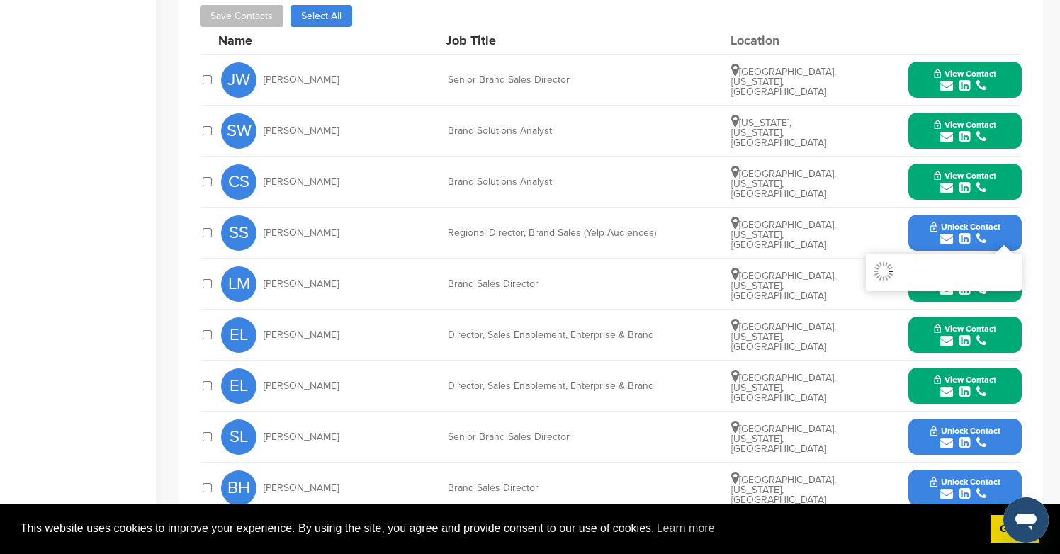
scroll to position [776, 0]
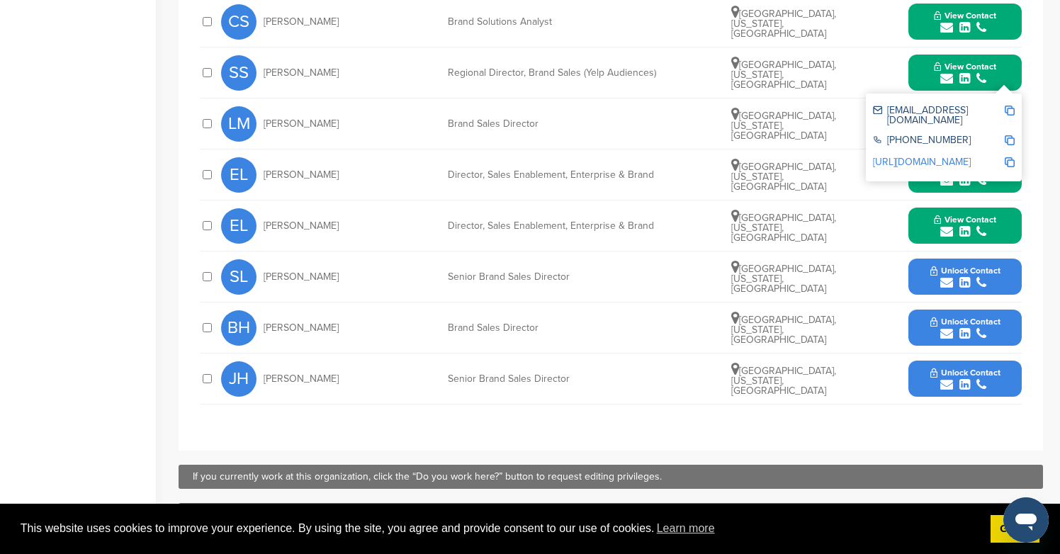
click at [971, 276] on div "submit" at bounding box center [965, 282] width 70 height 13
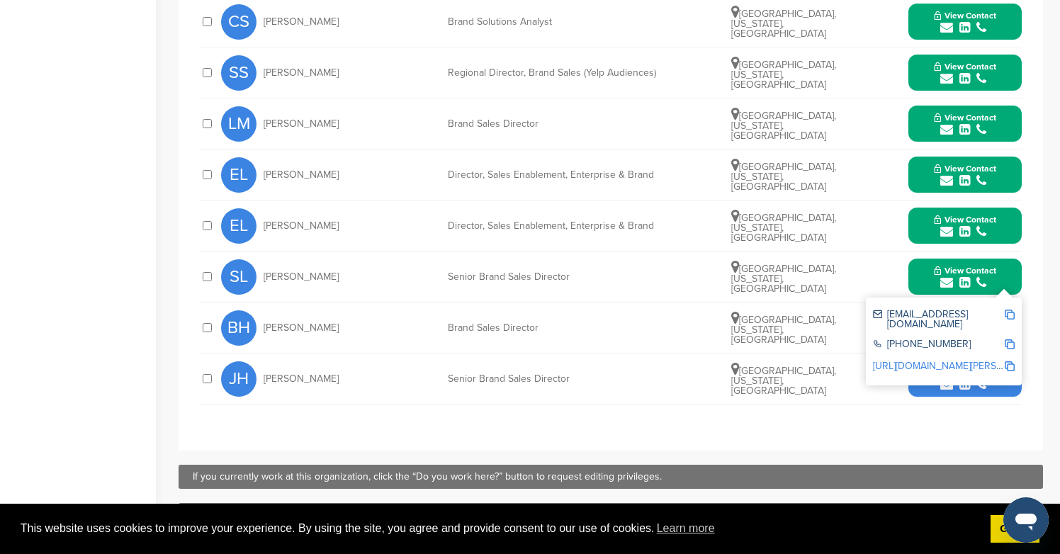
click at [971, 378] on div "submit" at bounding box center [965, 384] width 70 height 13
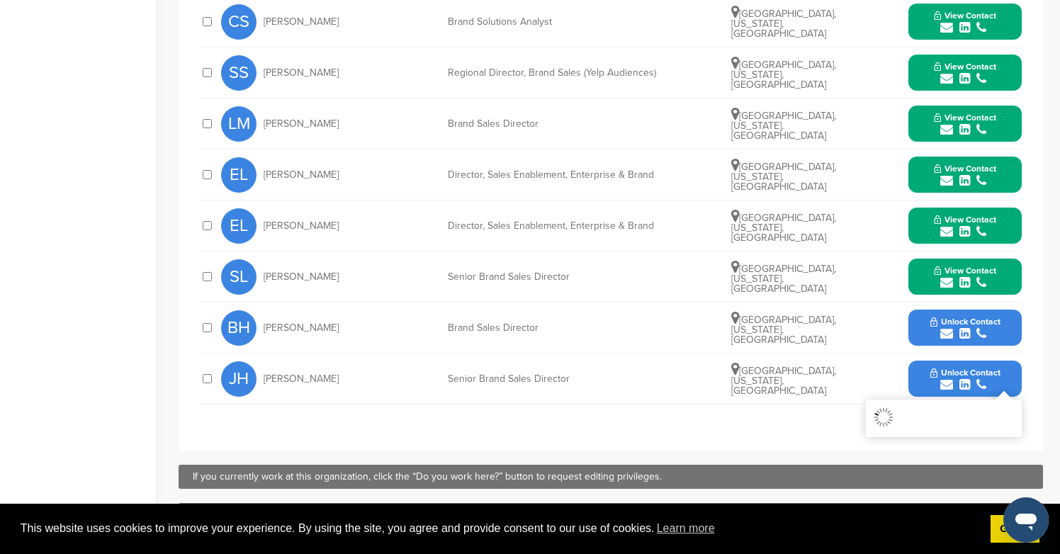
click at [971, 327] on div "submit" at bounding box center [965, 333] width 70 height 13
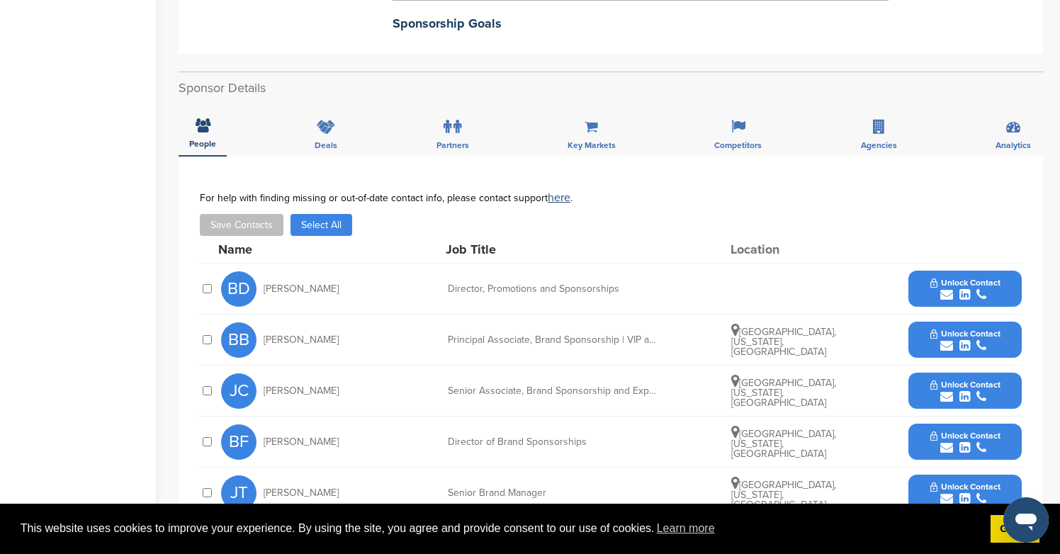
scroll to position [504, 0]
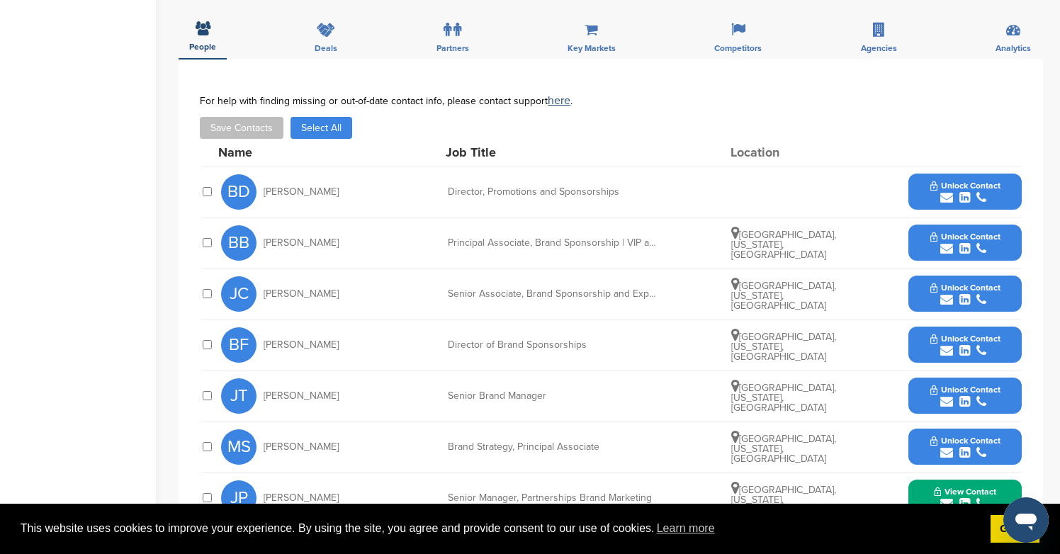
click at [993, 198] on div "submit" at bounding box center [965, 197] width 70 height 13
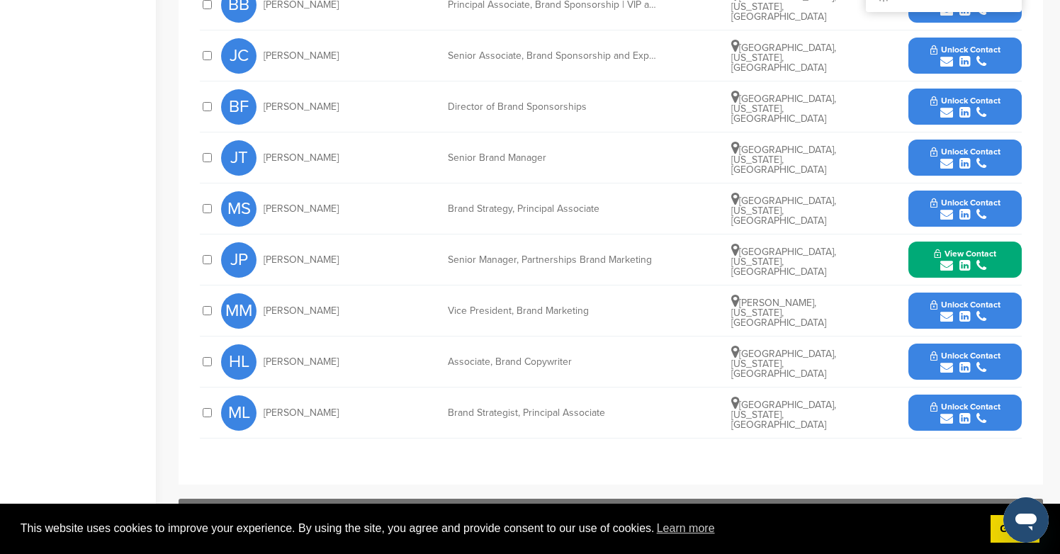
scroll to position [824, 0]
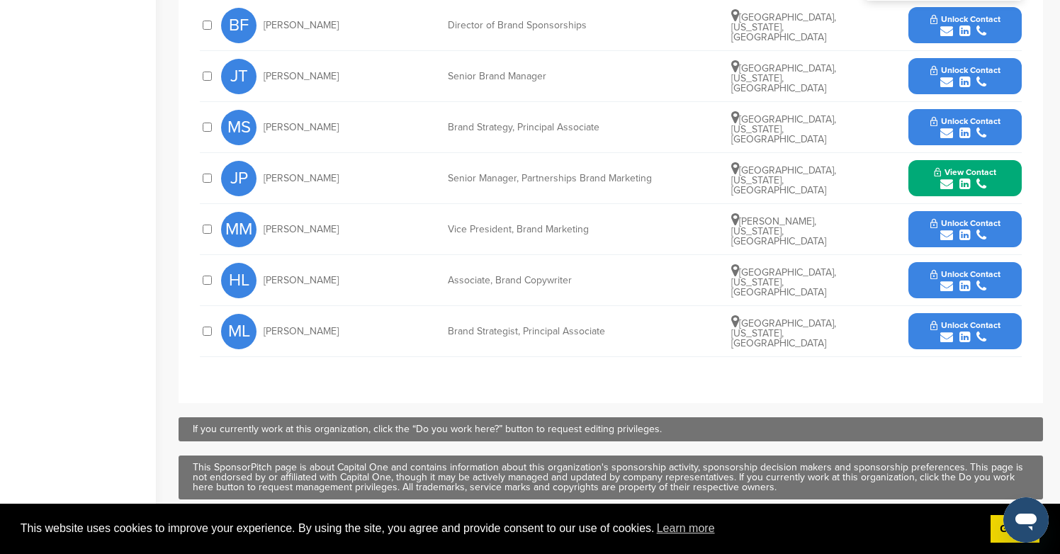
click at [988, 325] on span "Unlock Contact" at bounding box center [965, 325] width 70 height 10
click at [980, 35] on icon "submit" at bounding box center [981, 31] width 10 height 13
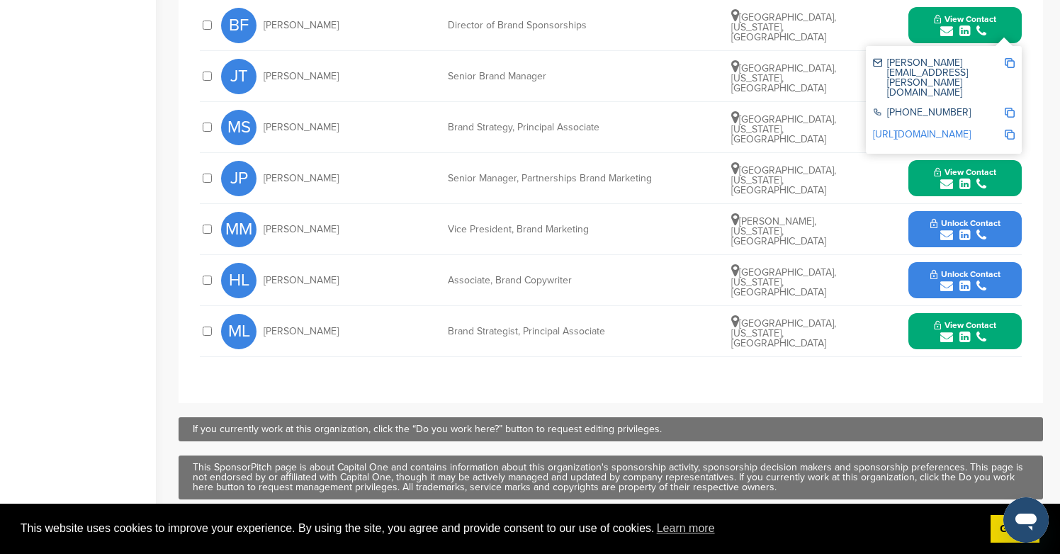
click at [987, 268] on button "Unlock Contact" at bounding box center [965, 280] width 104 height 43
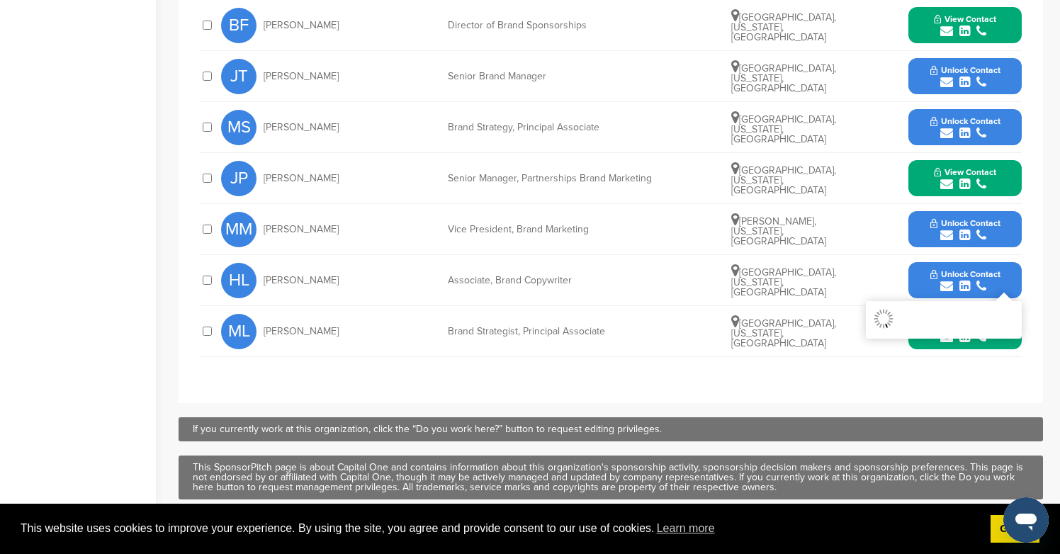
click at [985, 60] on button "Unlock Contact" at bounding box center [965, 76] width 104 height 43
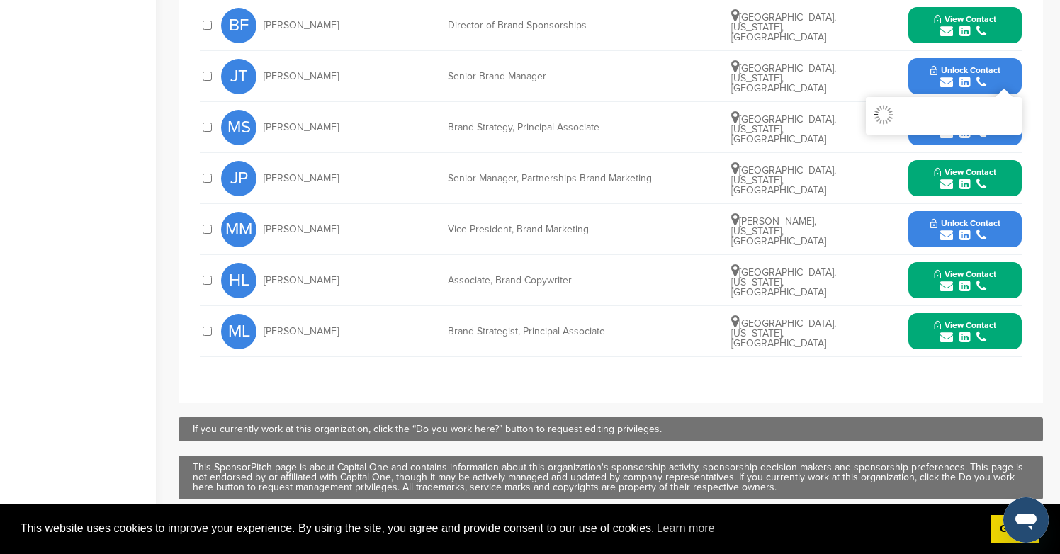
click at [983, 227] on span "Unlock Contact" at bounding box center [965, 223] width 70 height 10
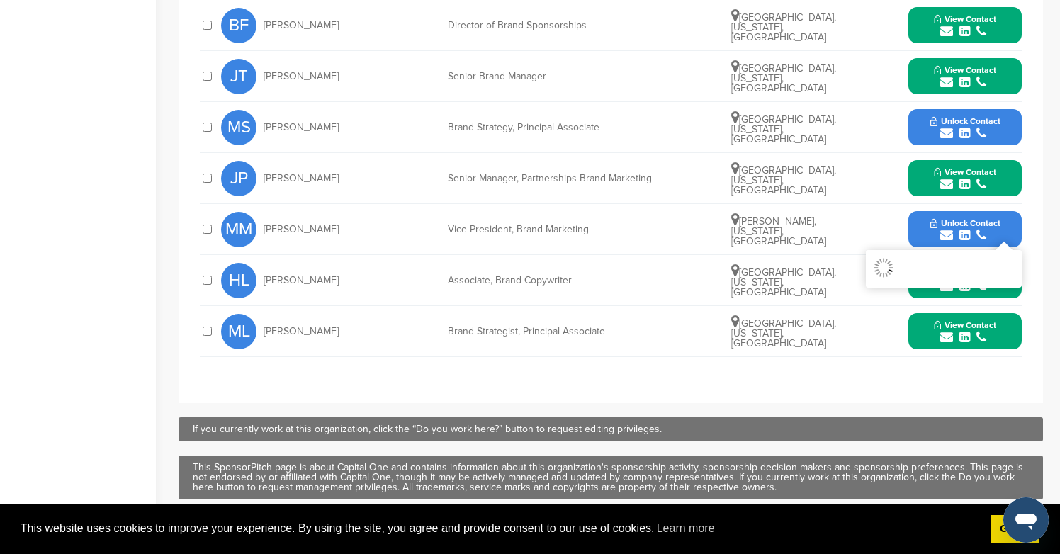
scroll to position [631, 0]
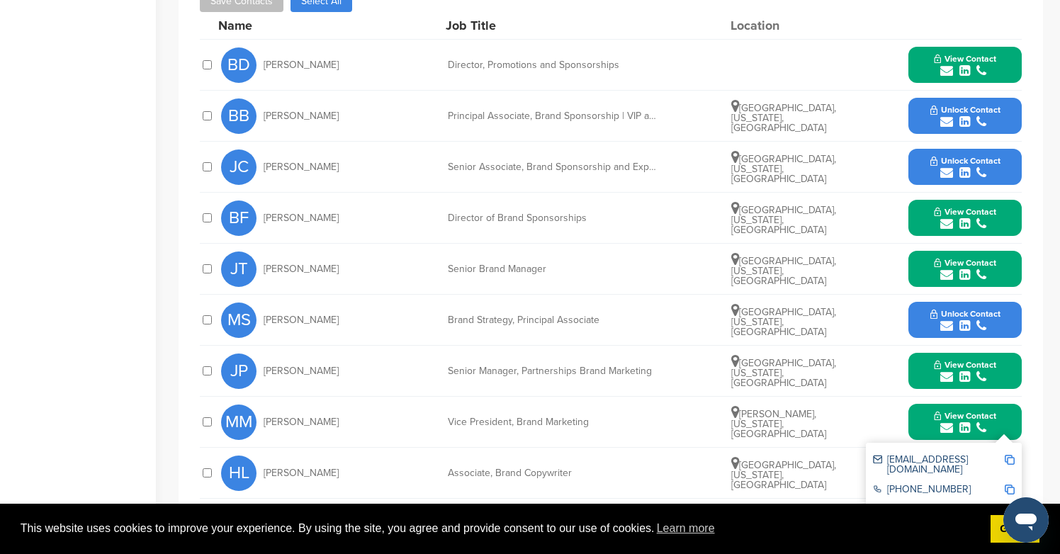
click at [978, 329] on icon "submit" at bounding box center [981, 326] width 10 height 13
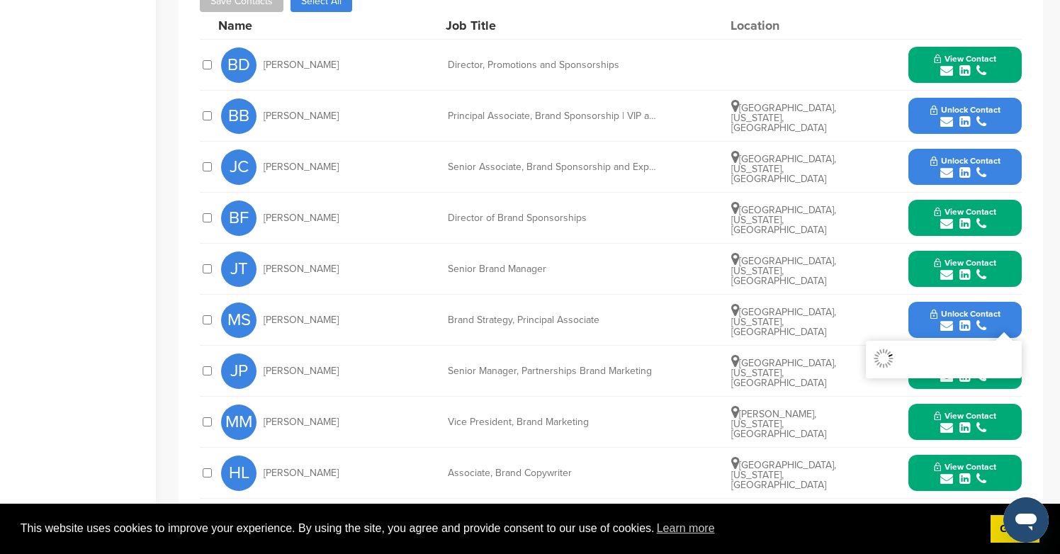
click at [973, 171] on div "submit" at bounding box center [965, 172] width 70 height 13
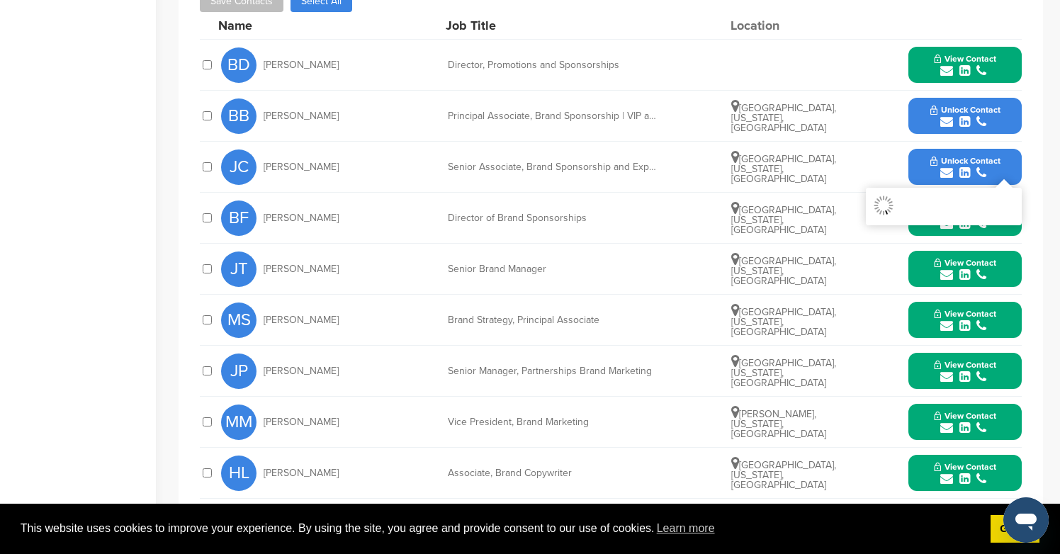
click at [969, 110] on span "Unlock Contact" at bounding box center [965, 110] width 70 height 10
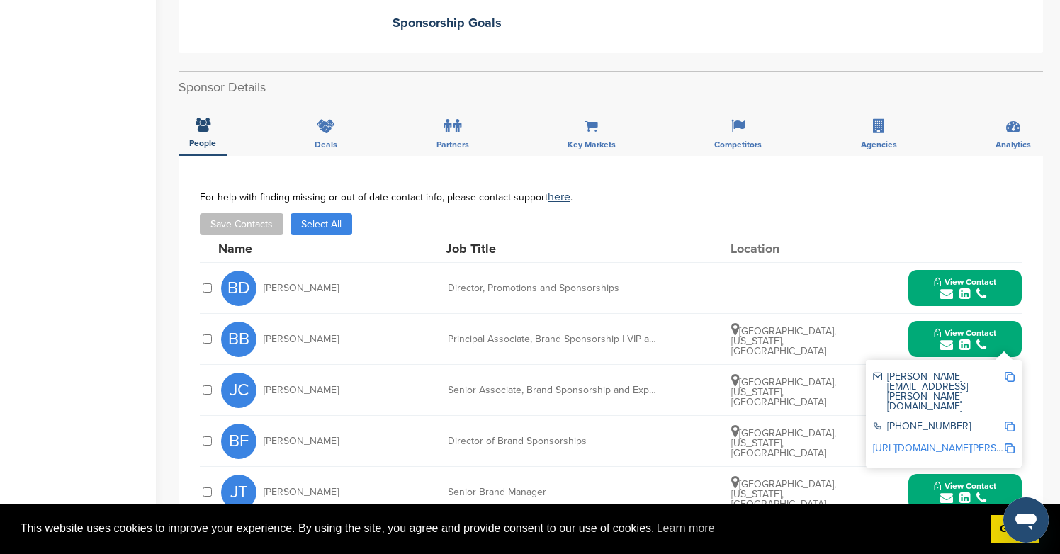
scroll to position [315, 0]
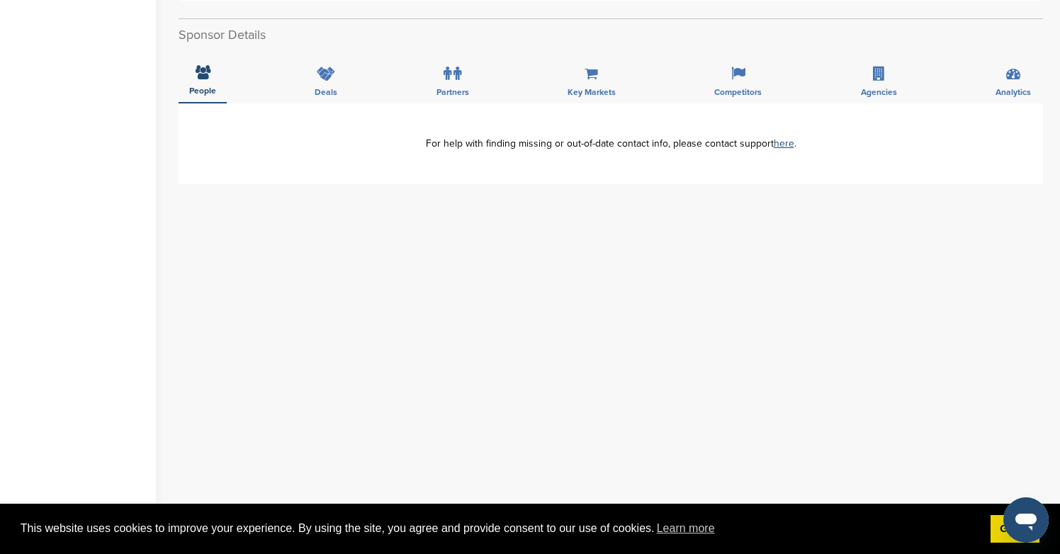
scroll to position [456, 0]
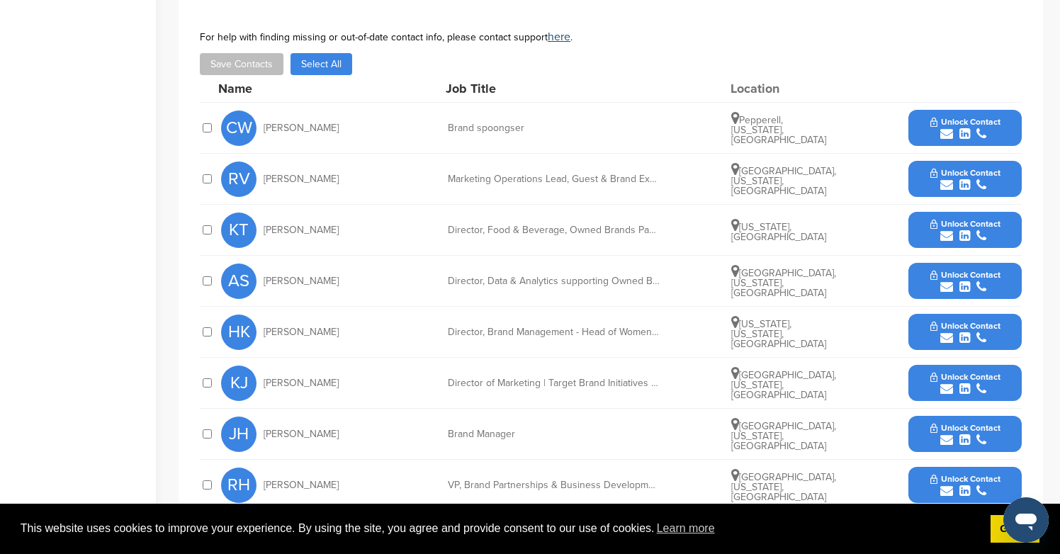
scroll to position [517, 0]
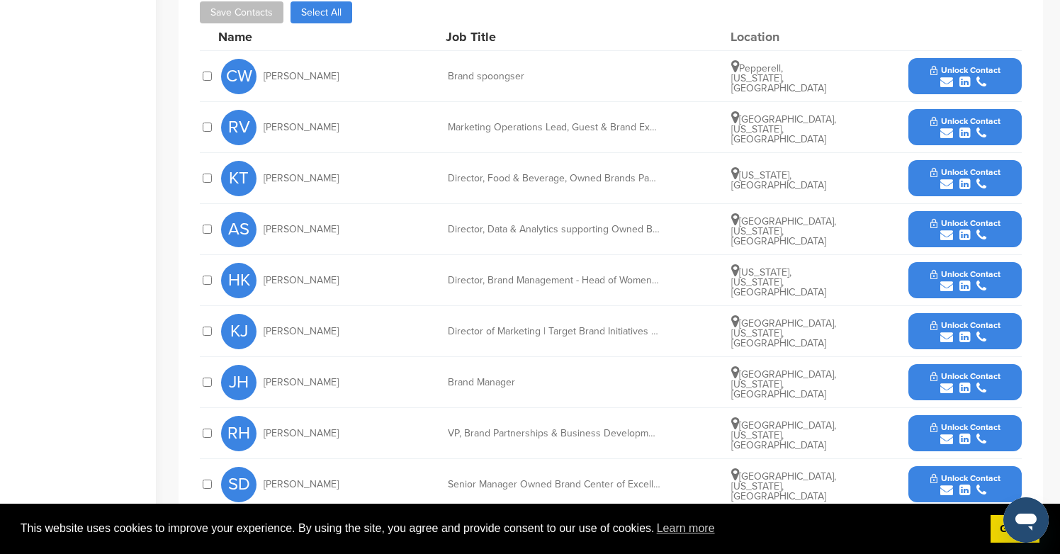
click at [943, 310] on button "Unlock Contact" at bounding box center [965, 331] width 104 height 43
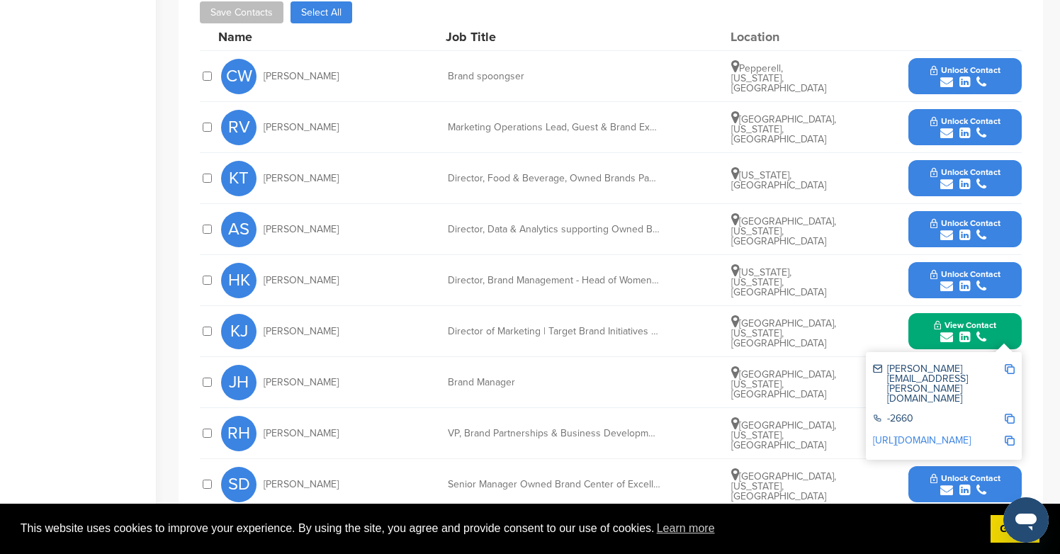
click at [953, 76] on div "submit" at bounding box center [965, 82] width 70 height 13
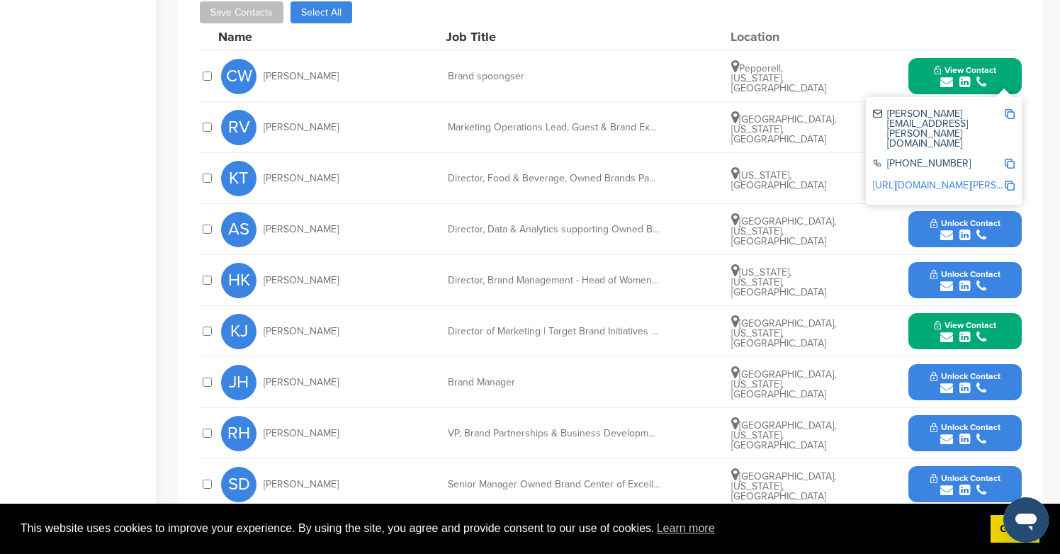
click at [964, 280] on icon "submit" at bounding box center [964, 286] width 11 height 13
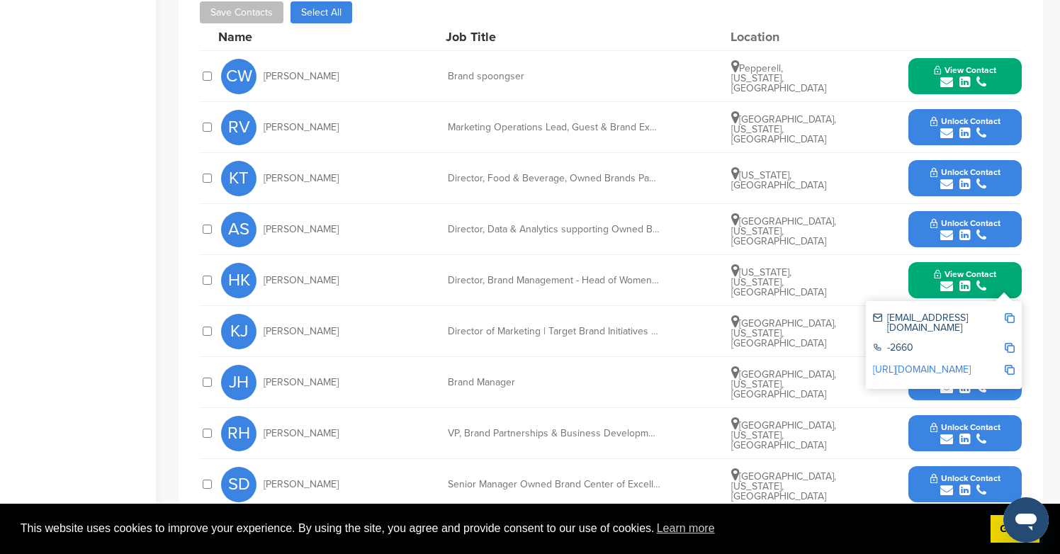
click at [970, 127] on div "submit" at bounding box center [965, 133] width 70 height 13
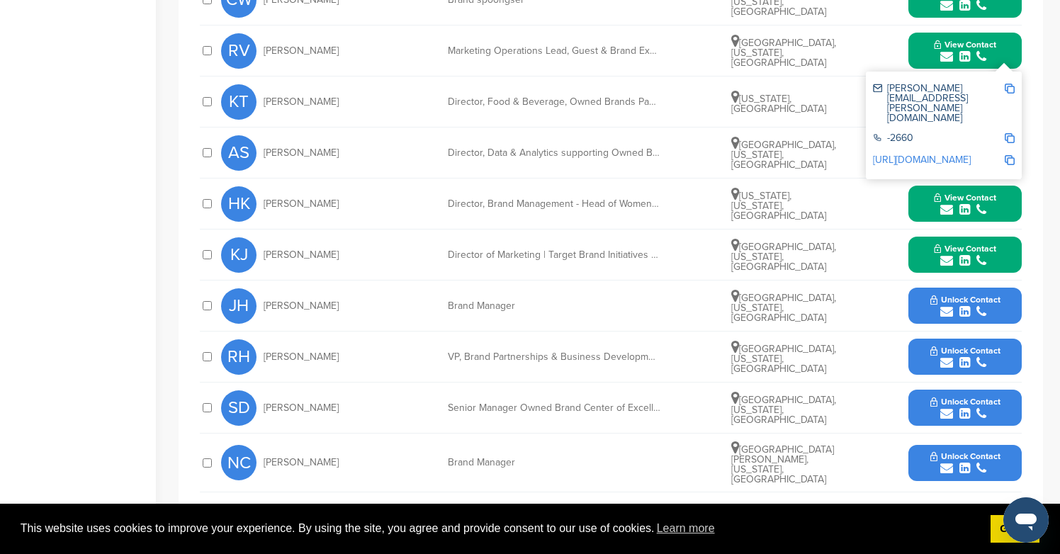
scroll to position [723, 0]
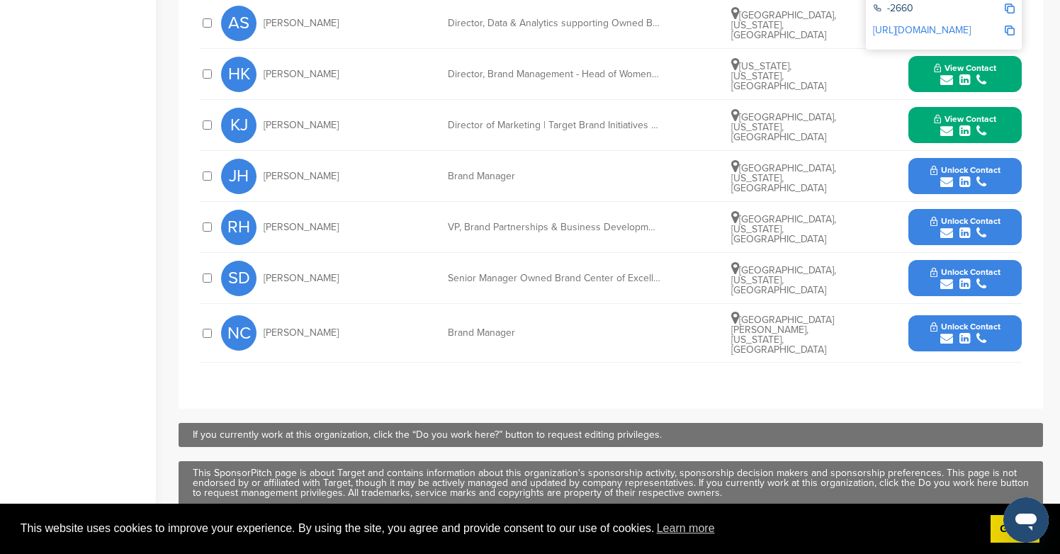
click at [936, 332] on div "submit" at bounding box center [965, 338] width 70 height 13
click at [964, 165] on span "Unlock Contact" at bounding box center [965, 170] width 70 height 10
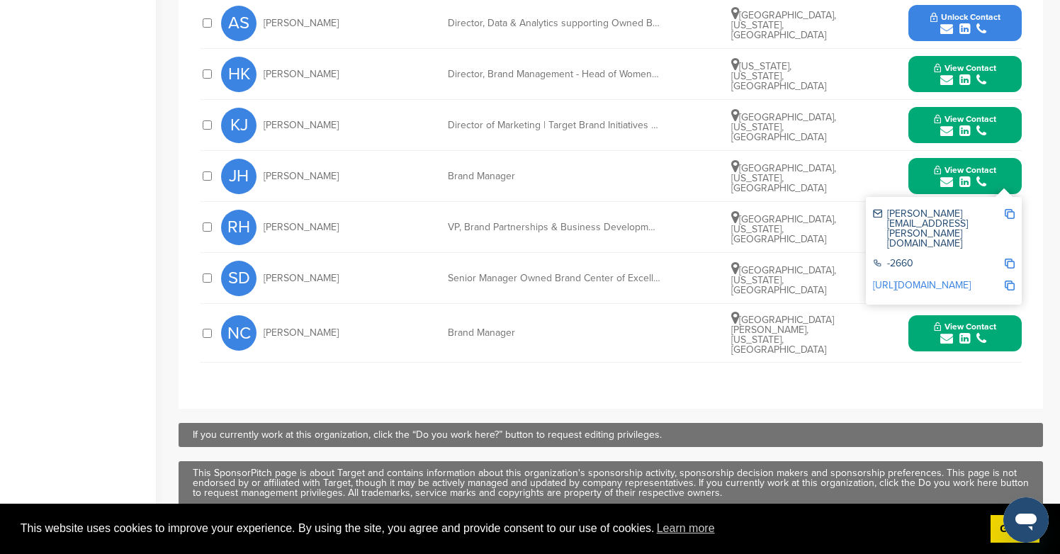
click at [966, 267] on span "Unlock Contact" at bounding box center [965, 272] width 70 height 10
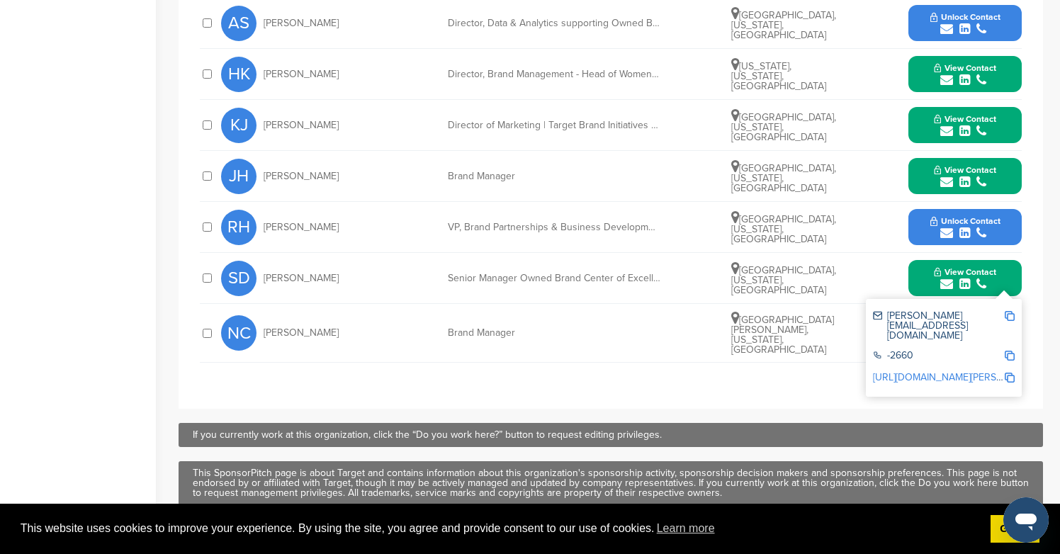
click at [966, 227] on icon "submit" at bounding box center [964, 233] width 11 height 13
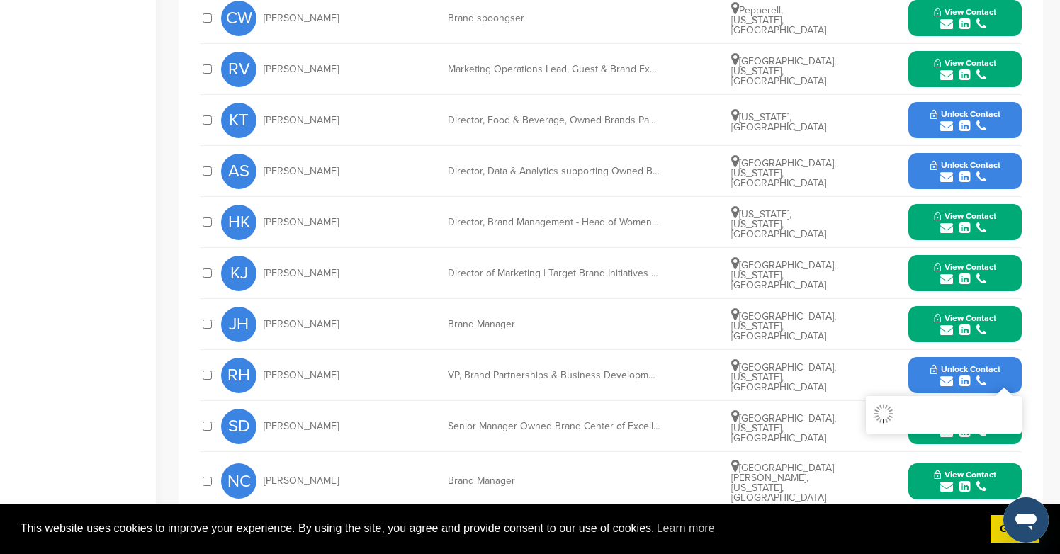
scroll to position [564, 0]
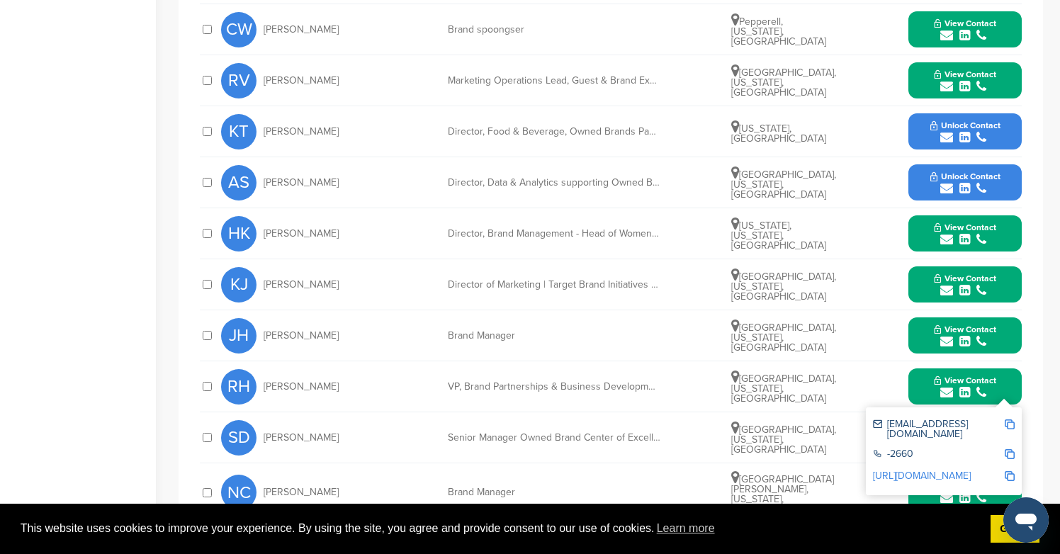
click at [966, 132] on button "Unlock Contact" at bounding box center [965, 132] width 104 height 43
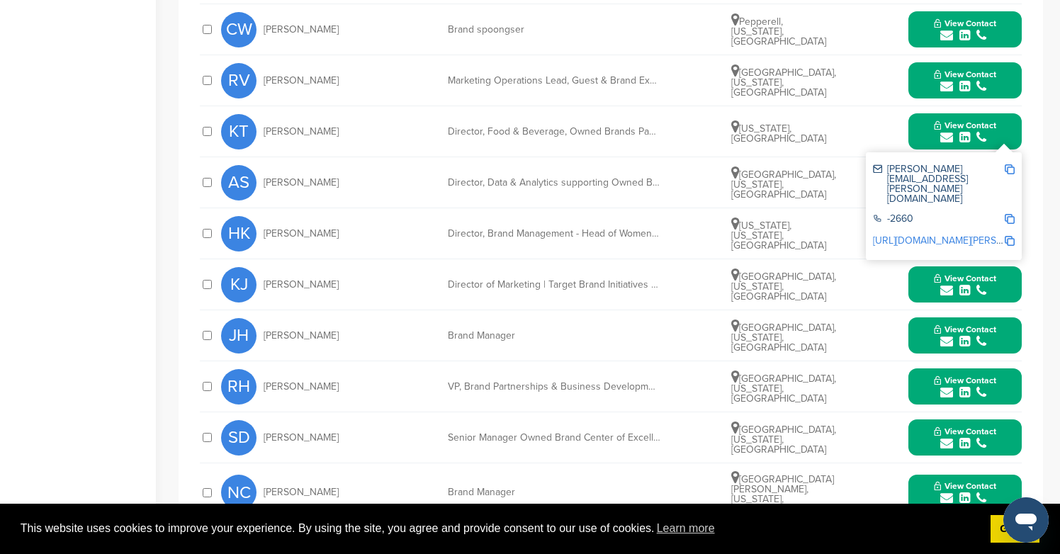
click at [973, 120] on span "View Contact" at bounding box center [965, 125] width 62 height 10
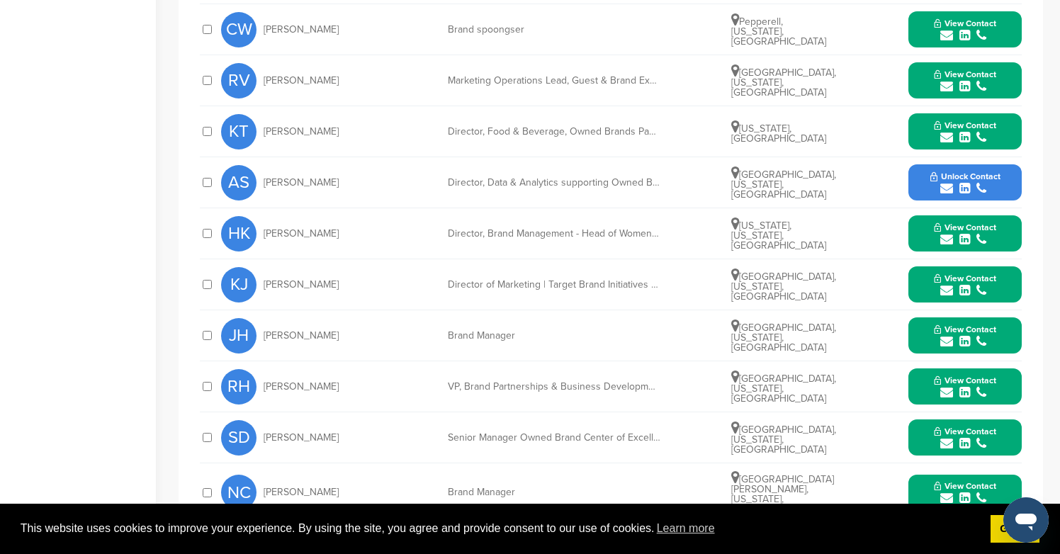
click at [973, 182] on div "submit" at bounding box center [965, 188] width 70 height 13
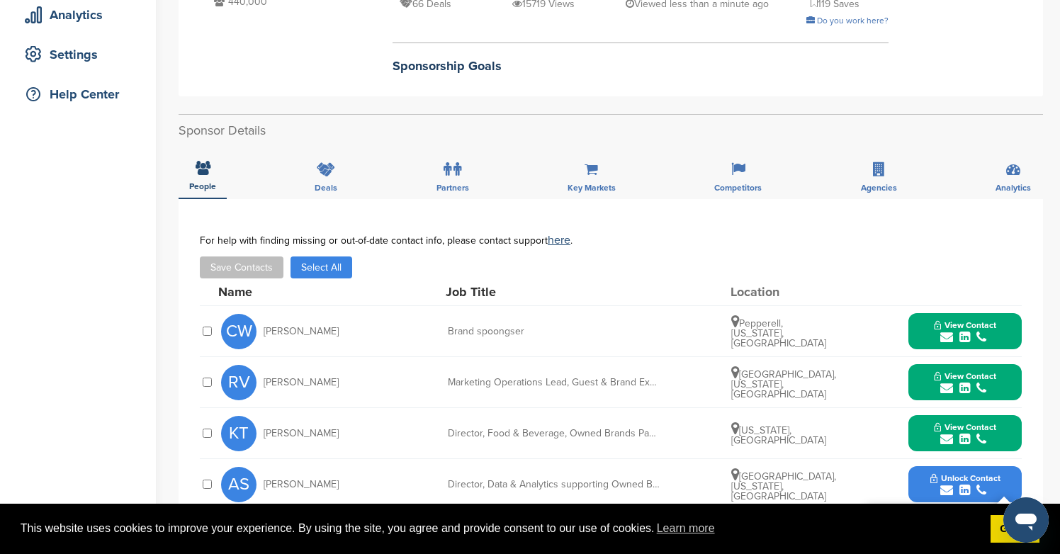
scroll to position [213, 0]
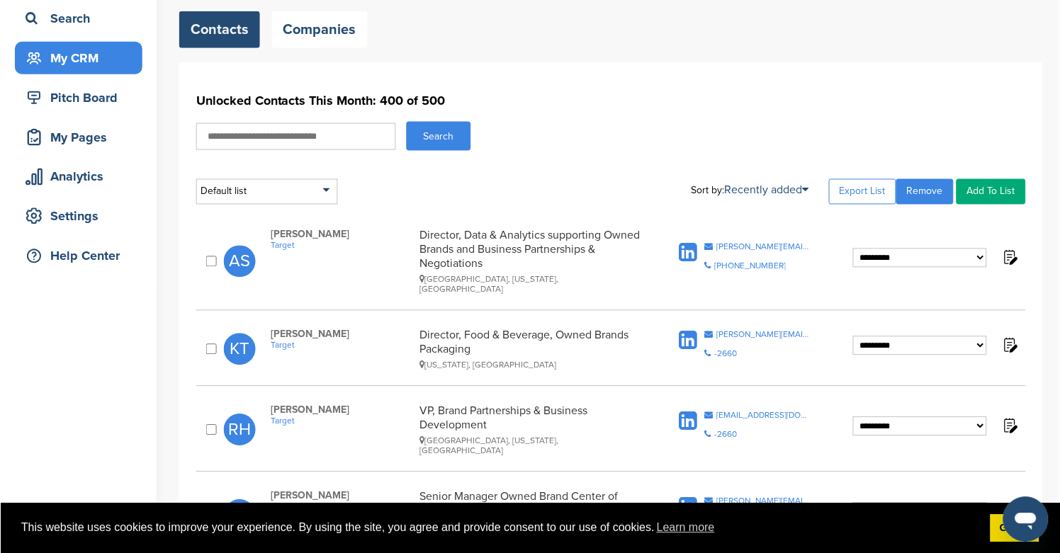
scroll to position [101, 0]
